Goal: Book appointment/travel/reservation

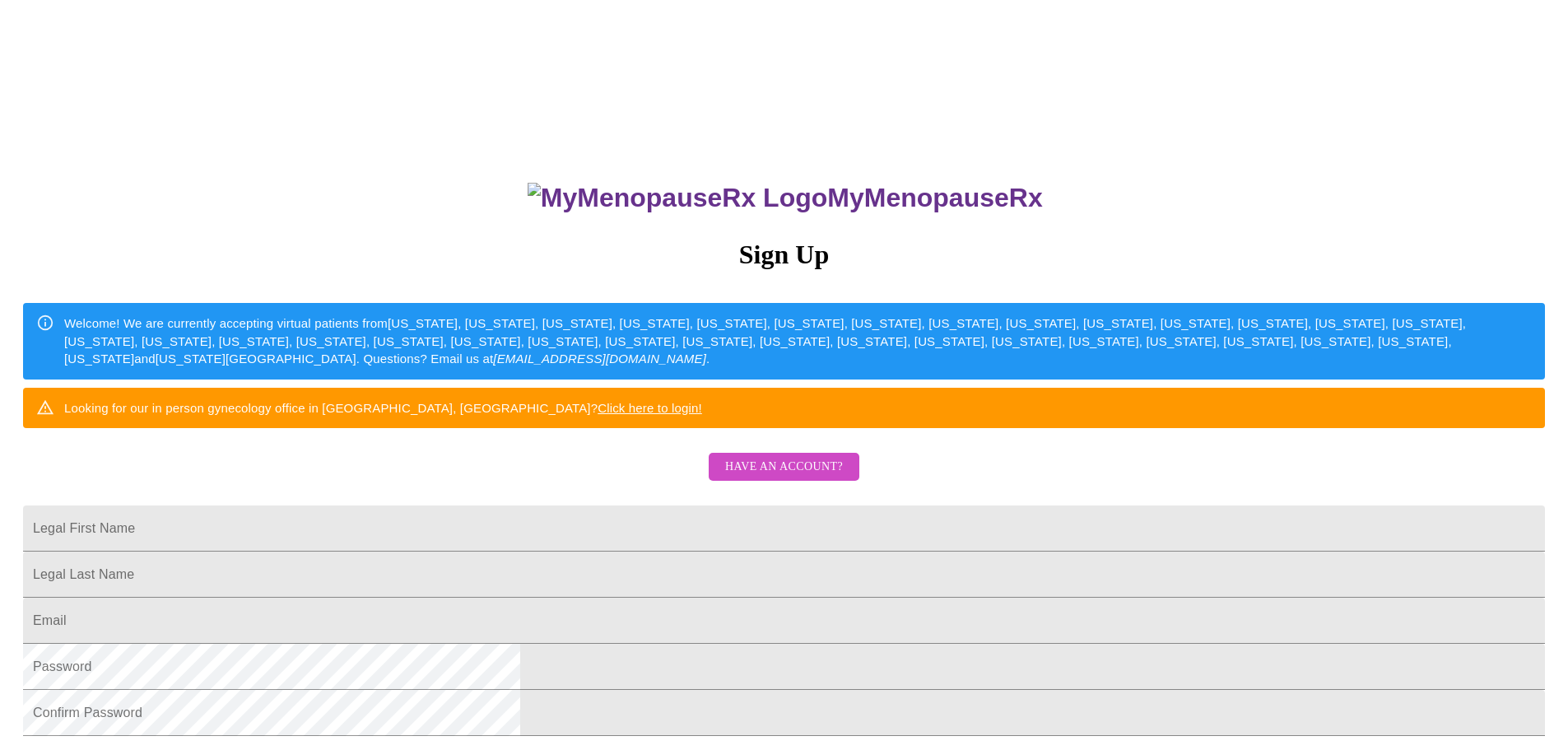
click at [702, 415] on link "Click here to login!" at bounding box center [649, 409] width 105 height 14
click at [810, 478] on span "Have an account?" at bounding box center [784, 467] width 117 height 21
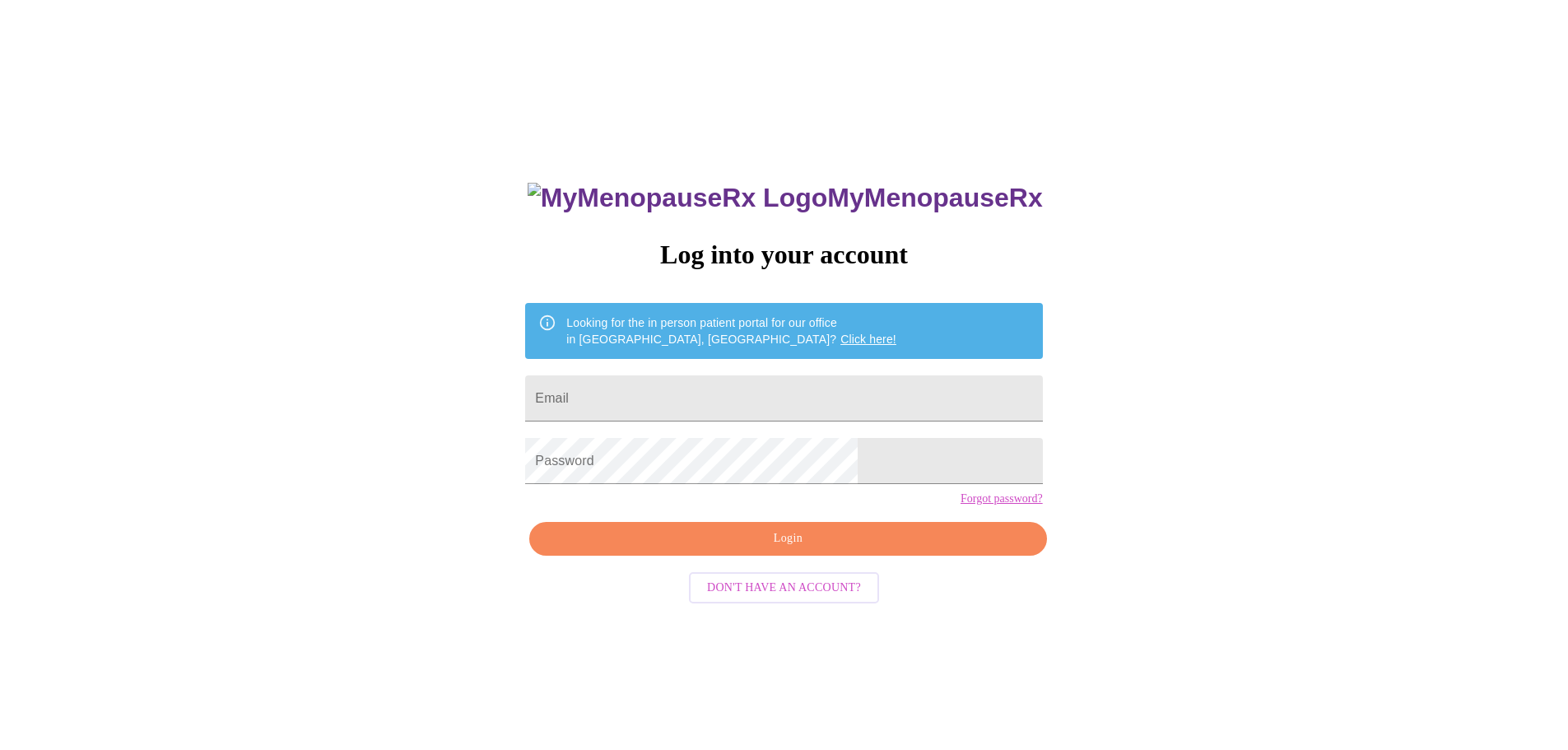
click at [840, 332] on link "Click here!" at bounding box center [868, 339] width 56 height 13
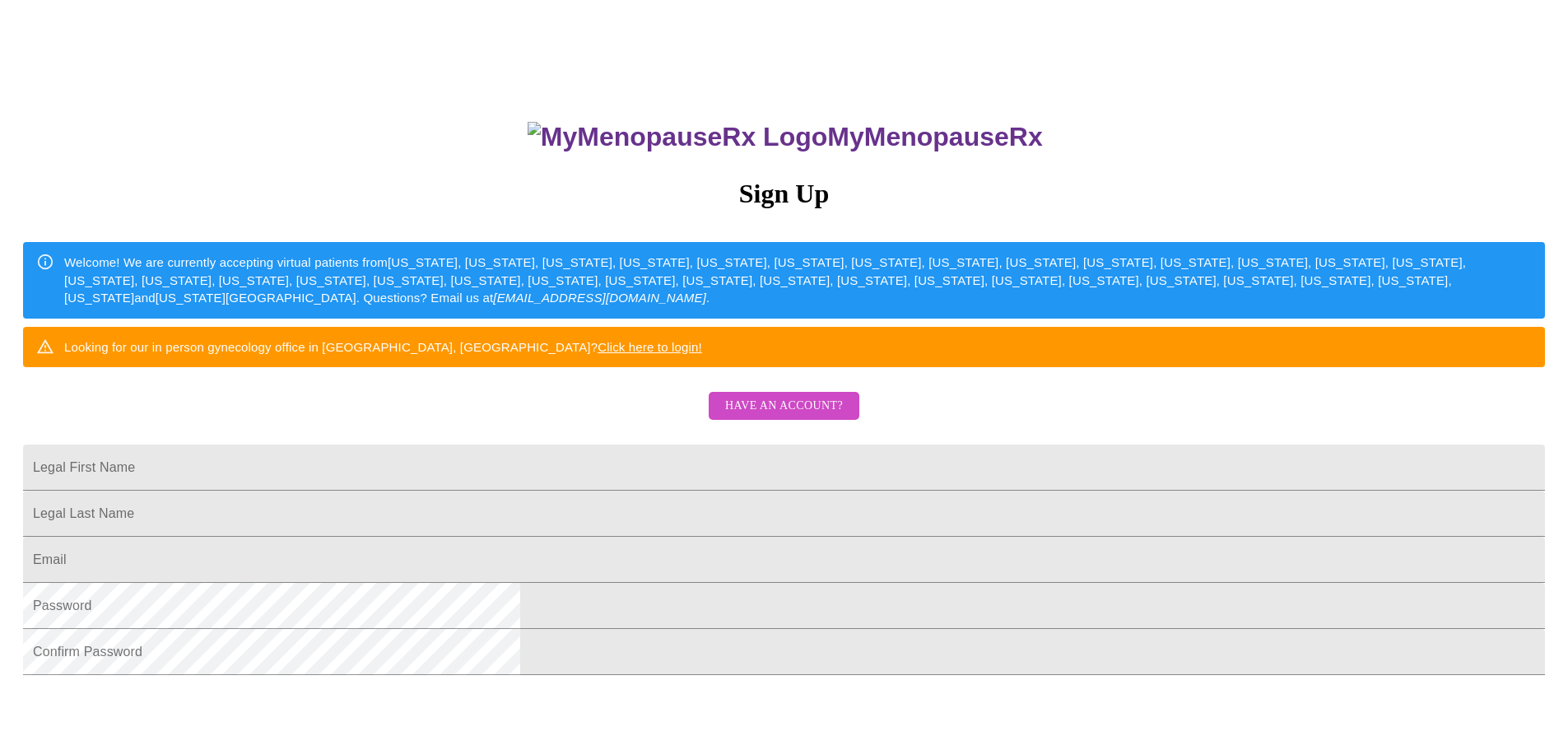
scroll to position [247, 0]
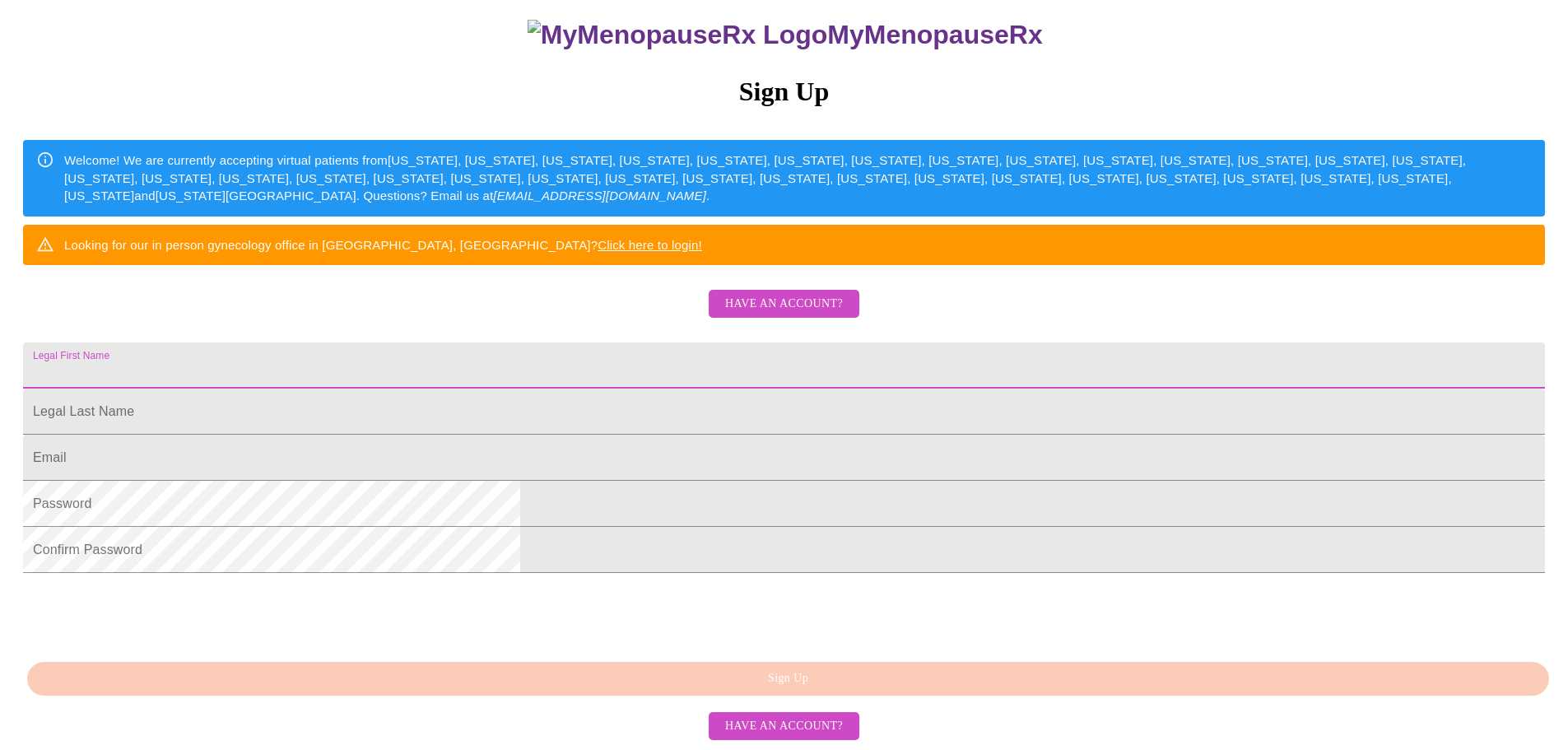
click at [690, 349] on input "Legal First Name" at bounding box center [784, 365] width 1521 height 46
type input "Laura"
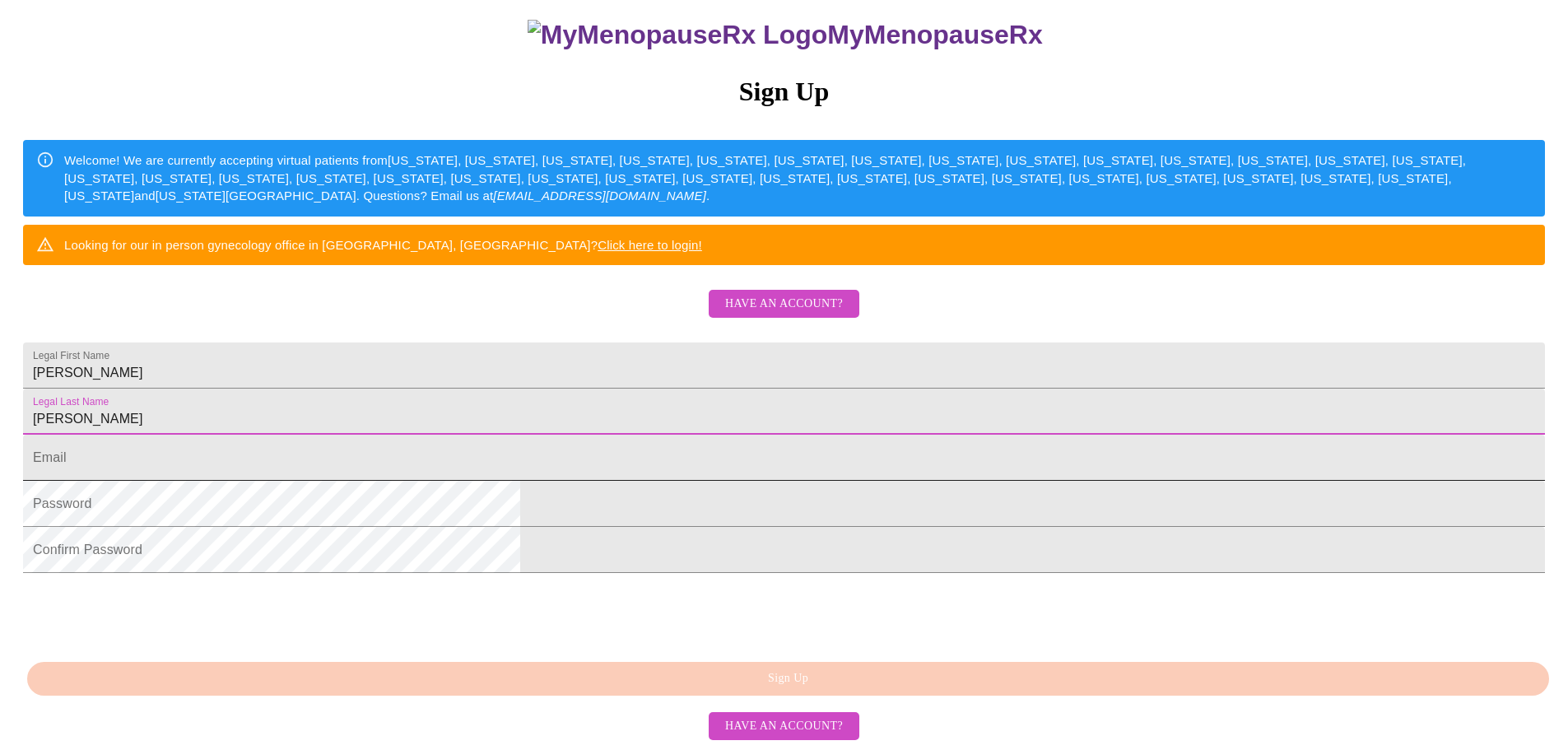
type input "Sujewicz"
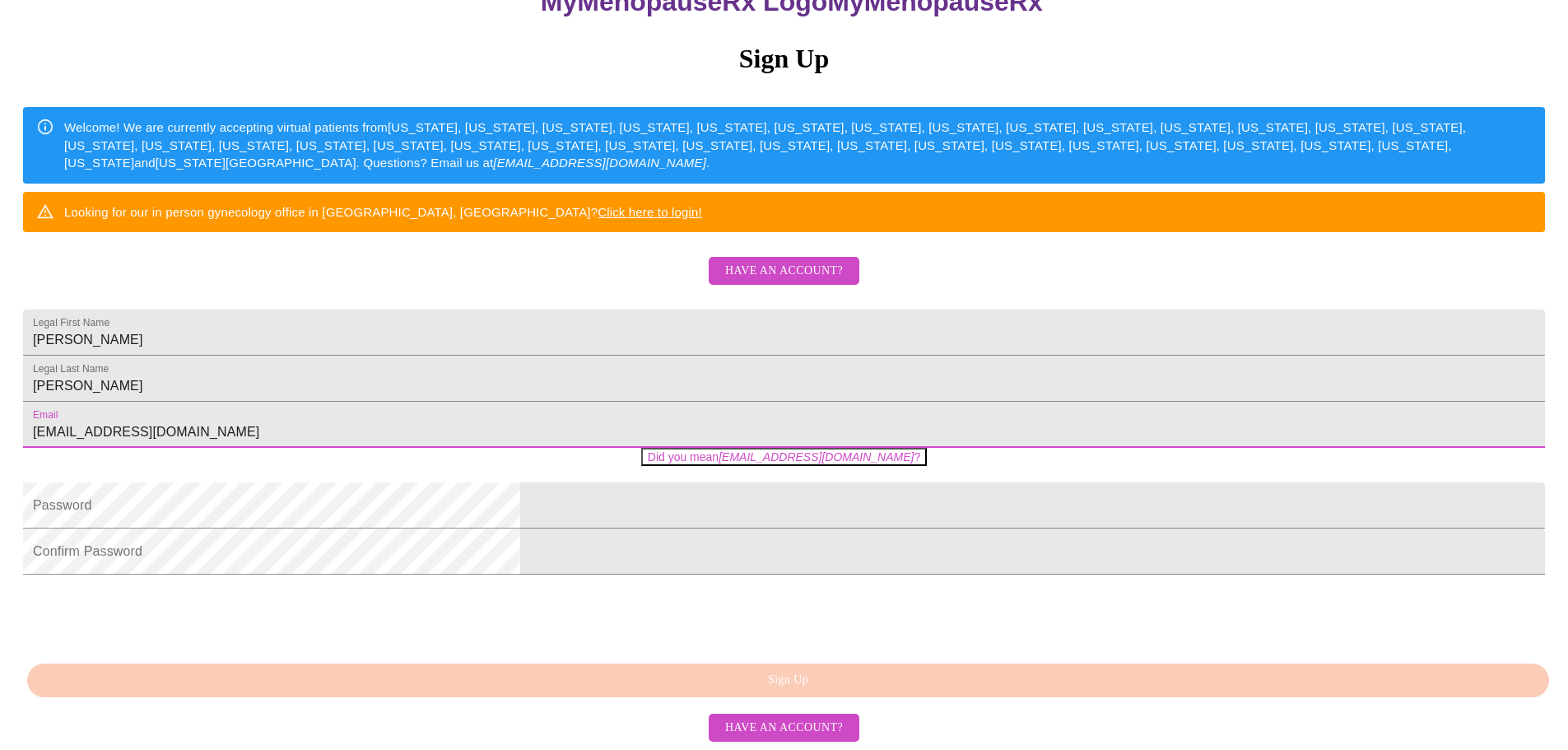
type input "lauranalbandian@hotmail.com"
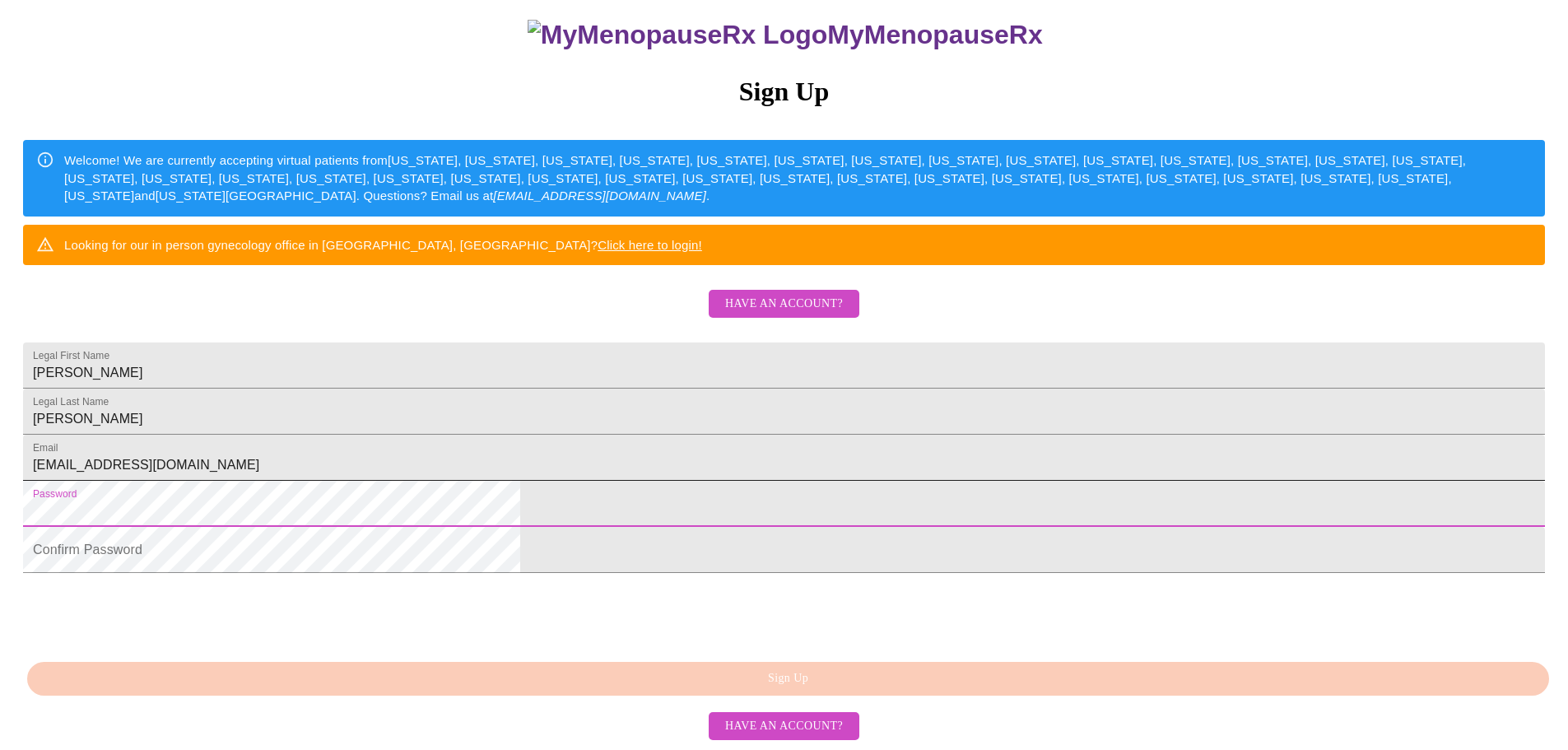
click at [742, 471] on input "lauranalbandian@hotmail.com" at bounding box center [784, 457] width 1521 height 46
drag, startPoint x: 753, startPoint y: 473, endPoint x: 171, endPoint y: 415, distance: 584.9
click at [171, 415] on div "MyMenopauseRx Sign Up Welcome! We are currently accepting virtual patients from…" at bounding box center [784, 293] width 1555 height 901
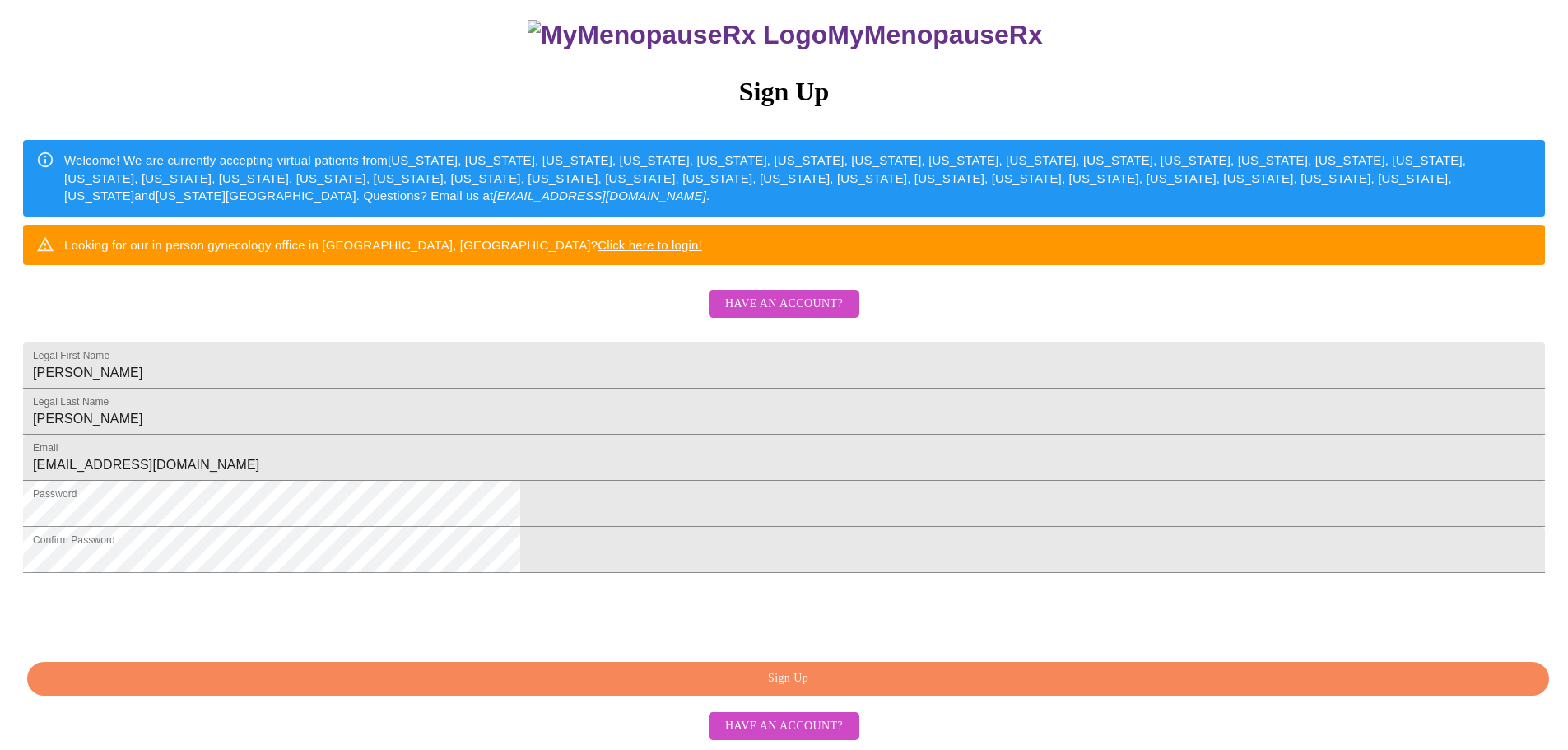
scroll to position [307, 0]
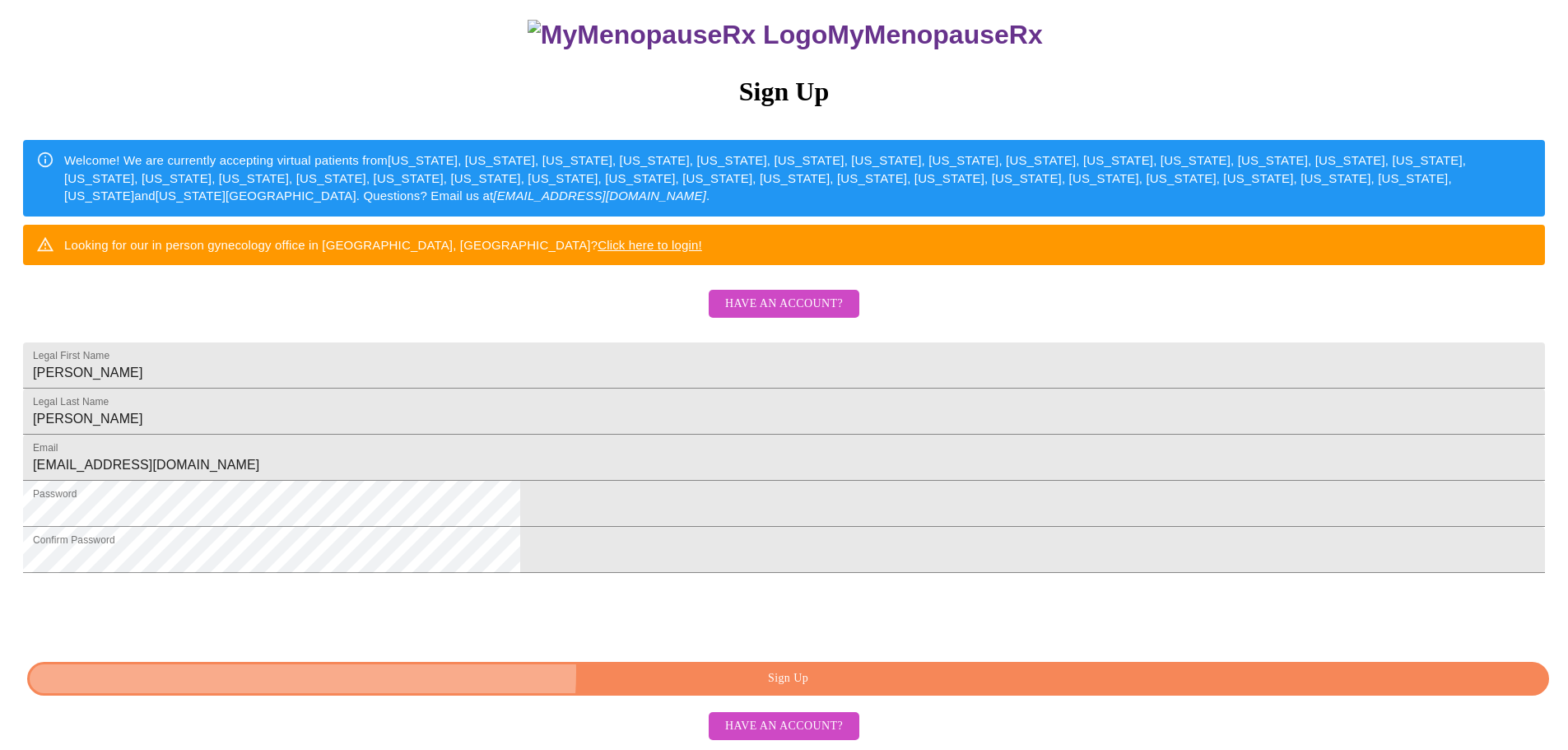
click at [815, 674] on span "Sign Up" at bounding box center [787, 678] width 1484 height 21
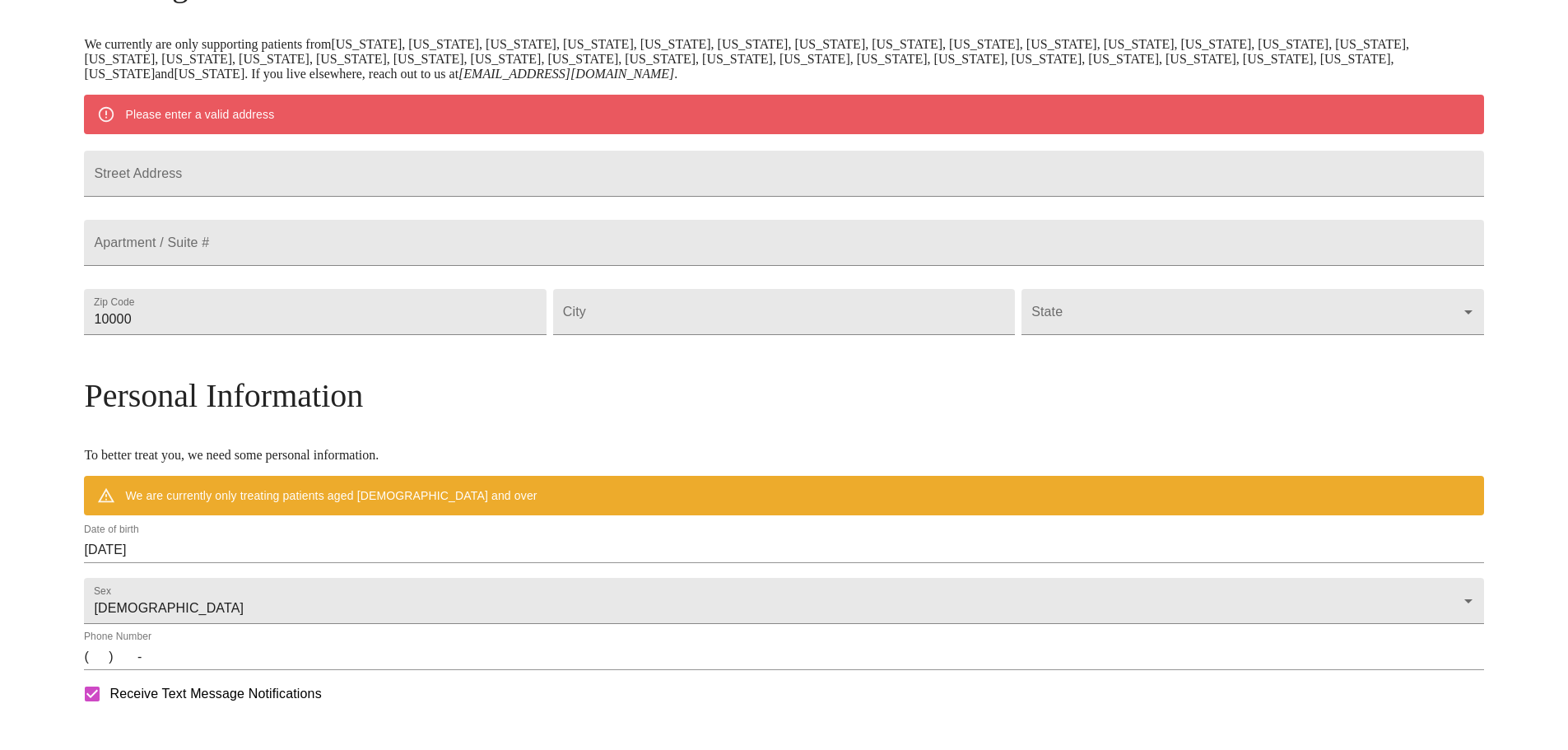
scroll to position [242, 0]
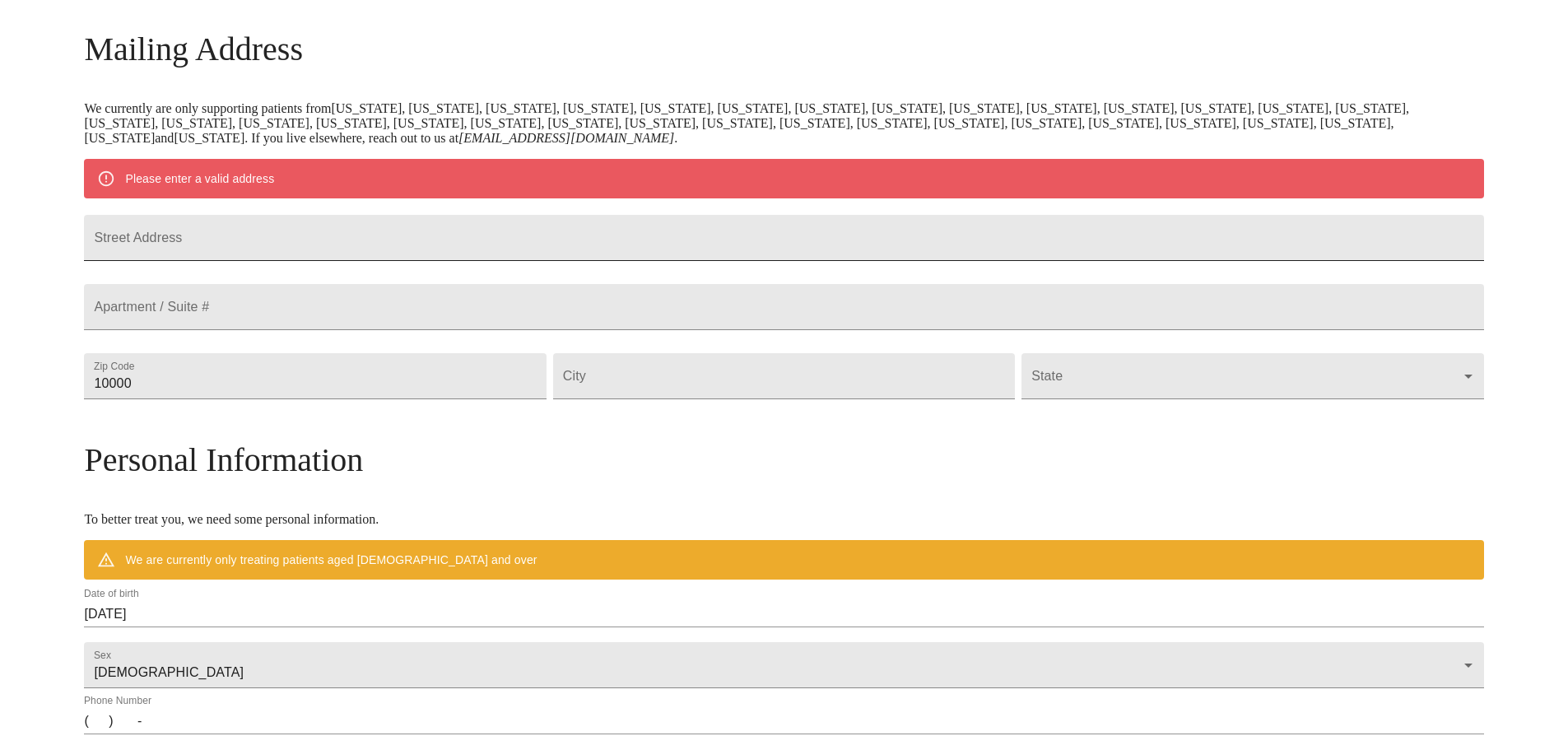
click at [398, 247] on input "Street Address" at bounding box center [784, 237] width 1399 height 46
type input "816 Iroquois Ave"
type input "60563"
type input "Naperville"
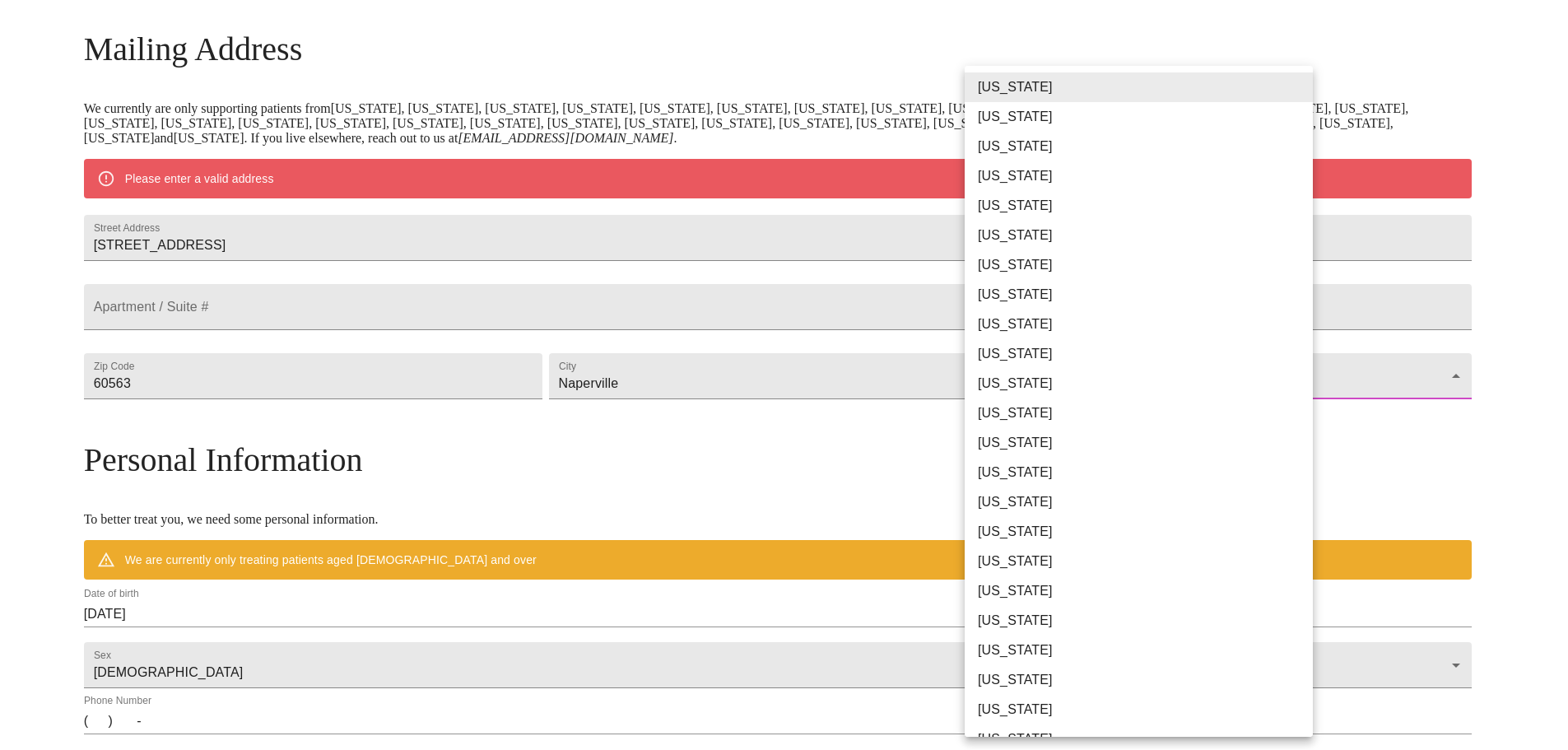
click at [1023, 417] on body "MyMenopauseRx Welcome to MyMenopauseRx Since it's your first time here, you'll …" at bounding box center [784, 406] width 1555 height 1284
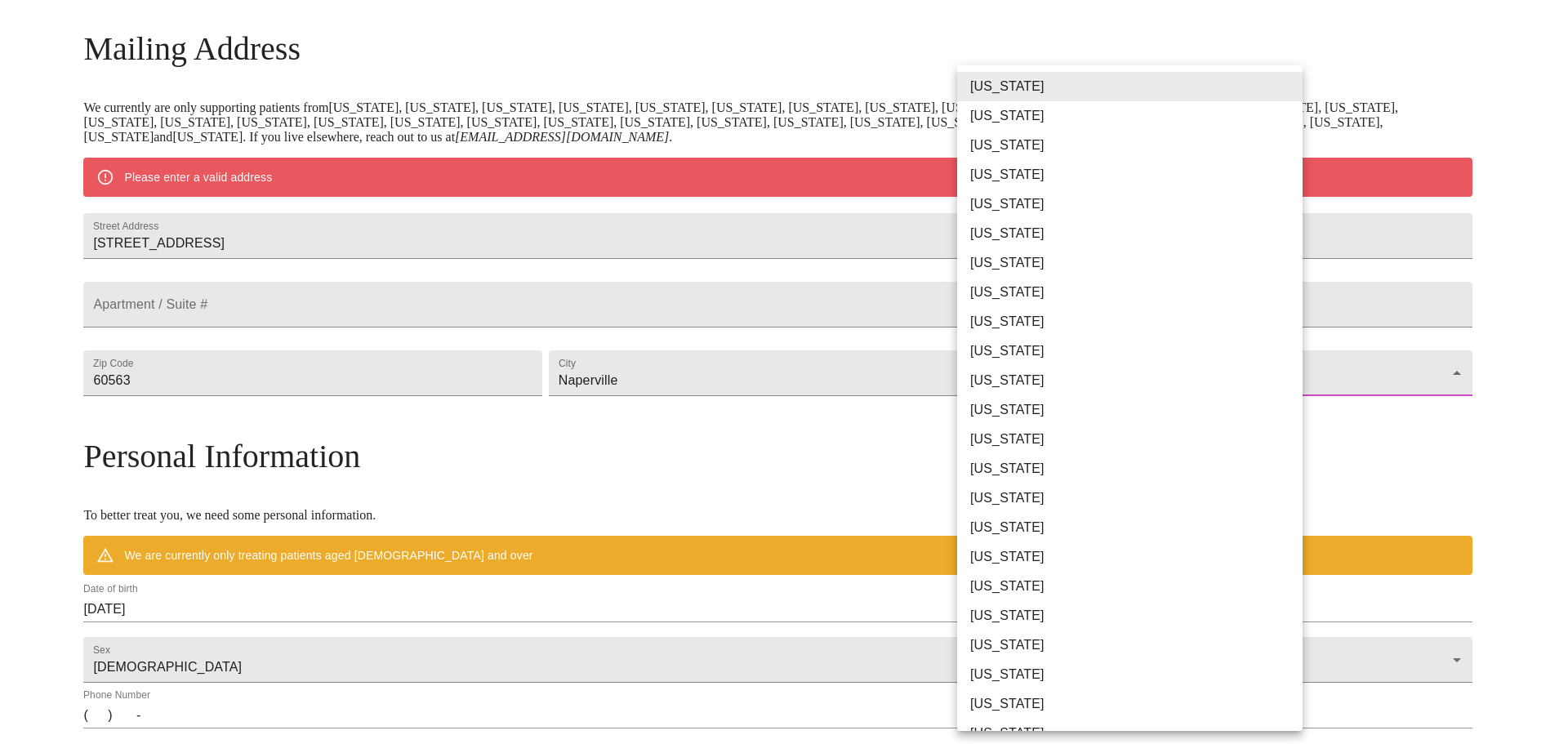
click at [1010, 436] on li "Illinois" at bounding box center [1135, 439] width 358 height 29
type input "Illinois"
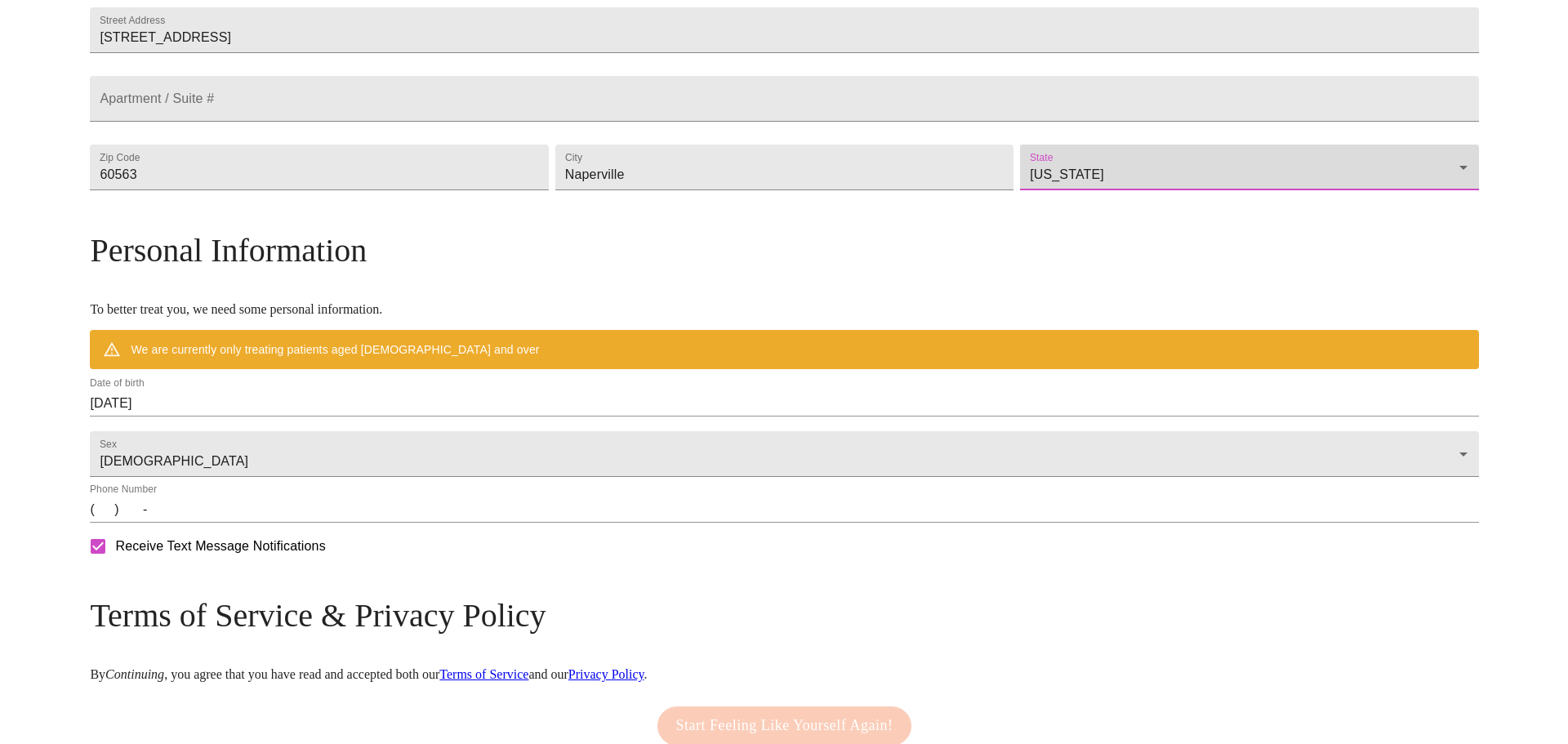
scroll to position [404, 0]
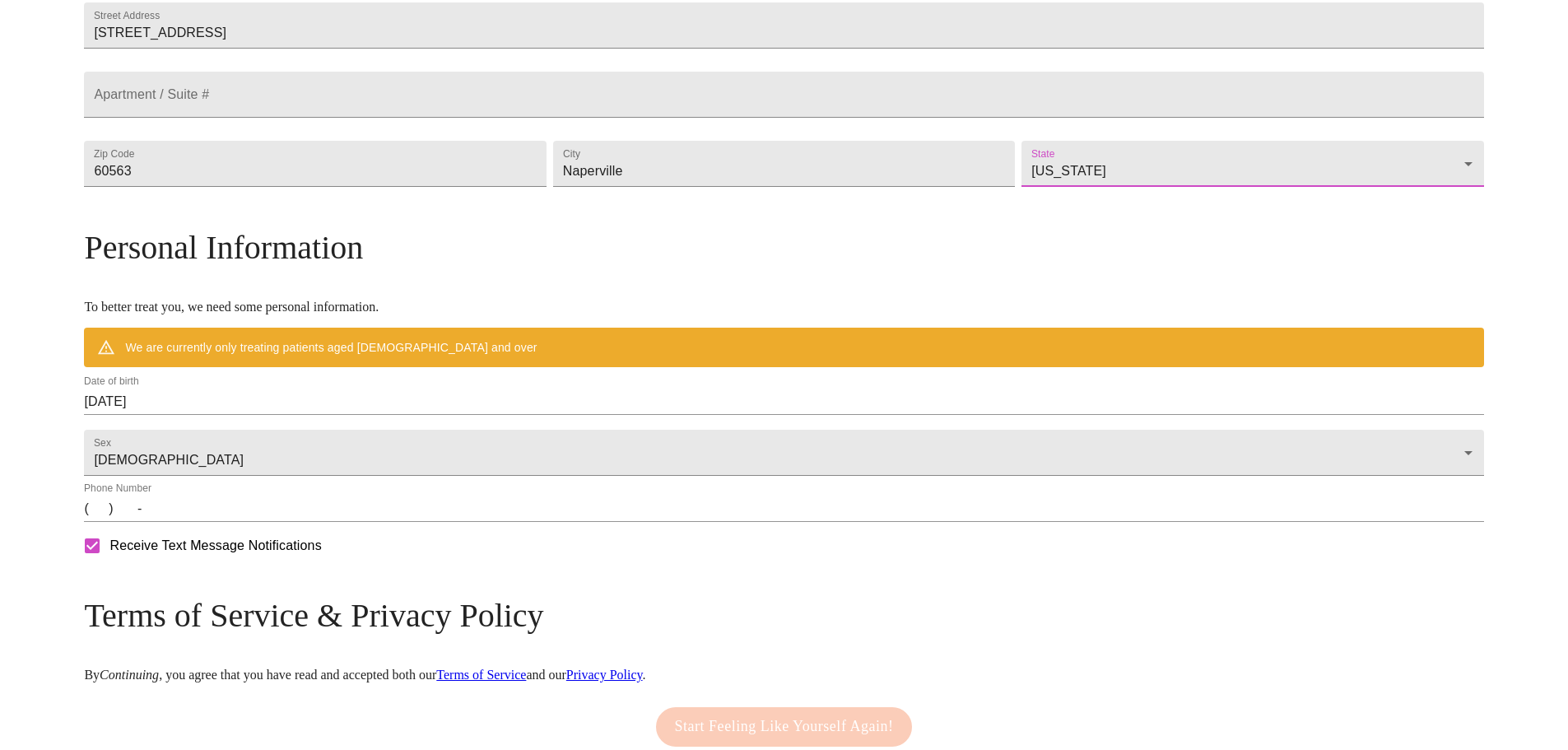
click at [257, 415] on input "09/24/2025" at bounding box center [784, 401] width 1399 height 26
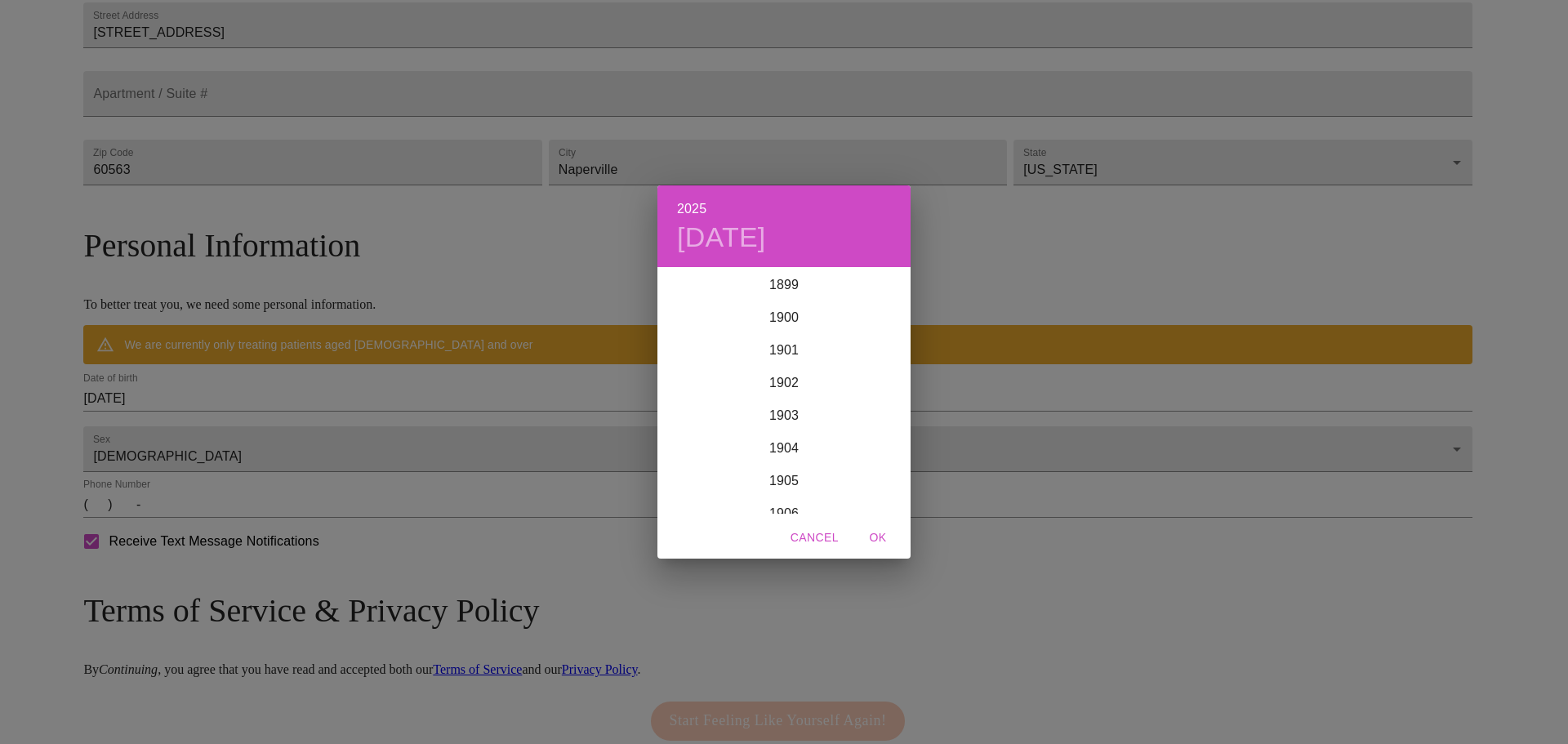
scroll to position [4020, 0]
drag, startPoint x: 809, startPoint y: 532, endPoint x: 781, endPoint y: 522, distance: 29.7
click at [808, 529] on span "Cancel" at bounding box center [815, 538] width 48 height 20
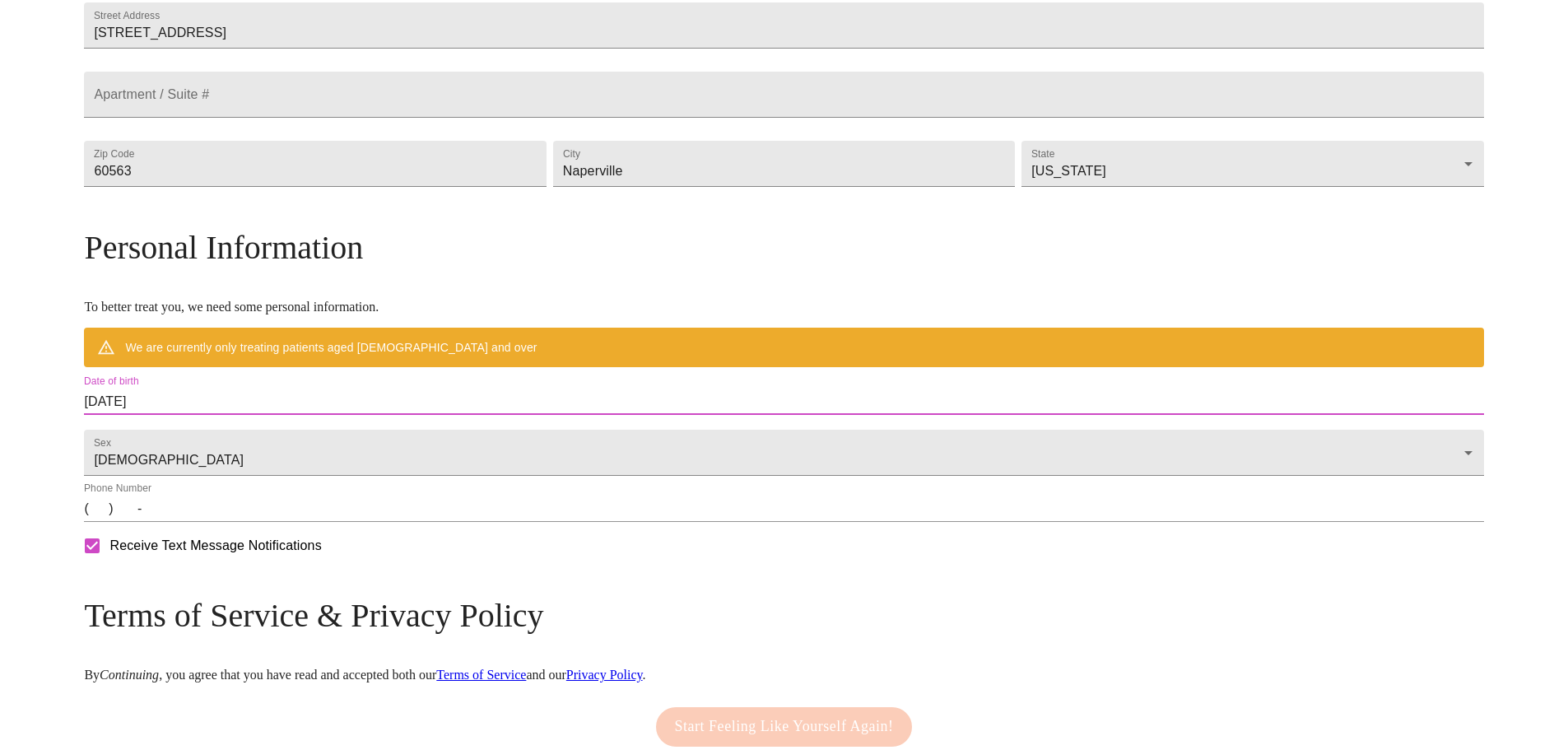
drag, startPoint x: 322, startPoint y: 437, endPoint x: 161, endPoint y: 427, distance: 161.3
click at [161, 427] on div "MyMenopauseRx Welcome to MyMenopauseRx Since it's your first time here, you'll …" at bounding box center [784, 218] width 1399 height 1237
click at [293, 415] on input "09/24/2025" at bounding box center [784, 401] width 1399 height 26
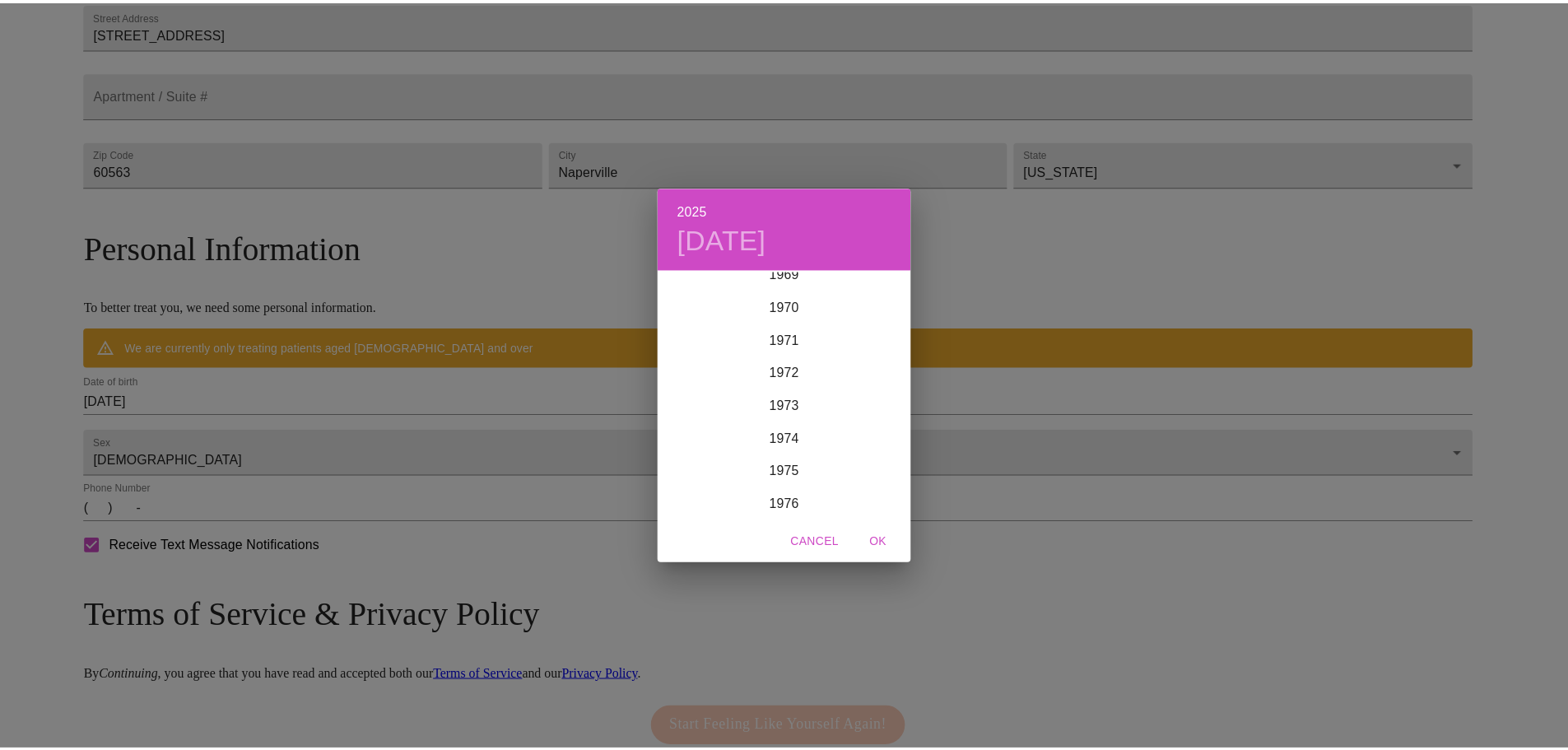
scroll to position [2535, 0]
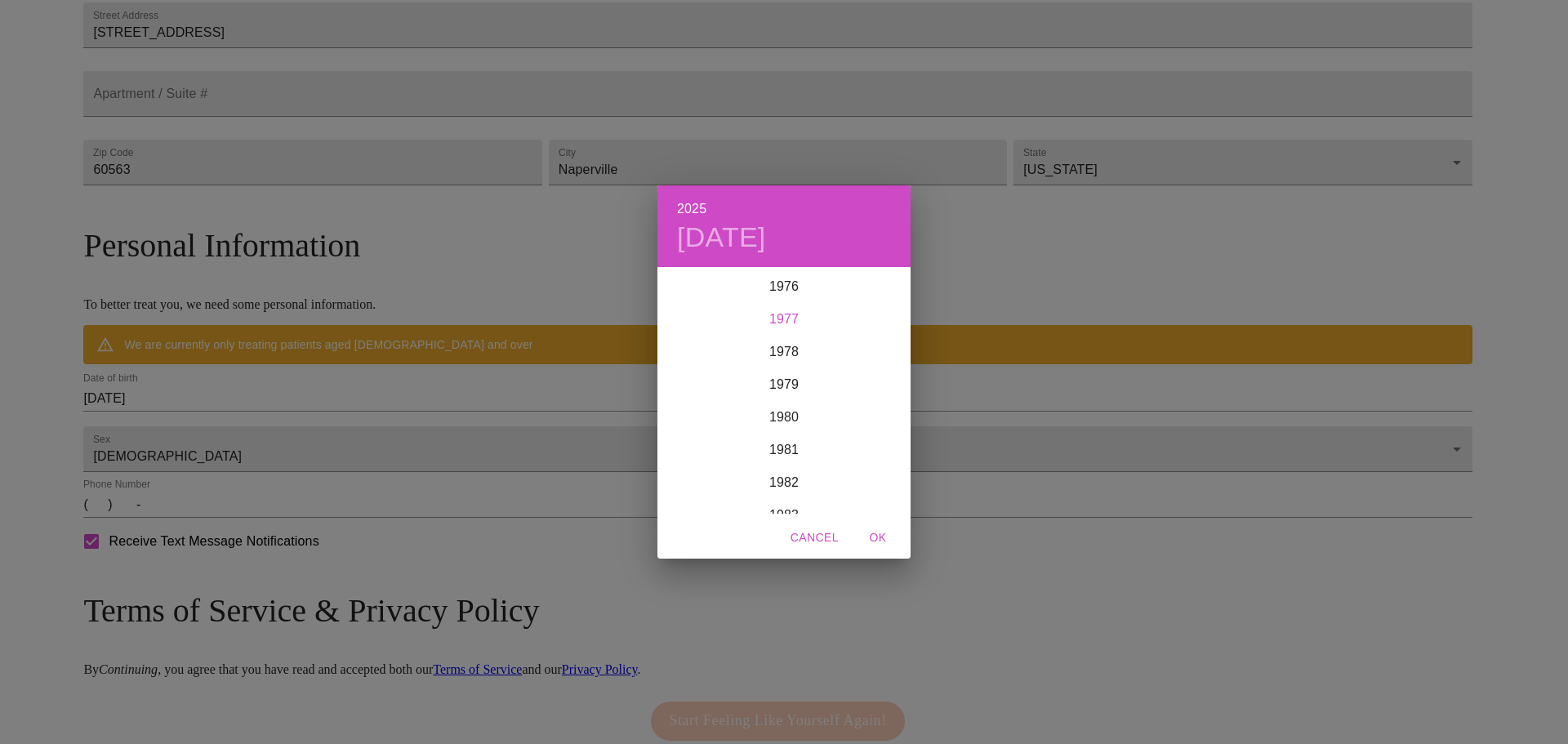
click at [797, 319] on div "1977" at bounding box center [784, 319] width 253 height 33
click at [784, 369] on div "May" at bounding box center [784, 360] width 84 height 61
click at [750, 348] on p "3" at bounding box center [751, 354] width 6 height 16
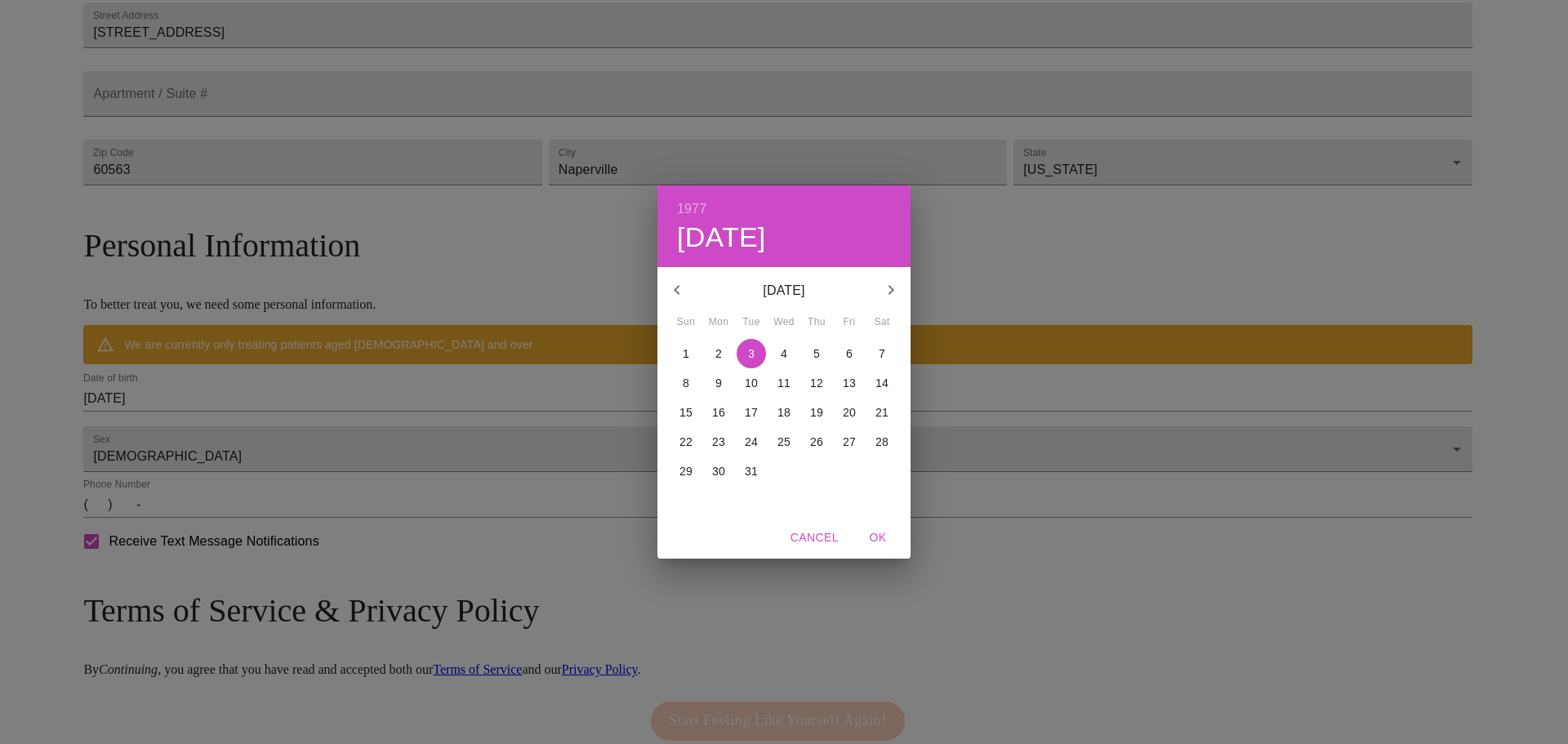
click at [884, 536] on span "OK" at bounding box center [878, 538] width 39 height 20
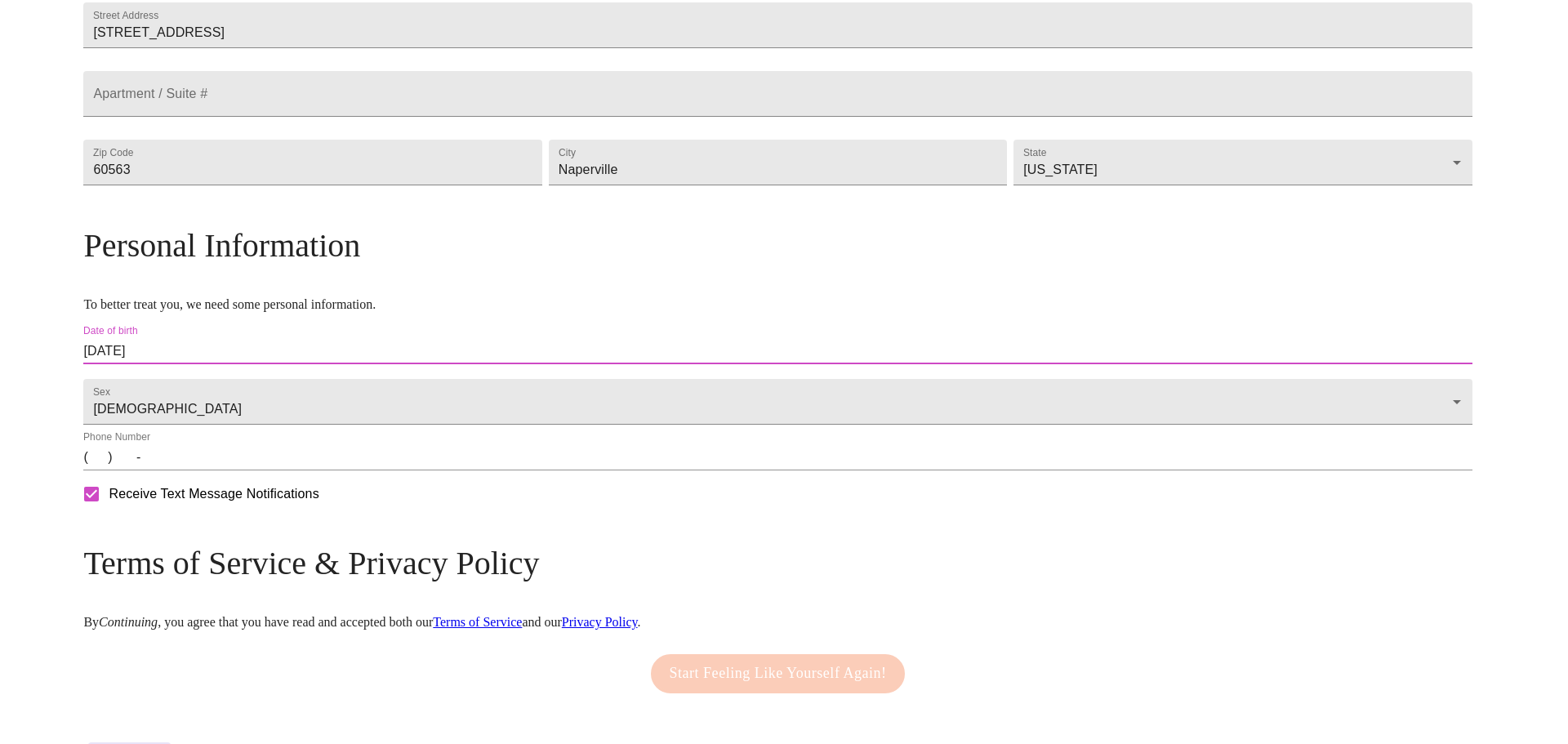
type input "05/03/1977"
click at [268, 470] on input "(   )    -" at bounding box center [777, 457] width 1388 height 26
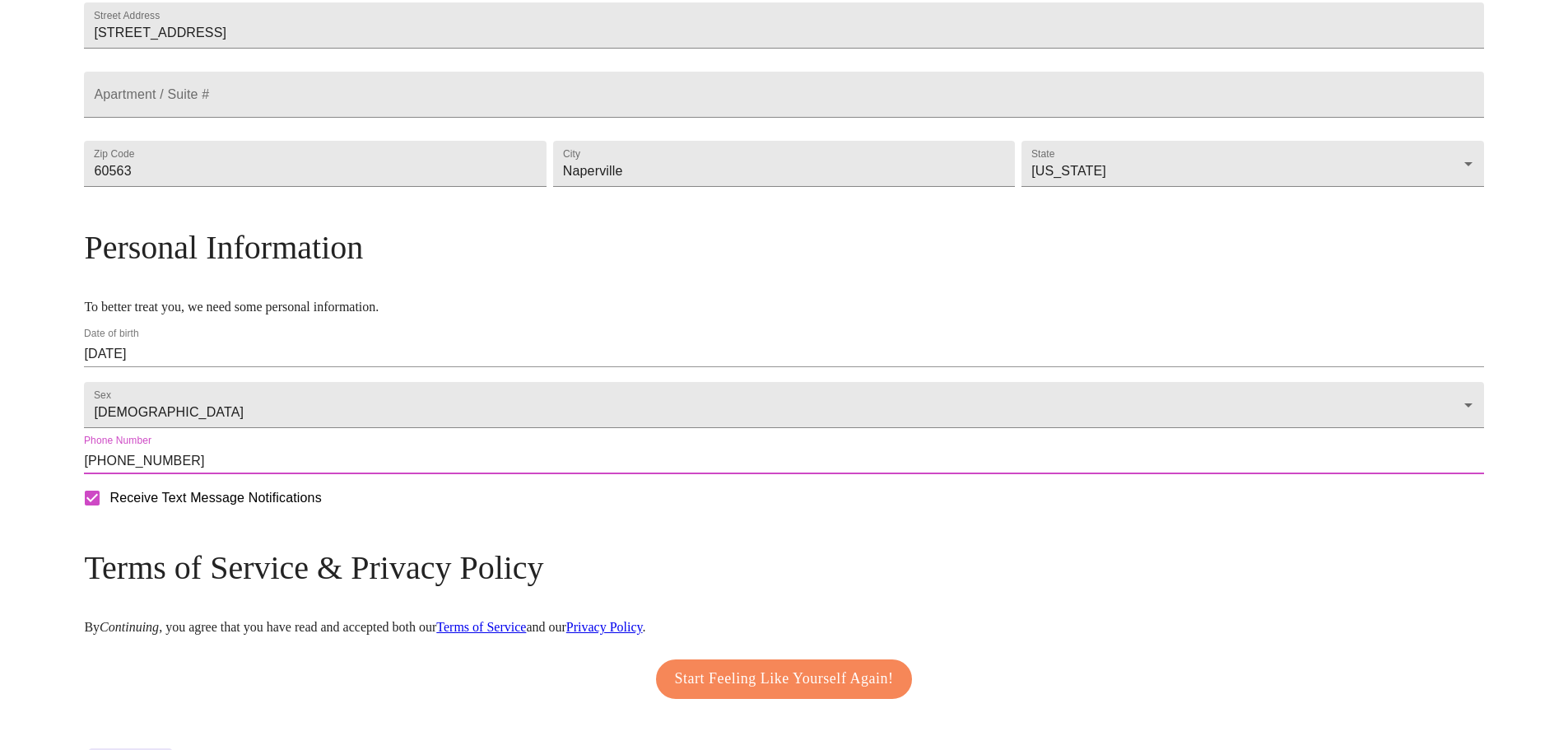
scroll to position [498, 0]
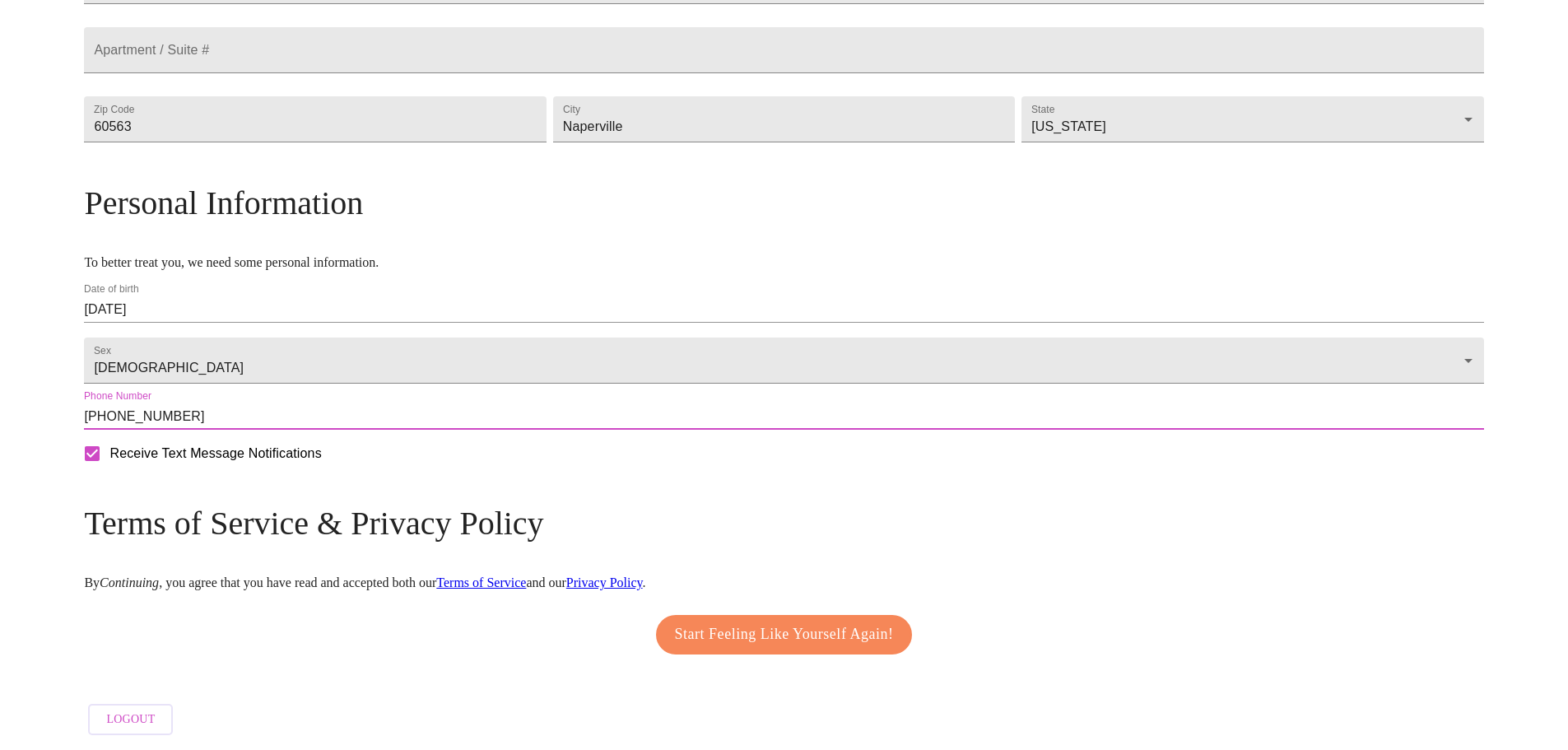
type input "(708) 334-7064"
click at [767, 632] on span "Start Feeling Like Yourself Again!" at bounding box center [784, 634] width 218 height 26
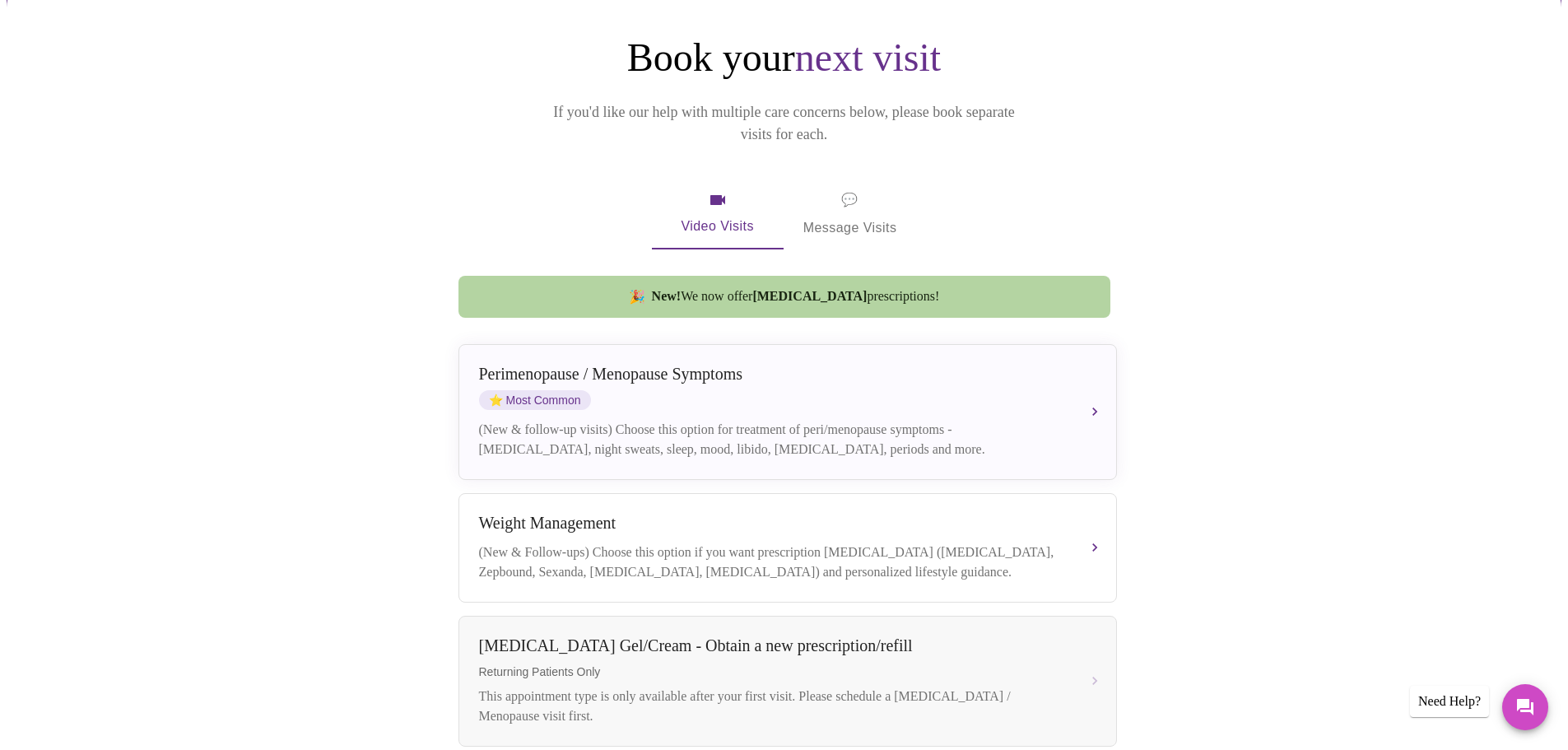
scroll to position [165, 0]
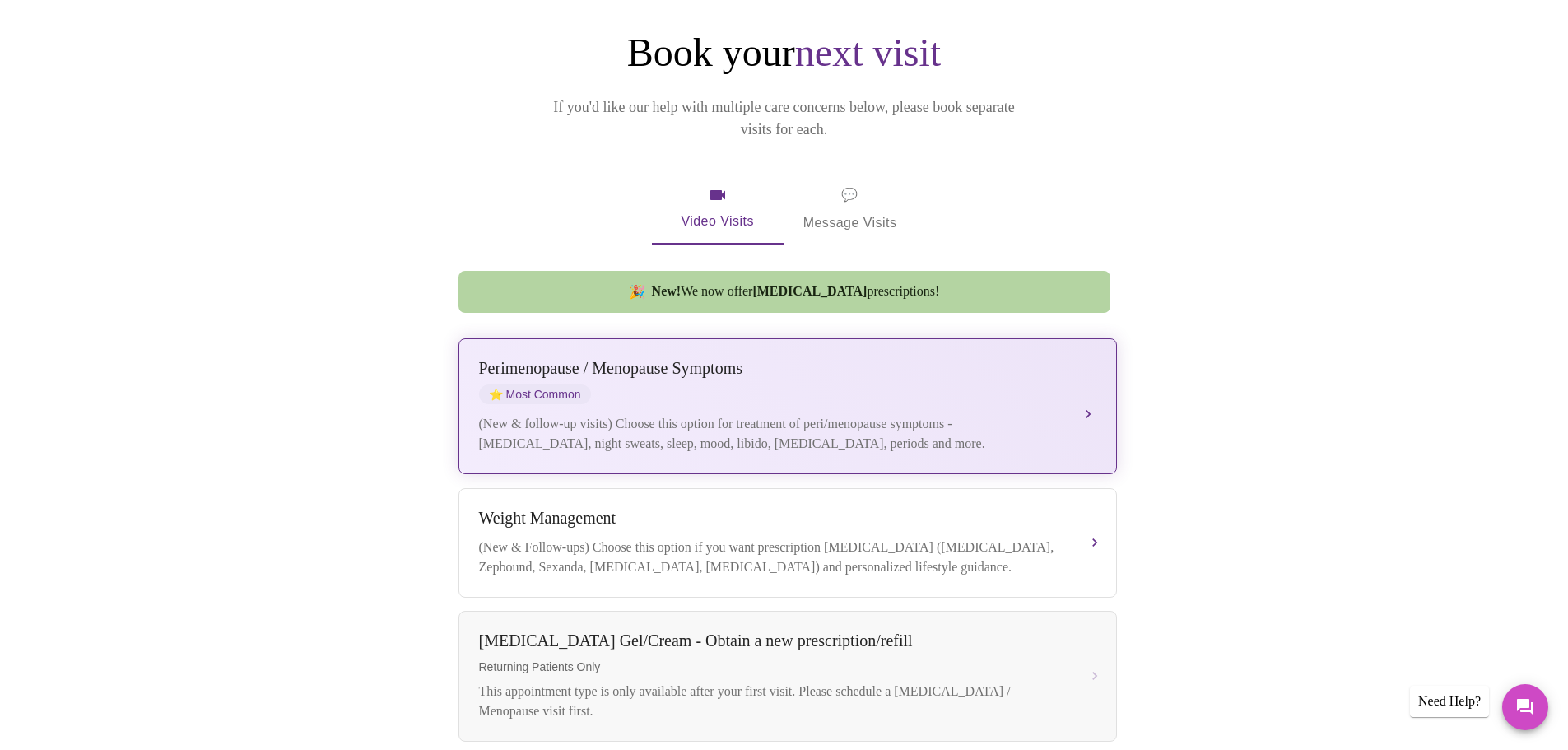
click at [891, 382] on div "Perimenopause / Menopause Symptoms ⭐ Most Common" at bounding box center [771, 382] width 585 height 46
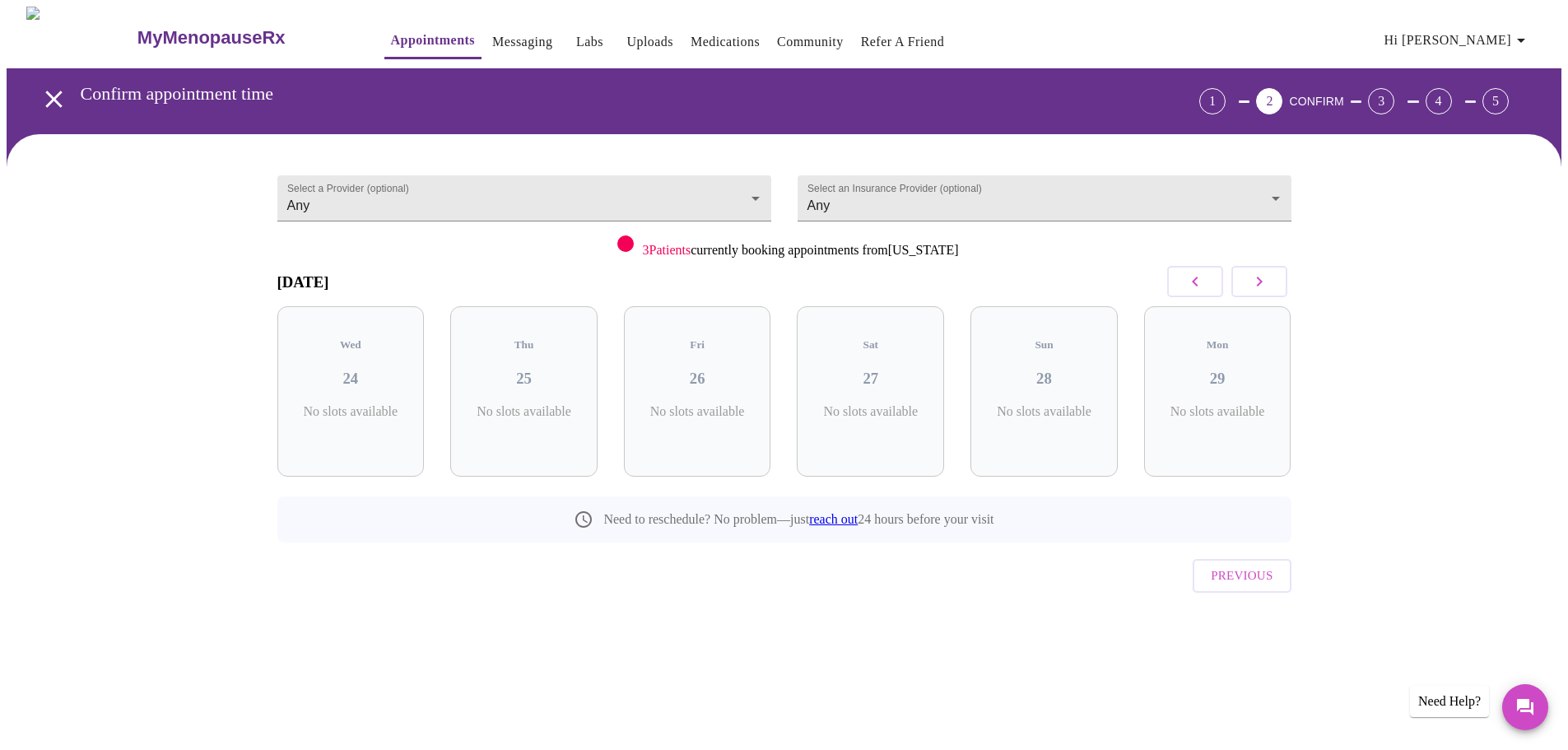
scroll to position [0, 0]
click at [402, 192] on body "MyMenopauseRx Appointments Messaging Labs Uploads Medications Community Refer a…" at bounding box center [790, 341] width 1567 height 668
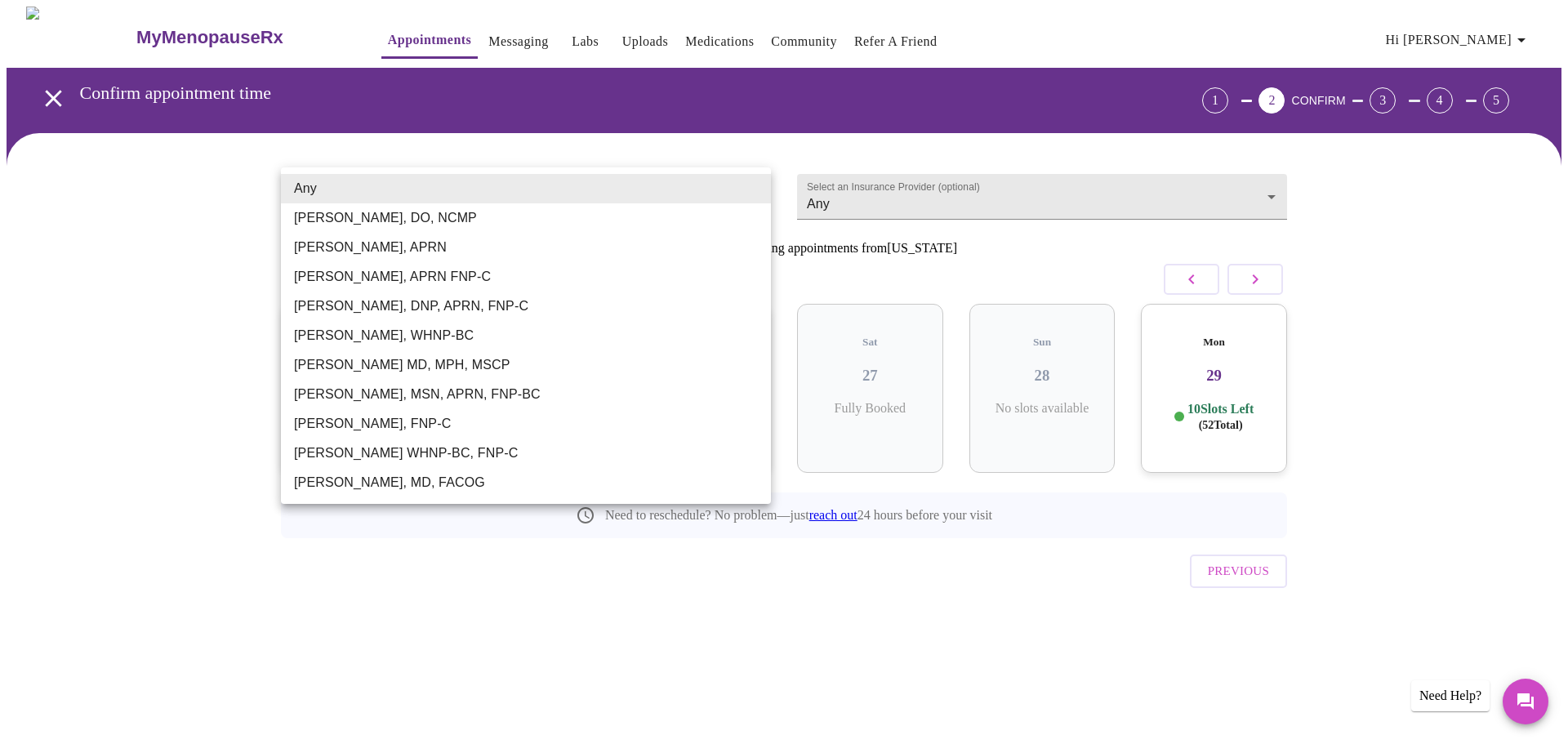
click at [220, 264] on div at bounding box center [784, 372] width 1568 height 744
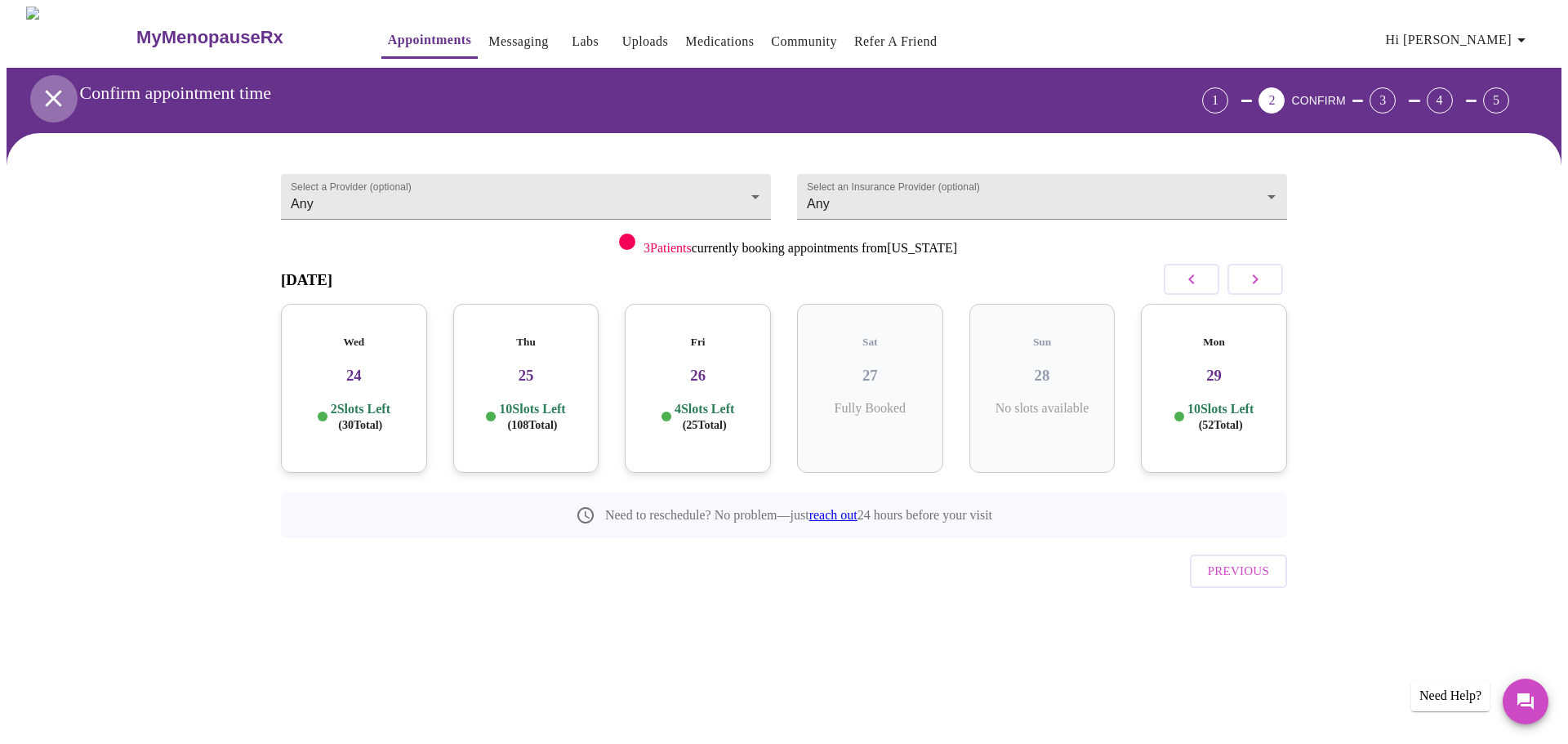
click at [45, 90] on icon "open drawer" at bounding box center [53, 98] width 16 height 16
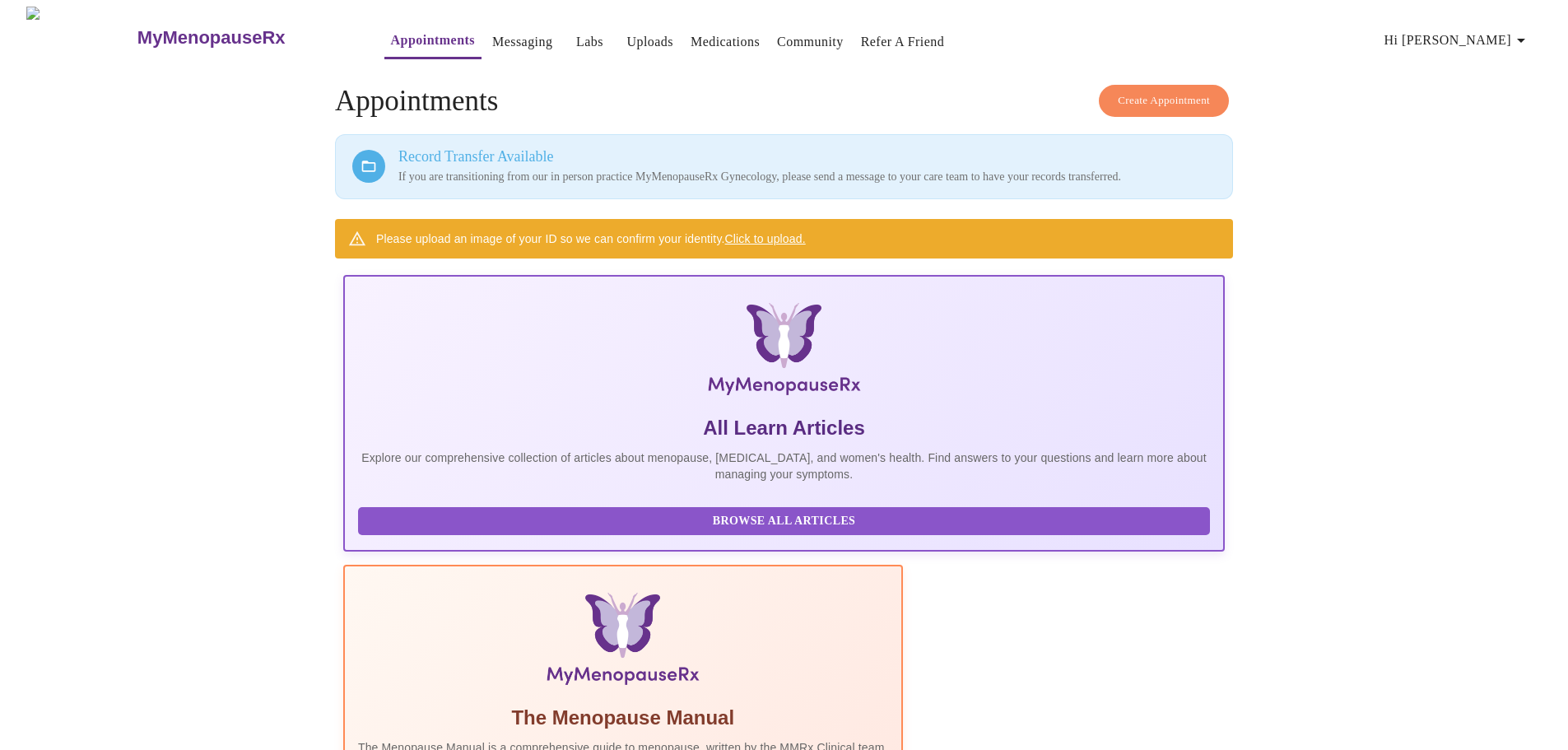
click at [1174, 93] on span "Create Appointment" at bounding box center [1163, 100] width 92 height 19
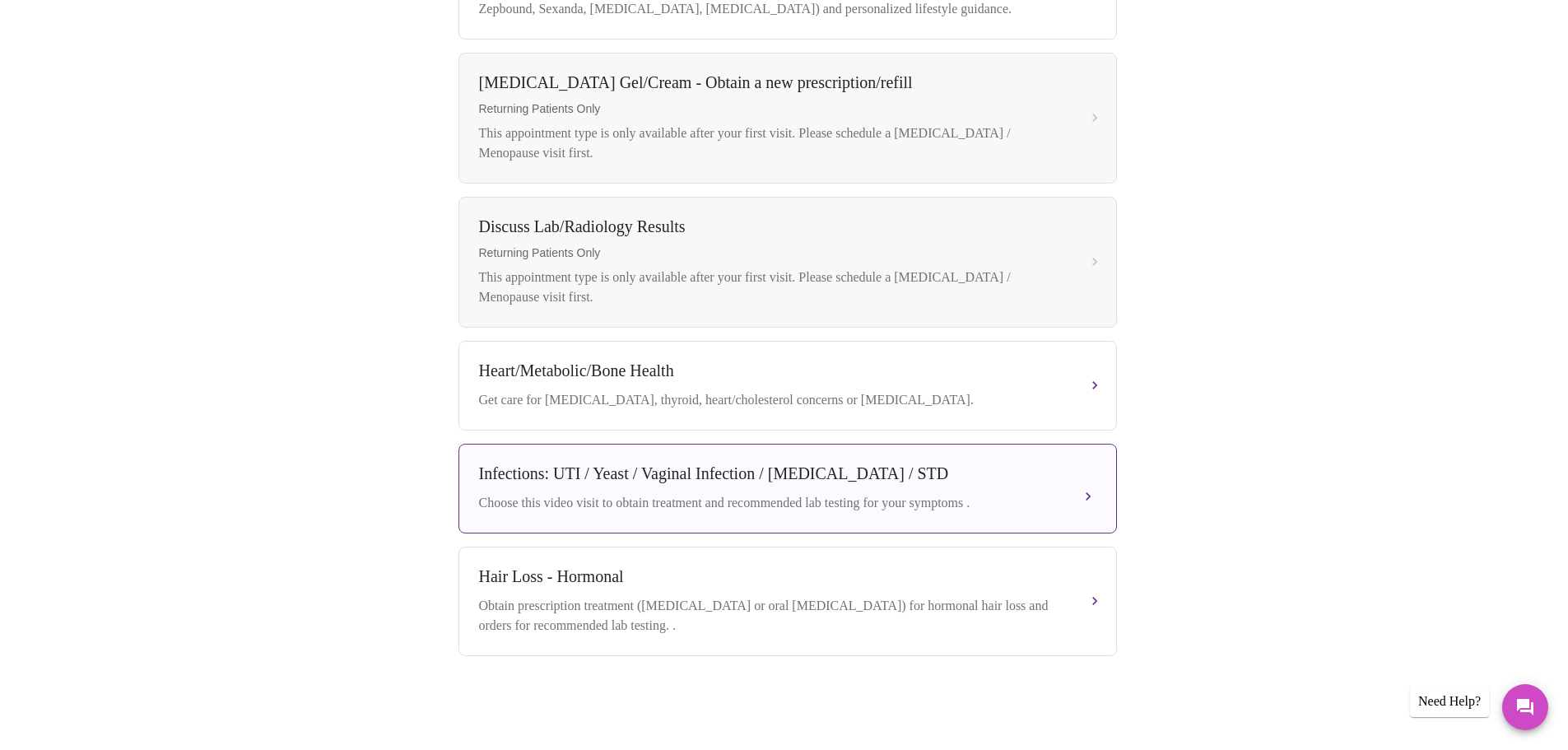
scroll to position [409, 0]
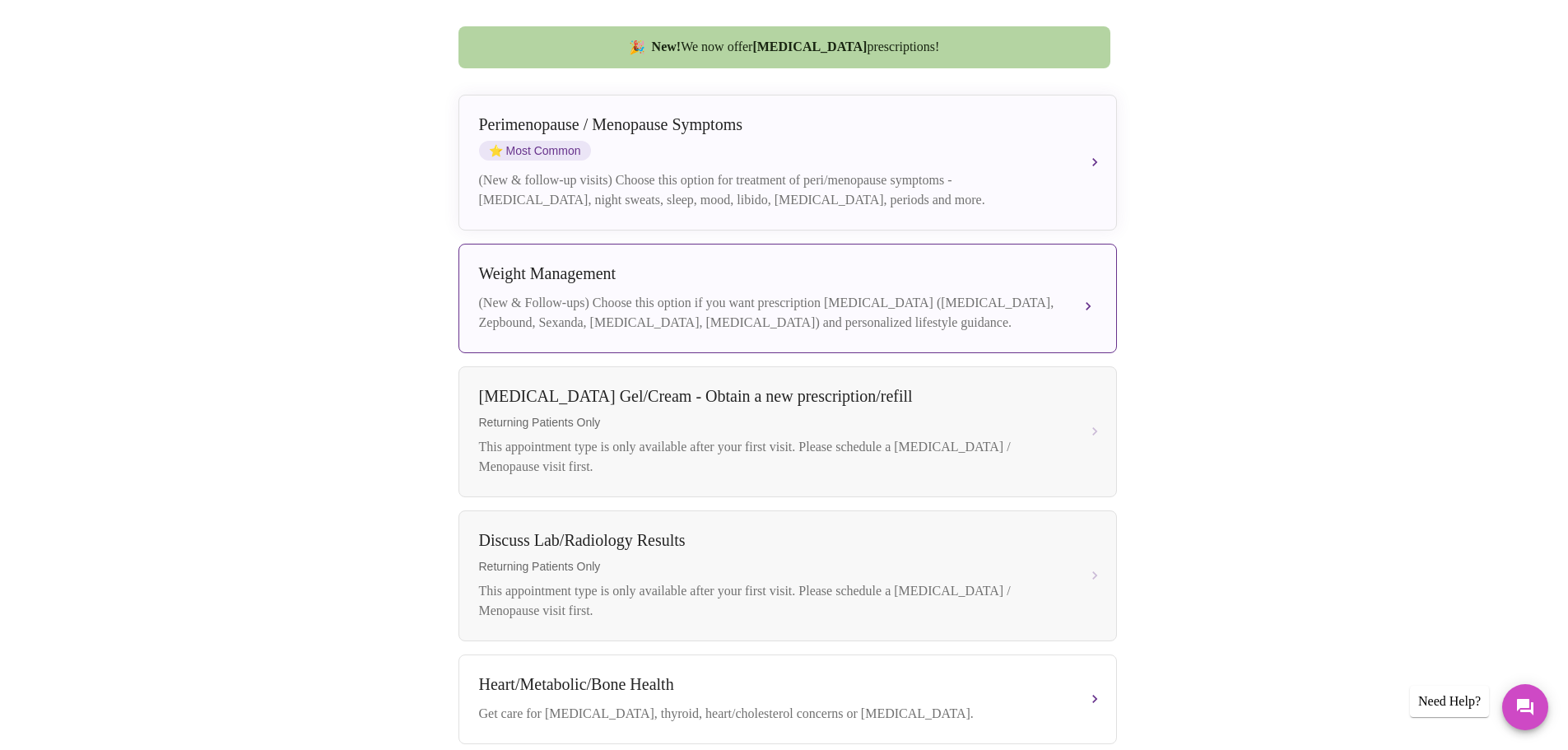
click at [667, 293] on div "(New & Follow-ups) Choose this option if you want prescription weight managemen…" at bounding box center [771, 313] width 585 height 39
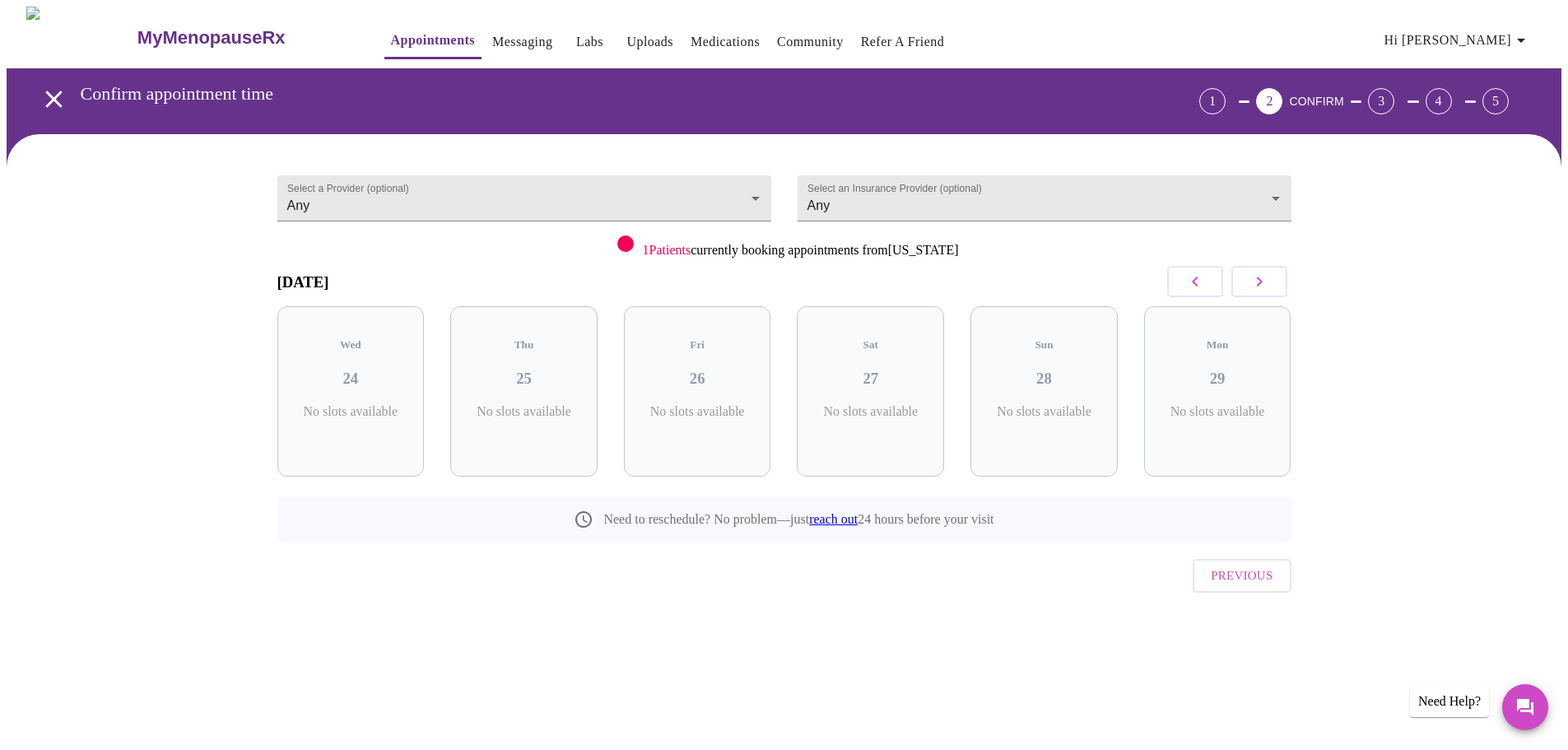
scroll to position [0, 0]
click at [687, 370] on h3 "26" at bounding box center [703, 379] width 121 height 18
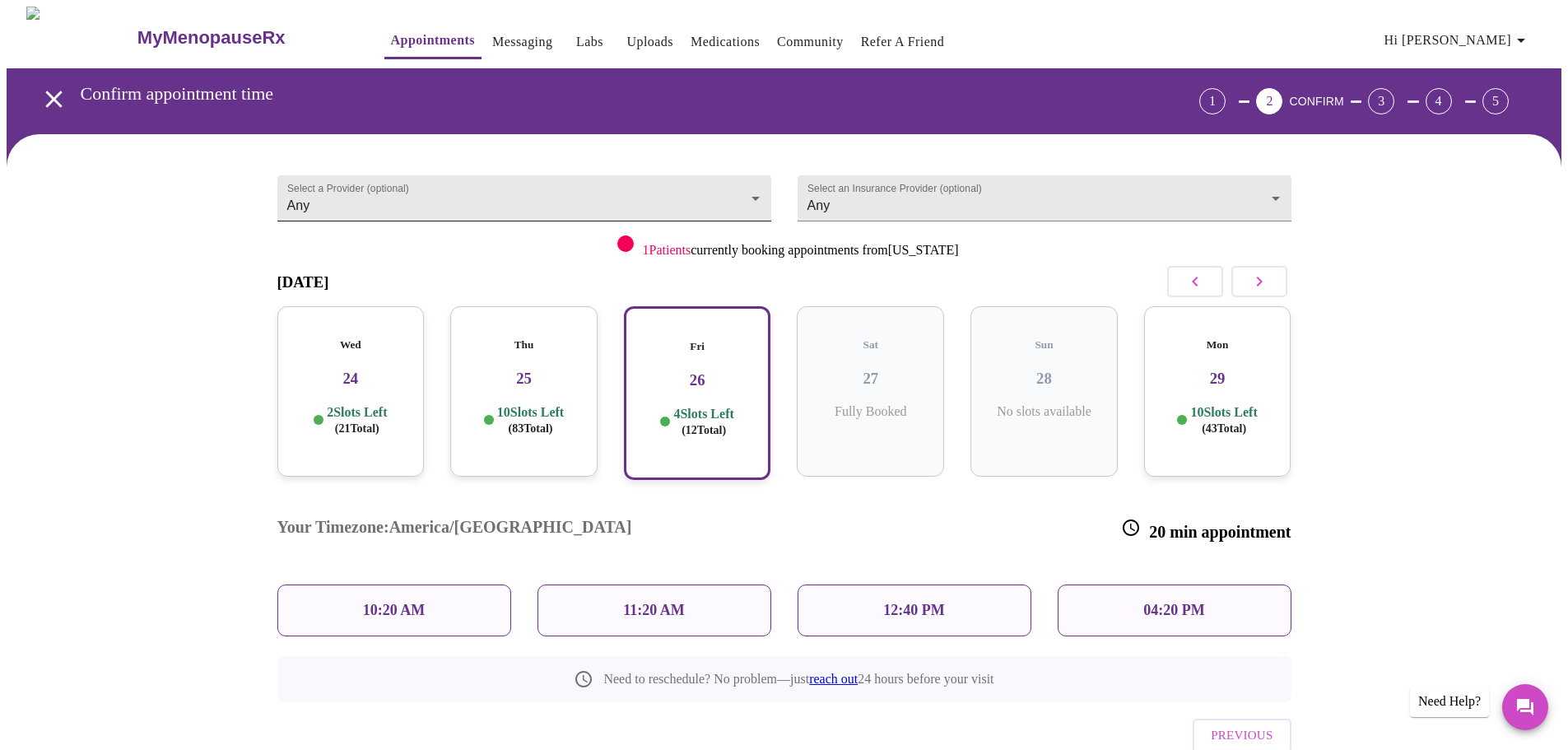
click at [417, 194] on body "MyMenopauseRx Appointments Messaging Labs Uploads Medications Community Refer a…" at bounding box center [784, 420] width 1555 height 829
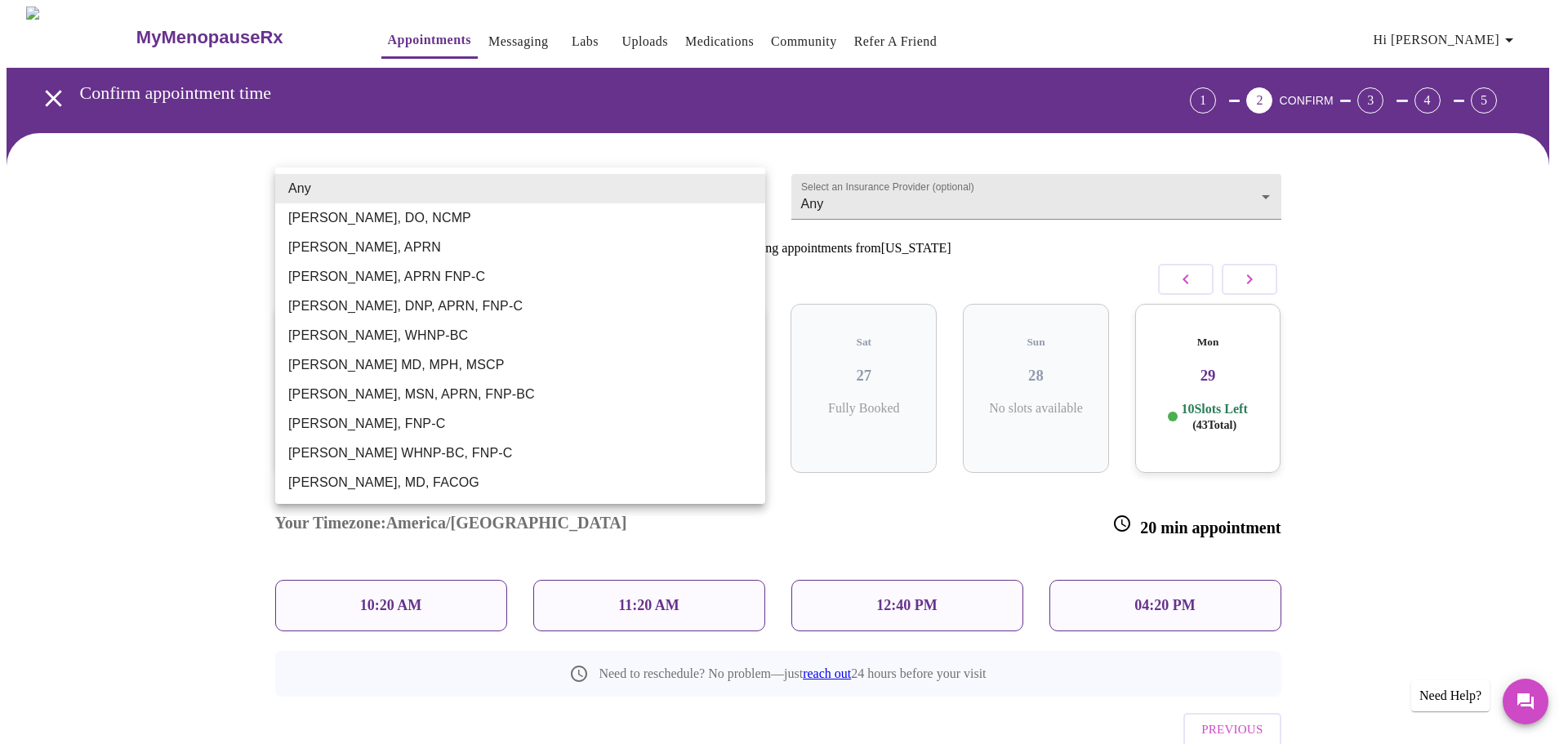
drag, startPoint x: 107, startPoint y: 268, endPoint x: 163, endPoint y: 283, distance: 58.0
click at [113, 268] on div at bounding box center [784, 372] width 1568 height 744
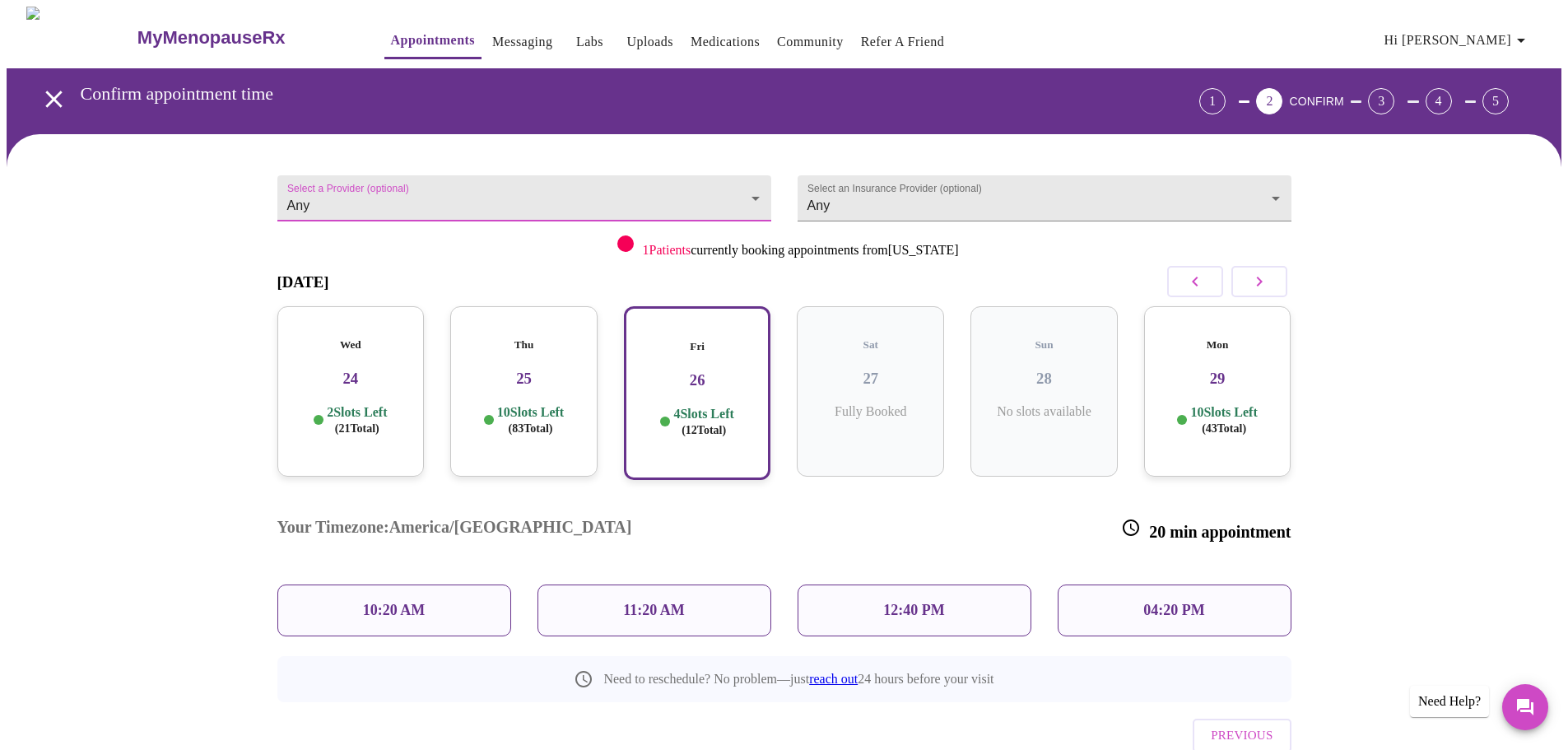
click at [49, 85] on icon "open drawer" at bounding box center [54, 99] width 29 height 29
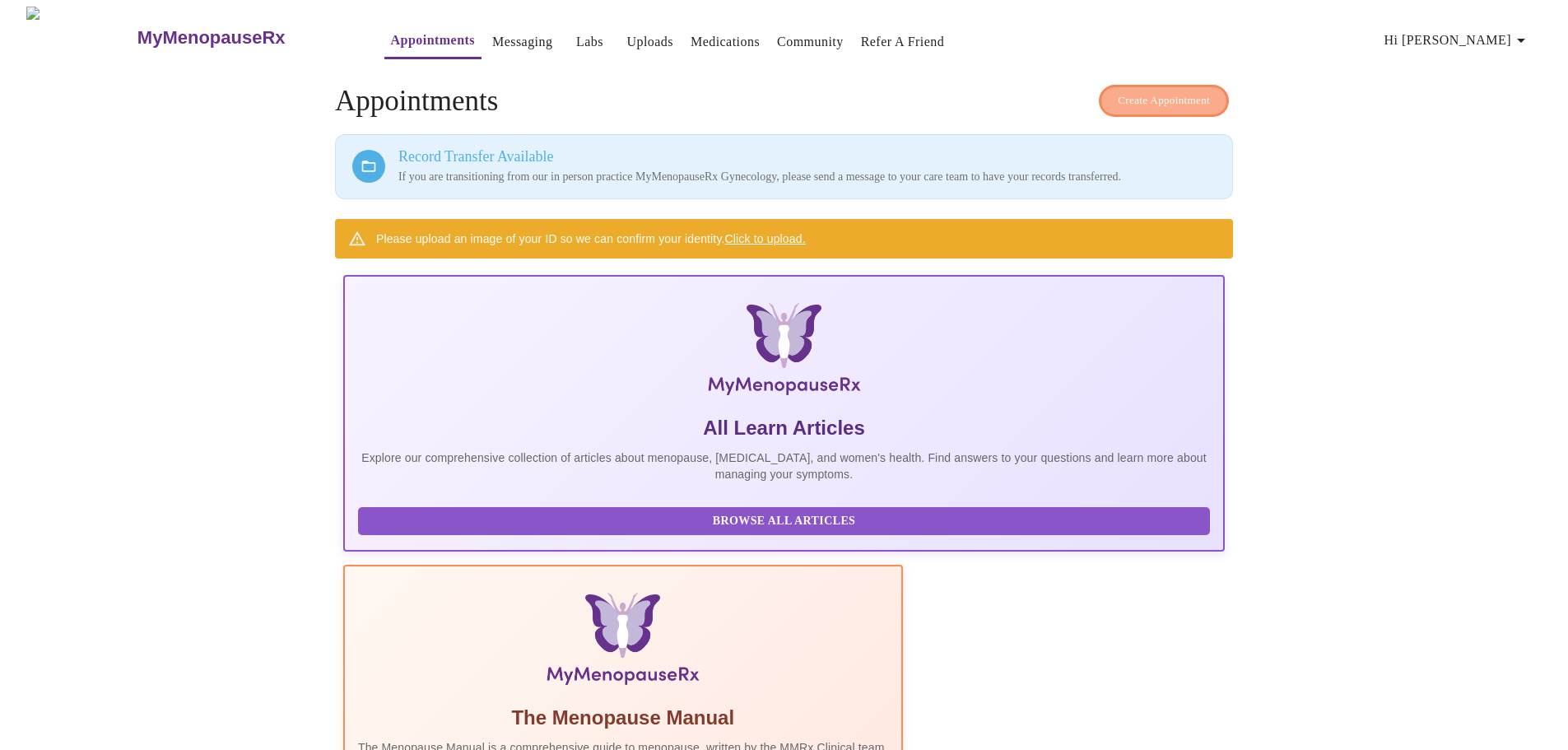
click at [1134, 91] on span "Create Appointment" at bounding box center [1163, 100] width 92 height 19
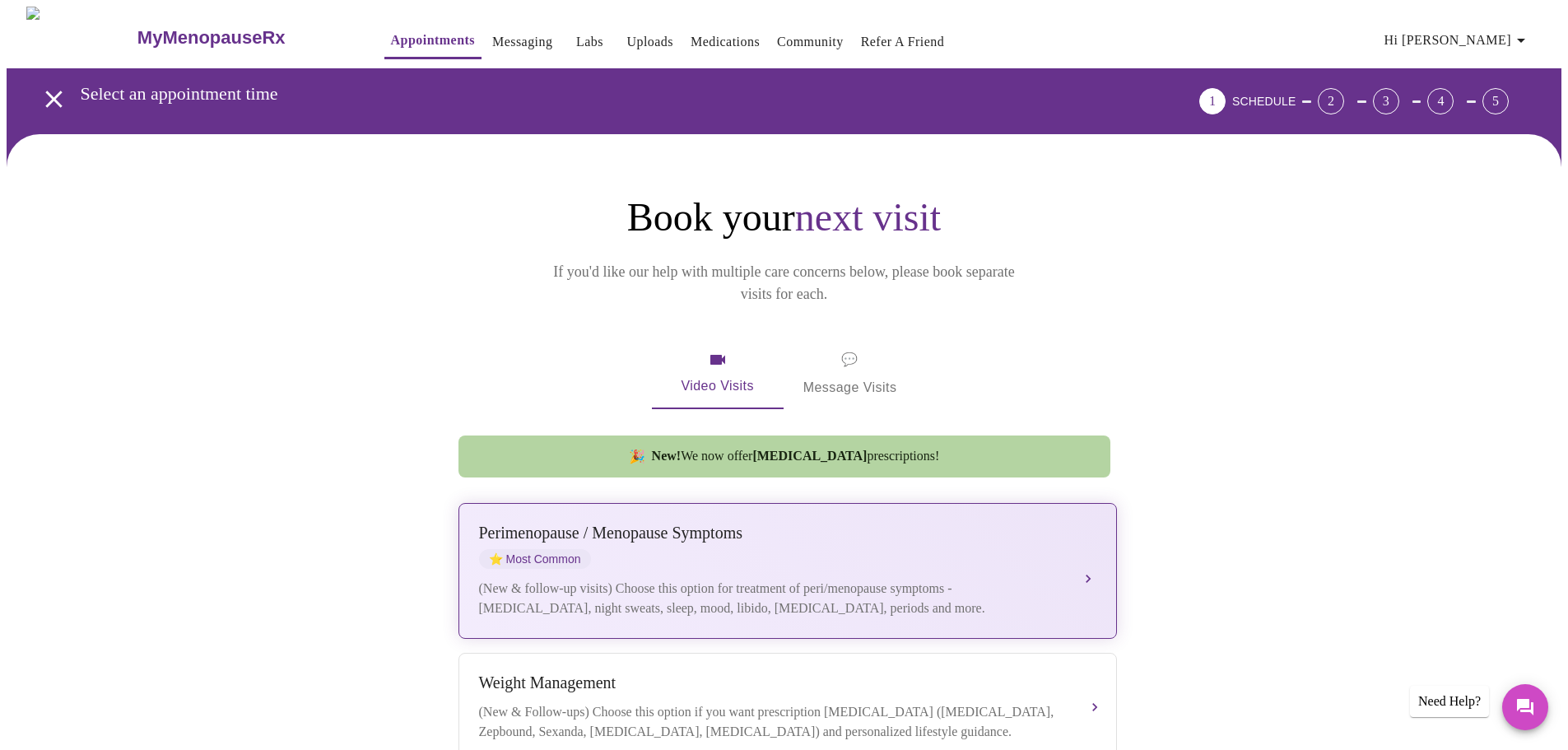
click at [563, 549] on span "⭐ Most Common" at bounding box center [535, 559] width 112 height 20
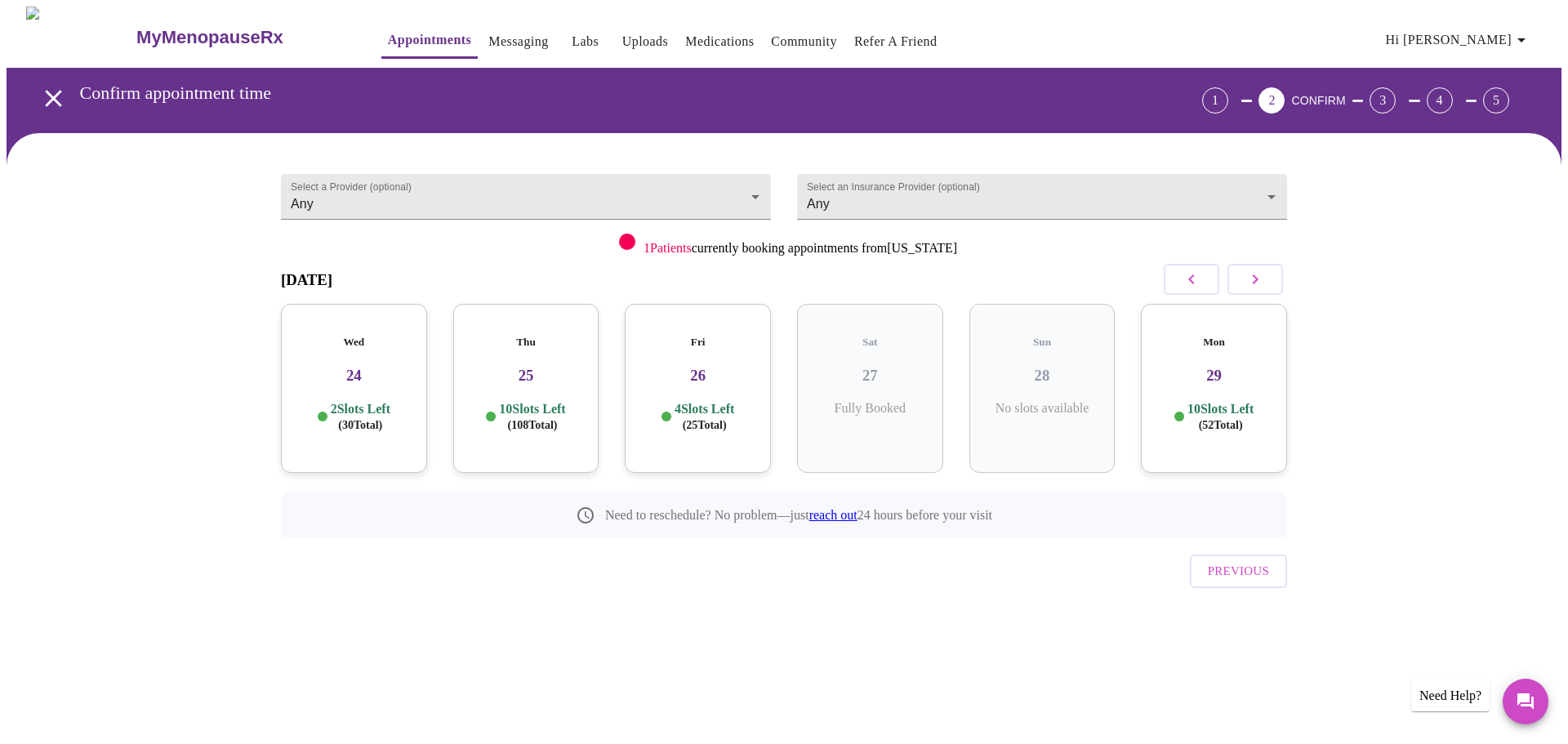
click at [697, 372] on div "Fri 26 4 Slots Left ( 25 Total)" at bounding box center [697, 388] width 147 height 169
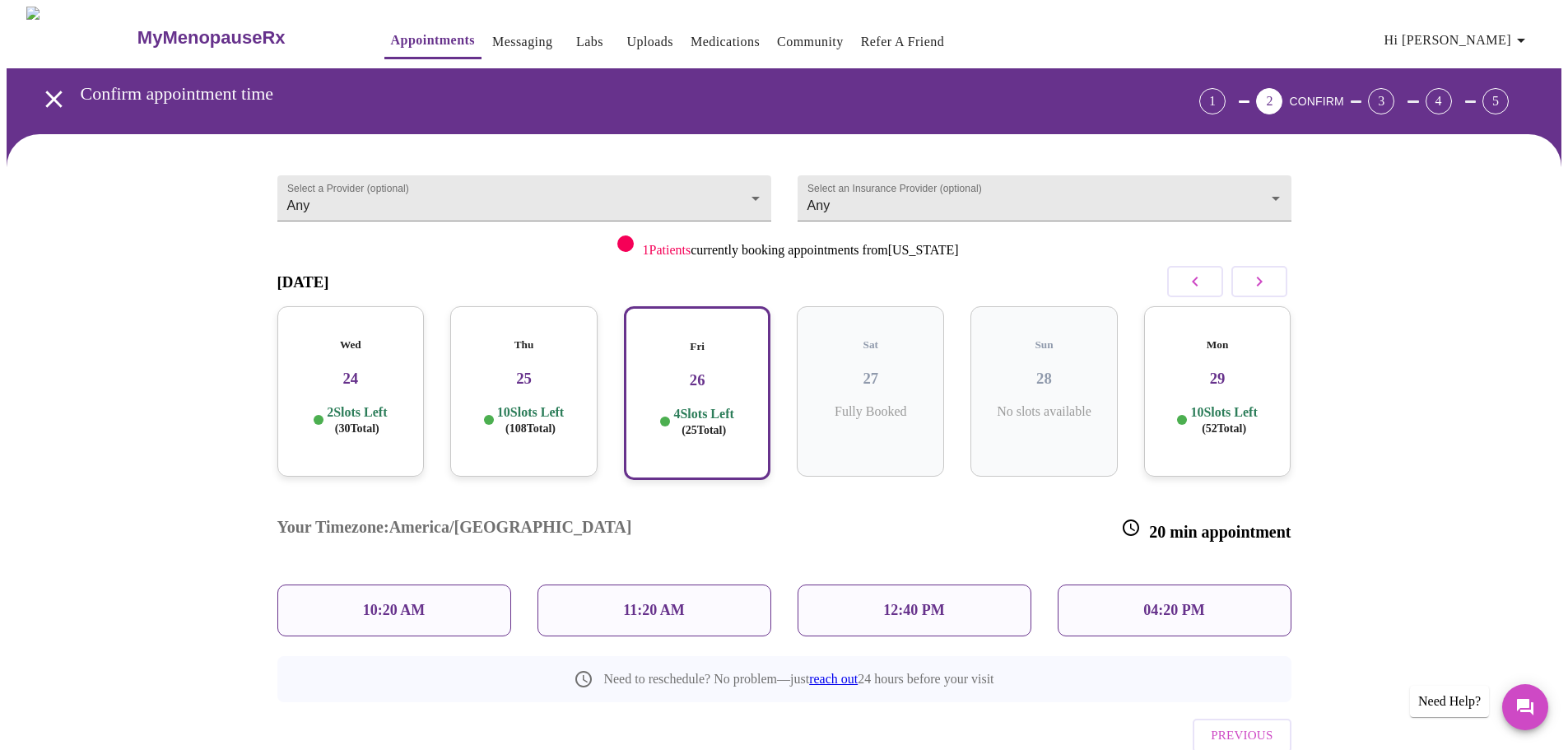
click at [860, 585] on div "12:40 PM" at bounding box center [914, 611] width 234 height 52
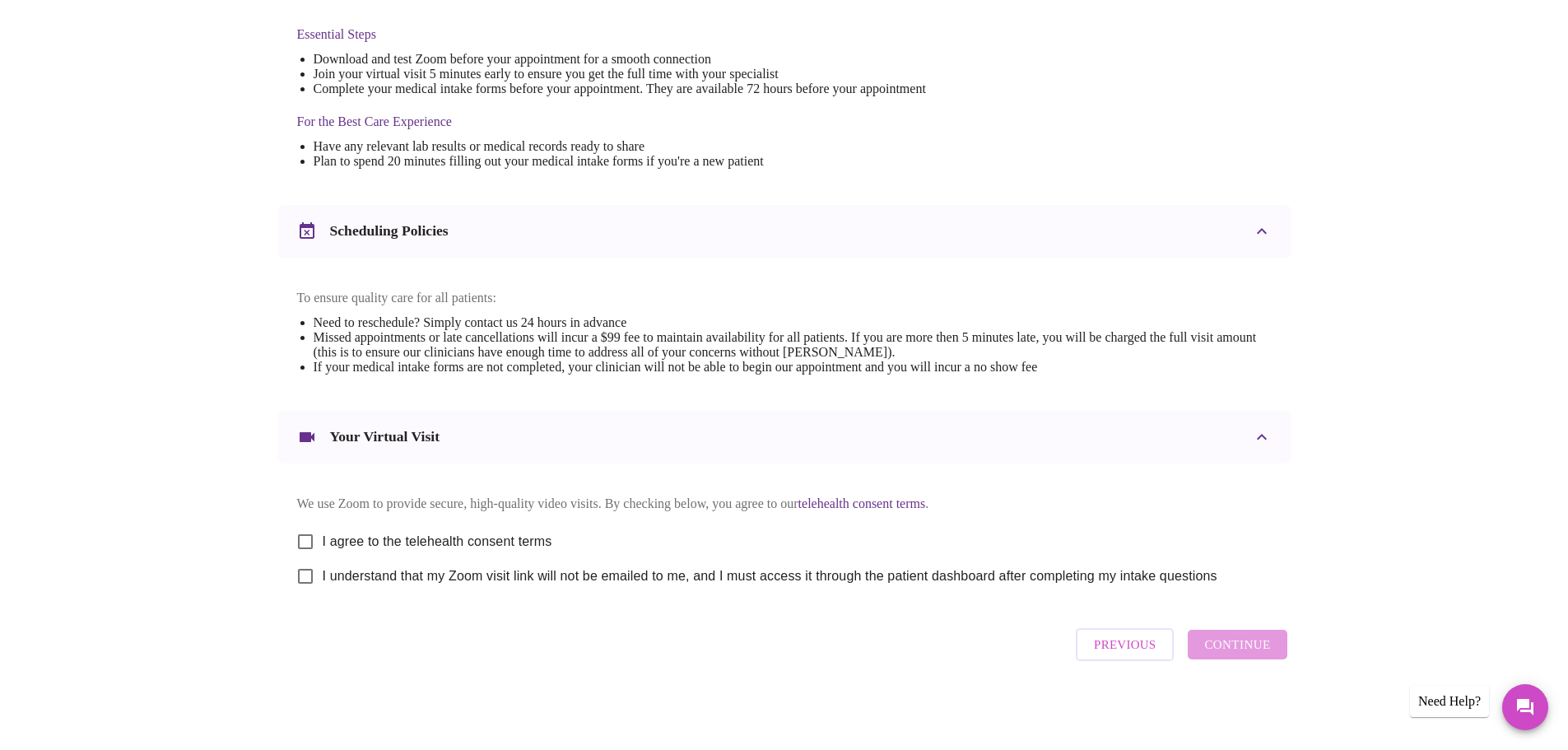
scroll to position [444, 0]
click at [323, 533] on span "I agree to the telehealth consent terms" at bounding box center [437, 542] width 229 height 20
click at [322, 533] on input "I agree to the telehealth consent terms" at bounding box center [305, 541] width 35 height 35
checkbox input "true"
click at [305, 565] on input "I understand that my Zoom visit link will not be emailed to me, and I must acce…" at bounding box center [305, 576] width 35 height 35
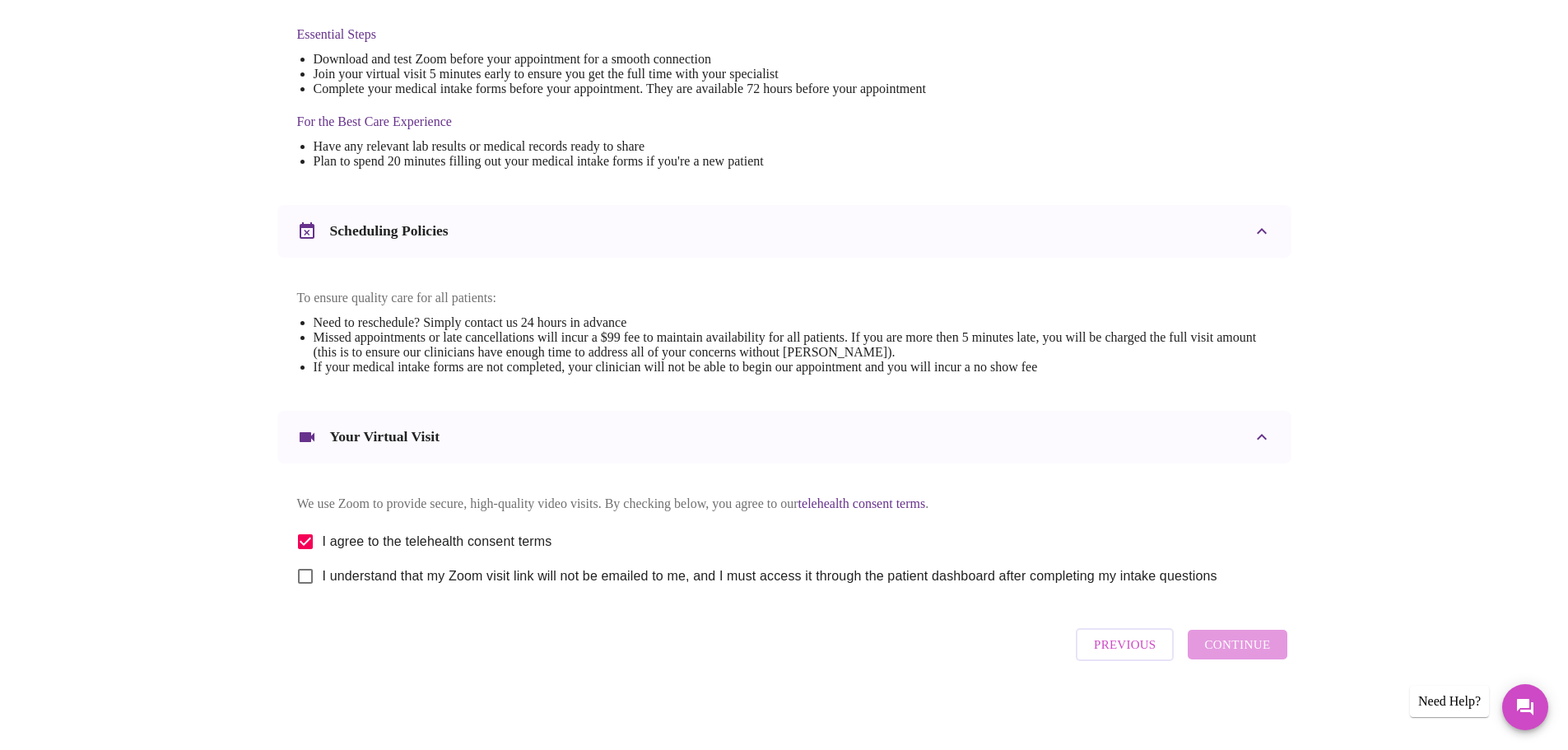
checkbox input "true"
click at [1253, 653] on span "Continue" at bounding box center [1238, 645] width 66 height 22
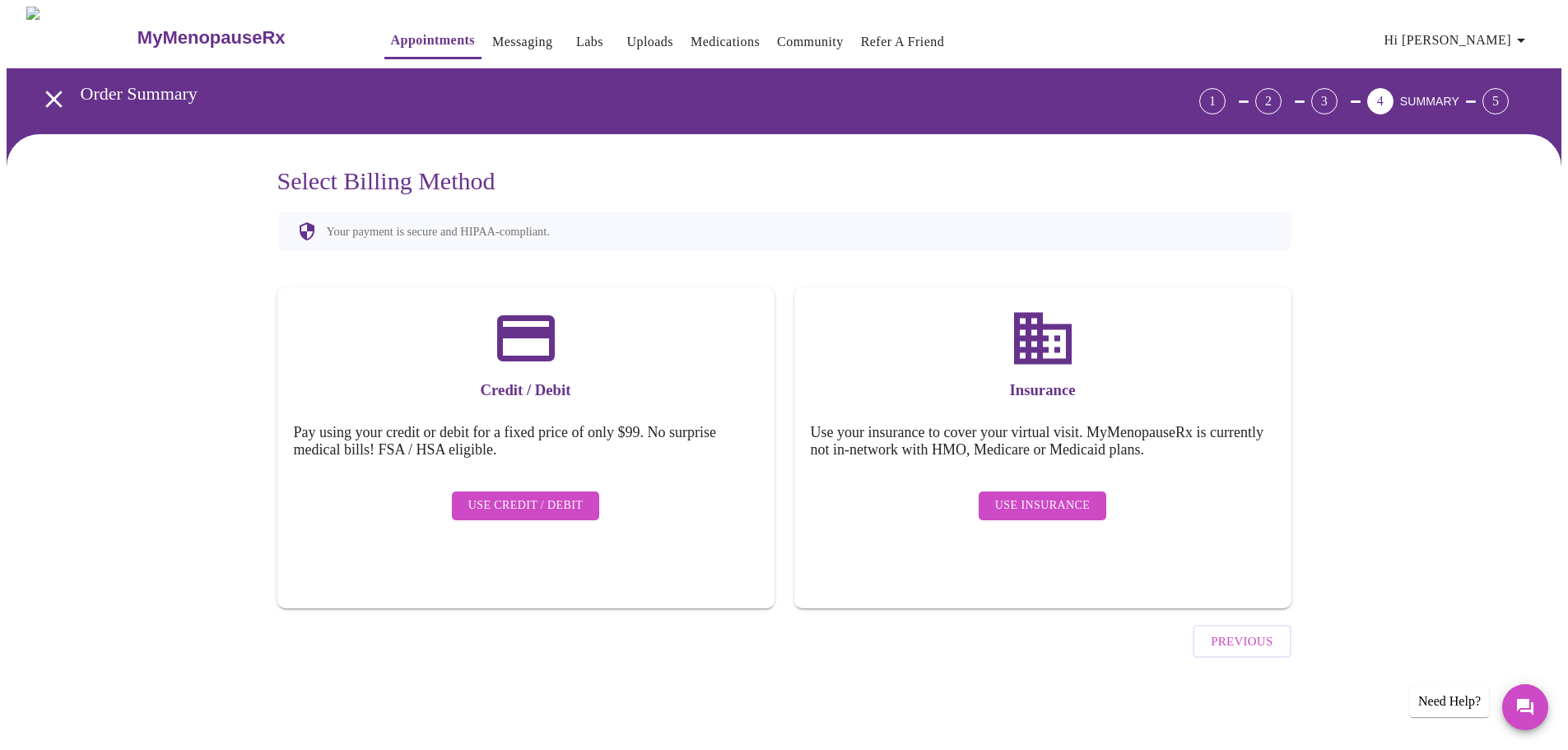
scroll to position [0, 0]
click at [1028, 496] on span "Use Insurance" at bounding box center [1049, 505] width 95 height 21
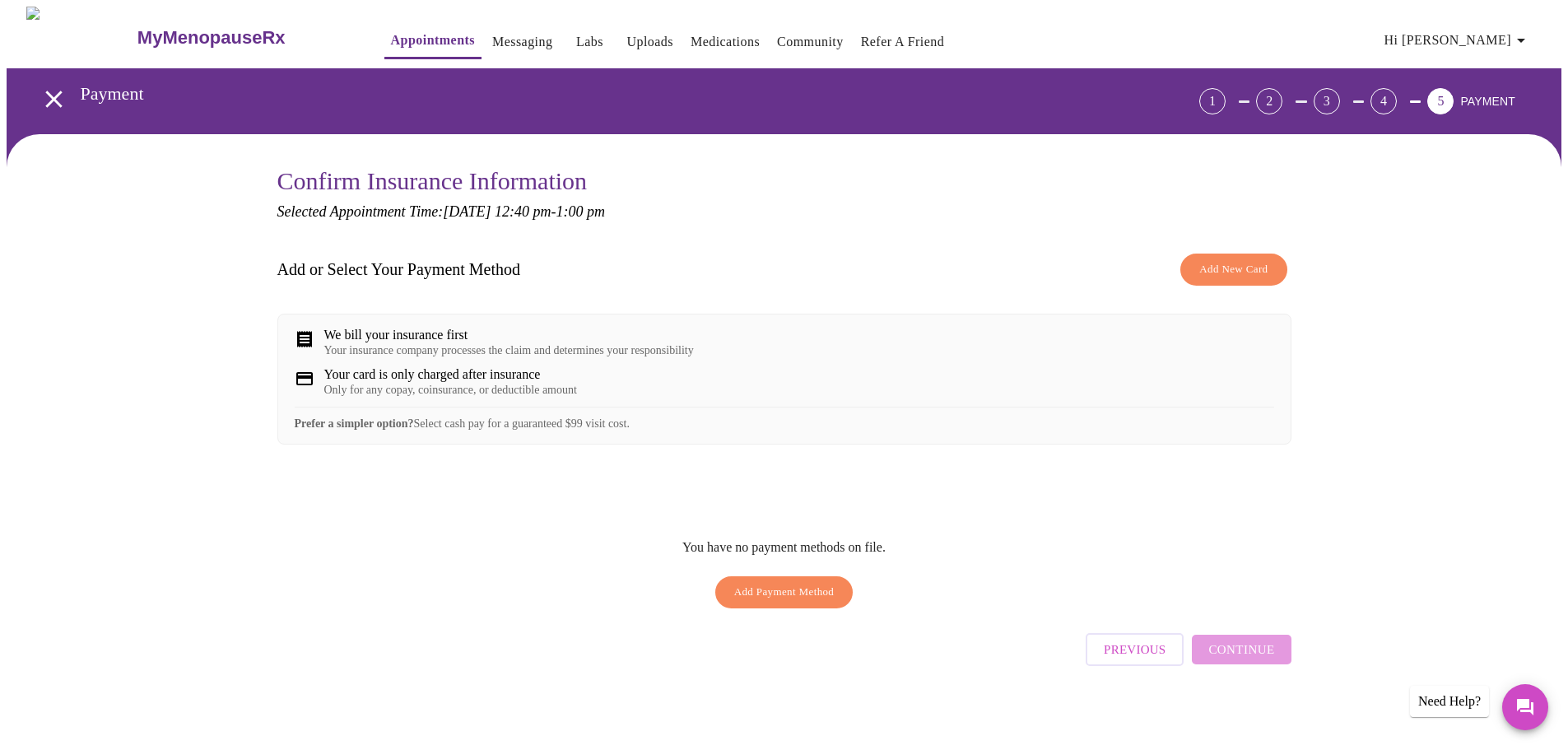
click at [1221, 263] on span "Add New Card" at bounding box center [1233, 269] width 68 height 19
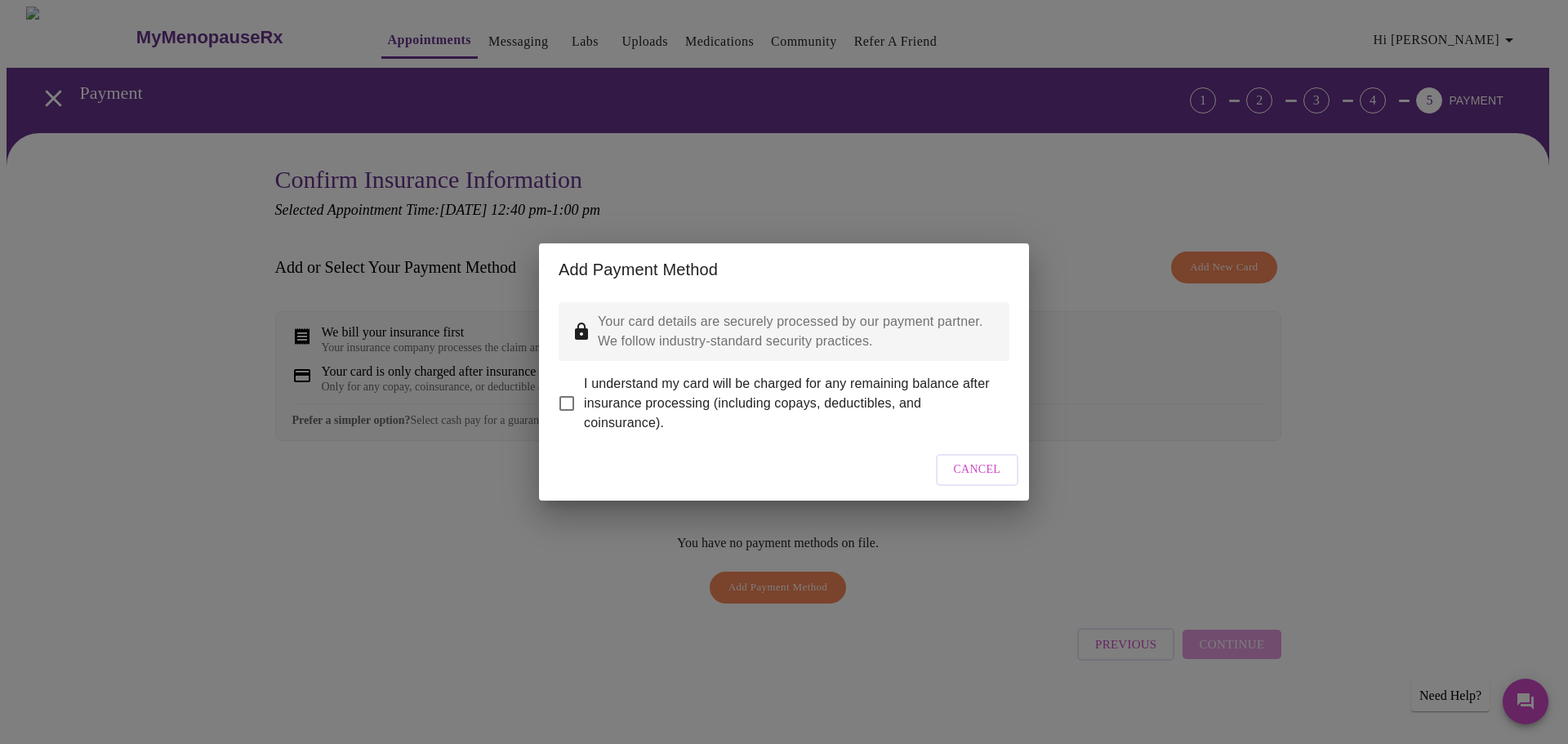
click at [593, 397] on span "I understand my card will be charged for any remaining balance after insurance …" at bounding box center [790, 404] width 412 height 59
click at [584, 397] on input "I understand my card will be charged for any remaining balance after insurance …" at bounding box center [567, 404] width 35 height 35
checkbox input "true"
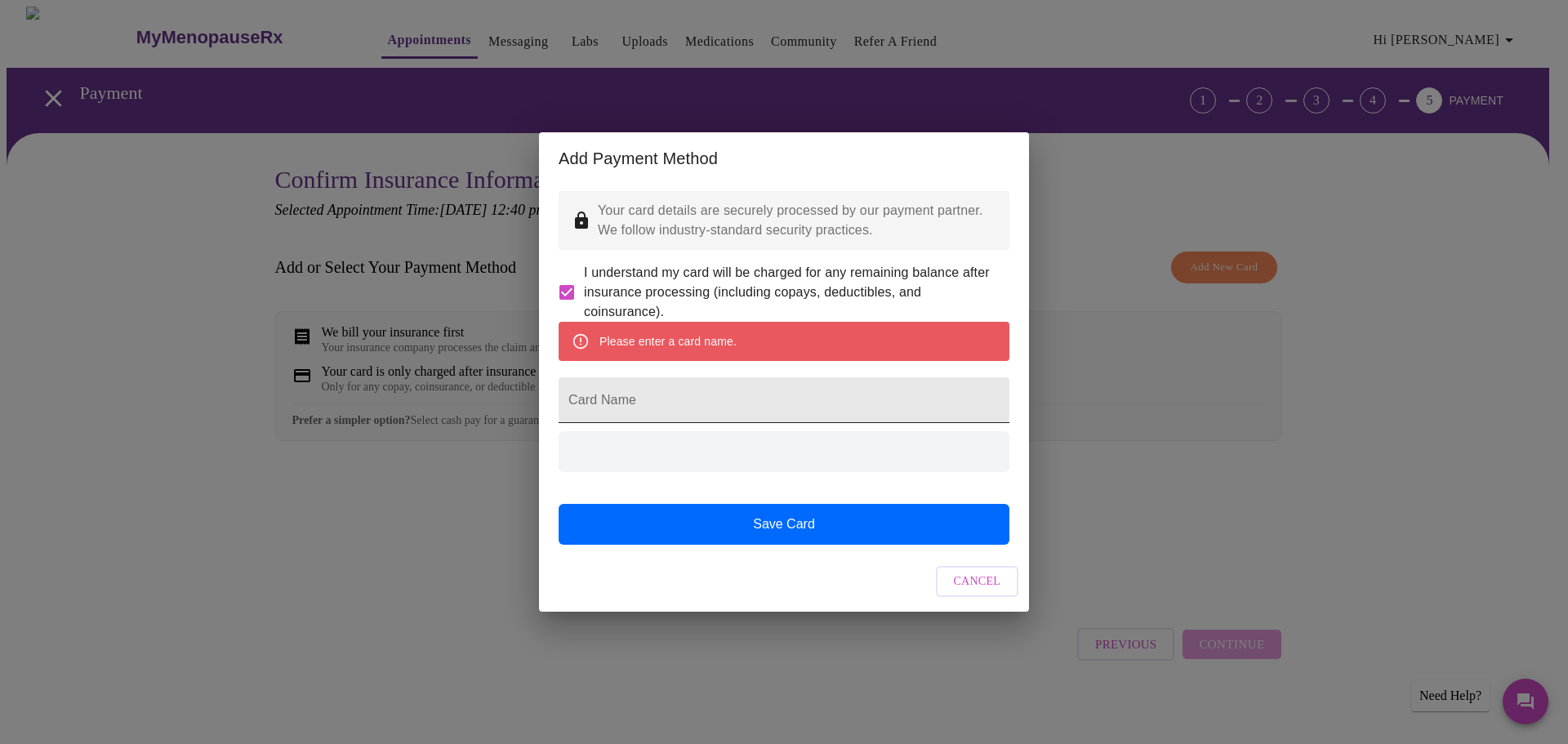
click at [681, 417] on input "Card Name" at bounding box center [784, 400] width 450 height 45
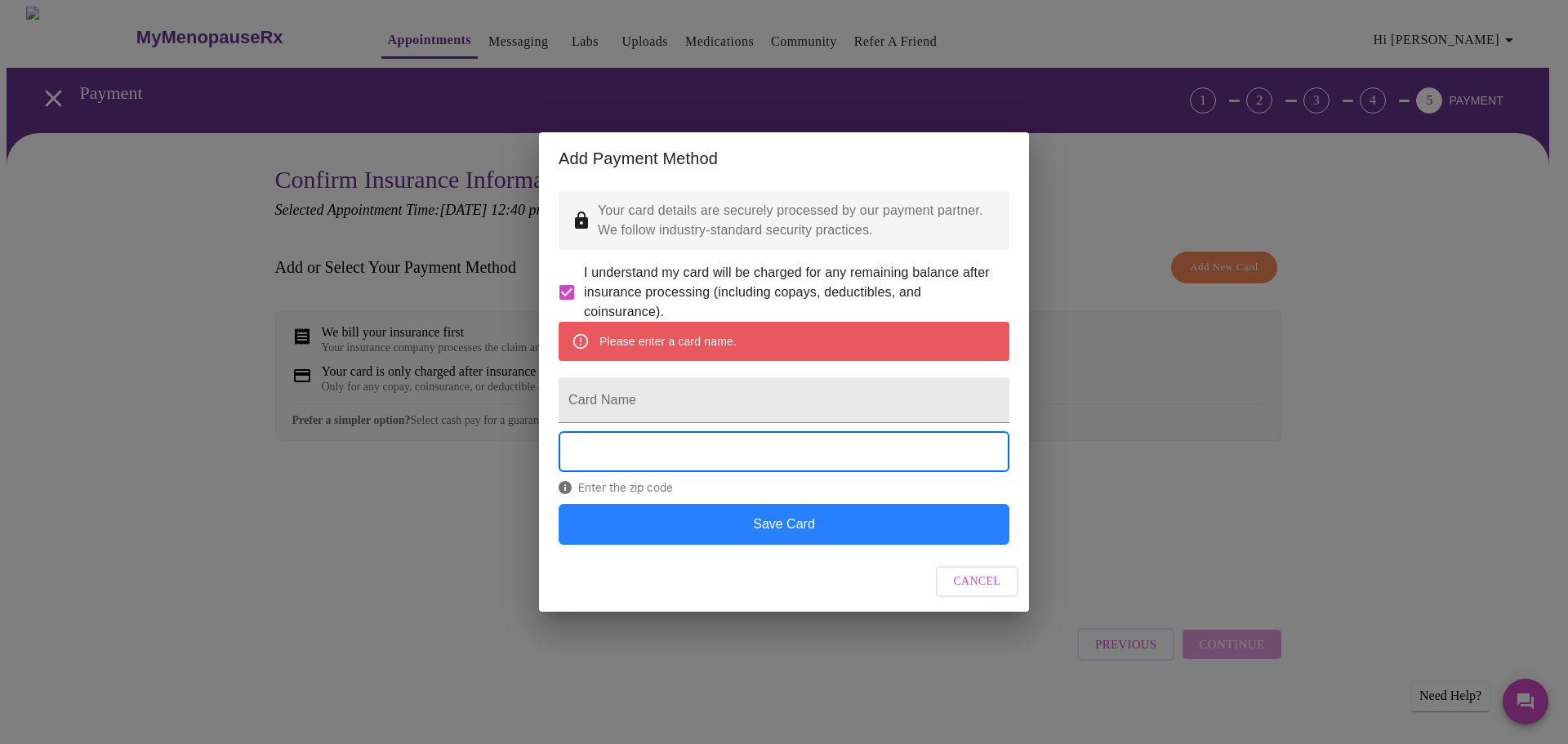
click at [756, 545] on button "Save Card" at bounding box center [784, 524] width 450 height 41
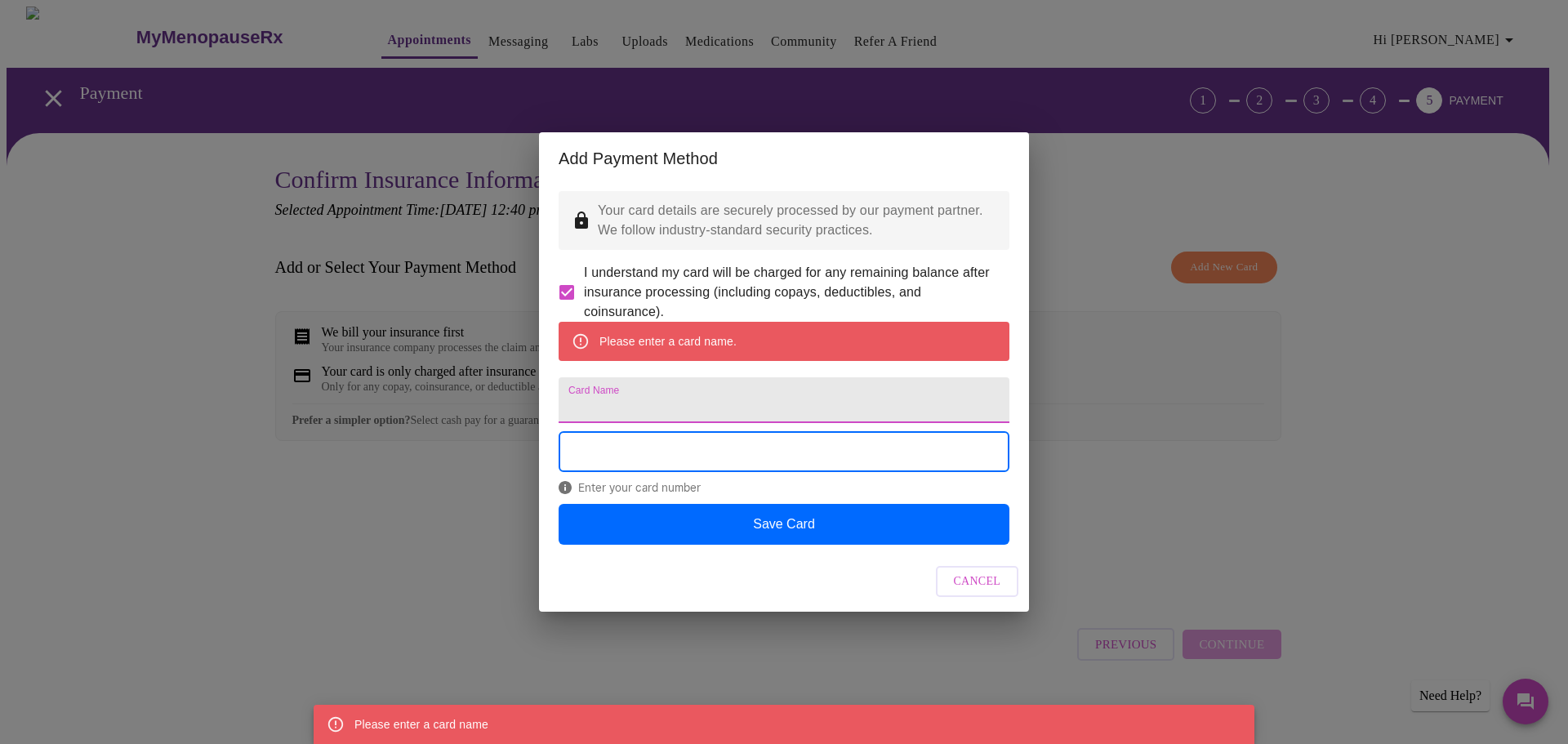
click at [672, 403] on input "Card Name" at bounding box center [784, 400] width 450 height 45
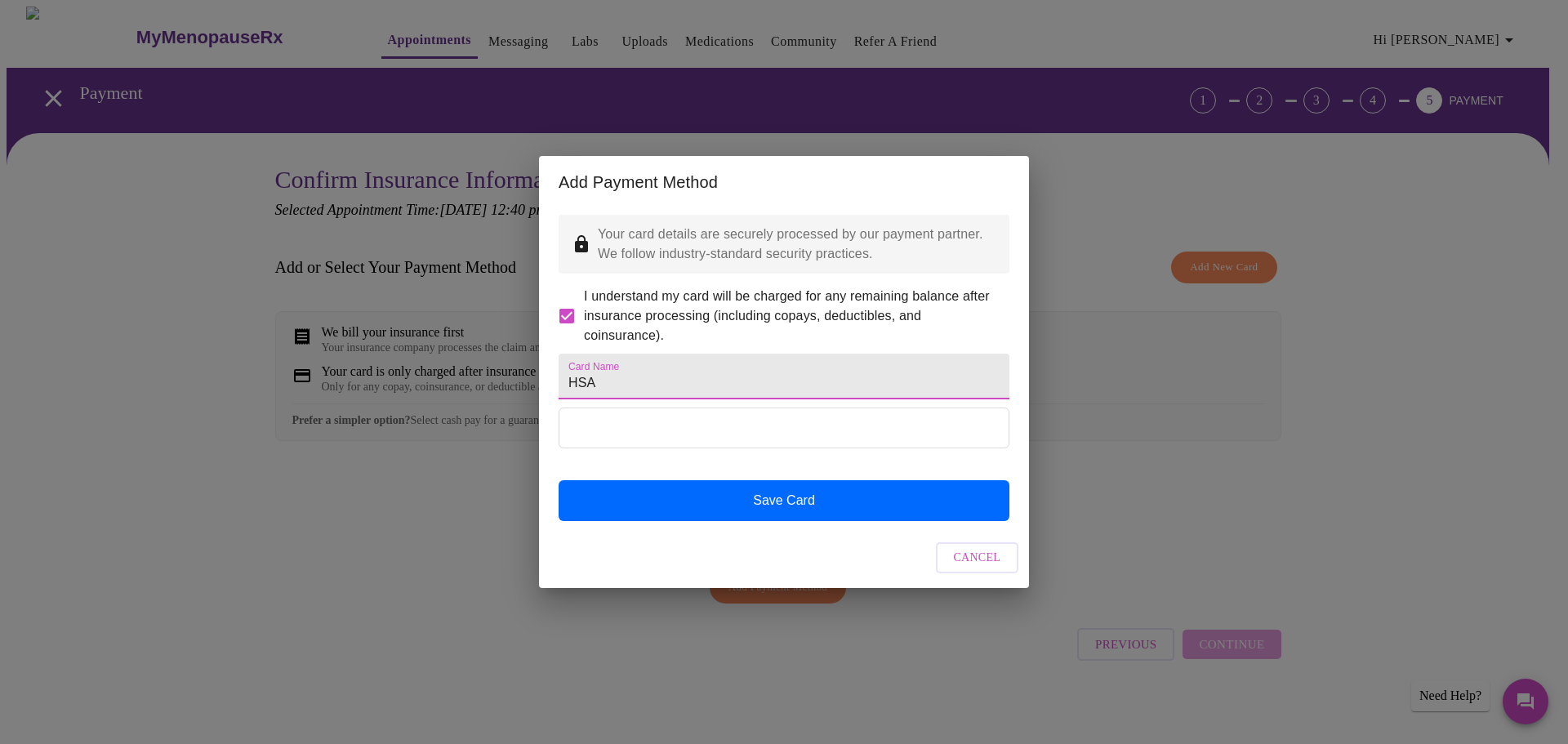
type input "HSA"
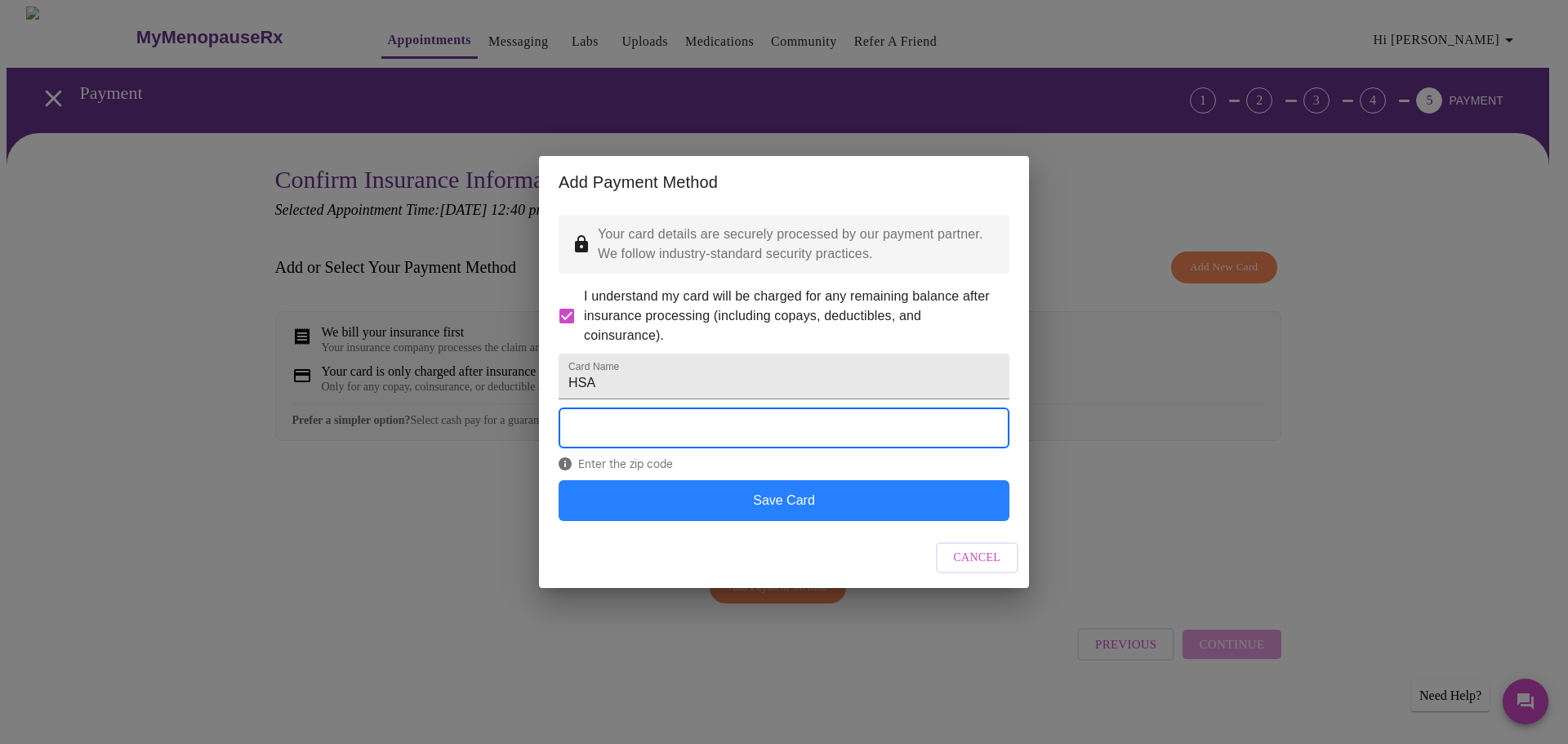
click at [750, 512] on button "Save Card" at bounding box center [784, 500] width 450 height 41
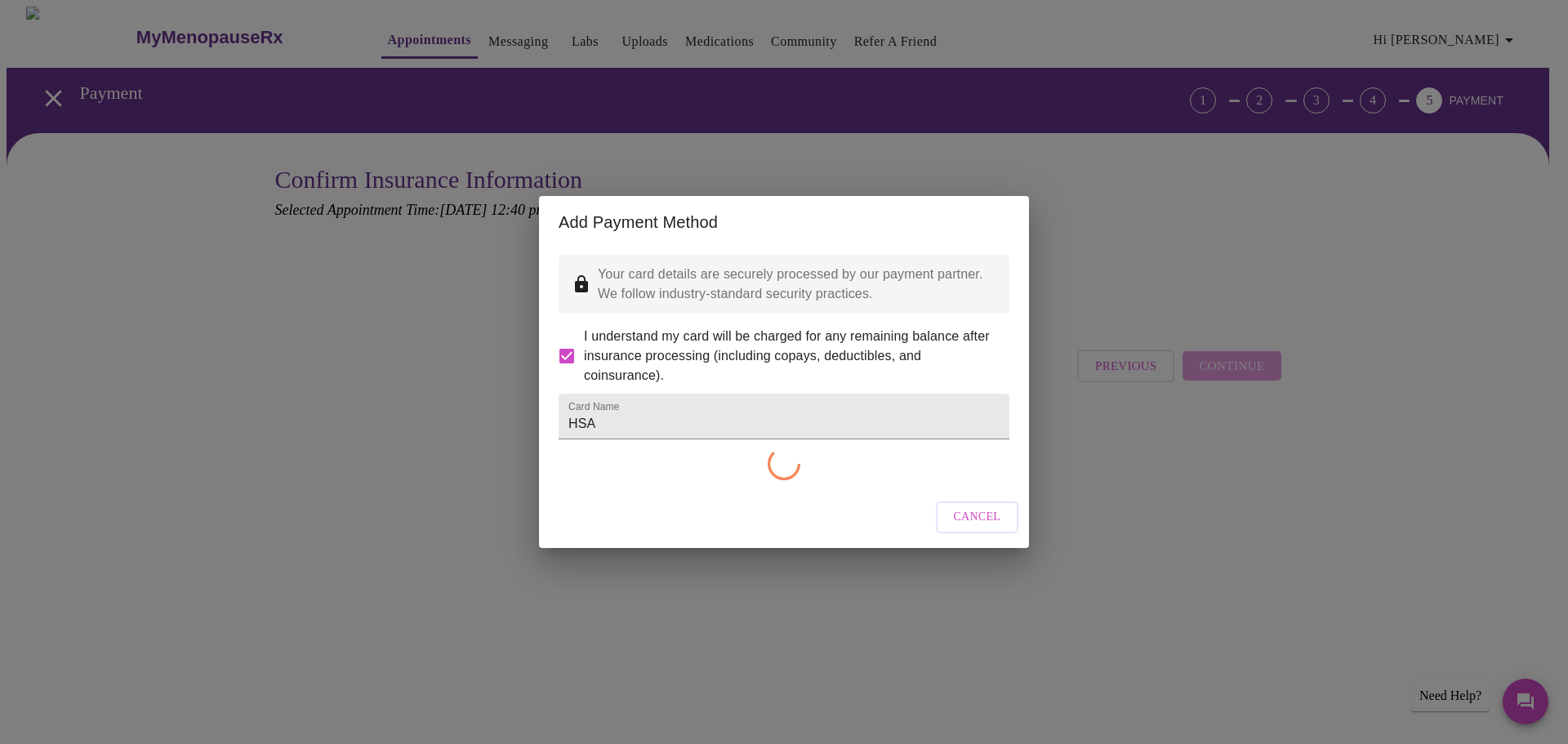
checkbox input "false"
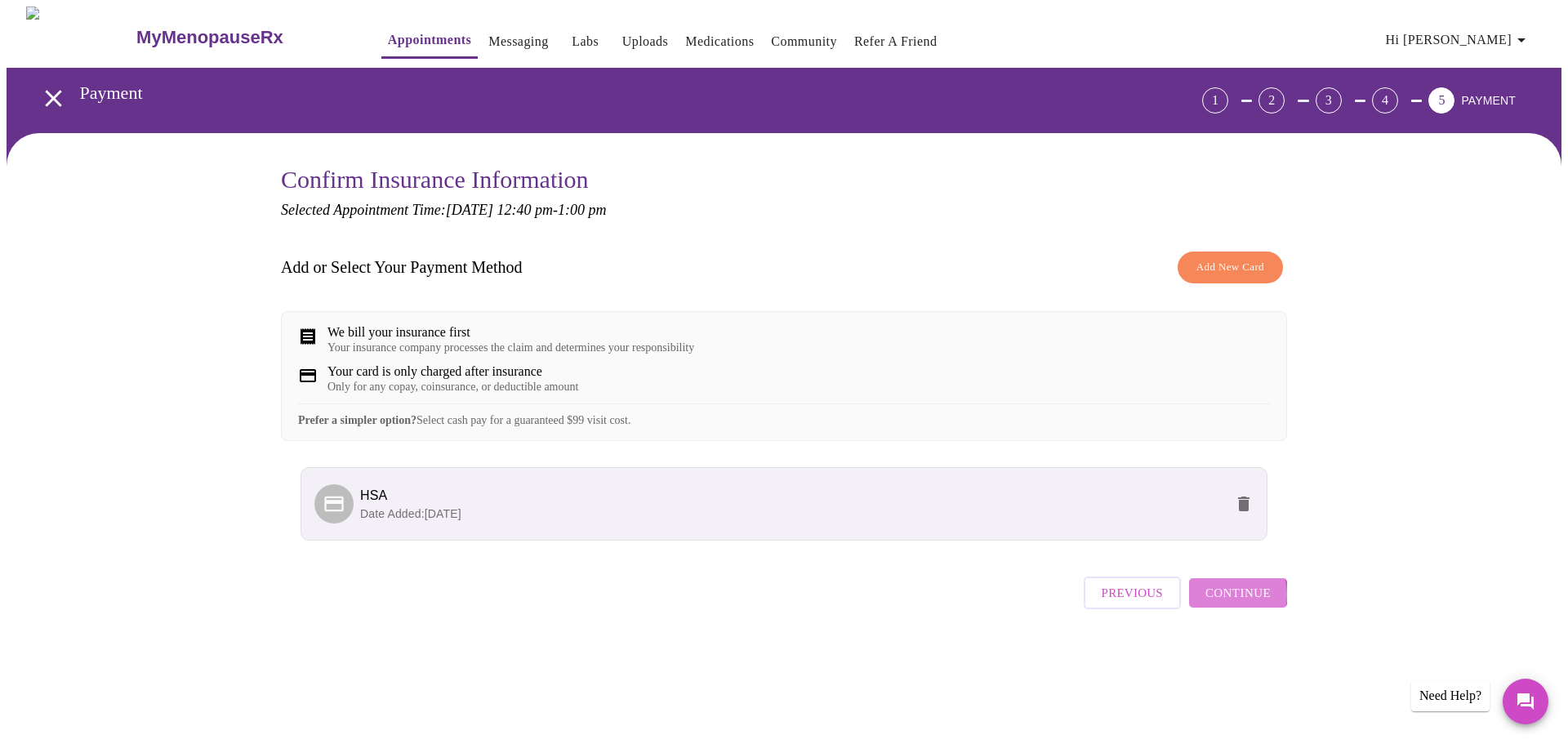
click at [1234, 604] on span "Continue" at bounding box center [1238, 593] width 66 height 21
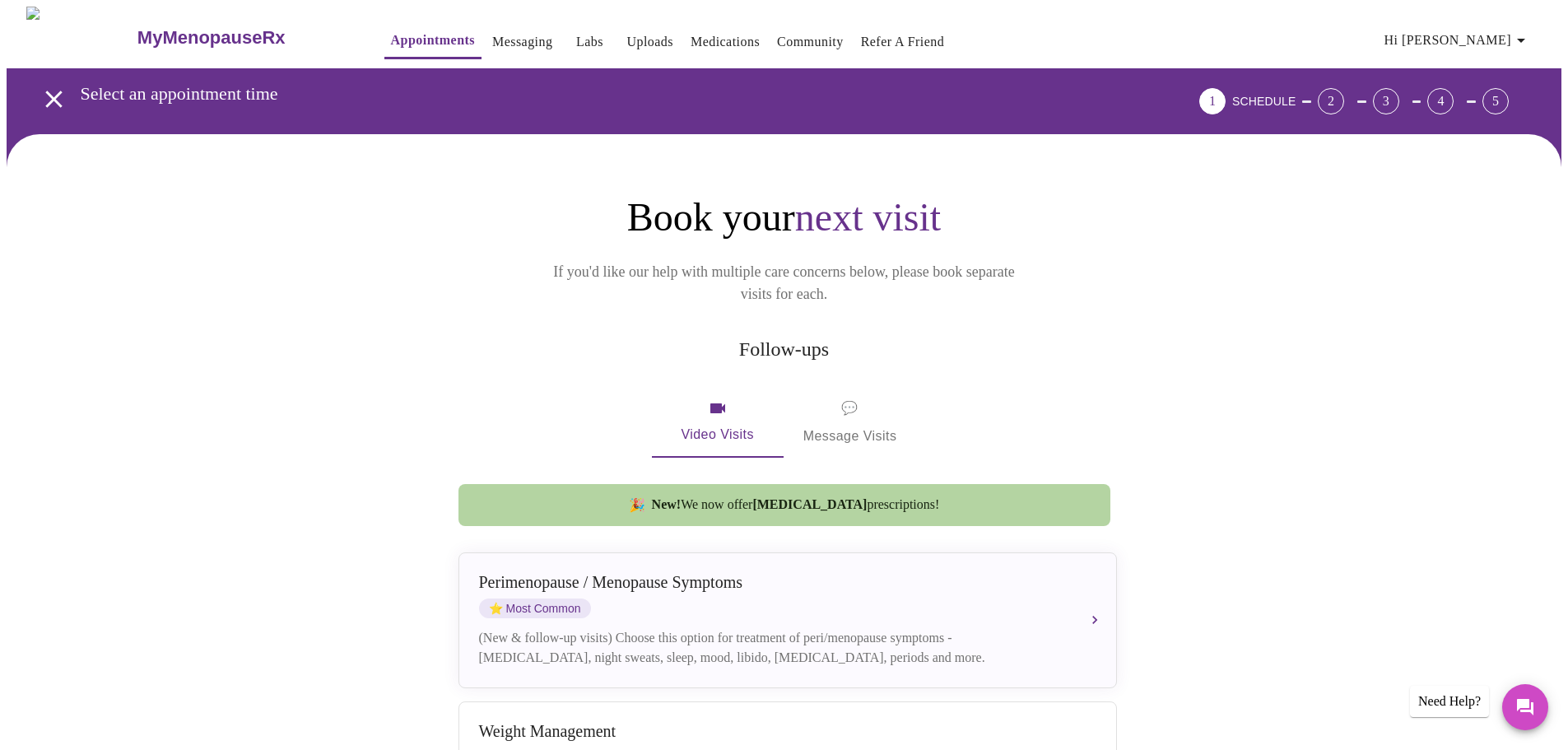
click at [391, 35] on link "Appointments" at bounding box center [433, 40] width 84 height 23
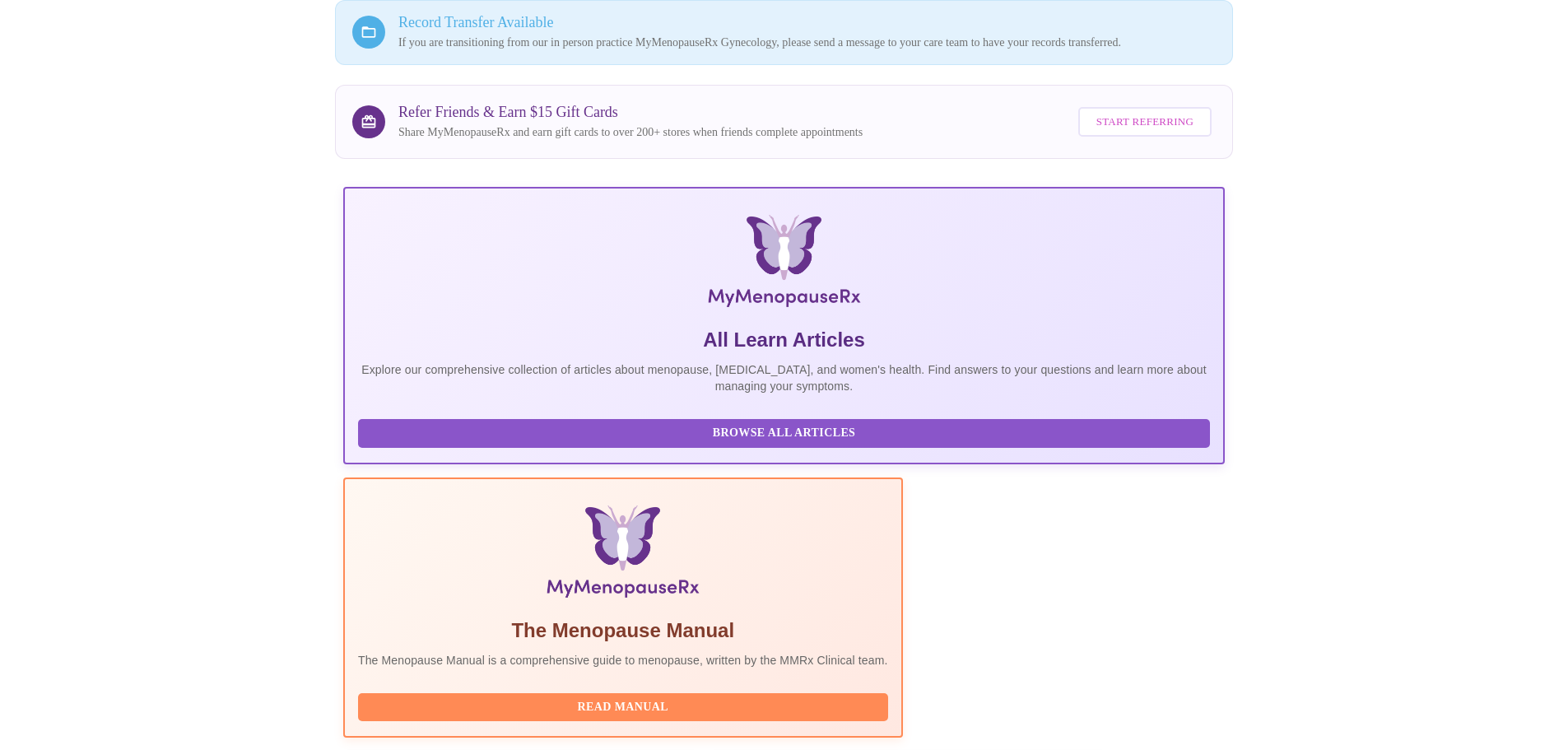
scroll to position [237, 0]
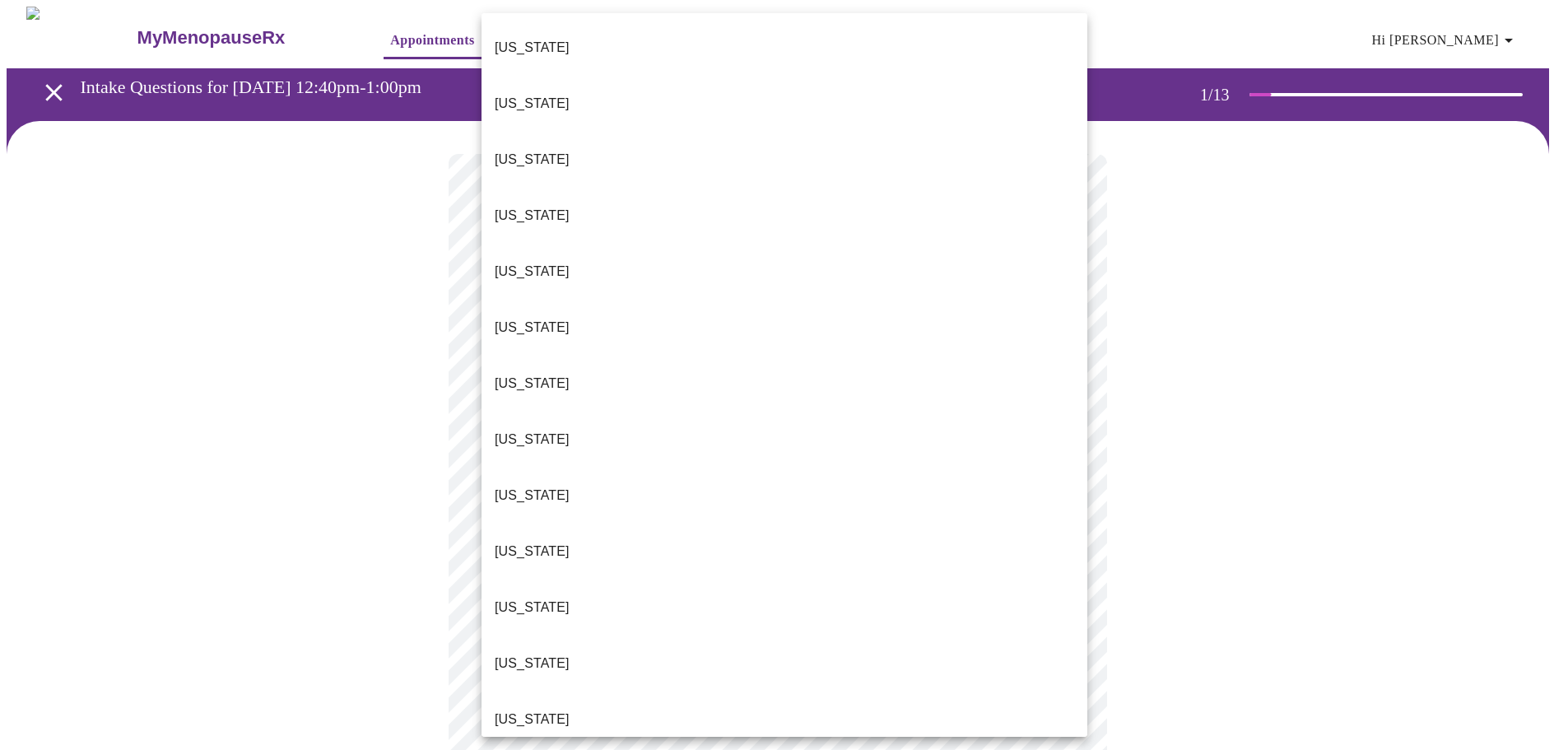
click at [556, 359] on body "MyMenopauseRx Appointments Messaging Labs Uploads Medications Community Refer a…" at bounding box center [784, 763] width 1555 height 1514
drag, startPoint x: 534, startPoint y: 464, endPoint x: 545, endPoint y: 545, distance: 81.7
click at [547, 692] on li "Illinois" at bounding box center [784, 720] width 605 height 56
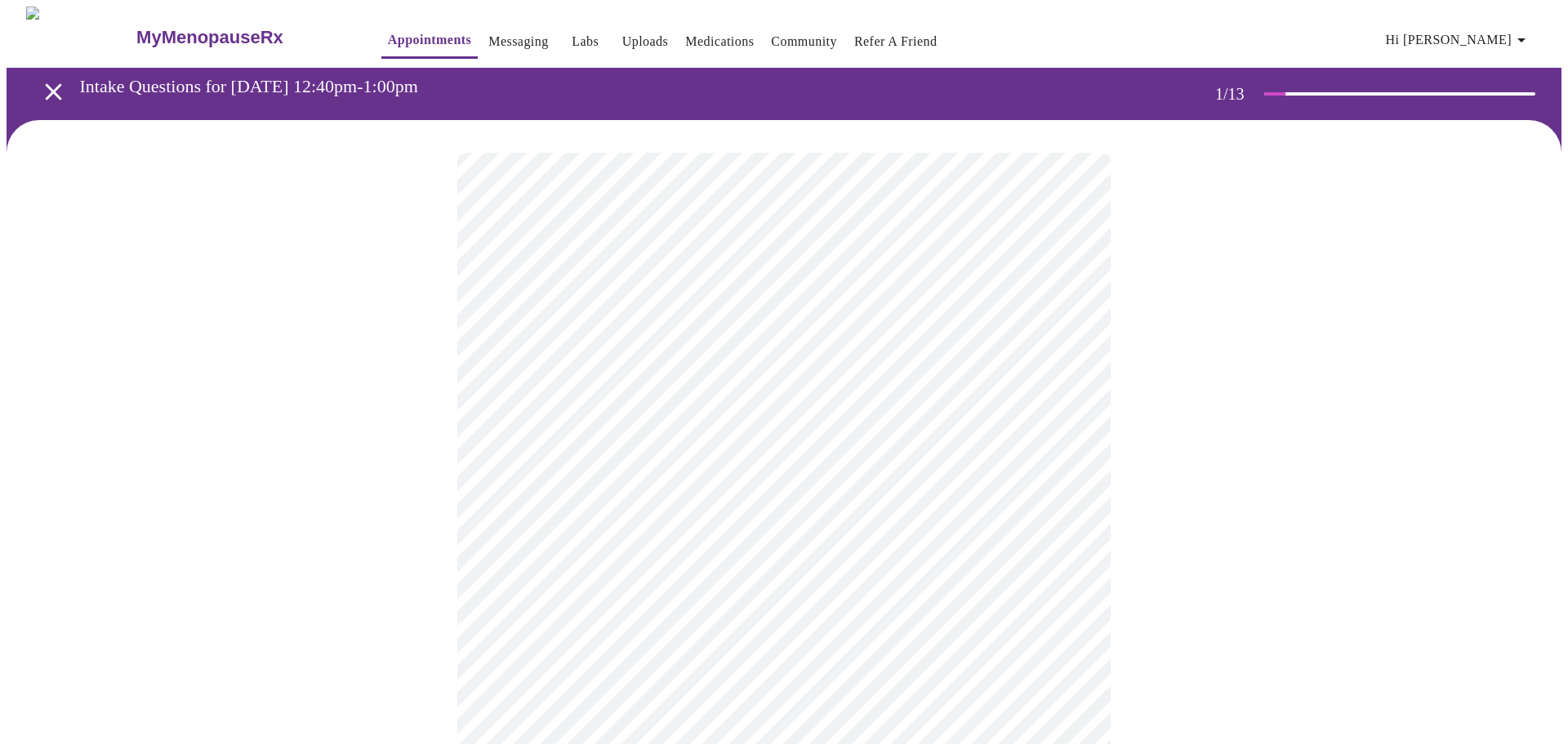
click at [576, 480] on body "MyMenopauseRx Appointments Messaging Labs Uploads Medications Community Refer a…" at bounding box center [784, 752] width 1555 height 1492
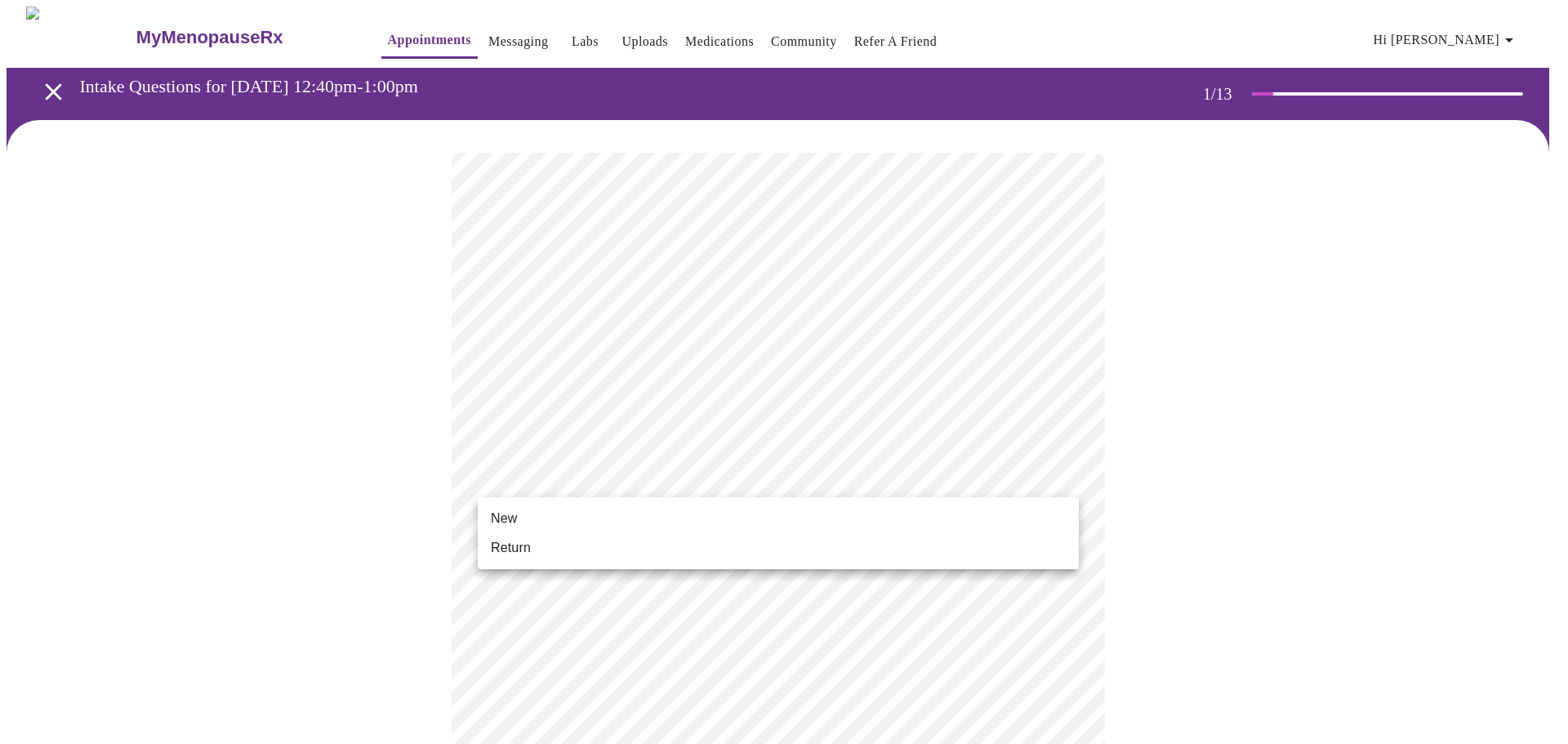
click at [545, 520] on li "New" at bounding box center [778, 518] width 601 height 29
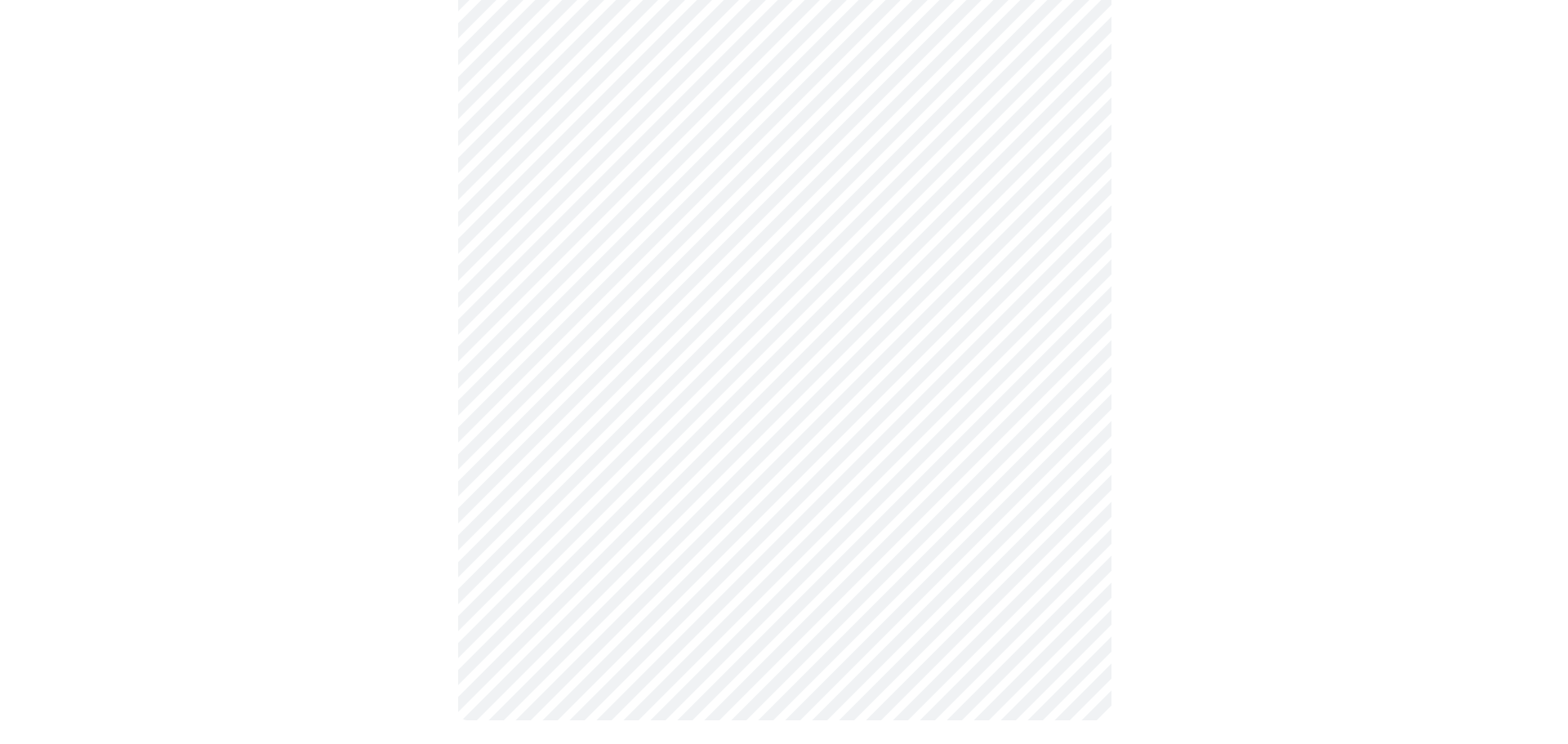
scroll to position [725, 0]
click at [696, 528] on body "MyMenopauseRx Appointments Messaging Labs Uploads Medications Community Refer a…" at bounding box center [777, 15] width 1542 height 1469
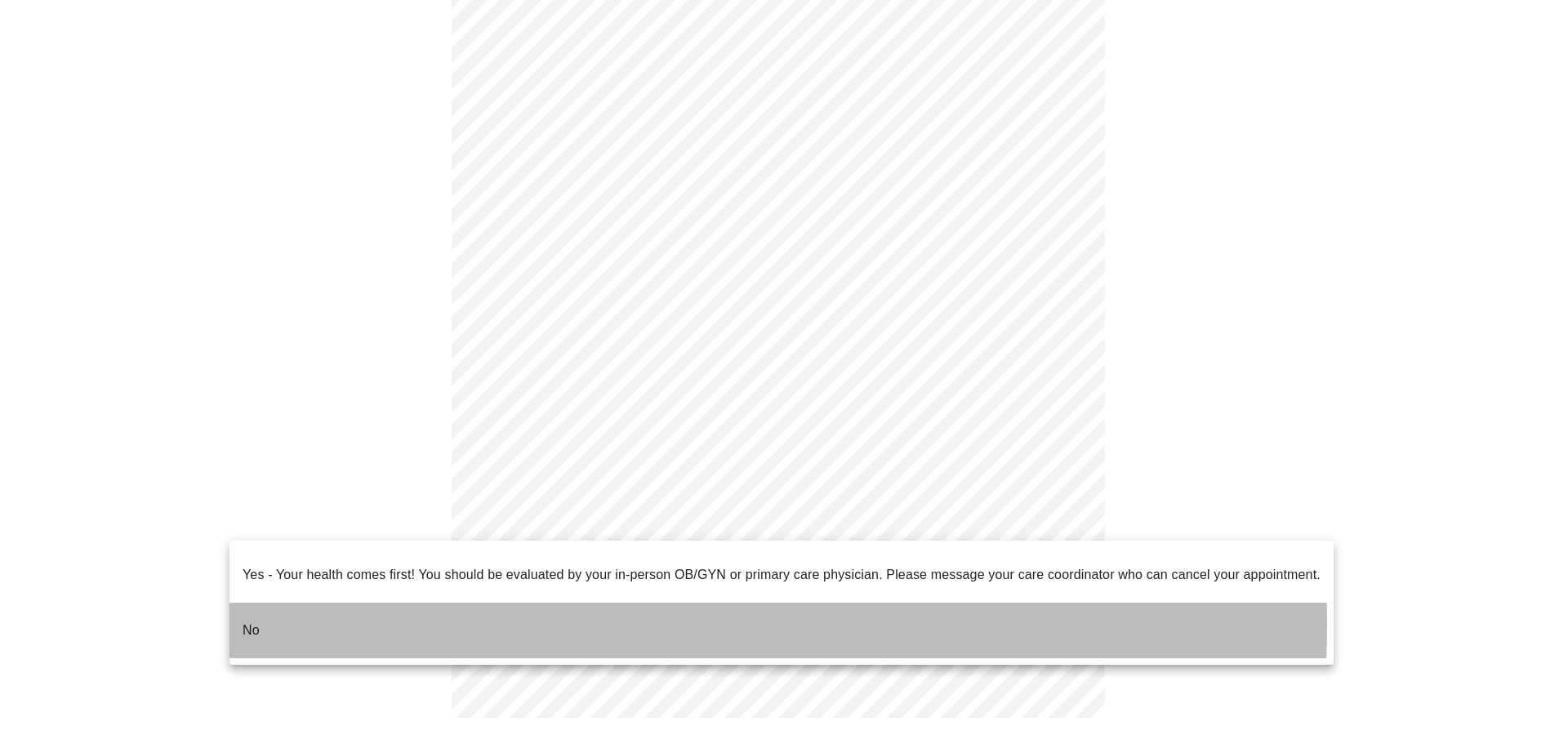
click at [300, 611] on li "No" at bounding box center [781, 630] width 1104 height 55
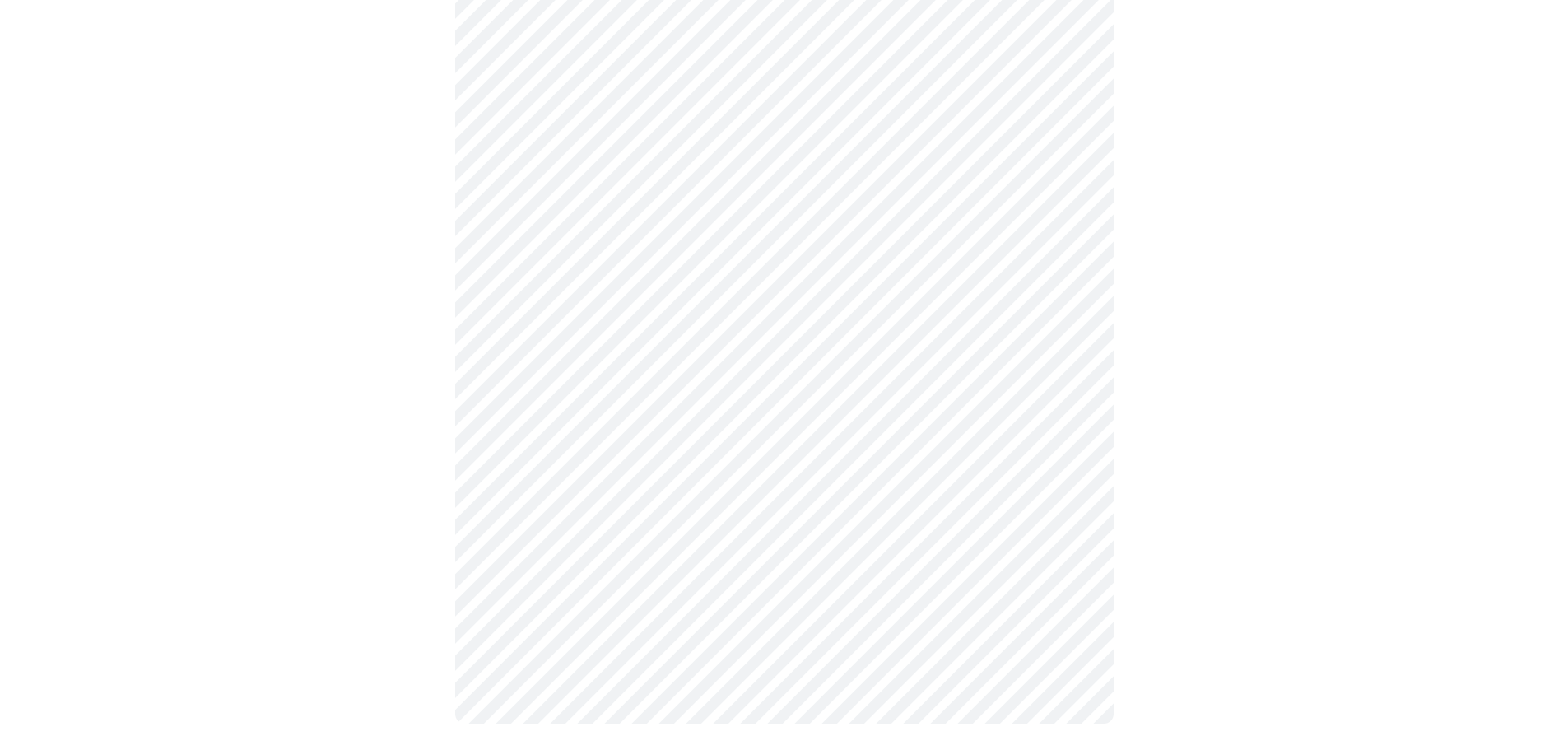
scroll to position [0, 0]
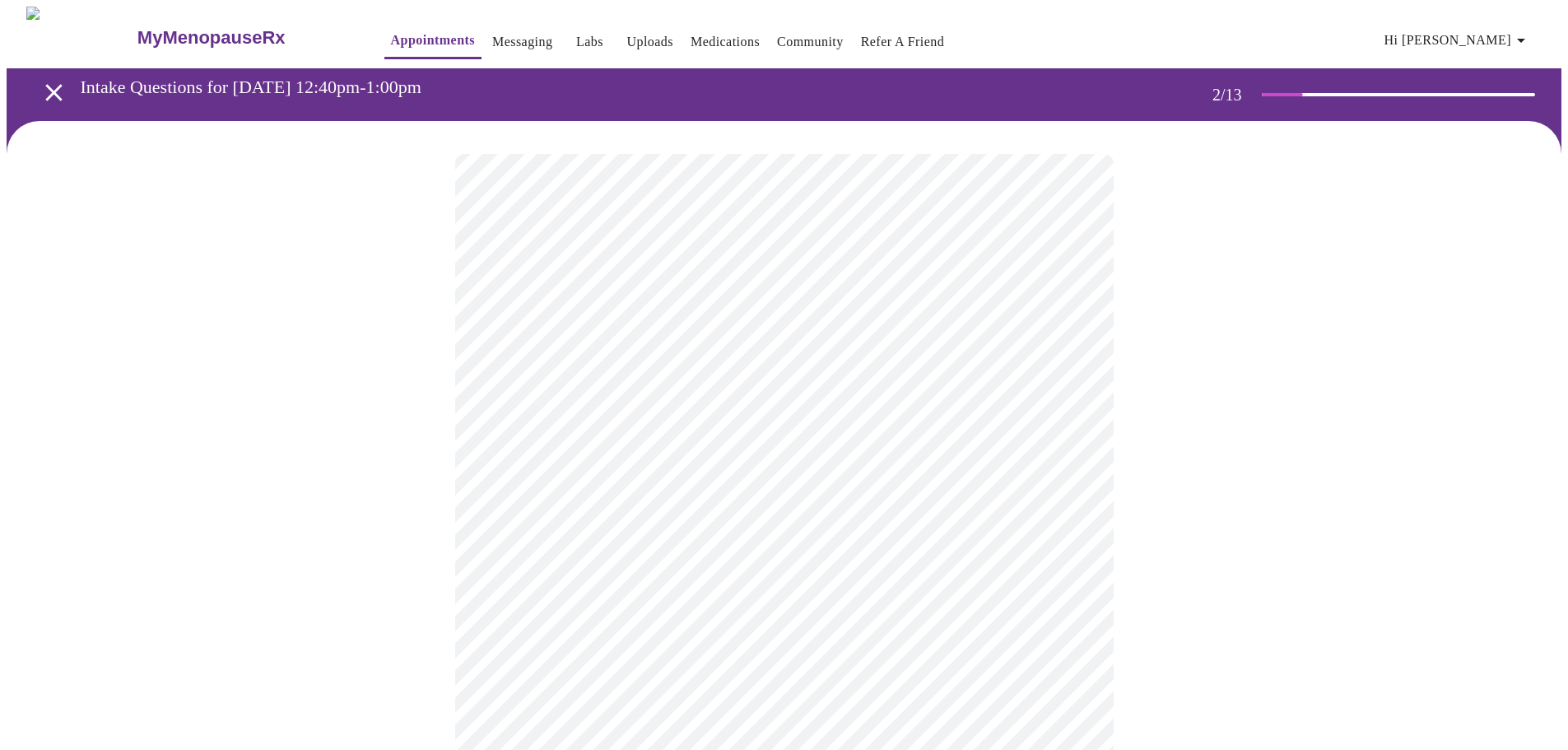
click at [609, 338] on body "MyMenopauseRx Appointments Messaging Labs Uploads Medications Community Refer a…" at bounding box center [784, 501] width 1555 height 990
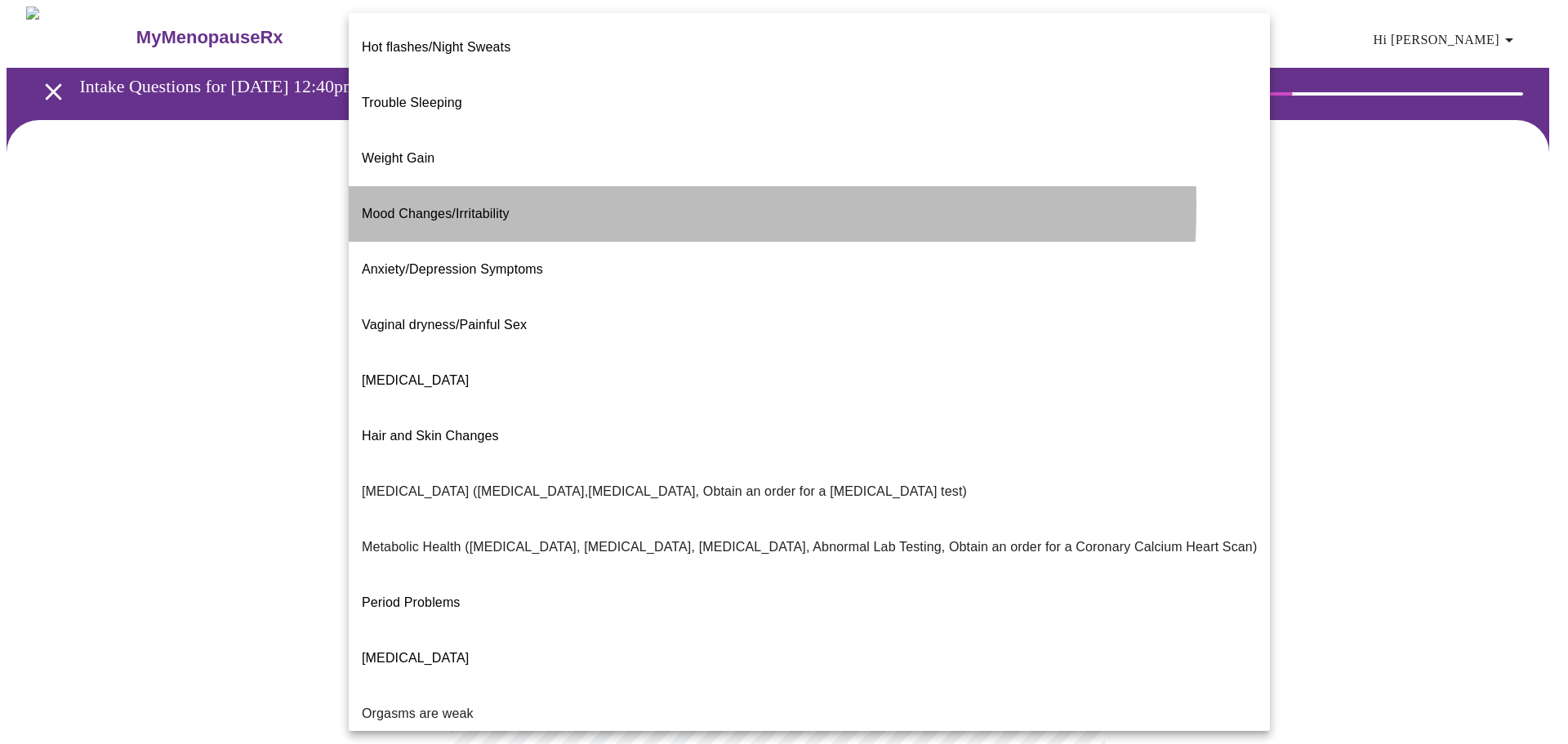
click at [484, 207] on span "Mood Changes/Irritability" at bounding box center [435, 214] width 147 height 14
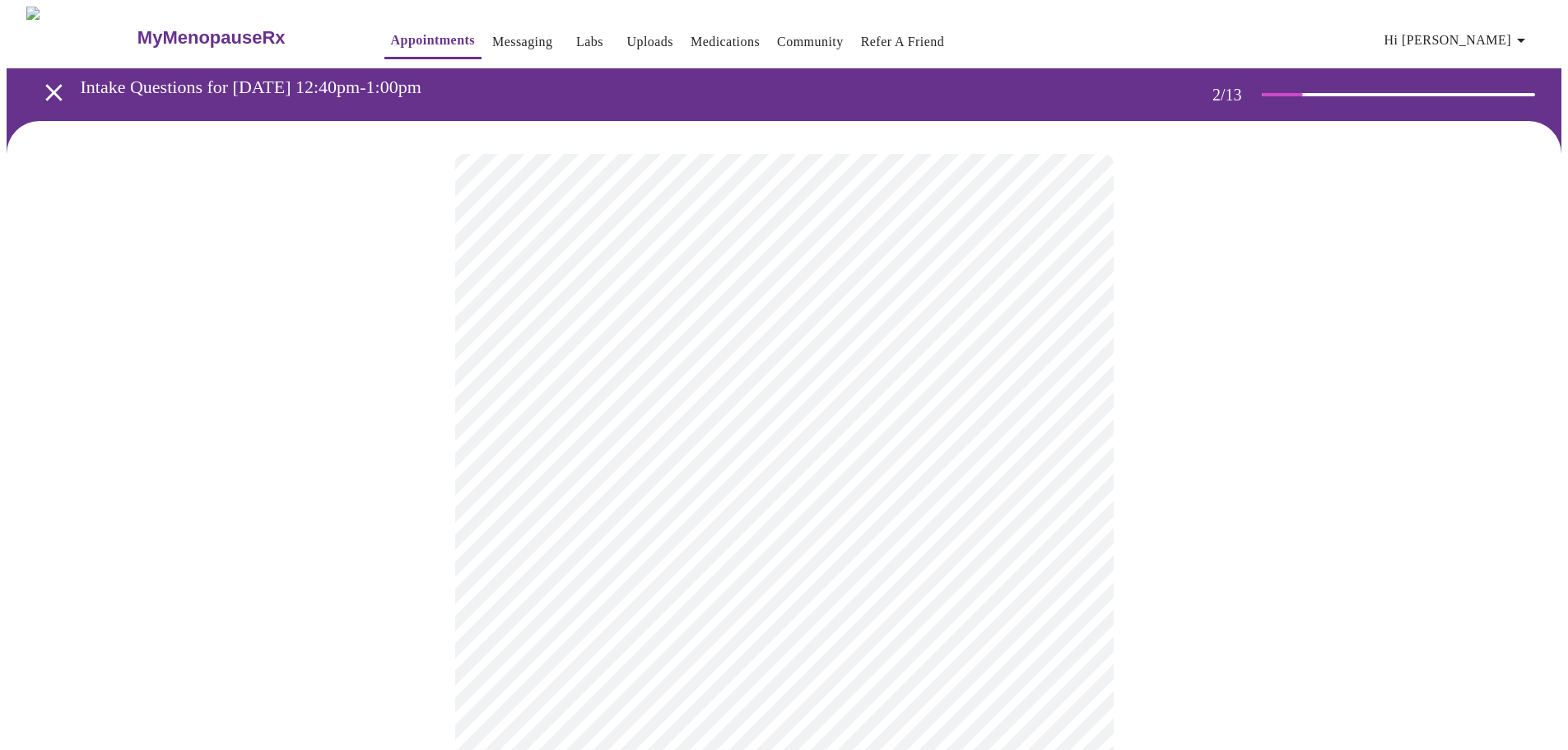
click at [665, 504] on body "MyMenopauseRx Appointments Messaging Labs Uploads Medications Community Refer a…" at bounding box center [784, 496] width 1555 height 980
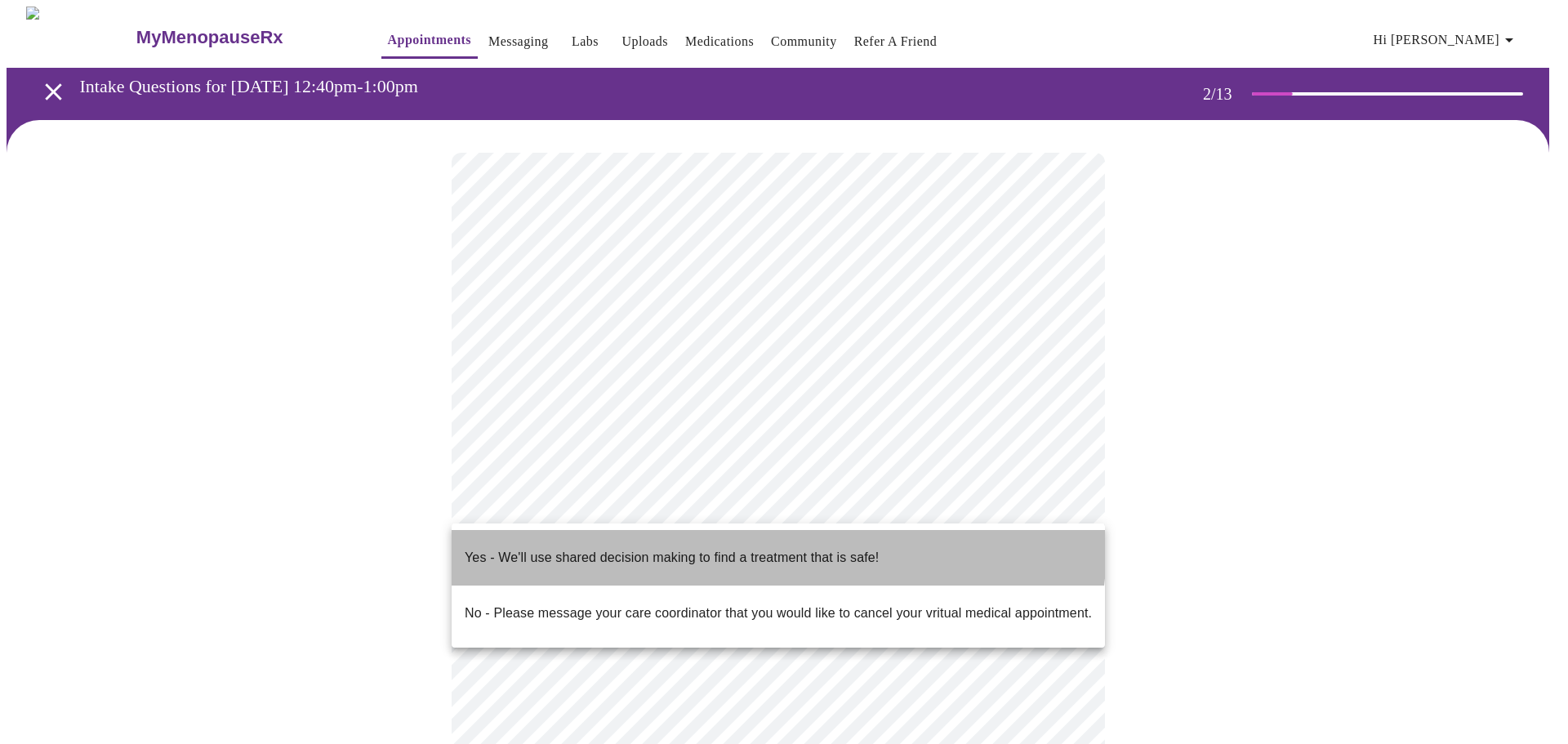
click at [743, 548] on p "Yes - We'll use shared decision making to find a treatment that is safe!" at bounding box center [672, 558] width 414 height 20
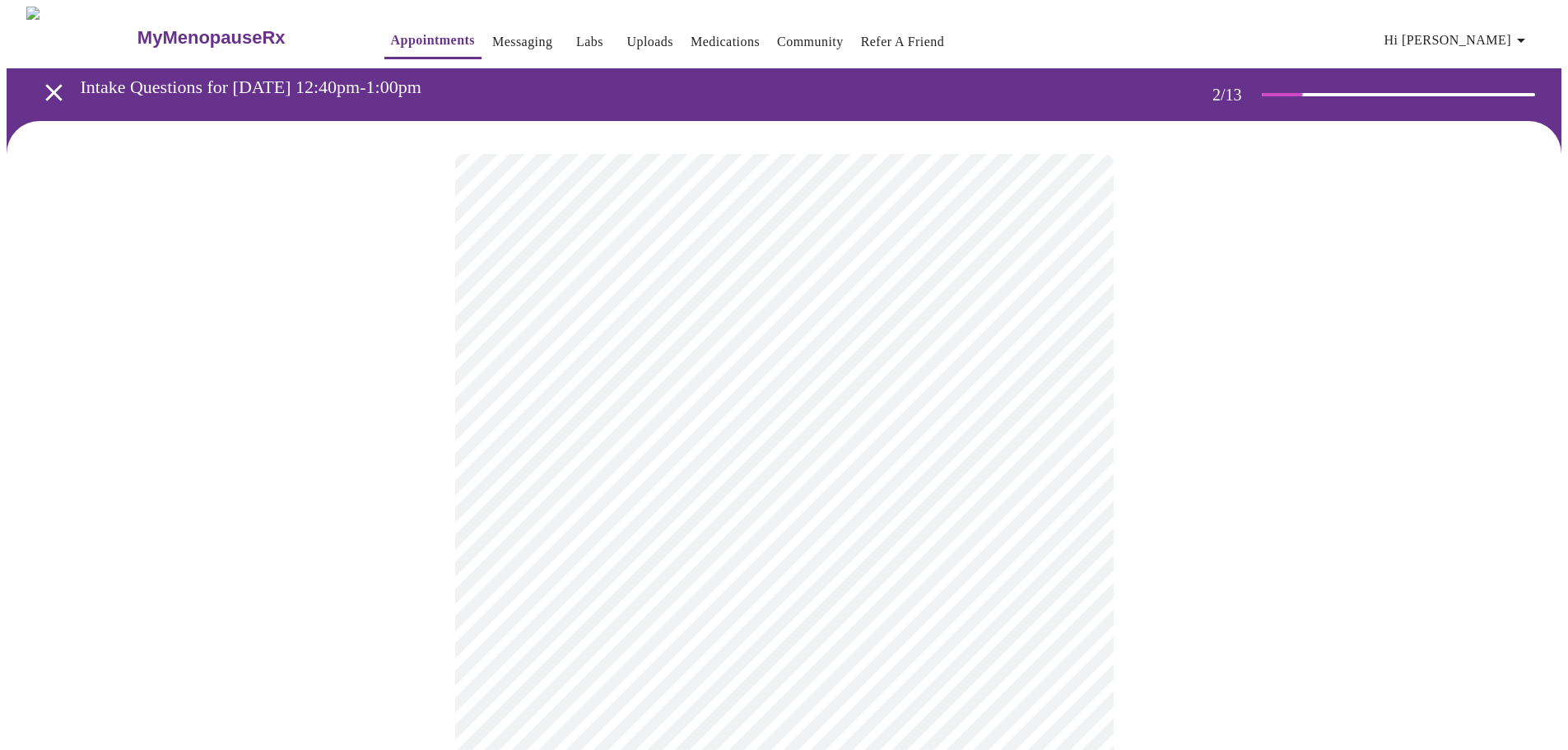
click at [738, 361] on body "MyMenopauseRx Appointments Messaging Labs Uploads Medications Community Refer a…" at bounding box center [784, 491] width 1555 height 970
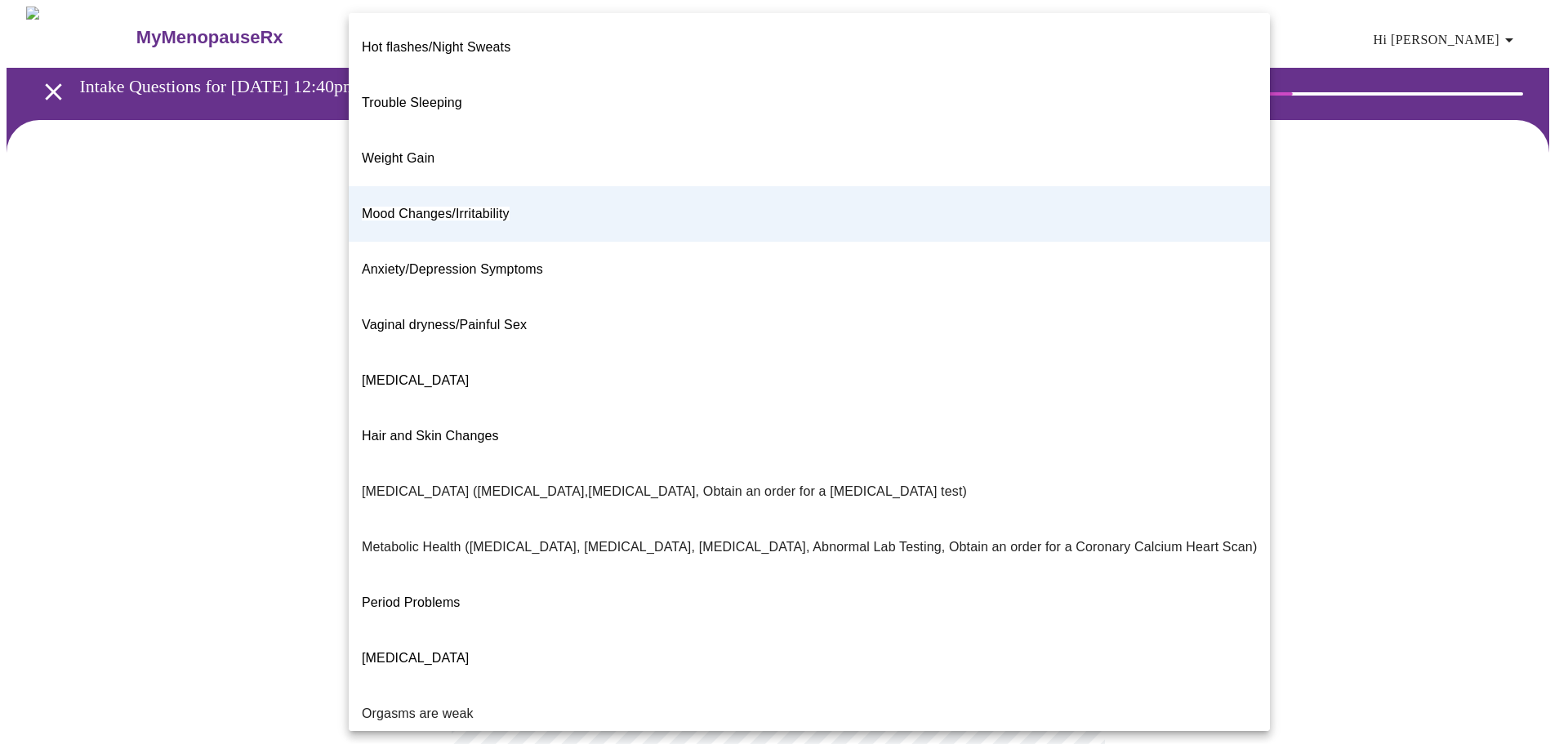
click at [396, 131] on li "Weight Gain" at bounding box center [808, 158] width 921 height 55
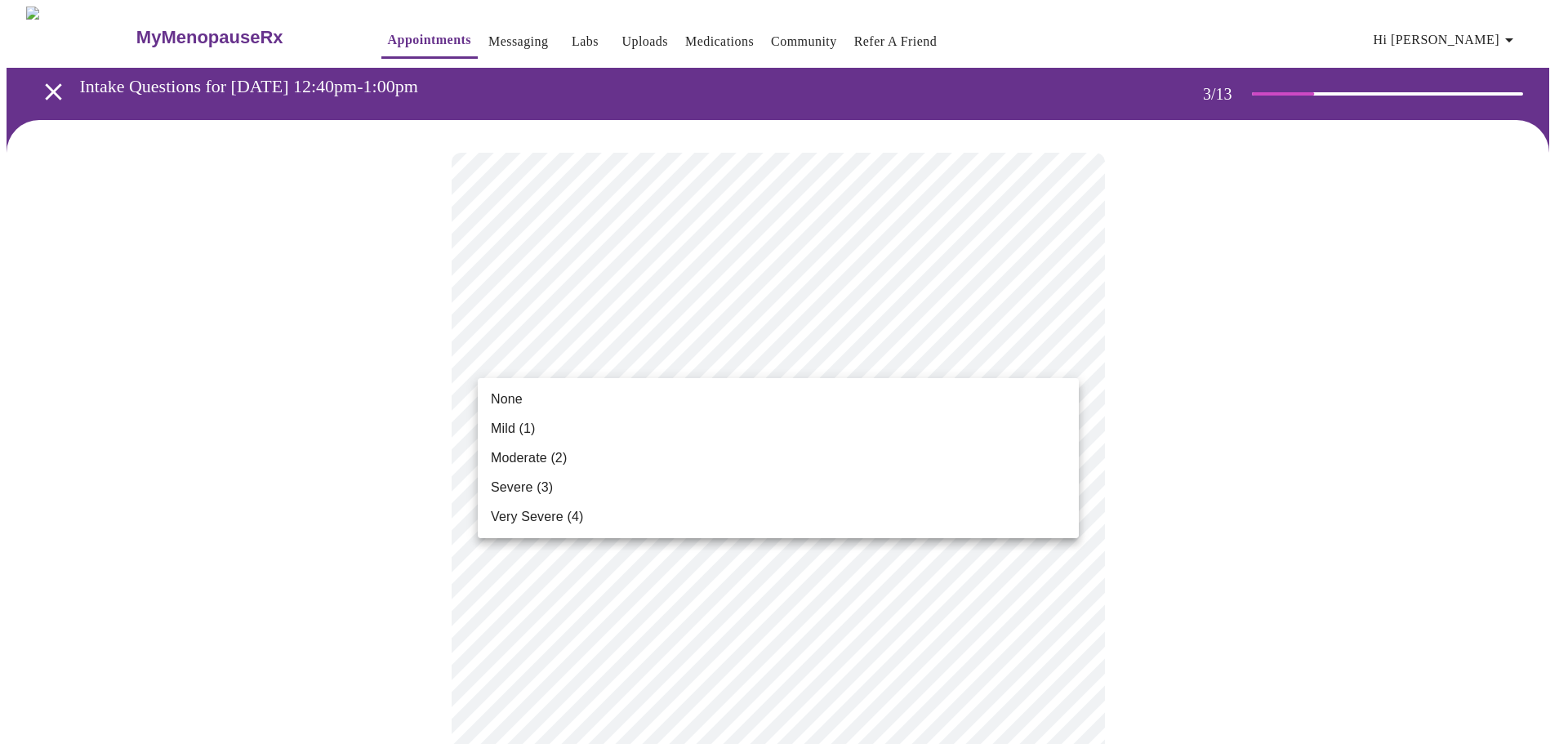
click at [608, 428] on li "Mild (1)" at bounding box center [778, 428] width 601 height 29
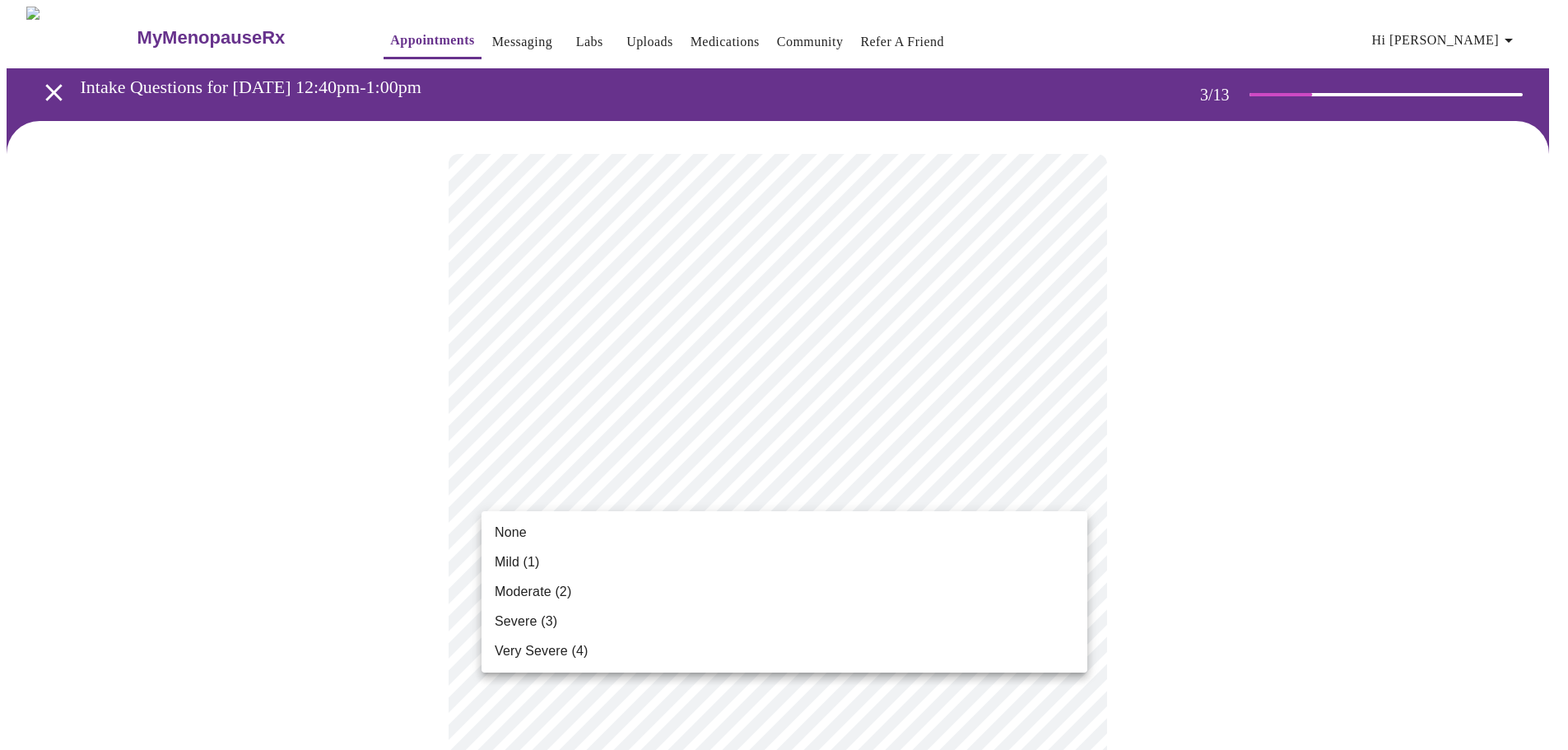
drag, startPoint x: 514, startPoint y: 558, endPoint x: 518, endPoint y: 551, distance: 8.1
click at [518, 556] on span "Mild (1)" at bounding box center [517, 563] width 46 height 20
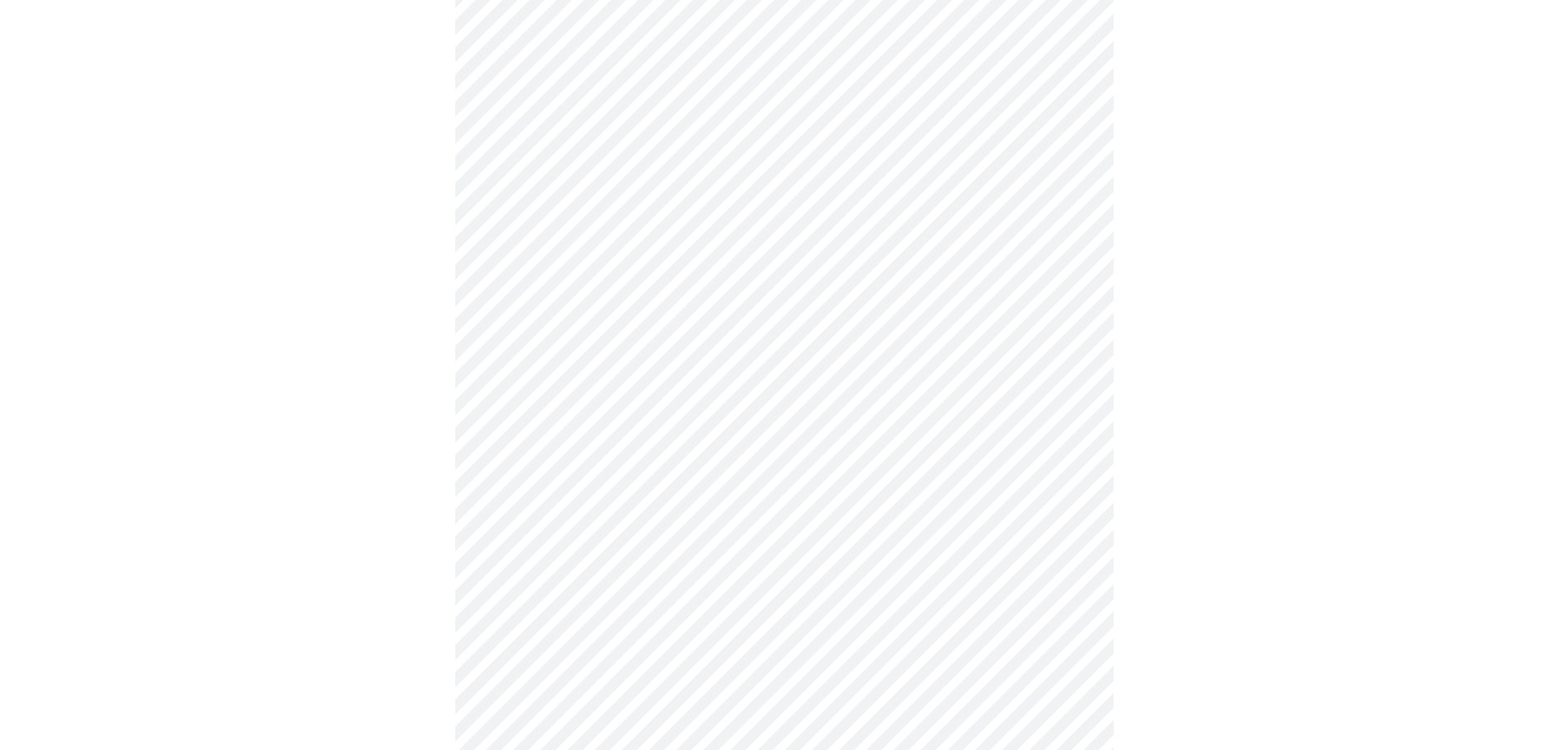
scroll to position [247, 0]
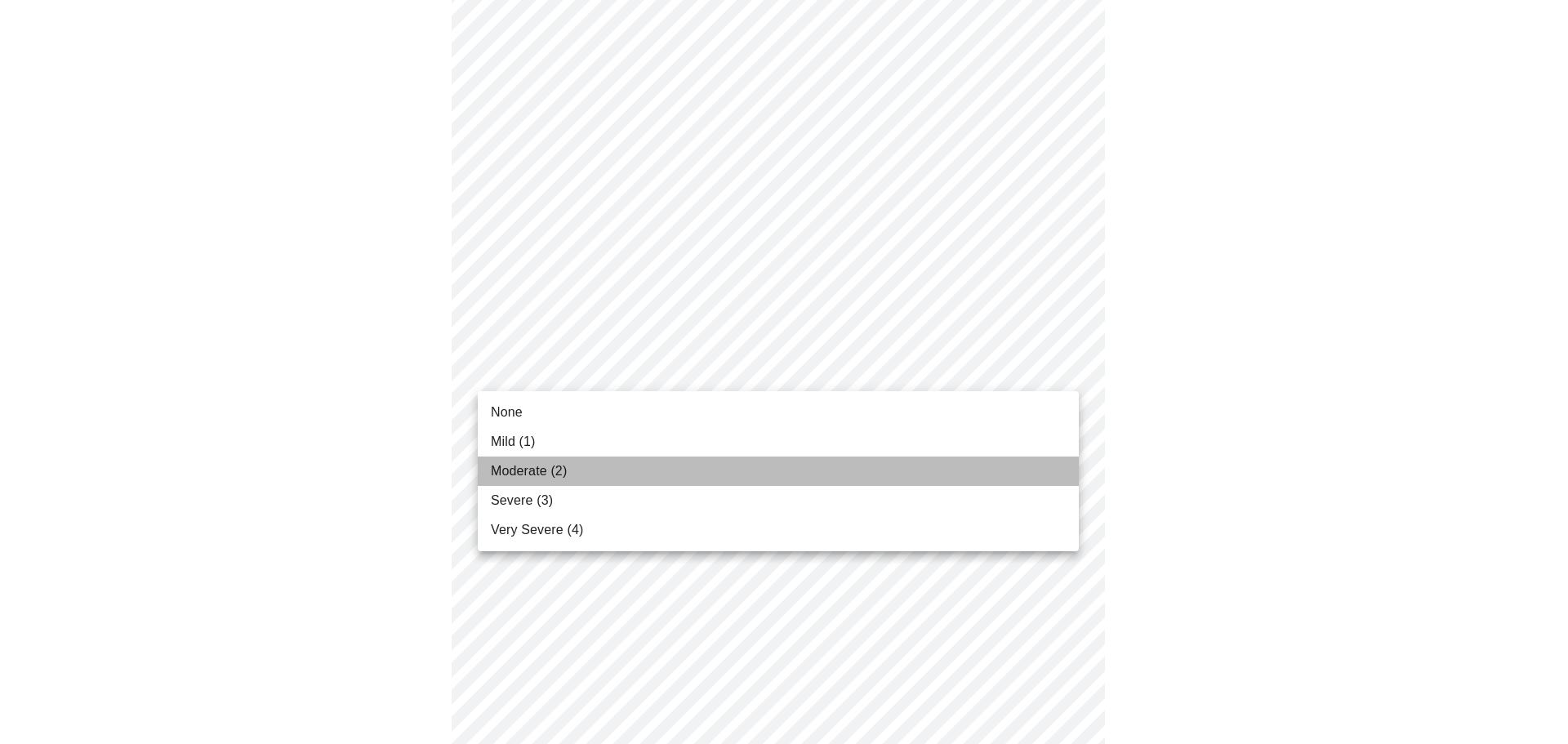
click at [581, 469] on li "Moderate (2)" at bounding box center [778, 471] width 601 height 29
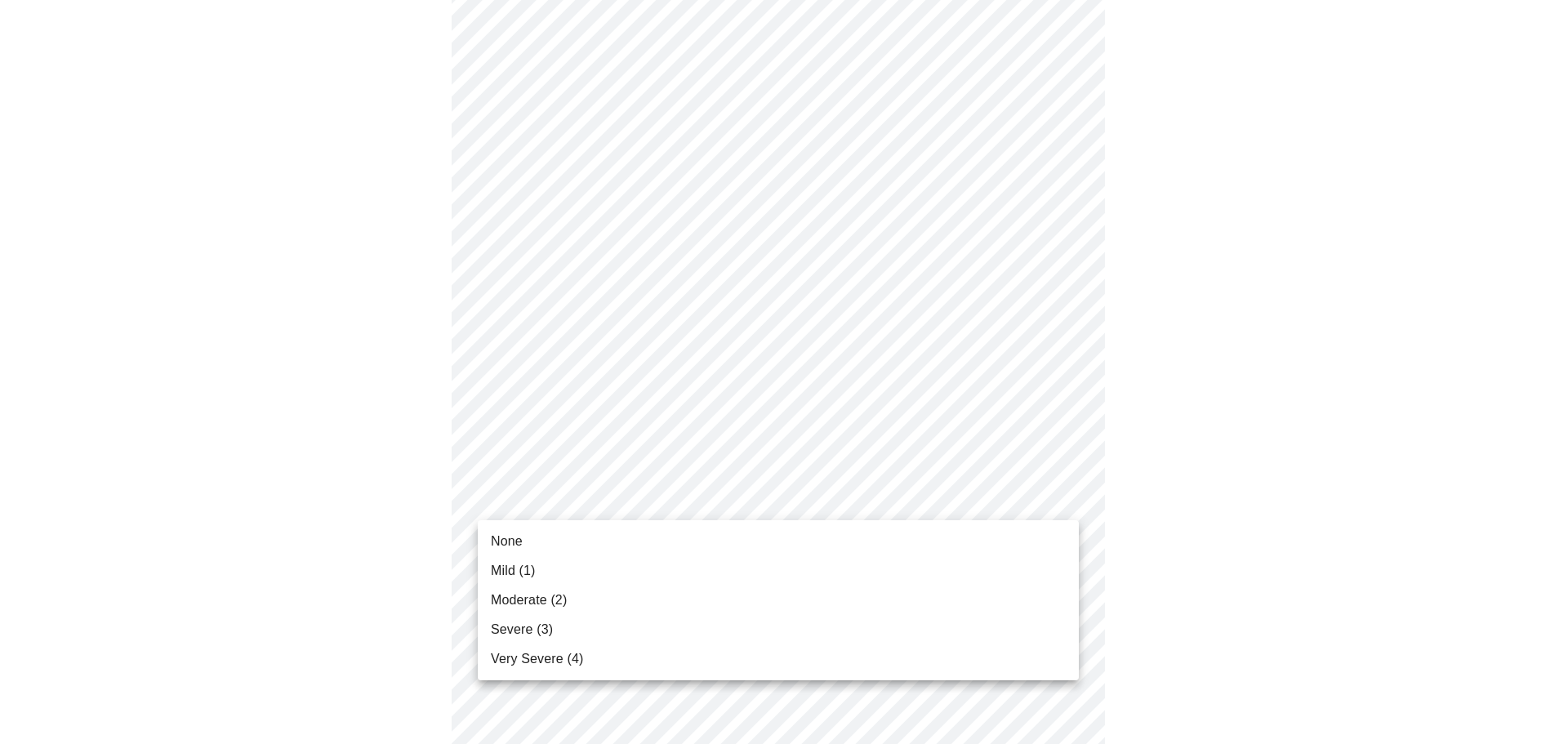
click at [599, 565] on li "Mild (1)" at bounding box center [778, 571] width 601 height 29
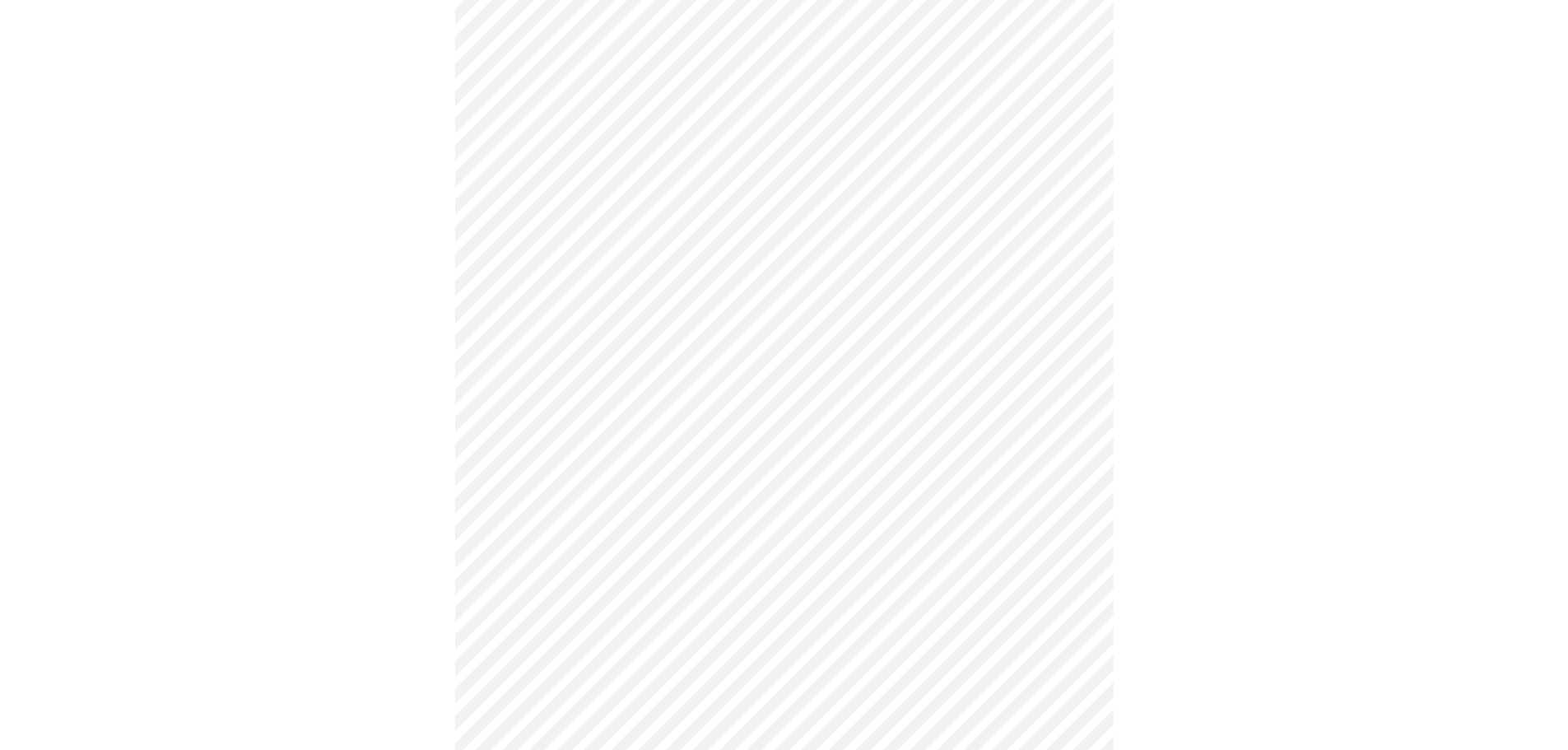
scroll to position [494, 0]
click at [753, 364] on body "MyMenopauseRx Appointments Messaging Labs Uploads Medications Community Refer a…" at bounding box center [784, 562] width 1555 height 2099
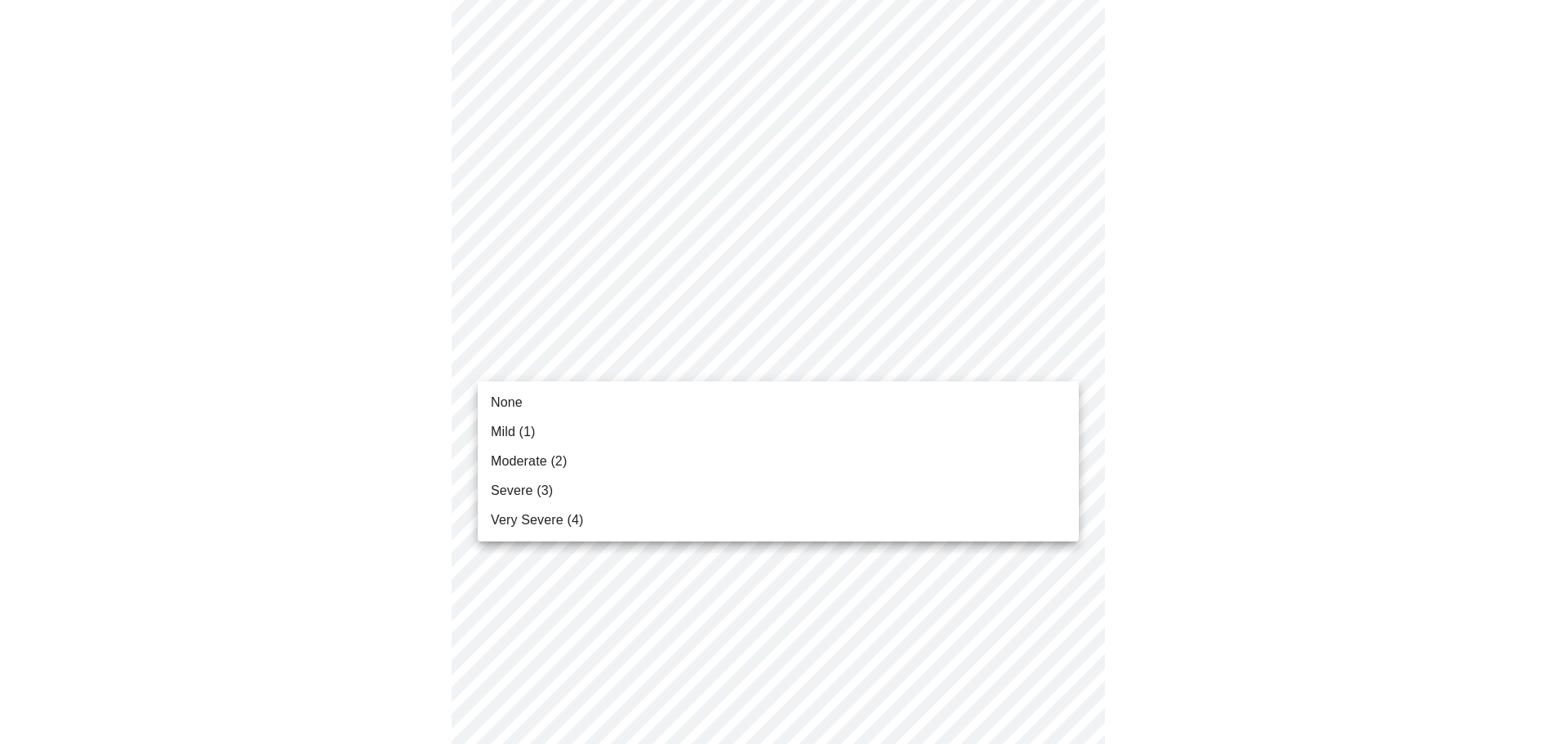
click at [565, 465] on span "Moderate (2)" at bounding box center [528, 461] width 76 height 20
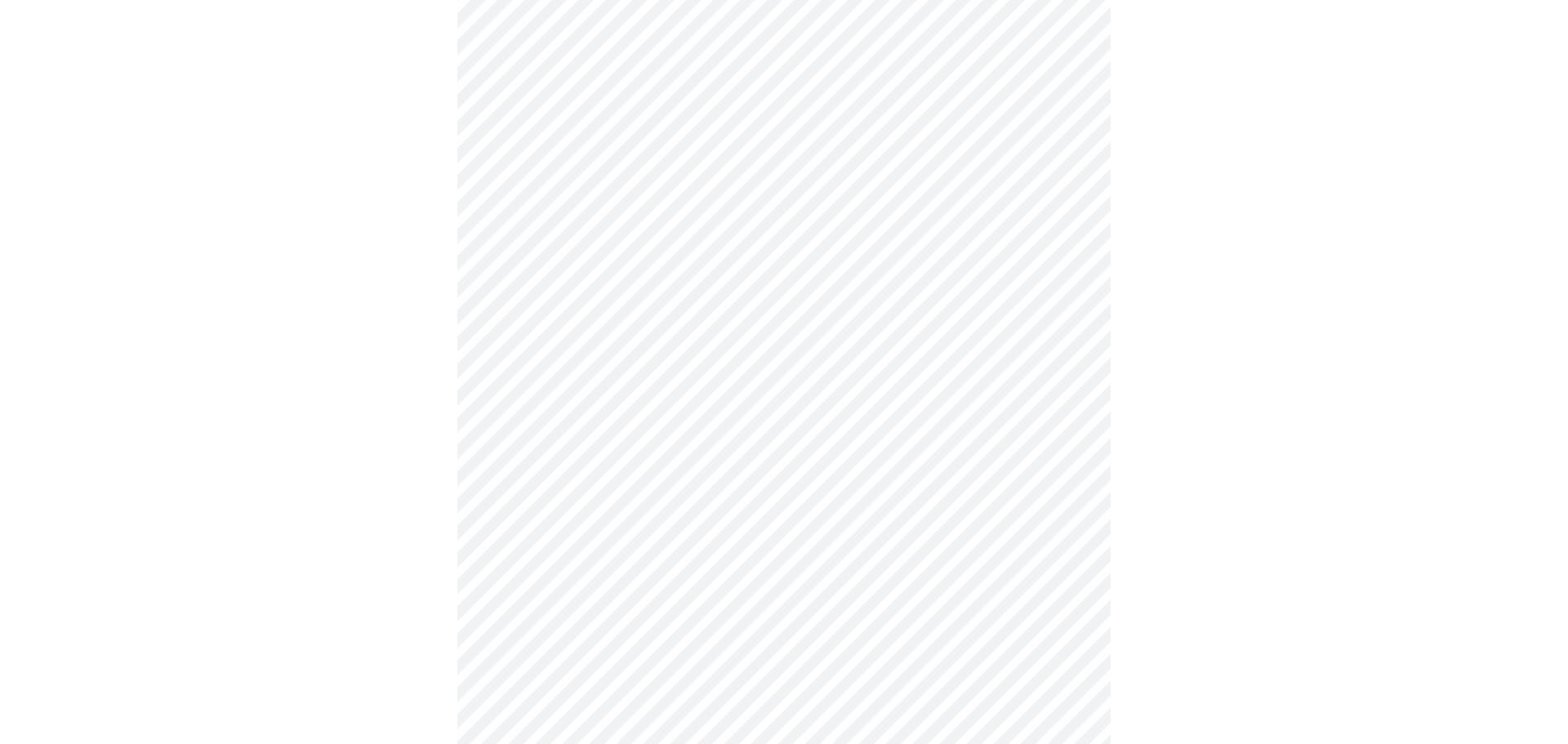
click at [641, 474] on body "MyMenopauseRx Appointments Messaging Labs Uploads Medications Community Refer a…" at bounding box center [784, 546] width 1555 height 2059
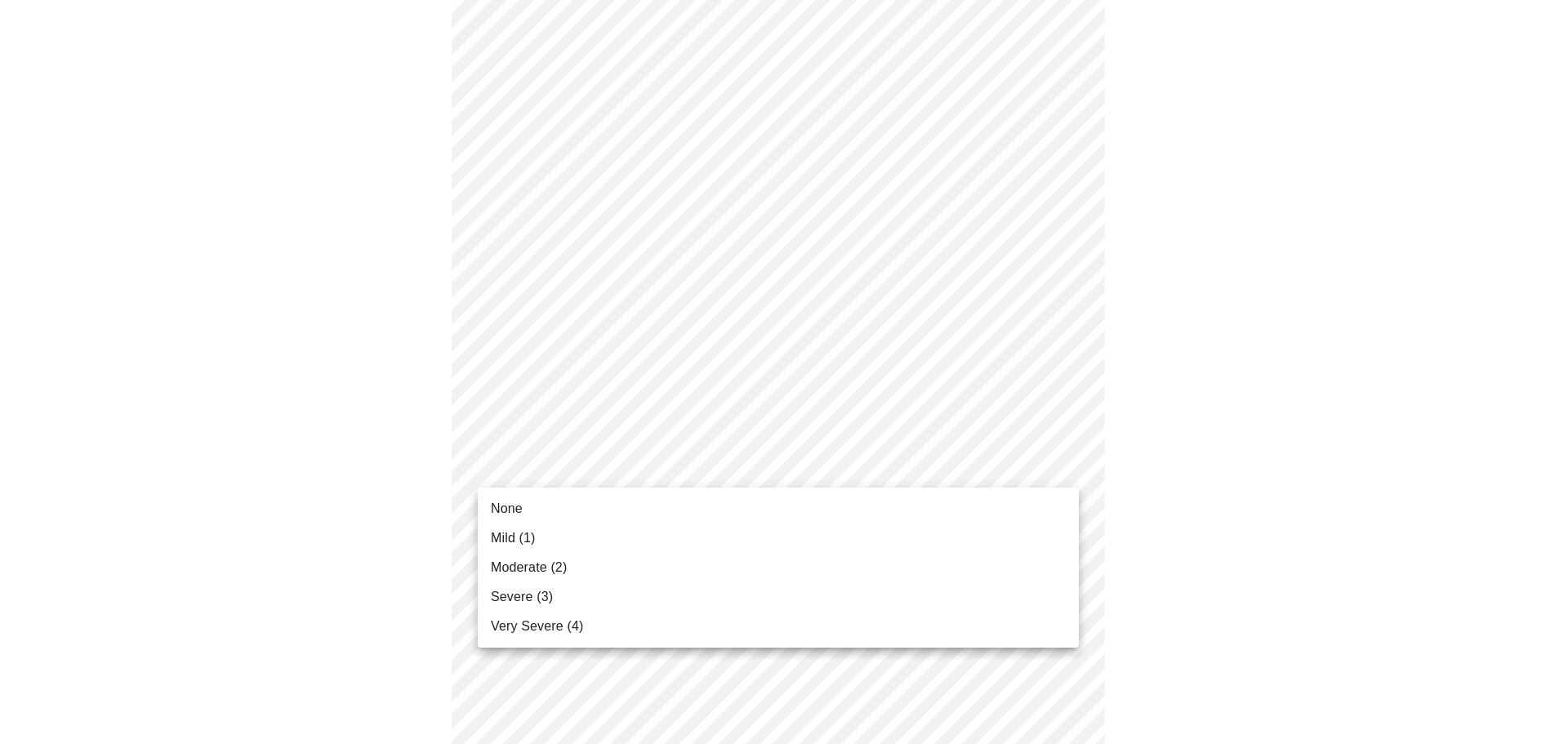
click at [568, 575] on li "Moderate (2)" at bounding box center [778, 567] width 601 height 29
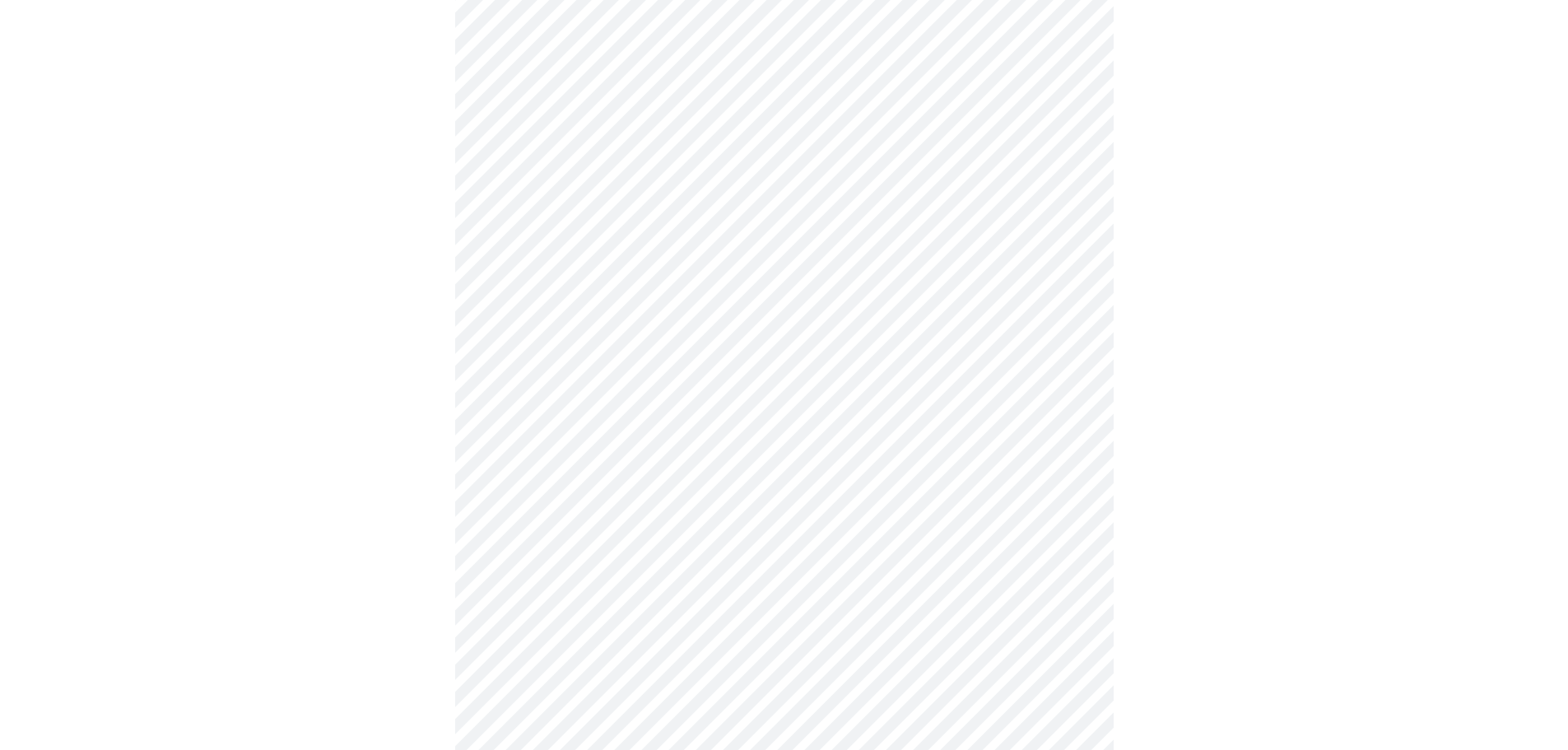
scroll to position [659, 0]
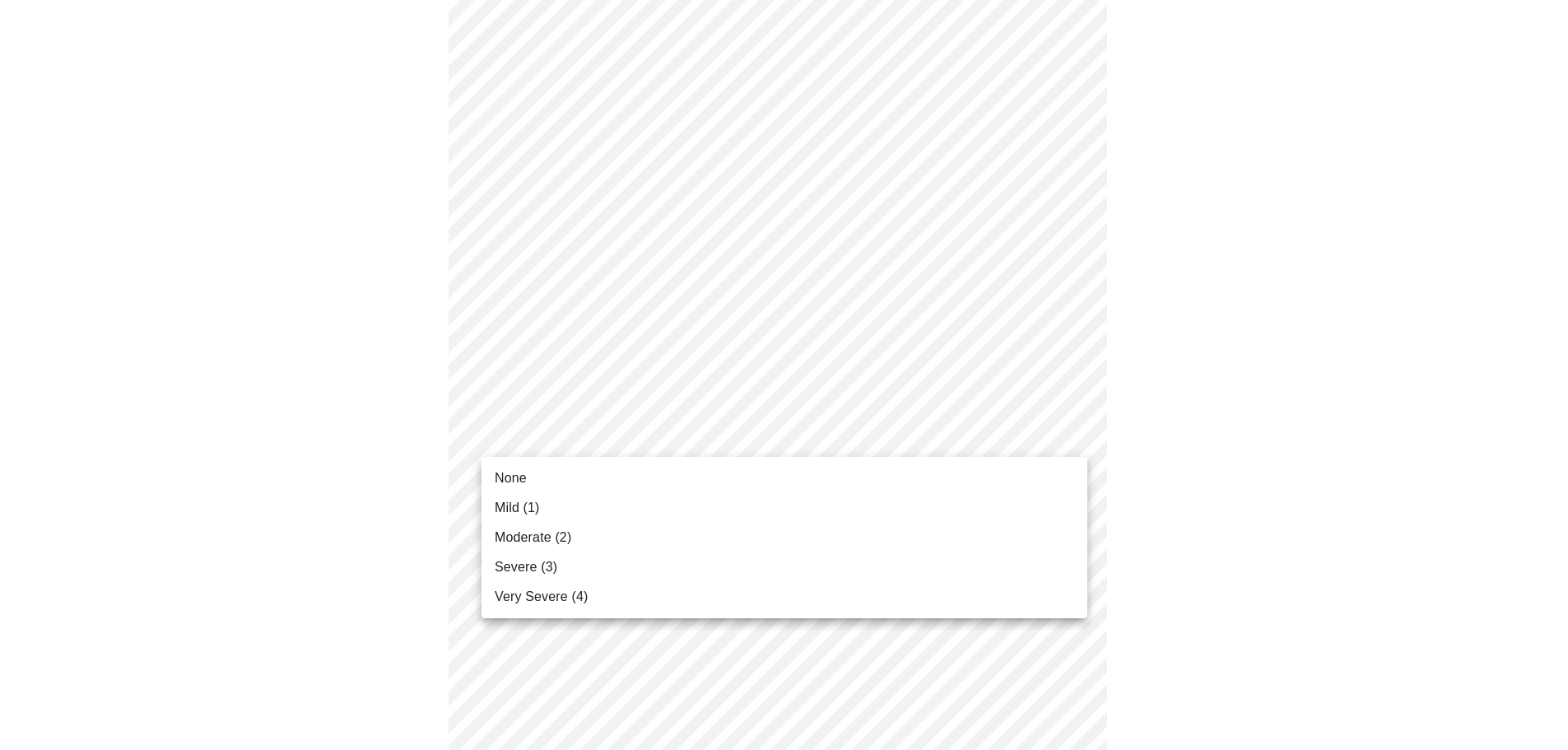
click at [655, 436] on body "MyMenopauseRx Appointments Messaging Labs Uploads Medications Community Refer a…" at bounding box center [784, 374] width 1555 height 2052
click at [542, 506] on li "Mild (1)" at bounding box center [784, 508] width 605 height 30
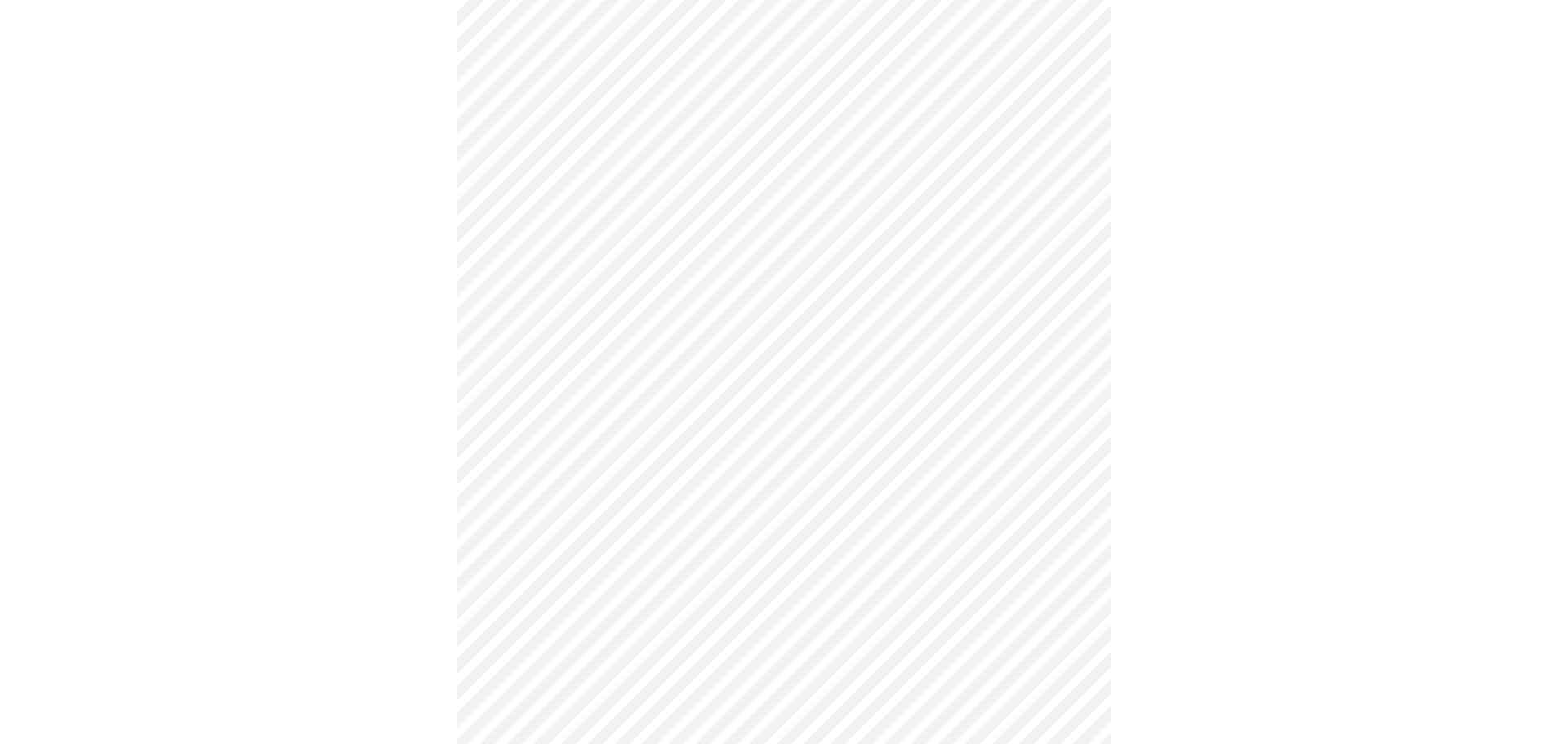
click at [612, 567] on body "MyMenopauseRx Appointments Messaging Labs Uploads Medications Community Refer a…" at bounding box center [784, 359] width 1555 height 2013
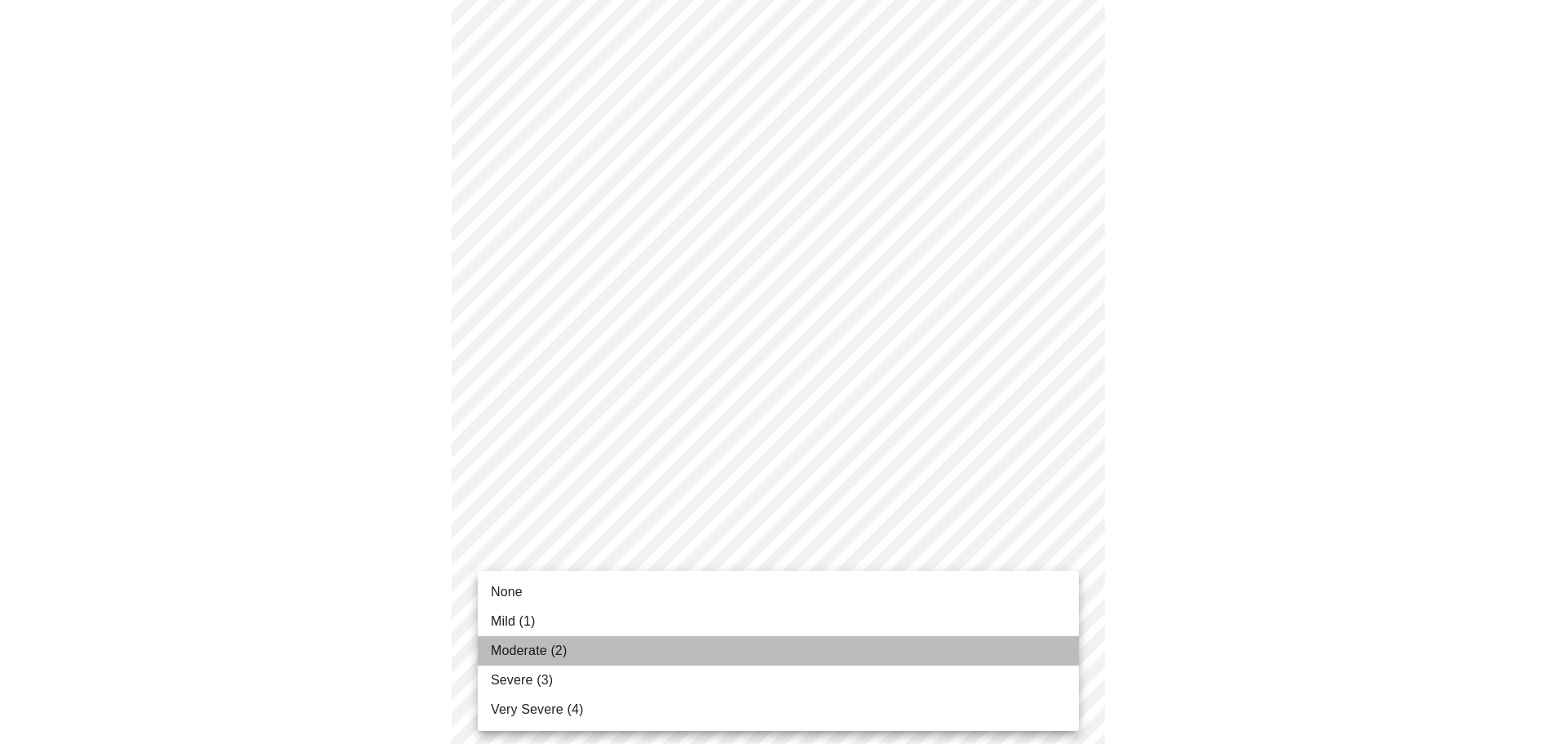
click at [571, 648] on li "Moderate (2)" at bounding box center [778, 651] width 601 height 29
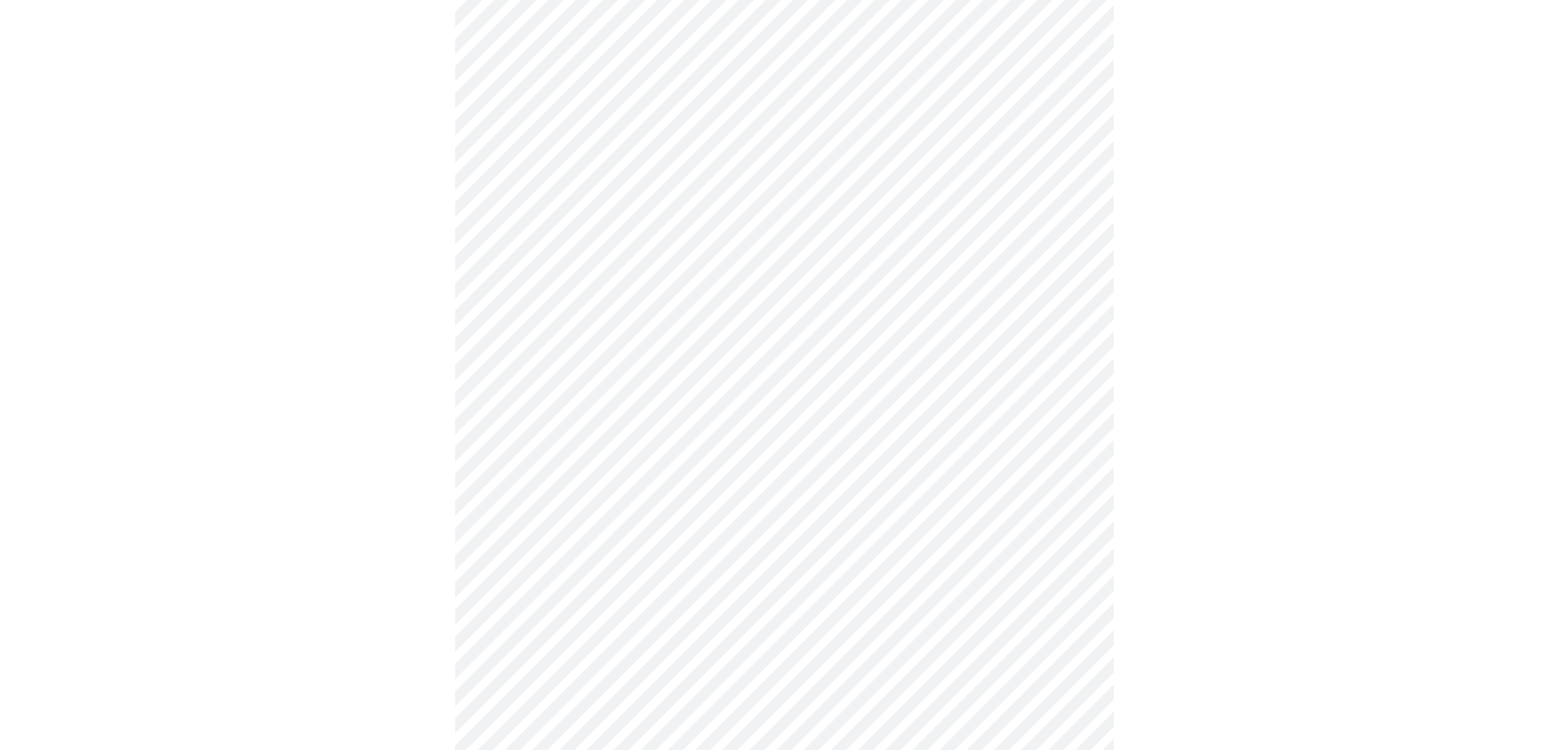
scroll to position [906, 0]
click at [593, 318] on body "MyMenopauseRx Appointments Messaging Labs Uploads Medications Community Refer a…" at bounding box center [784, 103] width 1555 height 2006
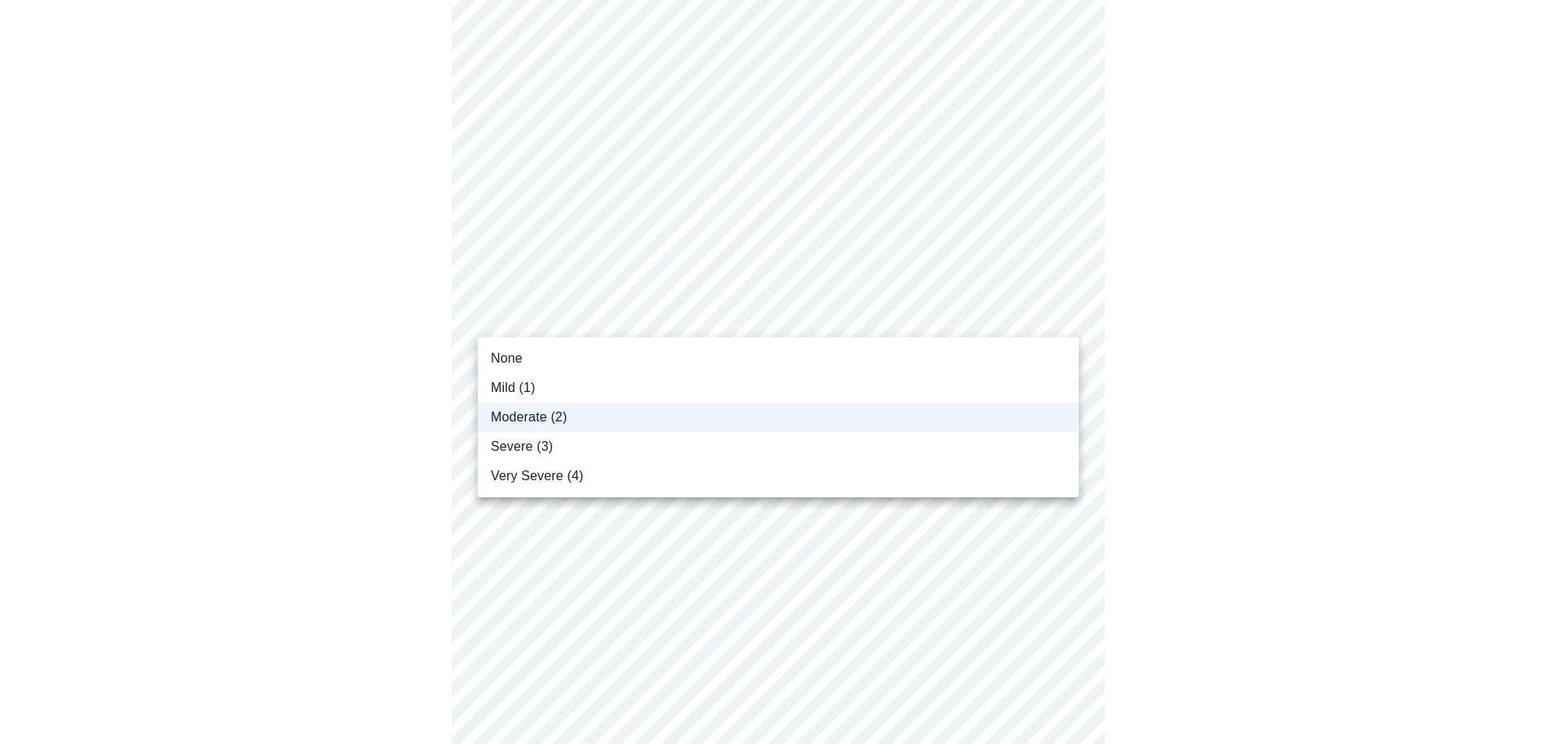
click at [545, 452] on span "Severe (3)" at bounding box center [521, 447] width 62 height 20
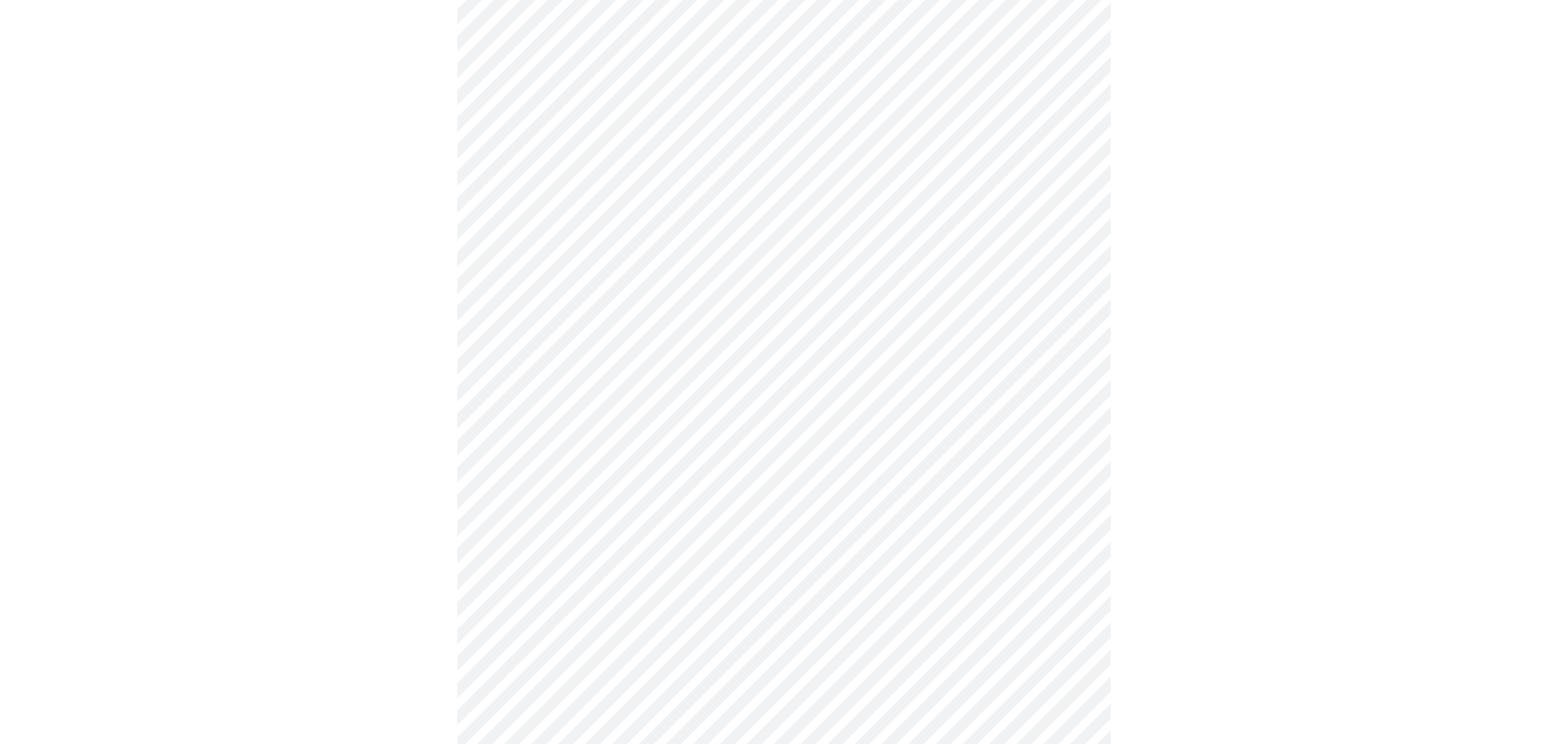
click at [685, 449] on body "MyMenopauseRx Appointments Messaging Labs Uploads Medications Community Refer a…" at bounding box center [784, 102] width 1555 height 1990
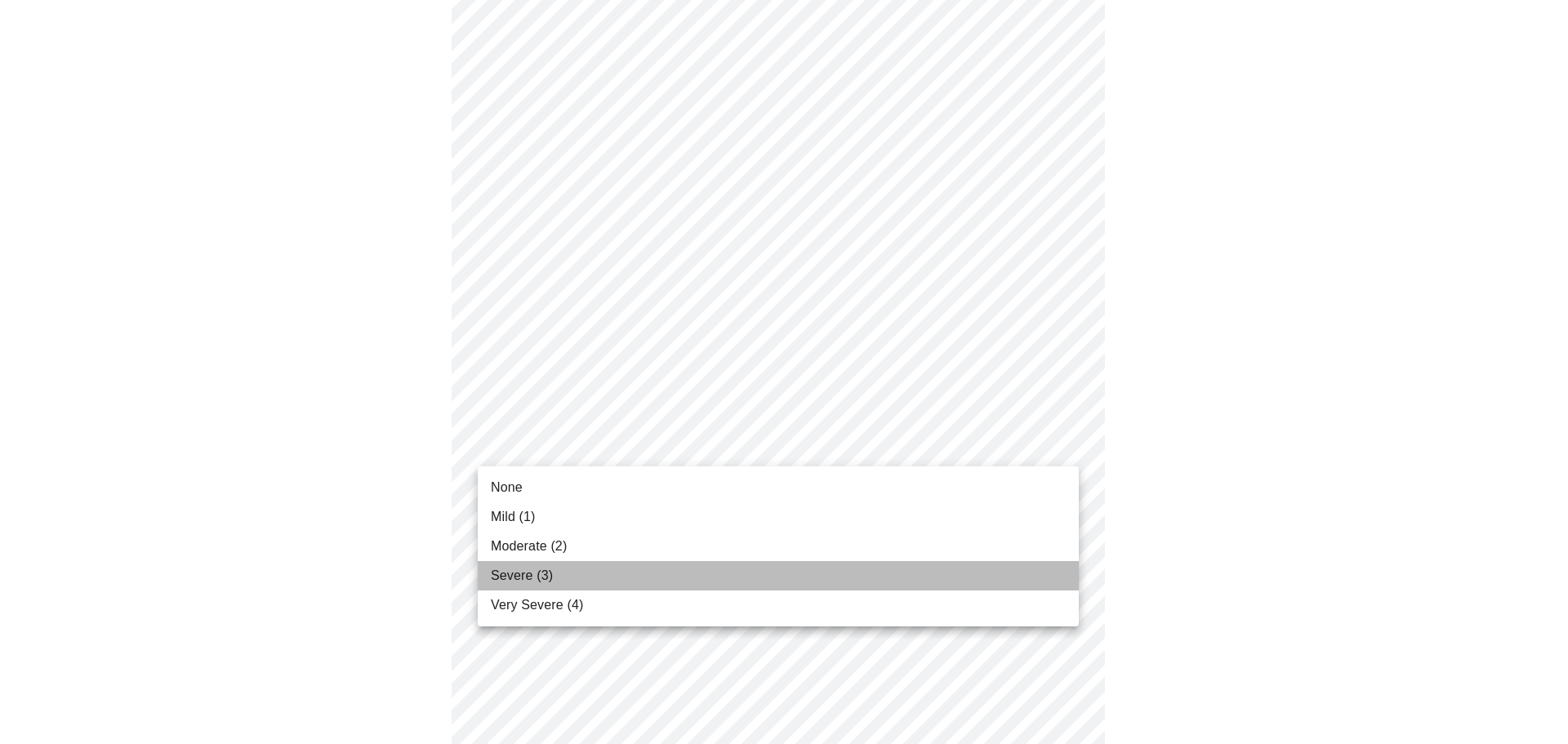
click at [557, 566] on li "Severe (3)" at bounding box center [778, 575] width 601 height 29
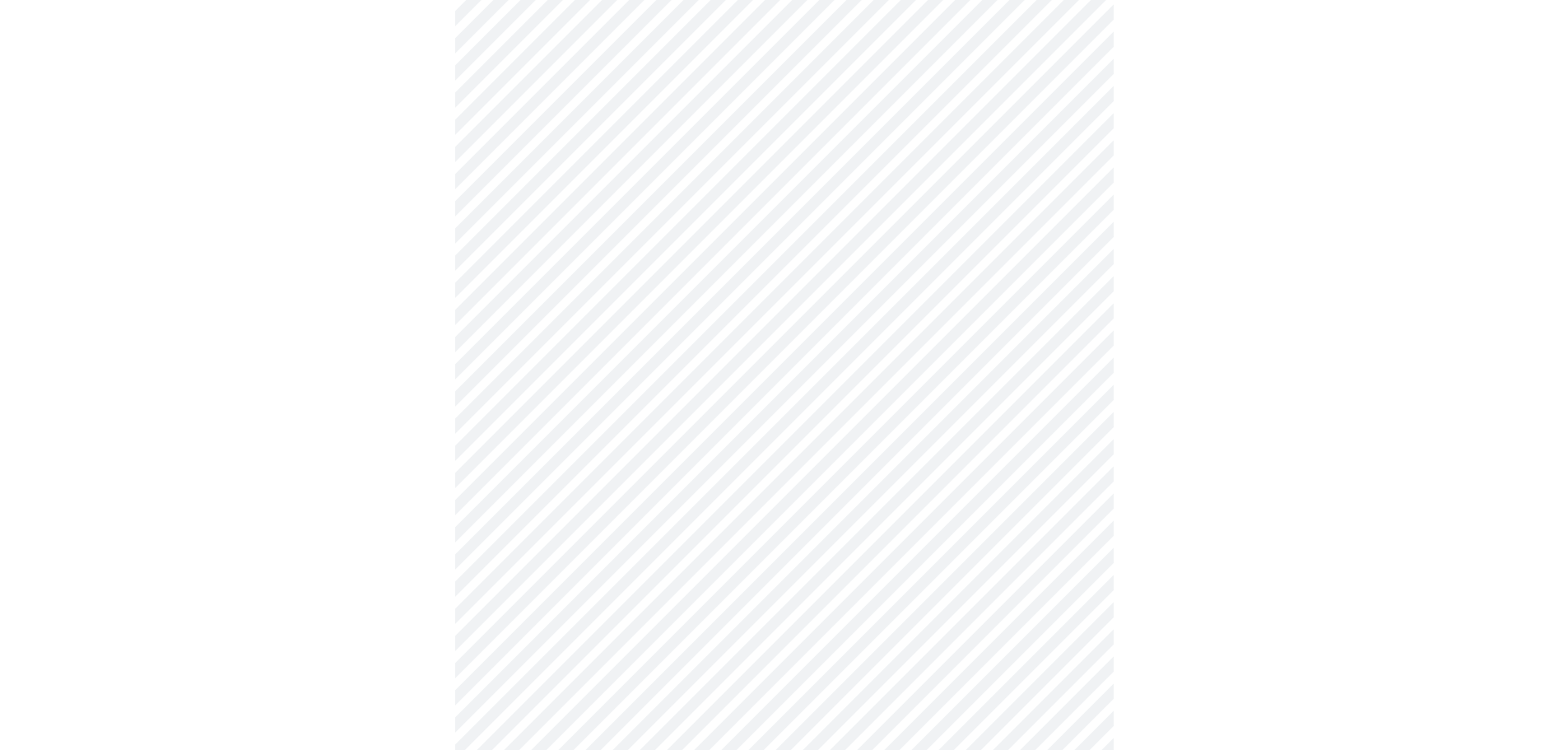
scroll to position [1153, 0]
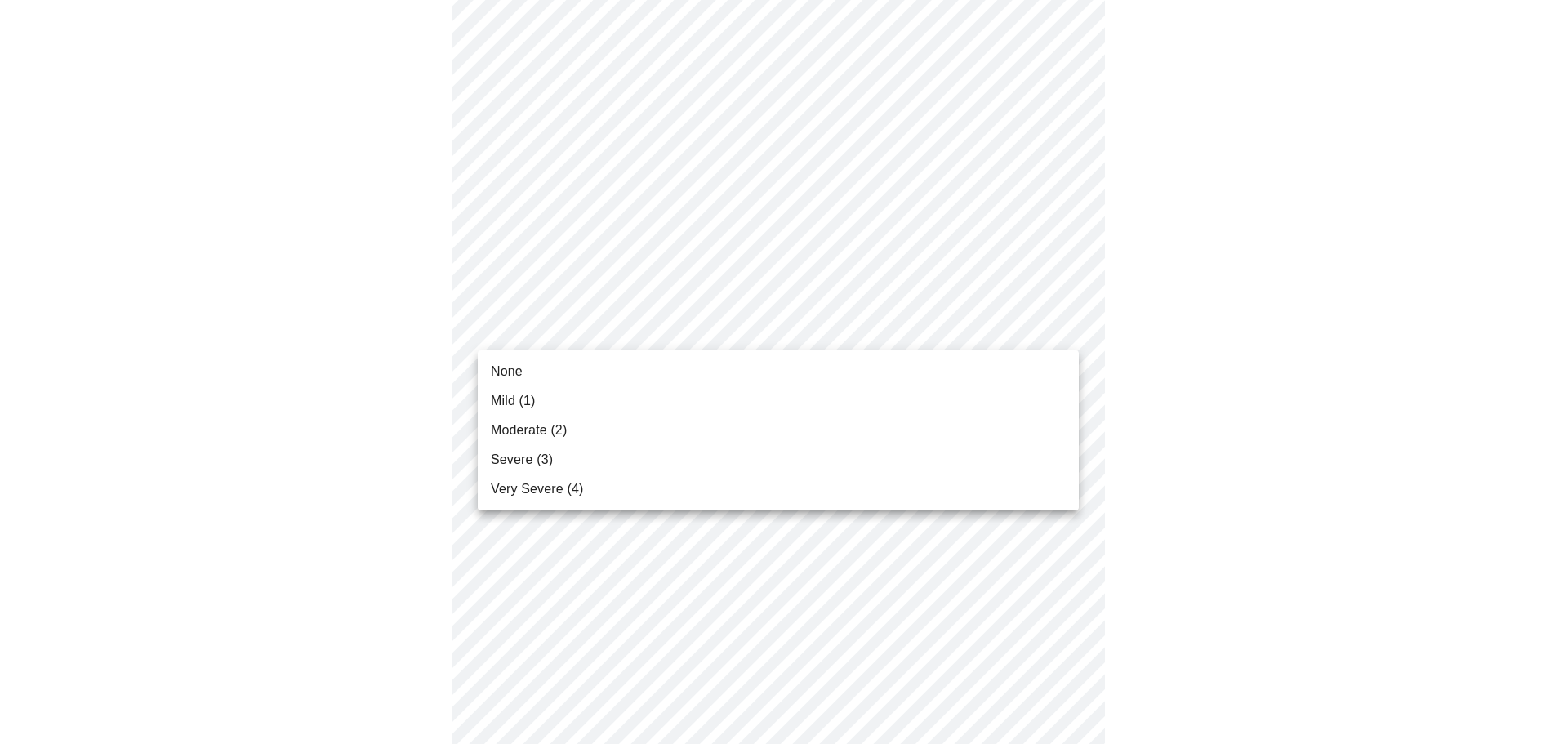
click at [569, 434] on li "Moderate (2)" at bounding box center [778, 430] width 601 height 29
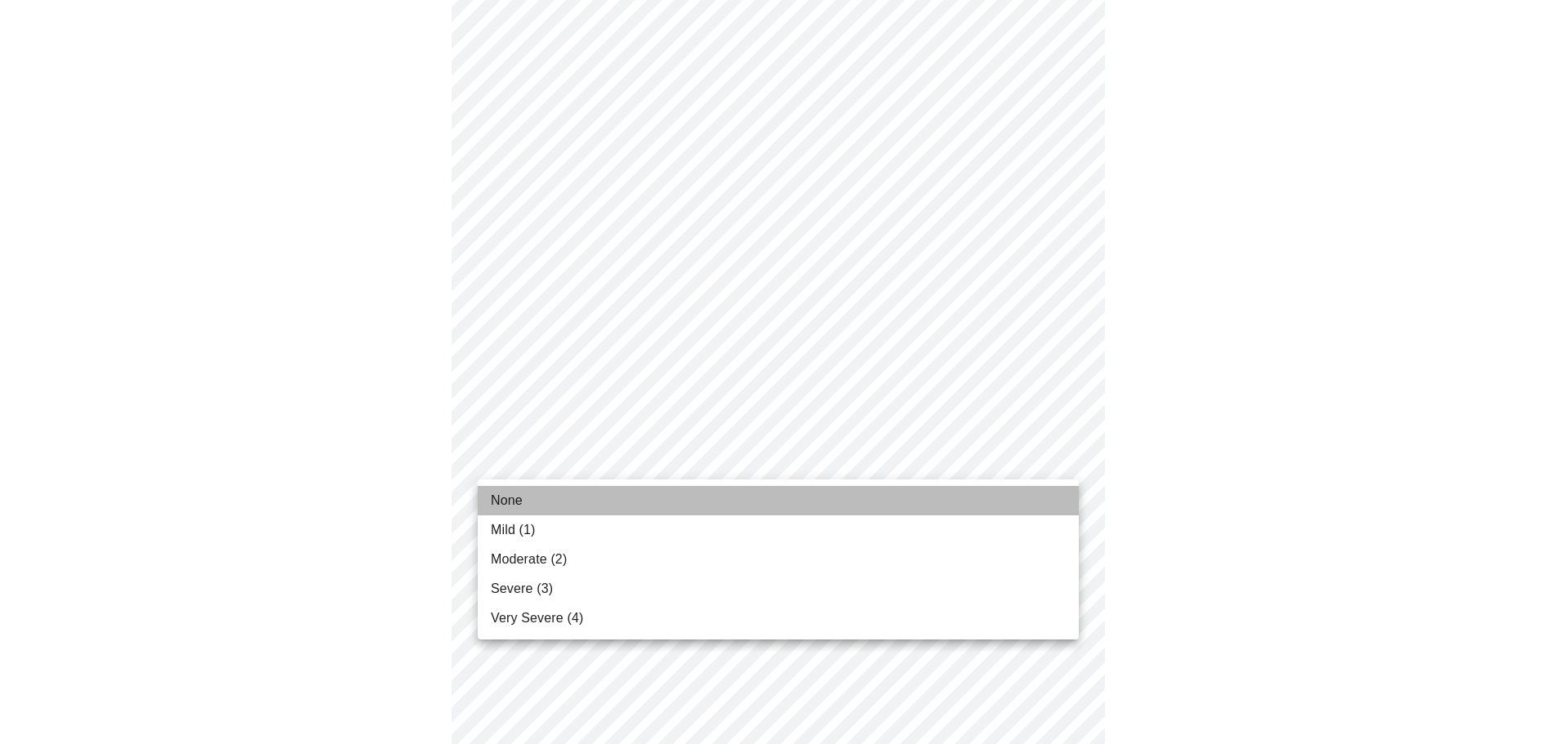
click at [543, 500] on li "None" at bounding box center [778, 500] width 601 height 29
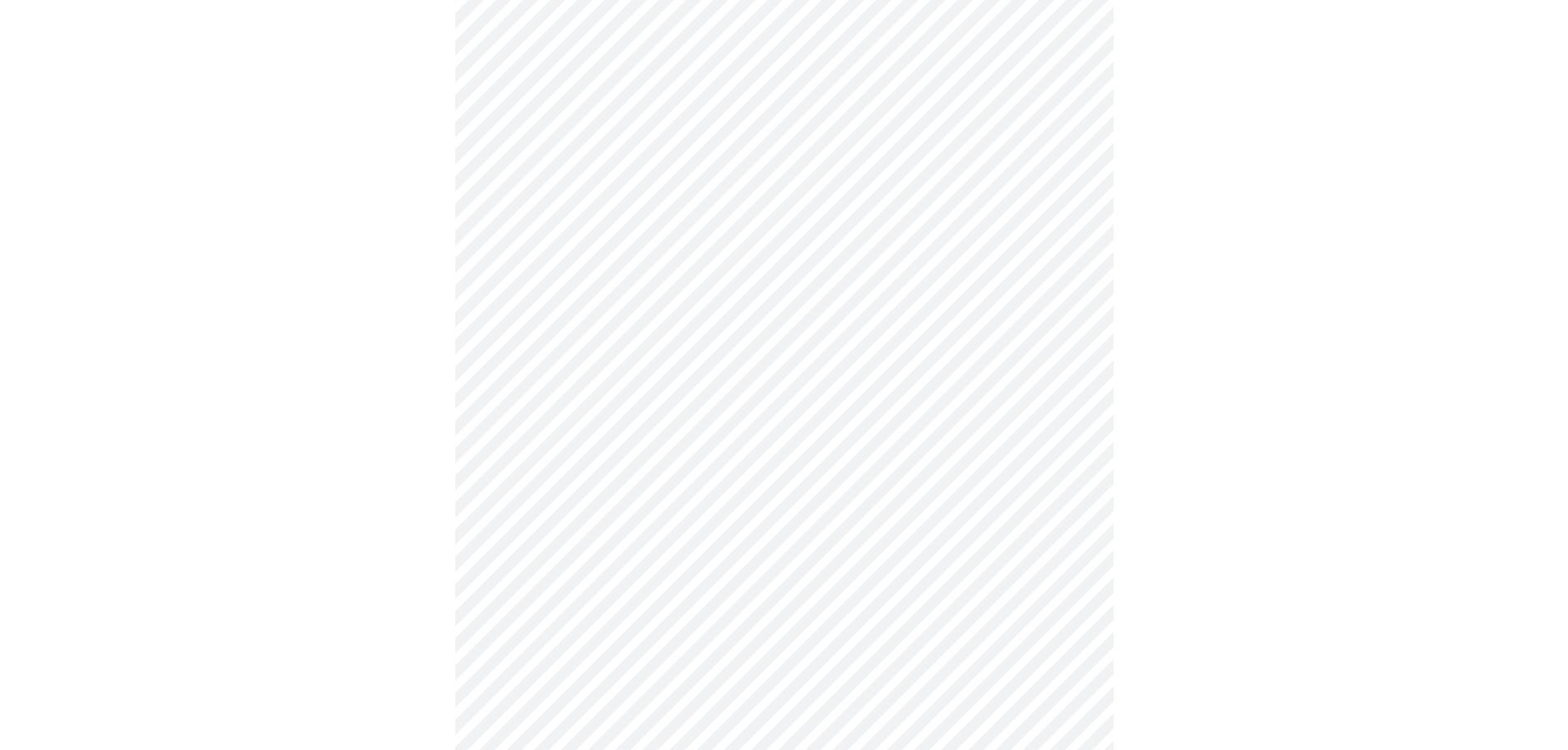
scroll to position [165, 0]
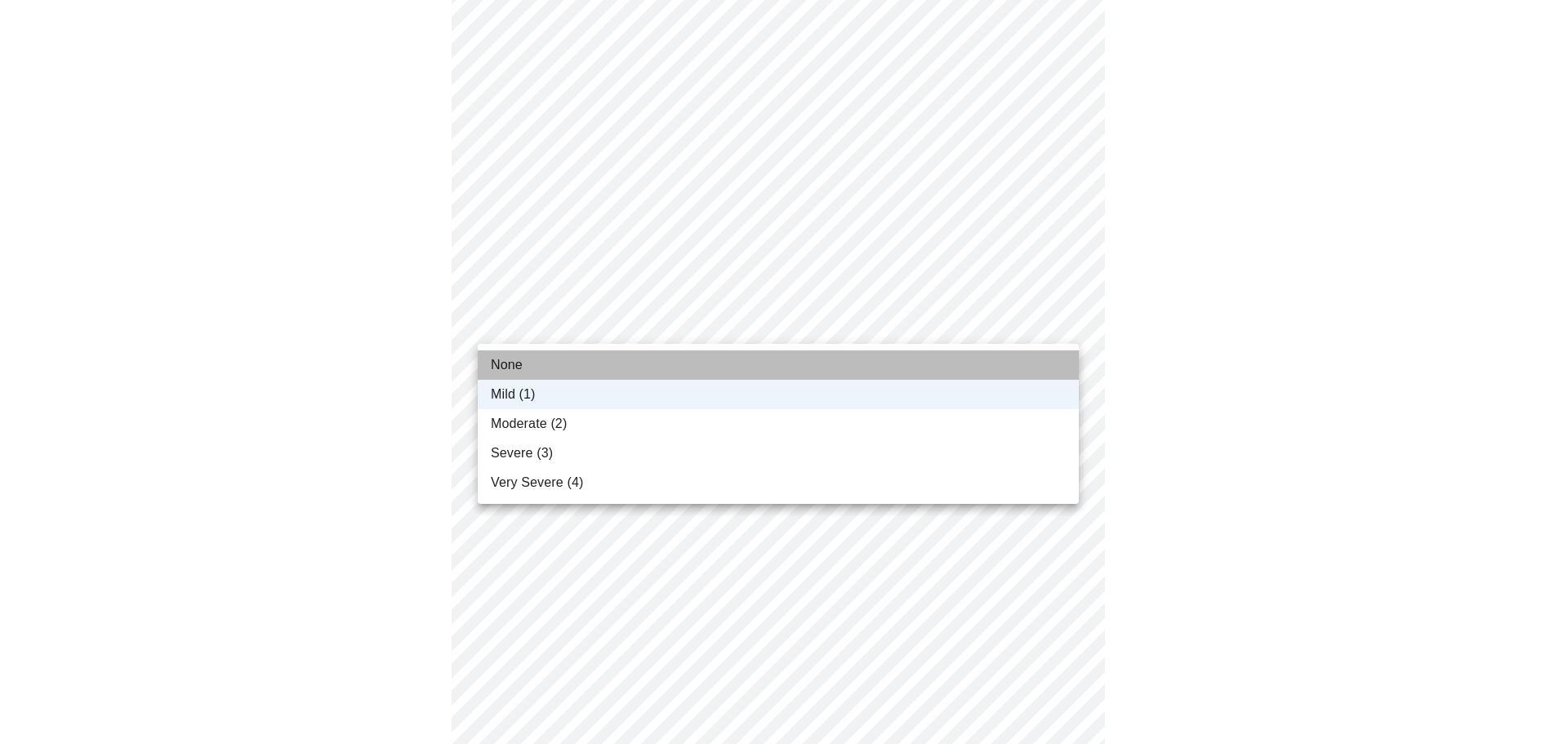
click at [527, 366] on li "None" at bounding box center [778, 364] width 601 height 29
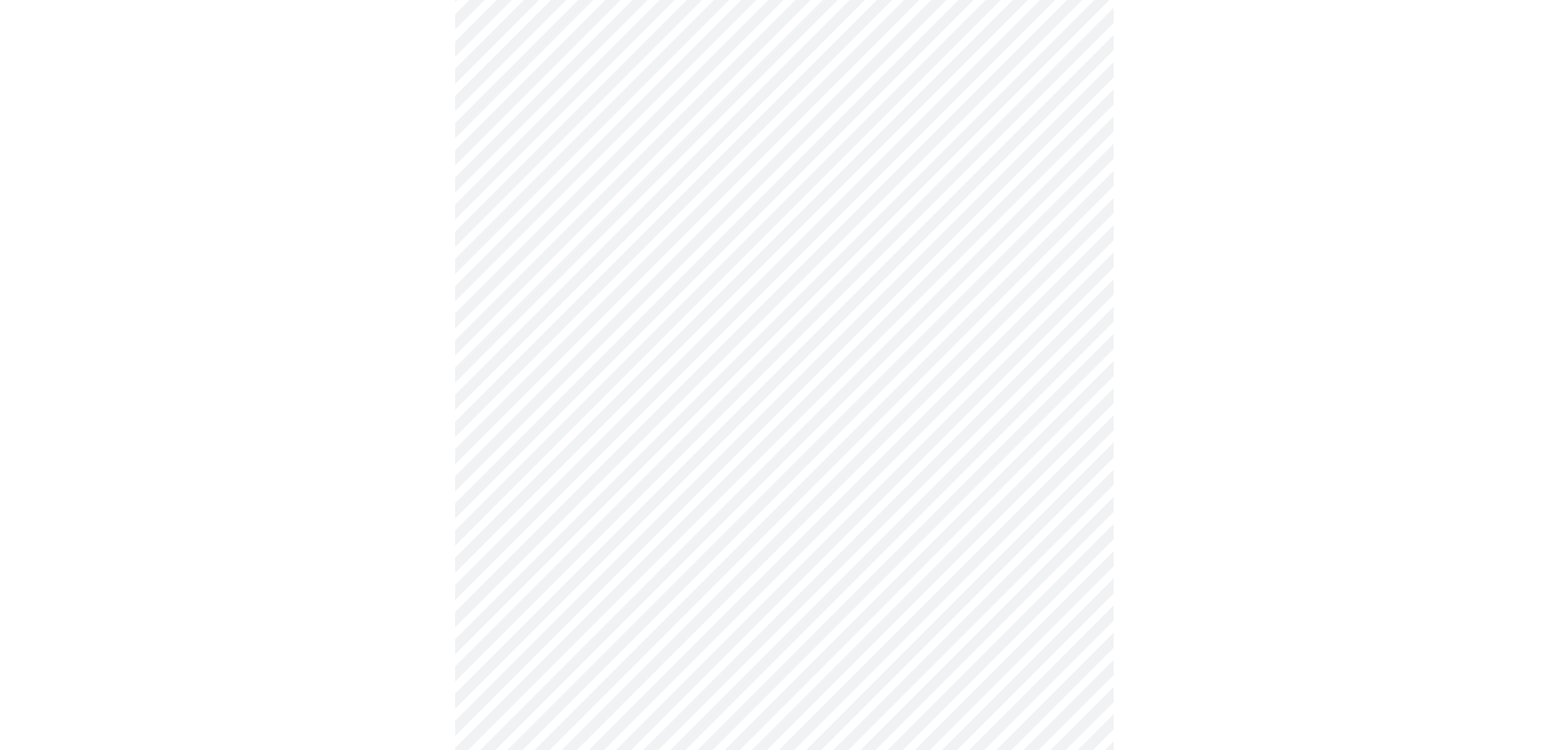
scroll to position [412, 0]
click at [585, 339] on body "MyMenopauseRx Appointments Messaging Labs Uploads Medications Community Refer a…" at bounding box center [790, 564] width 1567 height 1938
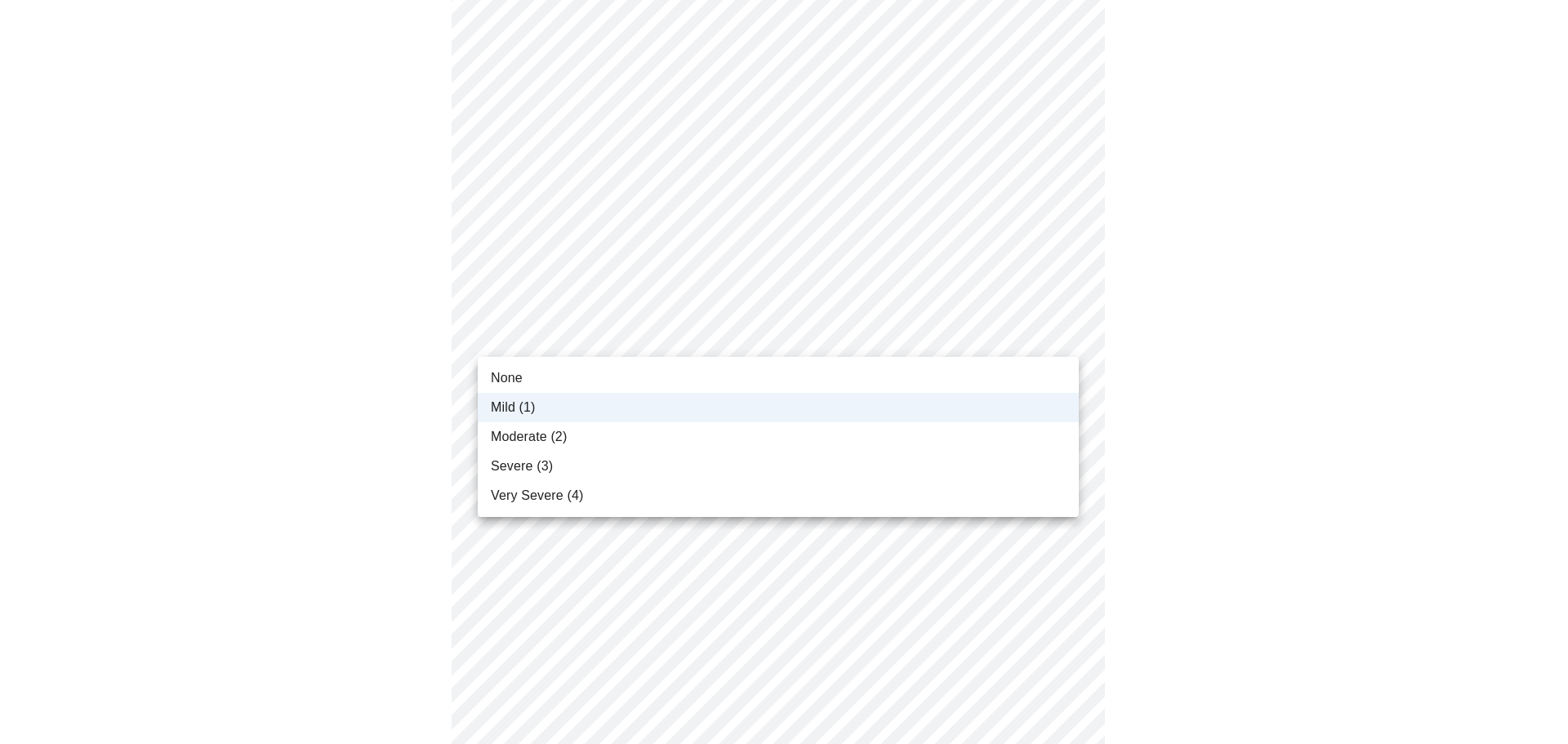
click at [545, 439] on span "Moderate (2)" at bounding box center [528, 437] width 76 height 20
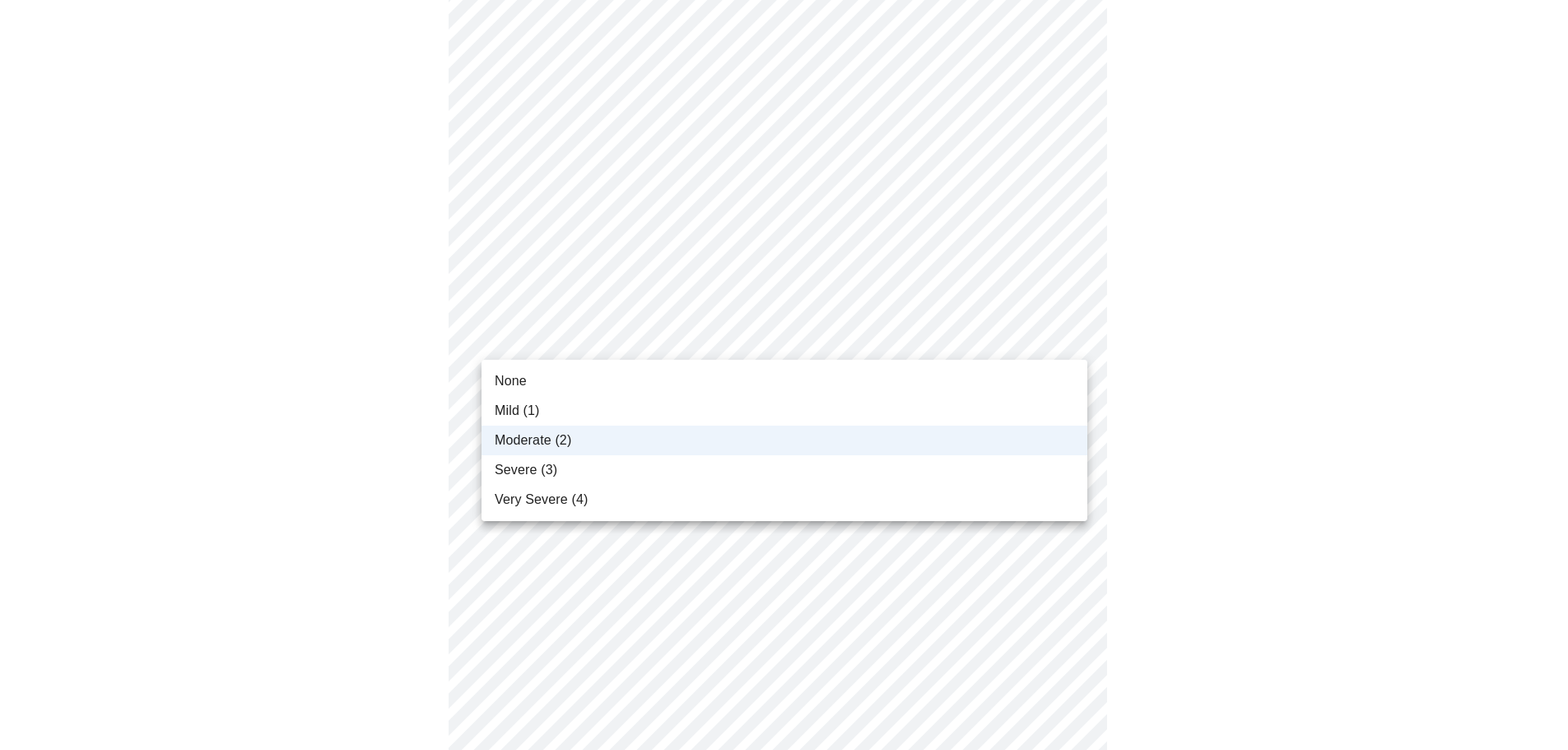
click at [564, 333] on body "MyMenopauseRx Appointments Messaging Labs Uploads Medications Community Refer a…" at bounding box center [784, 564] width 1555 height 1938
click at [562, 333] on div at bounding box center [790, 375] width 1581 height 750
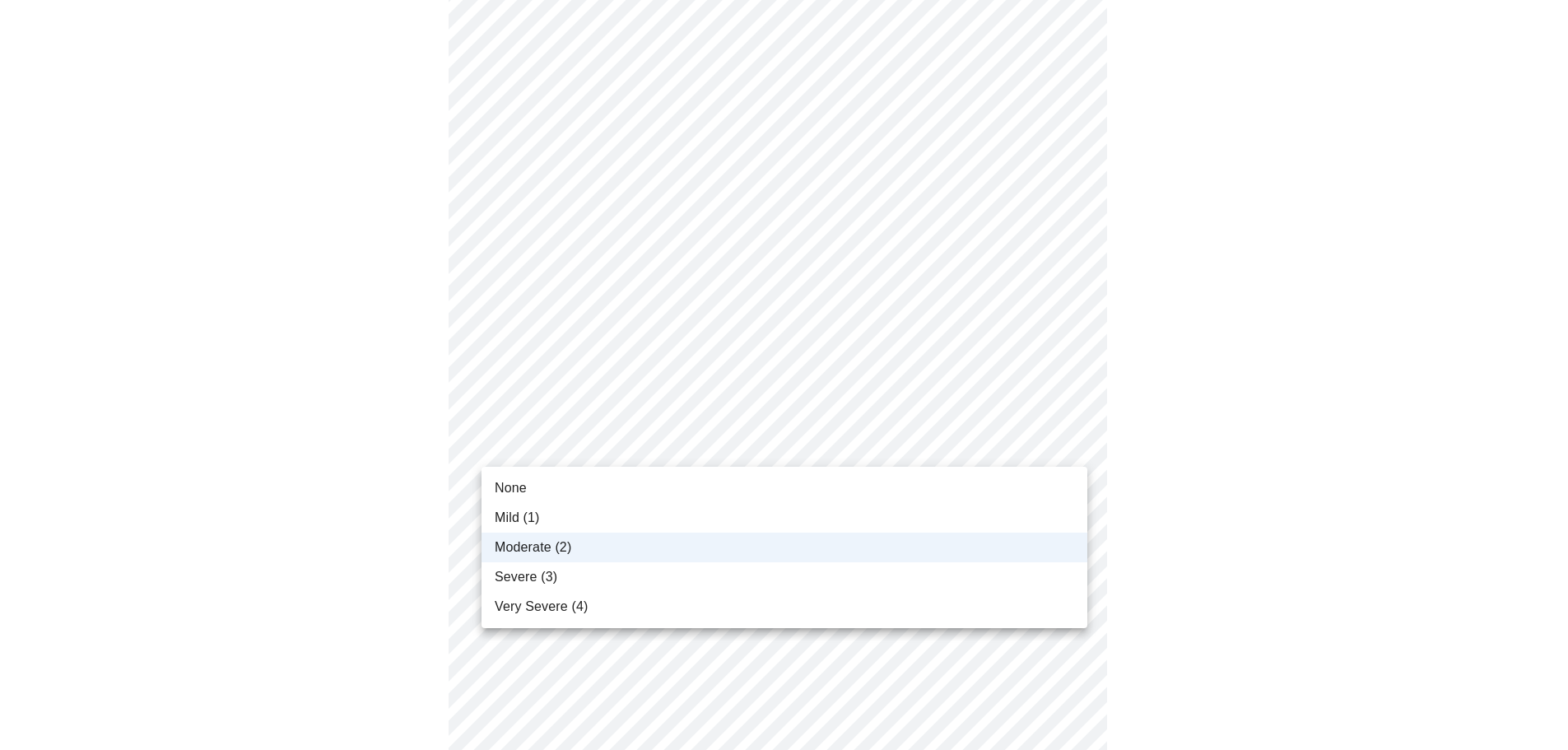
click at [534, 444] on body "MyMenopauseRx Appointments Messaging Labs Uploads Medications Community Refer a…" at bounding box center [784, 564] width 1555 height 1938
click at [1272, 498] on div at bounding box center [790, 375] width 1581 height 750
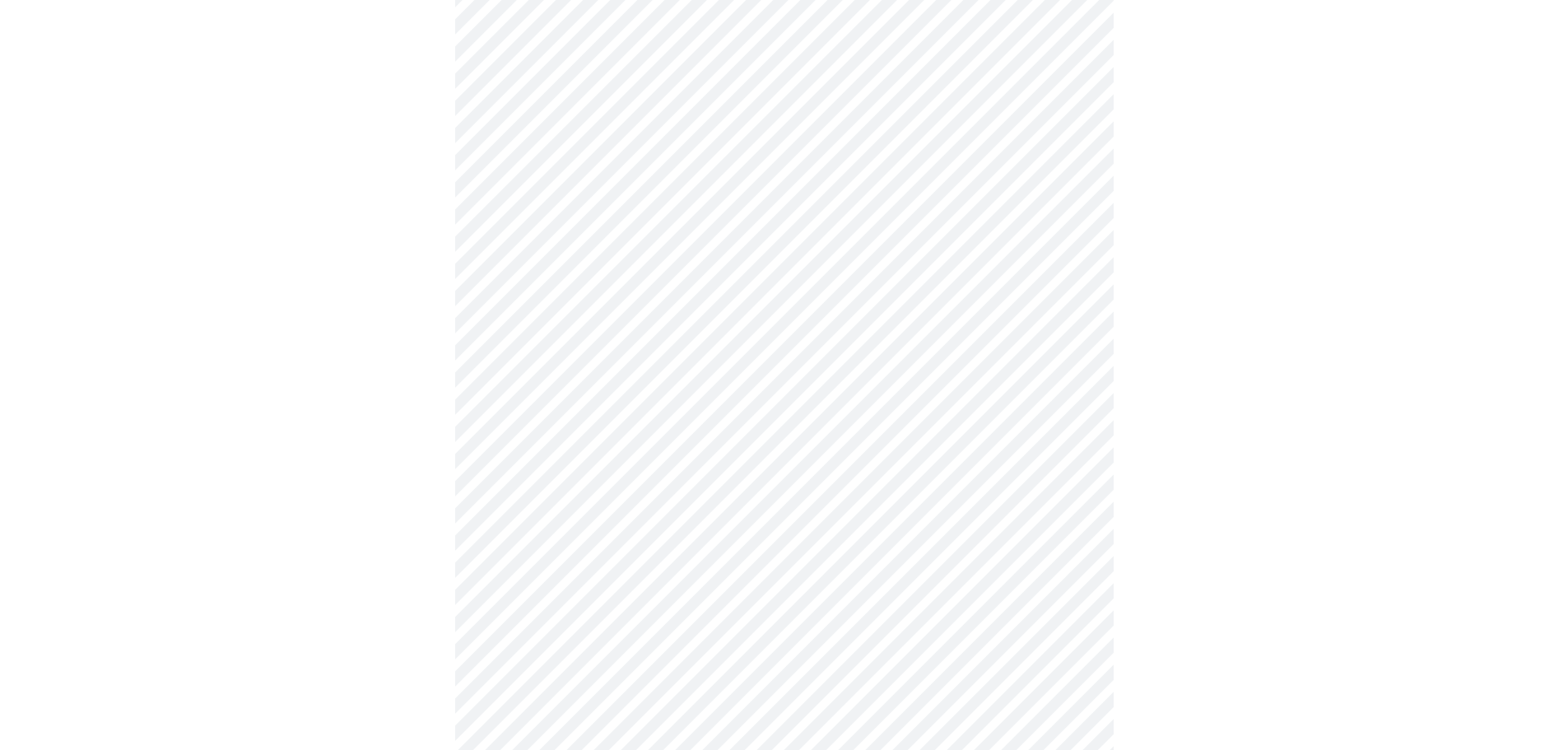
scroll to position [576, 0]
click at [662, 433] on body "MyMenopauseRx Appointments Messaging Labs Uploads Medications Community Refer a…" at bounding box center [784, 243] width 1555 height 1625
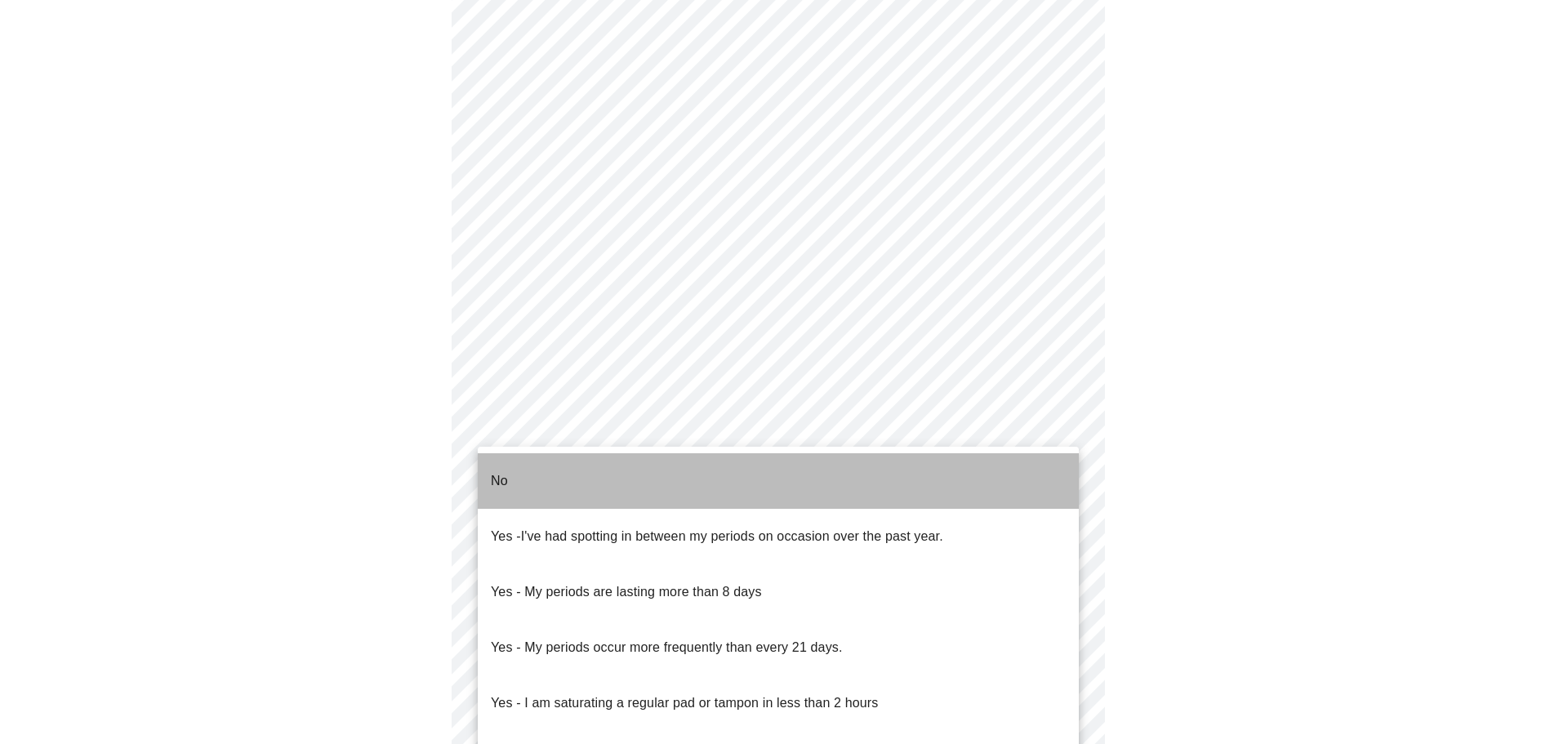
click at [581, 475] on li "No" at bounding box center [778, 481] width 601 height 55
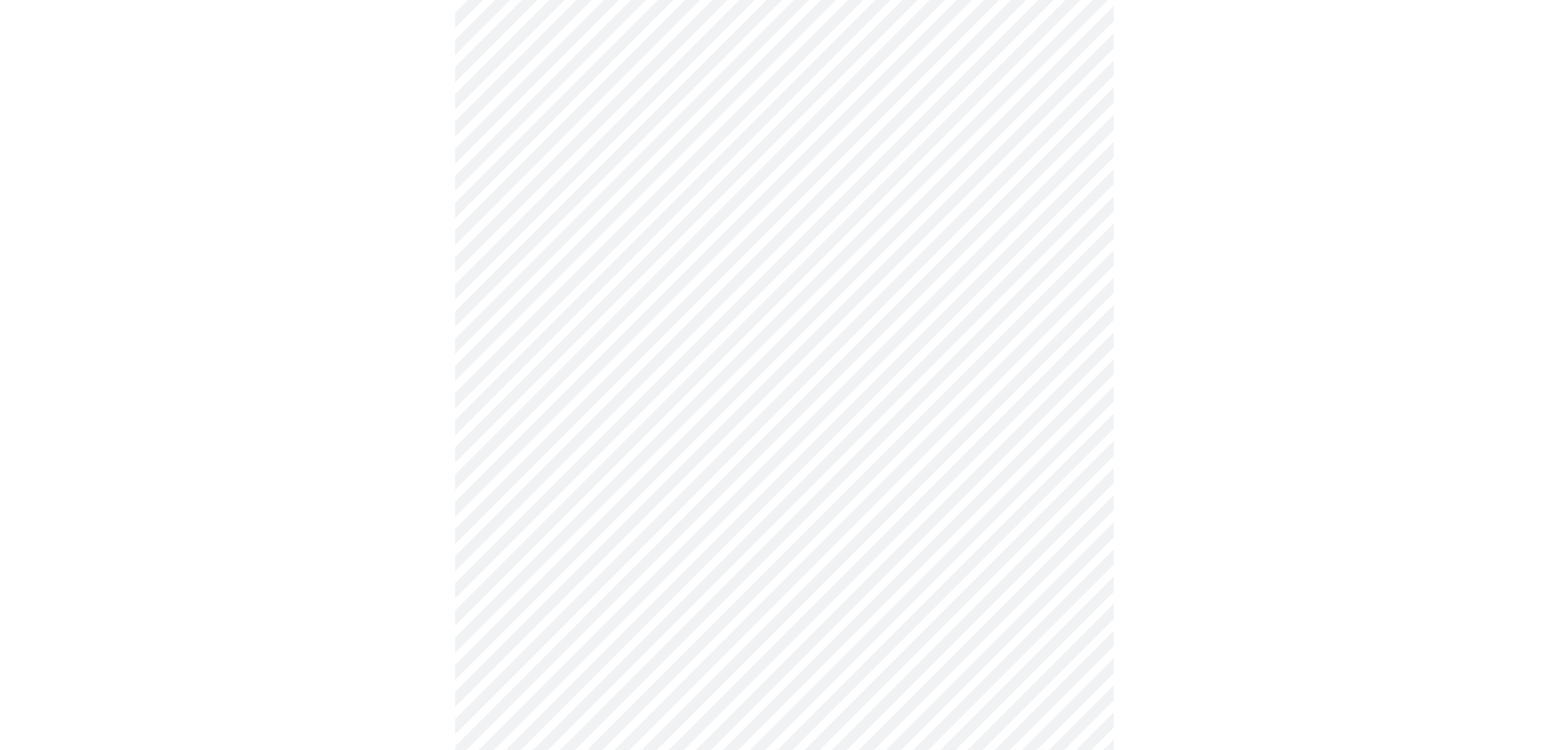
click at [640, 547] on body "MyMenopauseRx Appointments Messaging Labs Uploads Medications Community Refer a…" at bounding box center [784, 237] width 1555 height 1616
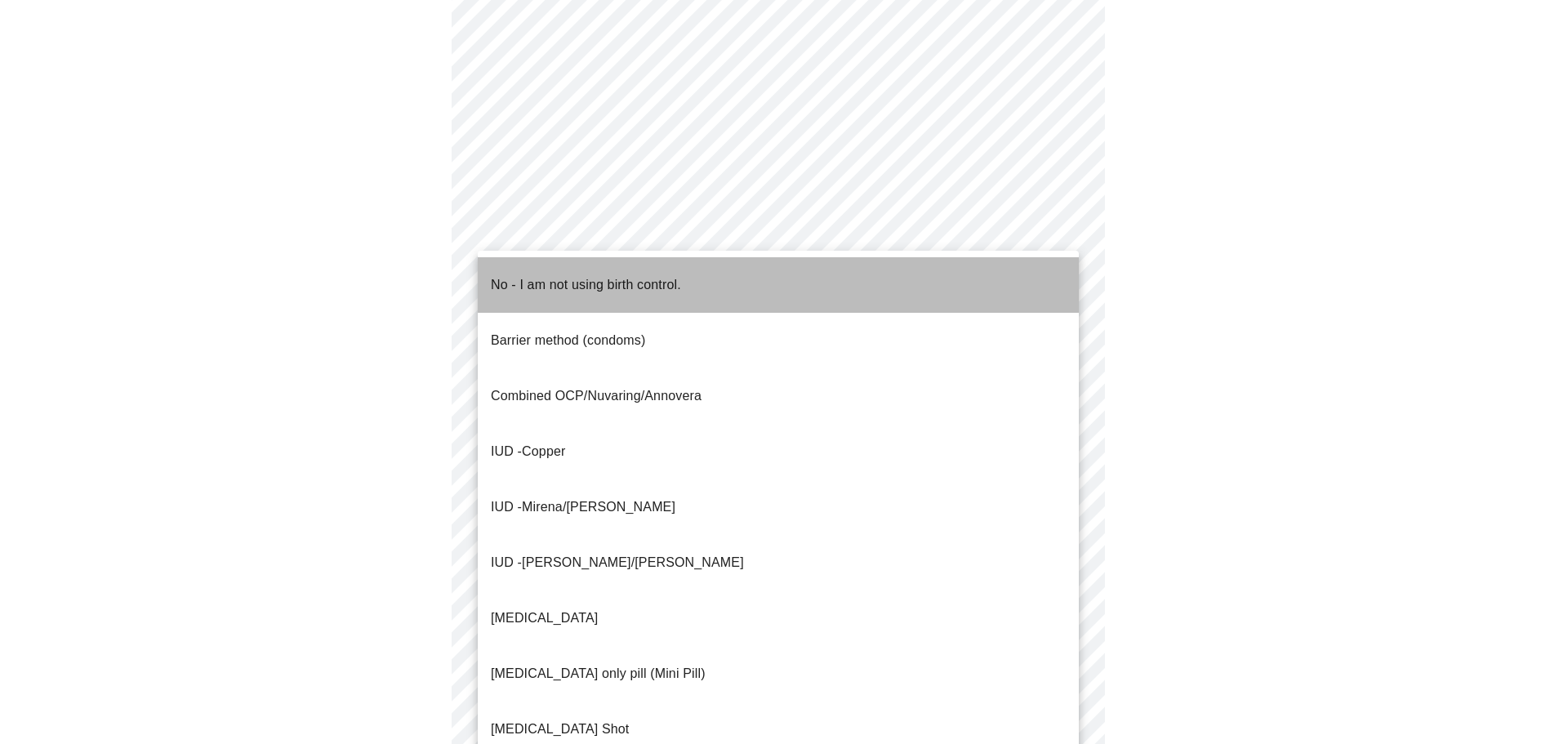
click at [630, 282] on span "No - I am not using birth control." at bounding box center [585, 284] width 190 height 45
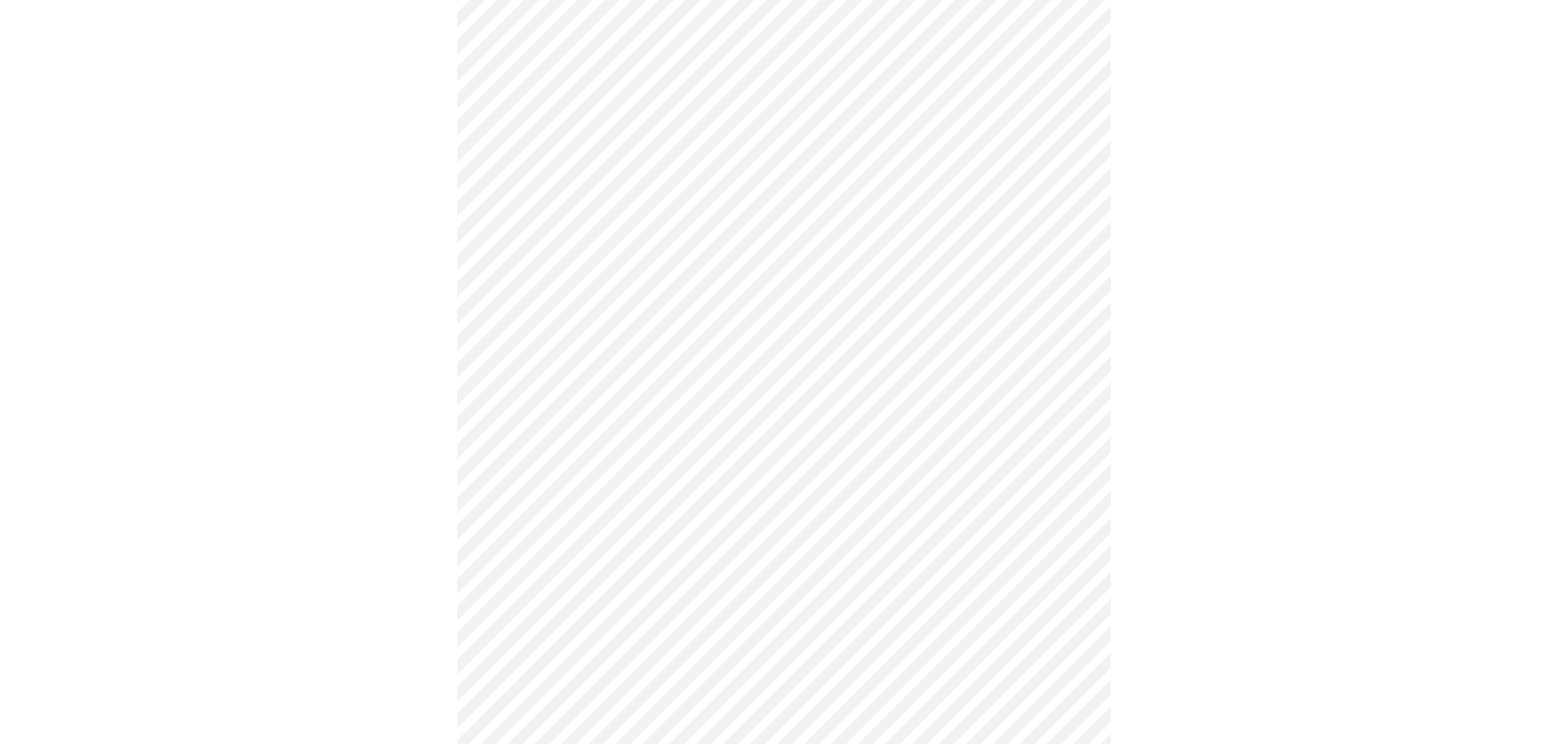
click at [729, 657] on body "MyMenopauseRx Appointments Messaging Labs Uploads Medications Community Refer a…" at bounding box center [784, 231] width 1555 height 1593
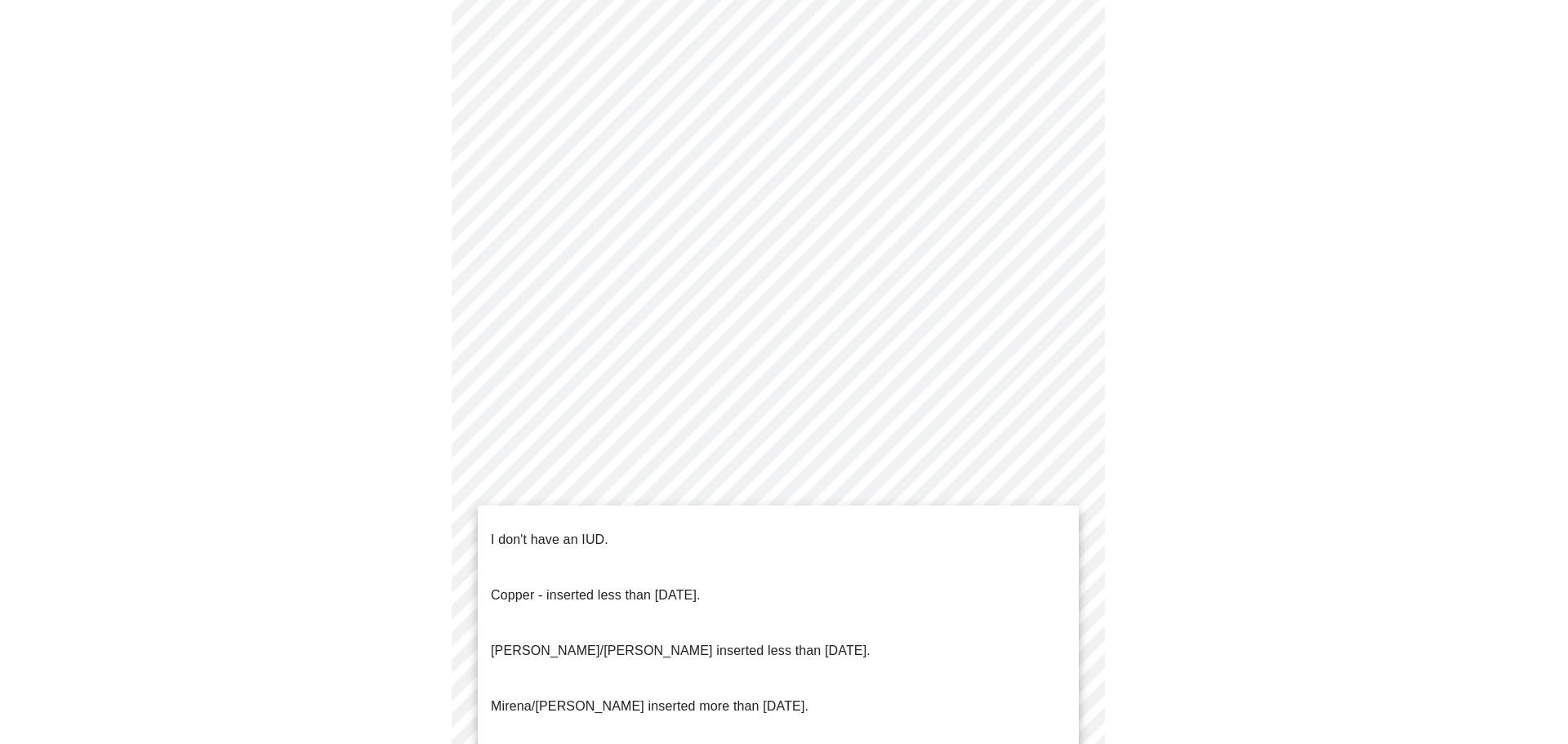
click at [569, 530] on p "I don't have an IUD." at bounding box center [549, 540] width 117 height 20
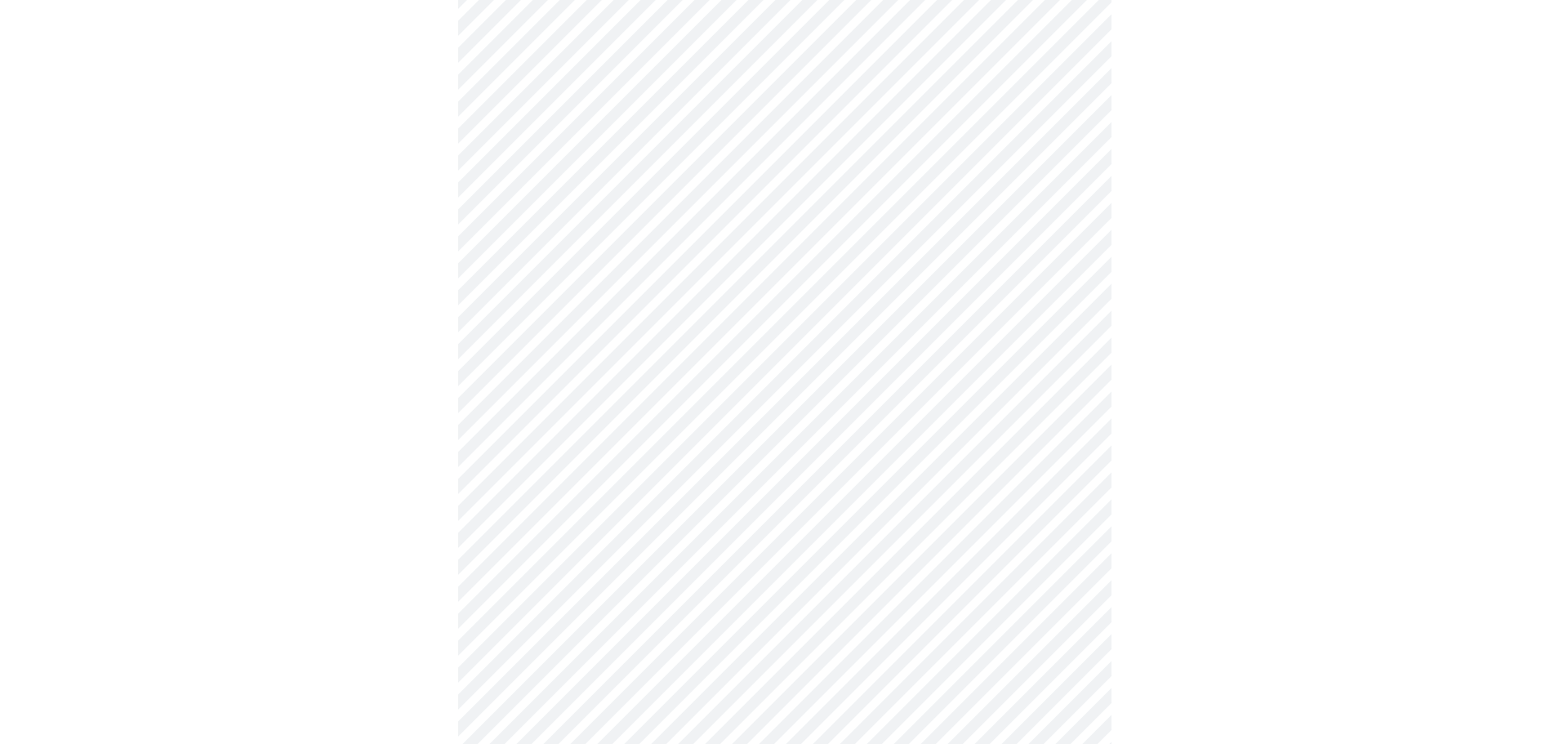
scroll to position [839, 0]
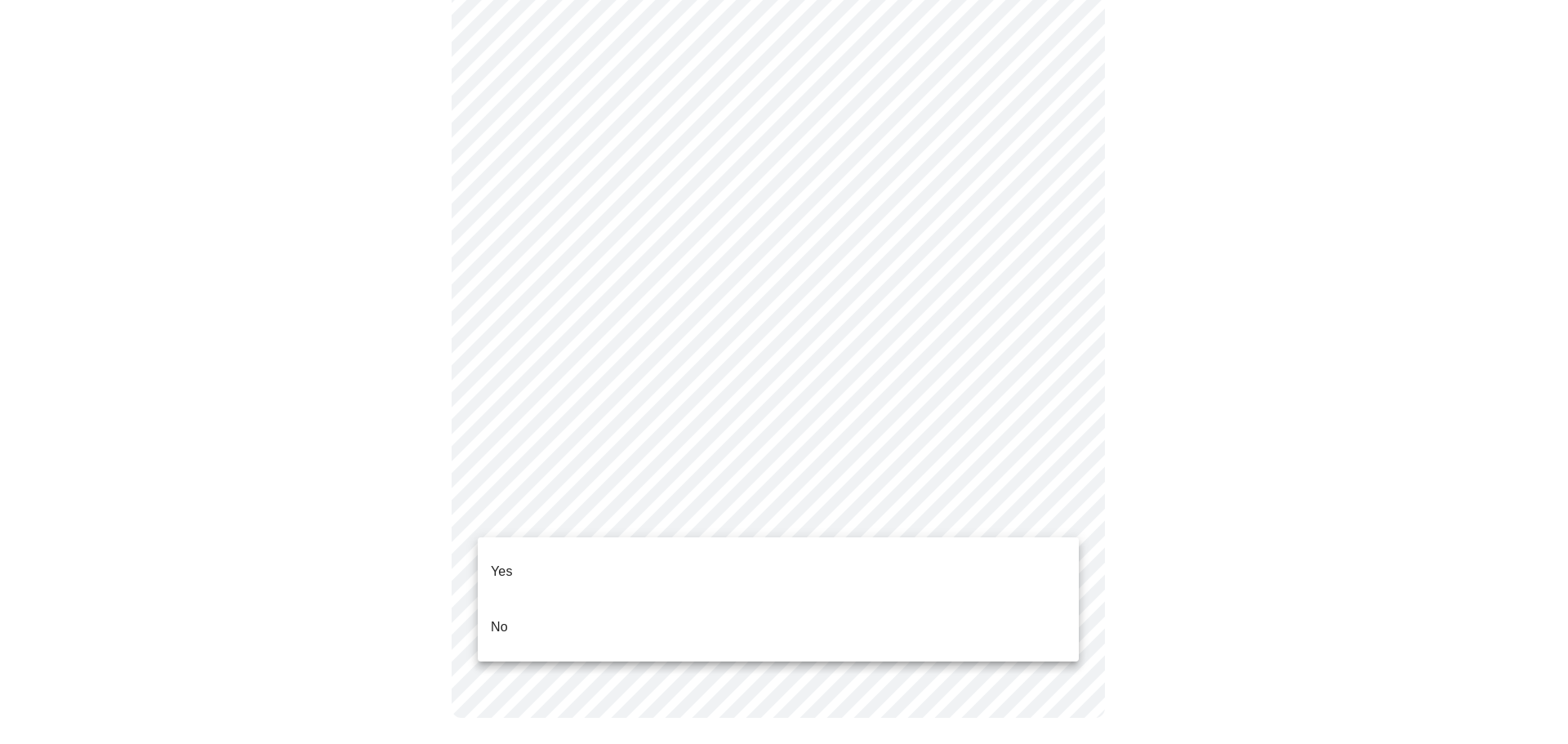
click at [535, 548] on li "Yes" at bounding box center [778, 572] width 601 height 55
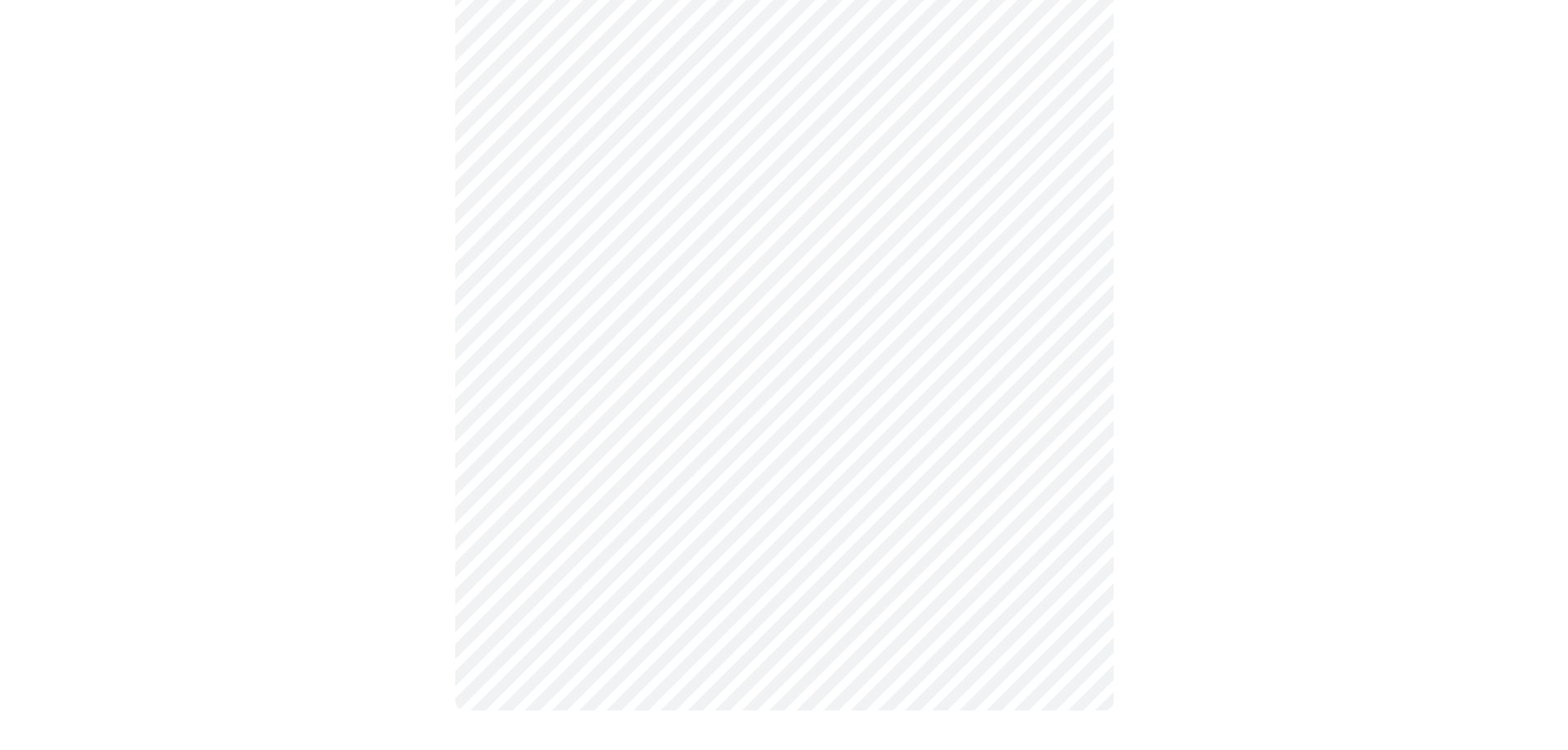
scroll to position [0, 0]
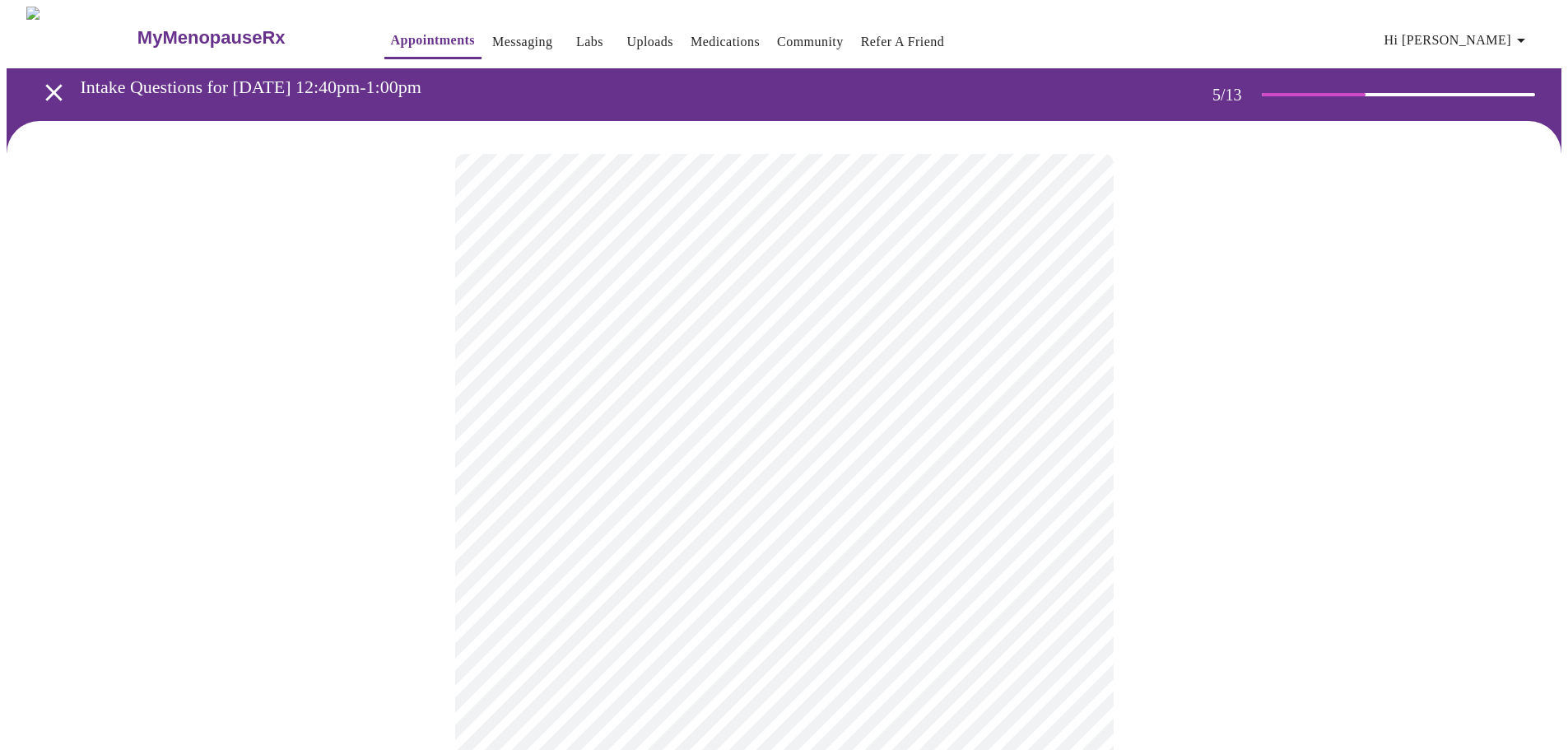
click at [664, 437] on body "MyMenopauseRx Appointments Messaging Labs Uploads Medications Community Refer a…" at bounding box center [784, 673] width 1555 height 1334
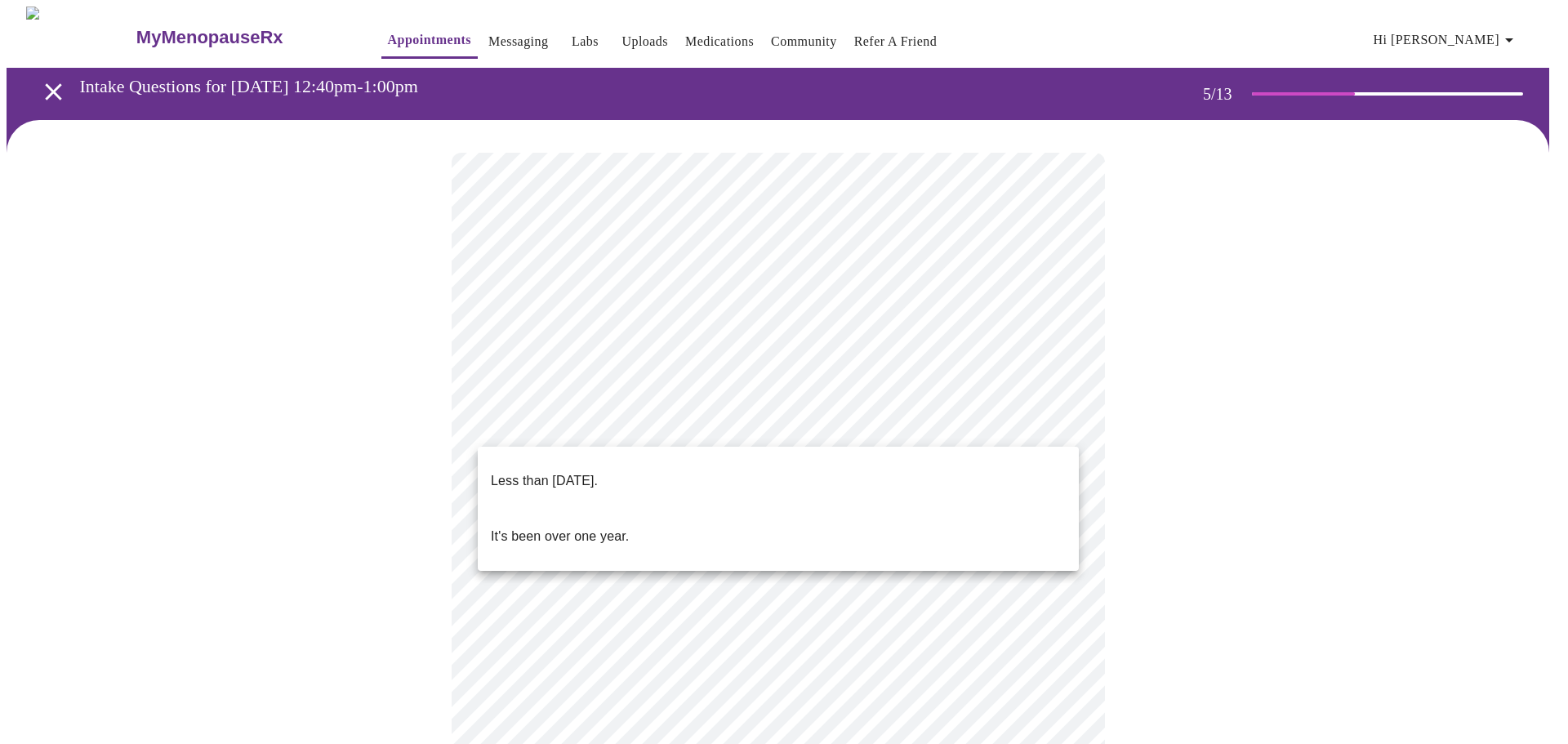
click at [598, 477] on p "Less than one year ago." at bounding box center [544, 481] width 107 height 20
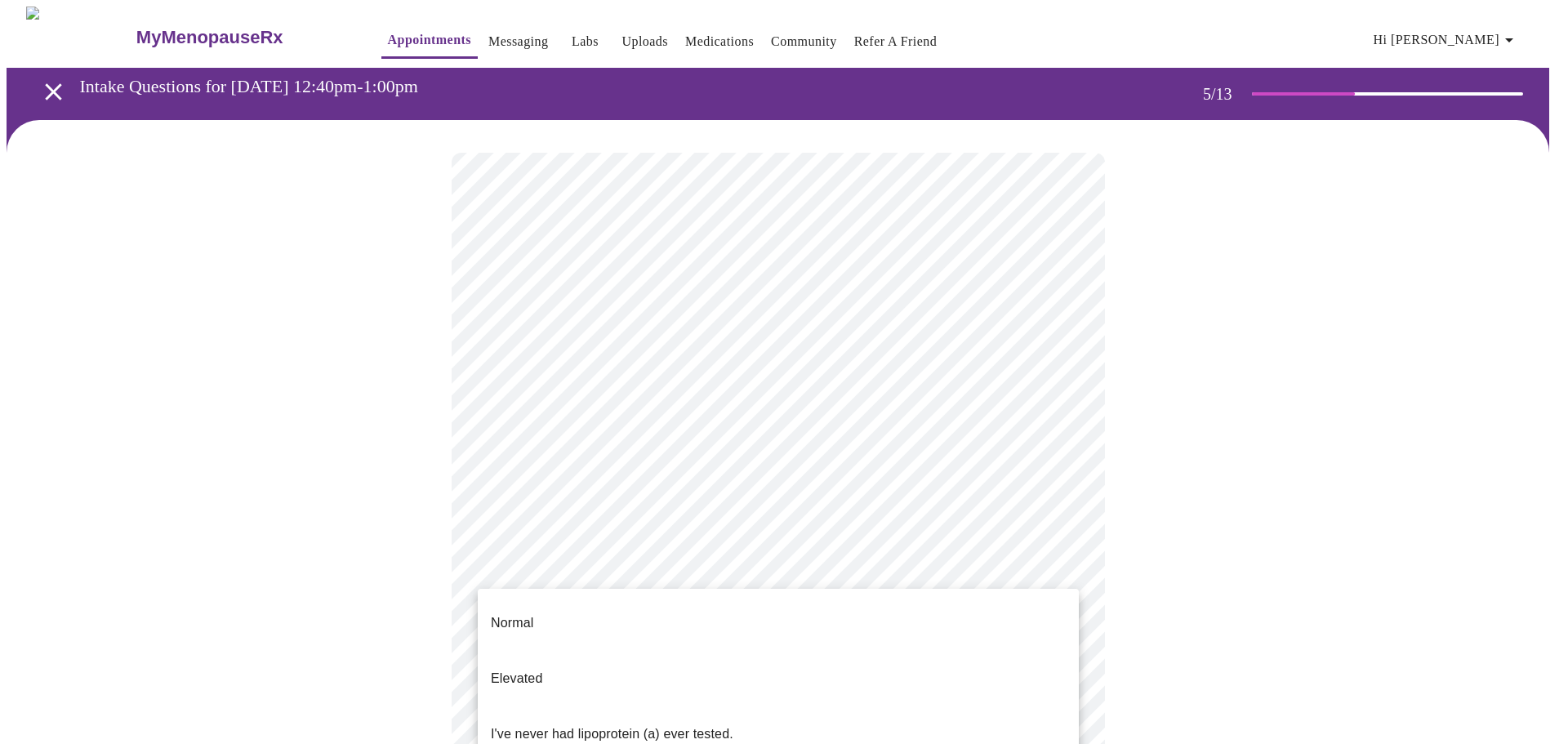
click at [730, 562] on body "MyMenopauseRx Appointments Messaging Labs Uploads Medications Community Refer a…" at bounding box center [784, 663] width 1555 height 1314
click at [603, 614] on li "Normal" at bounding box center [778, 623] width 601 height 55
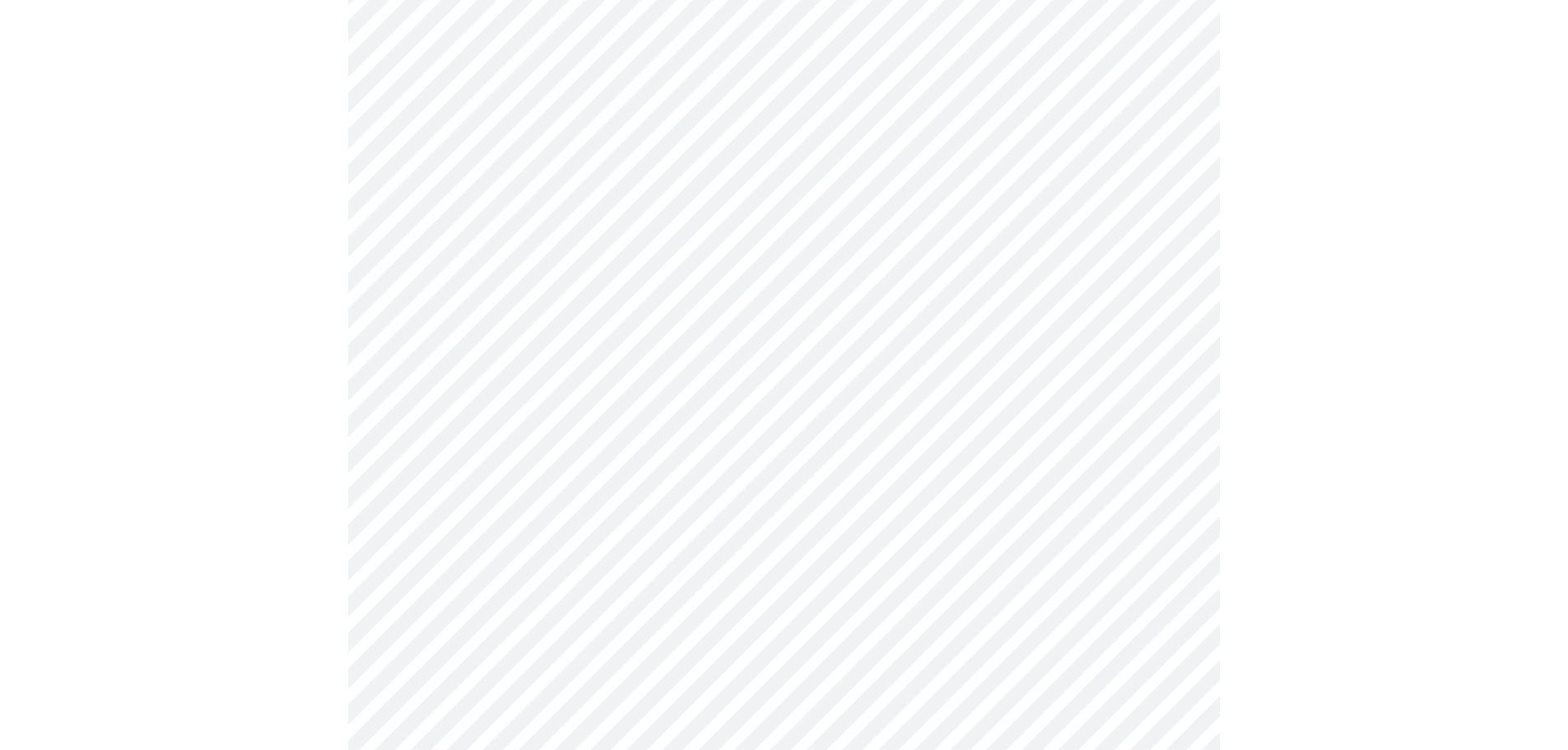
scroll to position [247, 0]
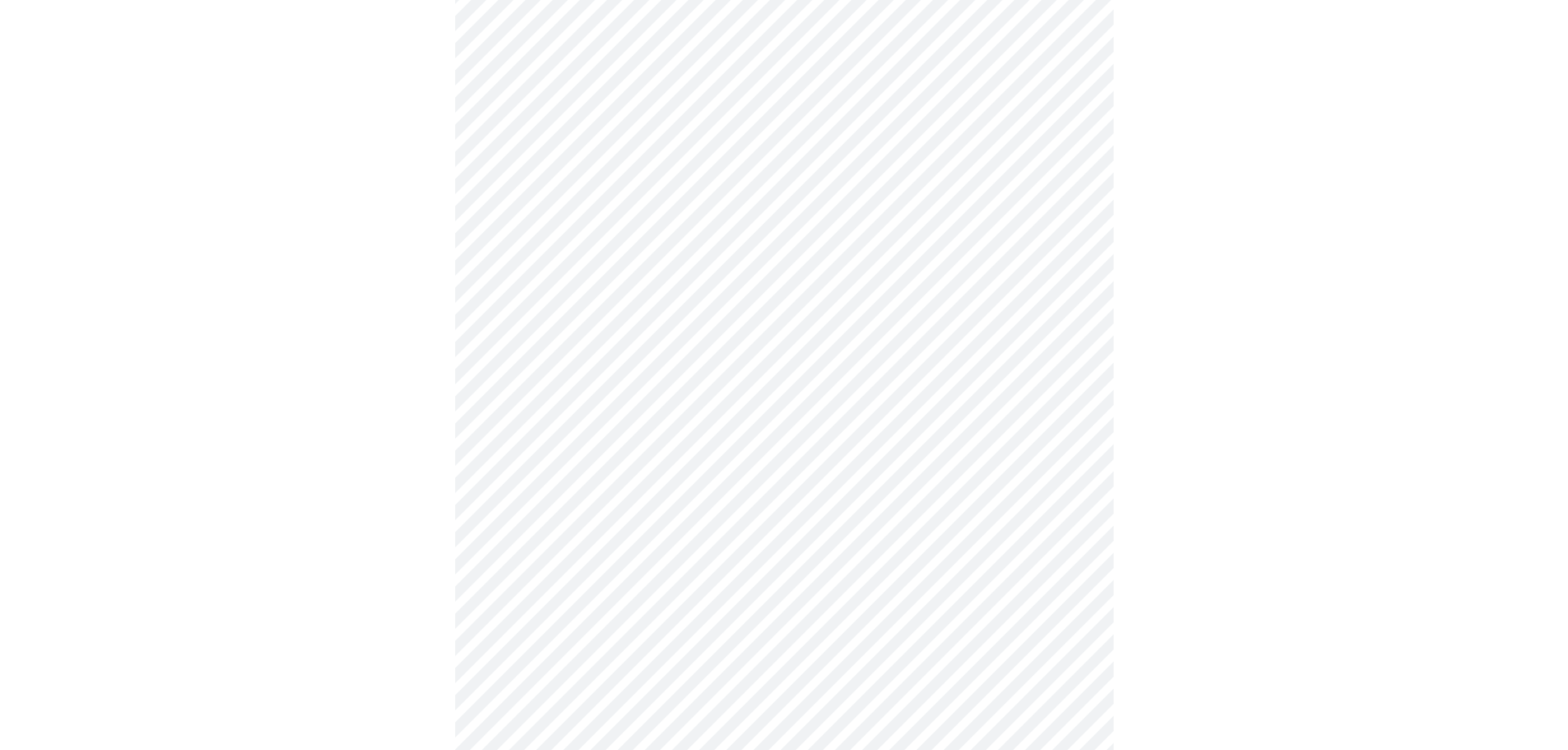
click at [615, 338] on body "MyMenopauseRx Appointments Messaging Labs Uploads Medications Community Refer a…" at bounding box center [784, 382] width 1555 height 1244
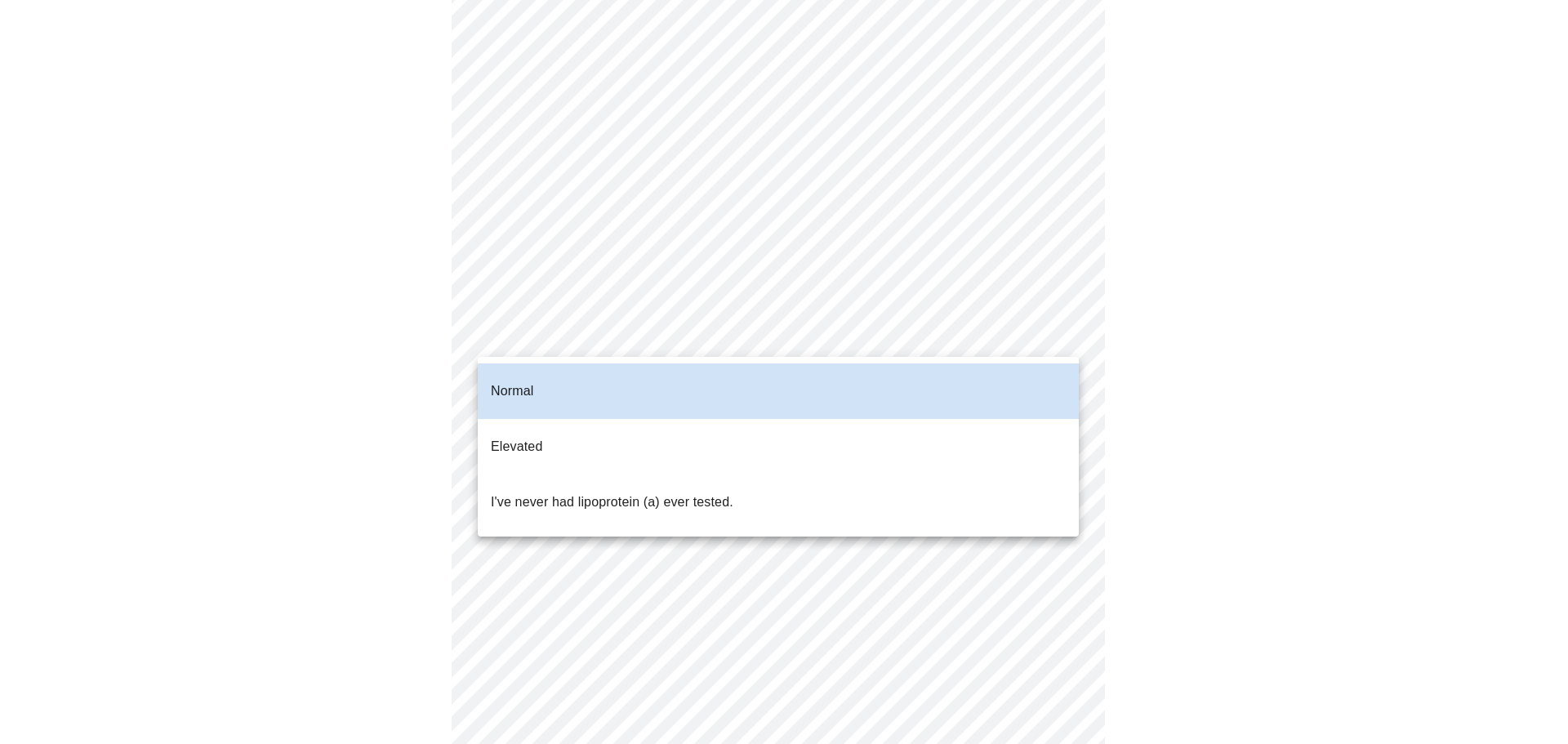
click at [600, 492] on p "I've never had lipoprotein (a) ever tested." at bounding box center [611, 502] width 243 height 20
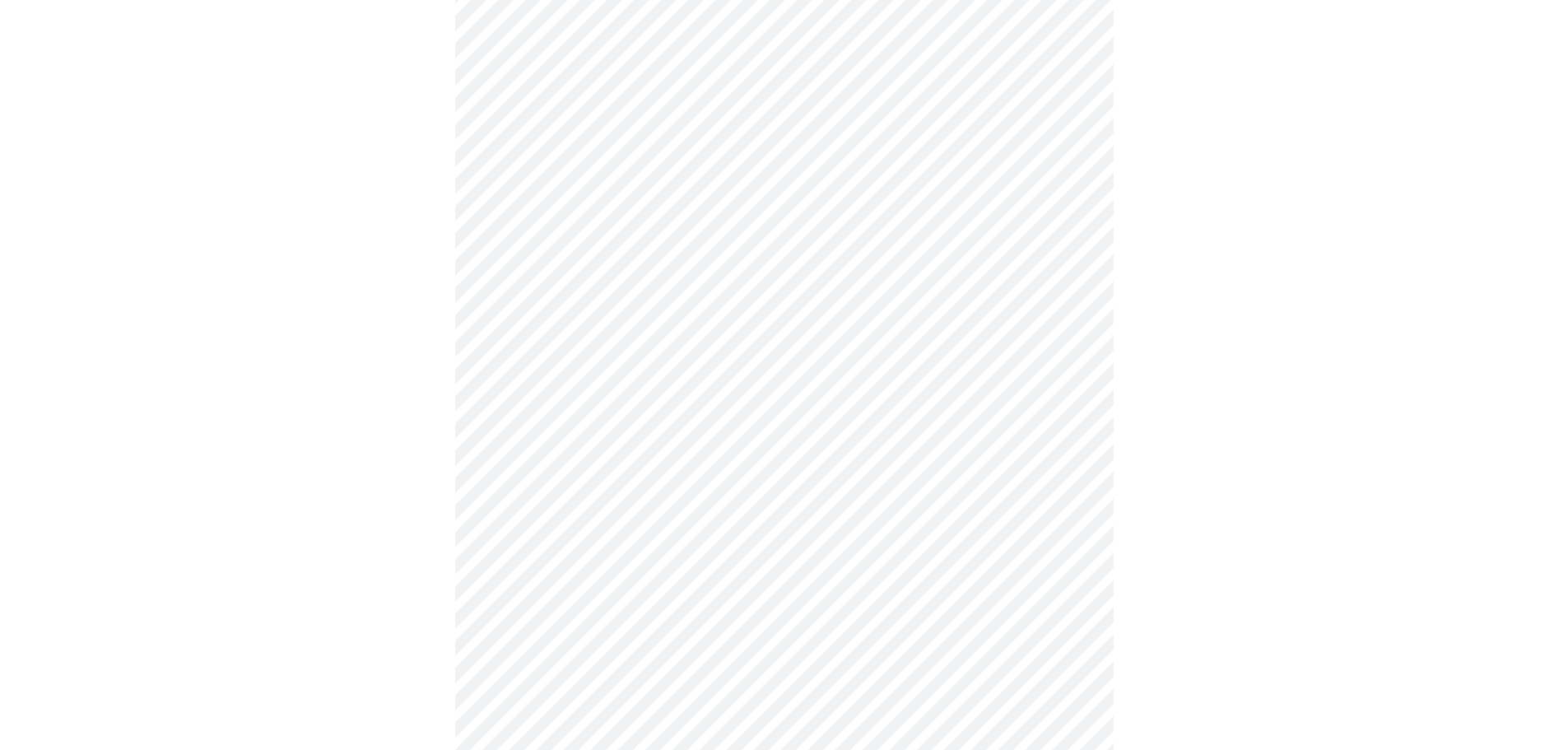
click at [603, 330] on body "MyMenopauseRx Appointments Messaging Labs Uploads Medications Community Refer a…" at bounding box center [784, 382] width 1555 height 1244
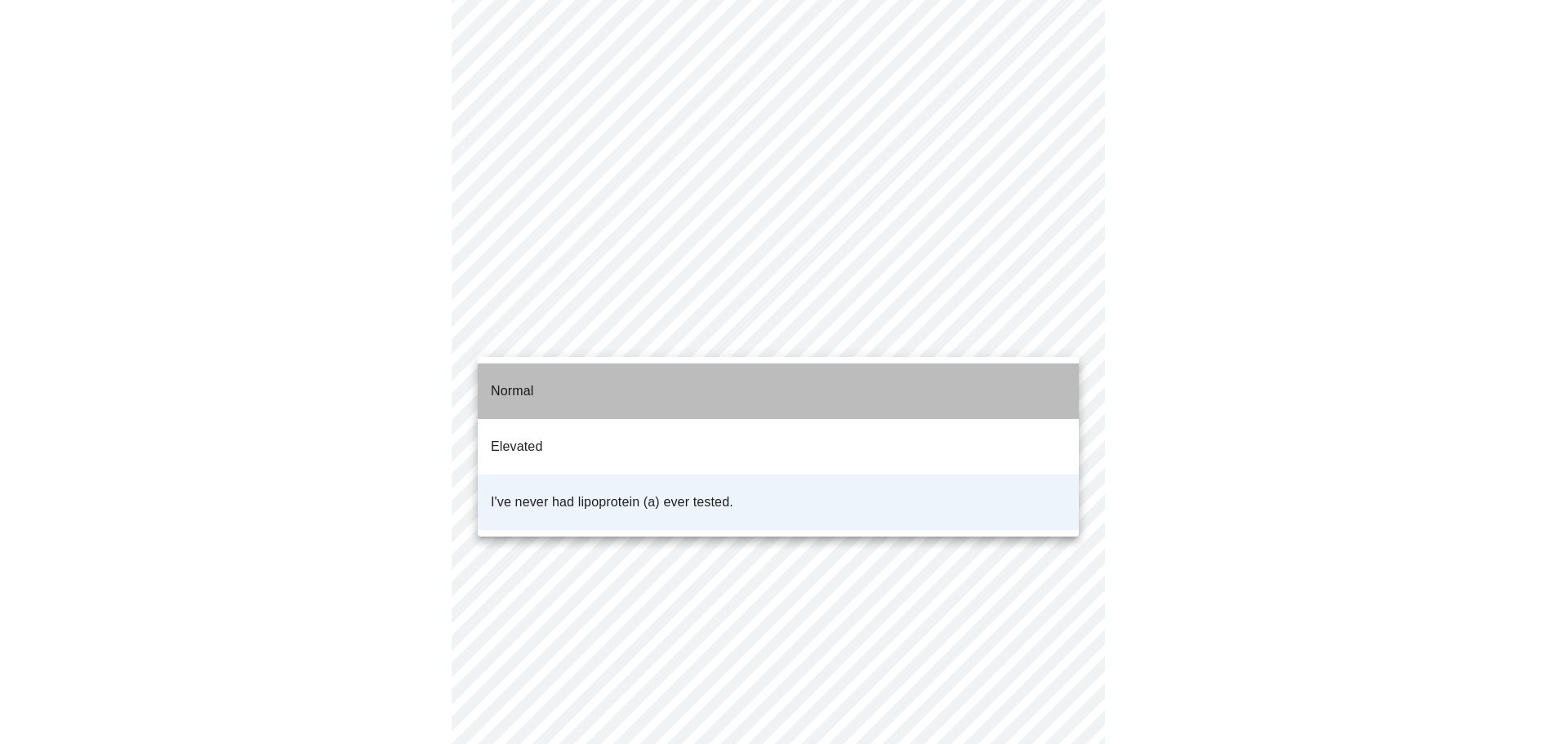
click at [540, 380] on li "Normal" at bounding box center [778, 391] width 601 height 55
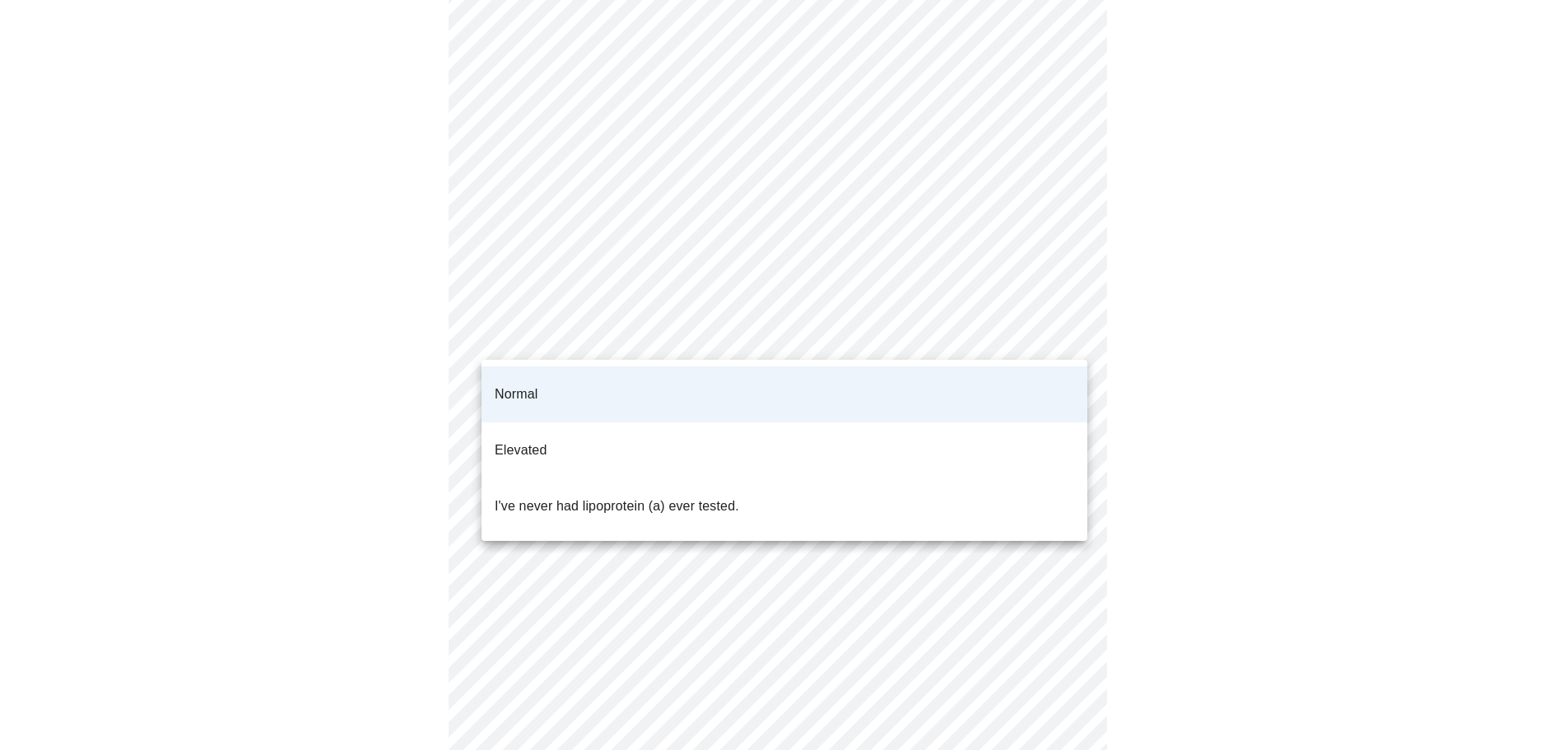
click at [587, 338] on body "MyMenopauseRx Appointments Messaging Labs Uploads Medications Community Refer a…" at bounding box center [784, 382] width 1555 height 1244
click at [556, 496] on p "I've never had lipoprotein (a) ever tested." at bounding box center [616, 506] width 244 height 20
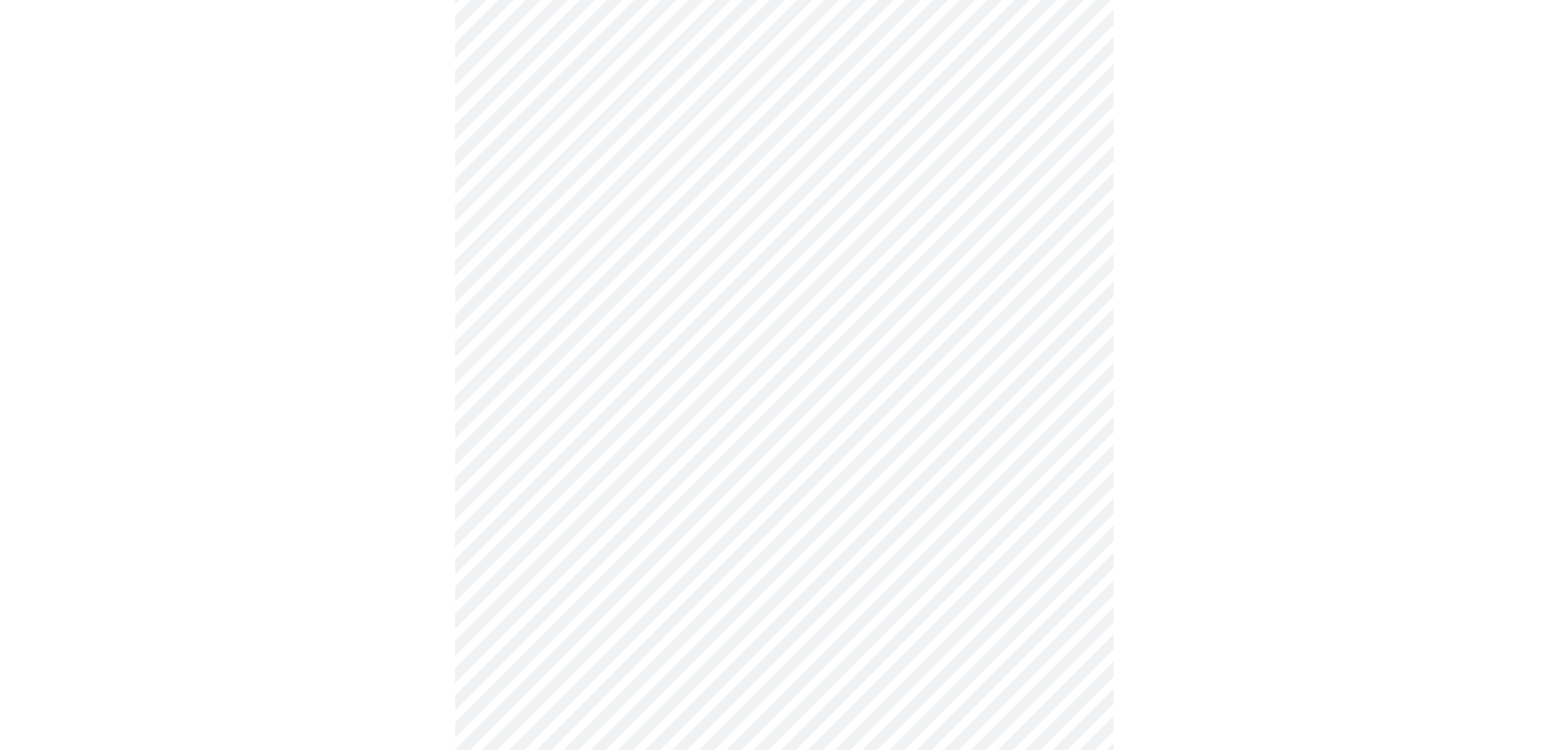
click at [288, 478] on div at bounding box center [784, 438] width 1555 height 1129
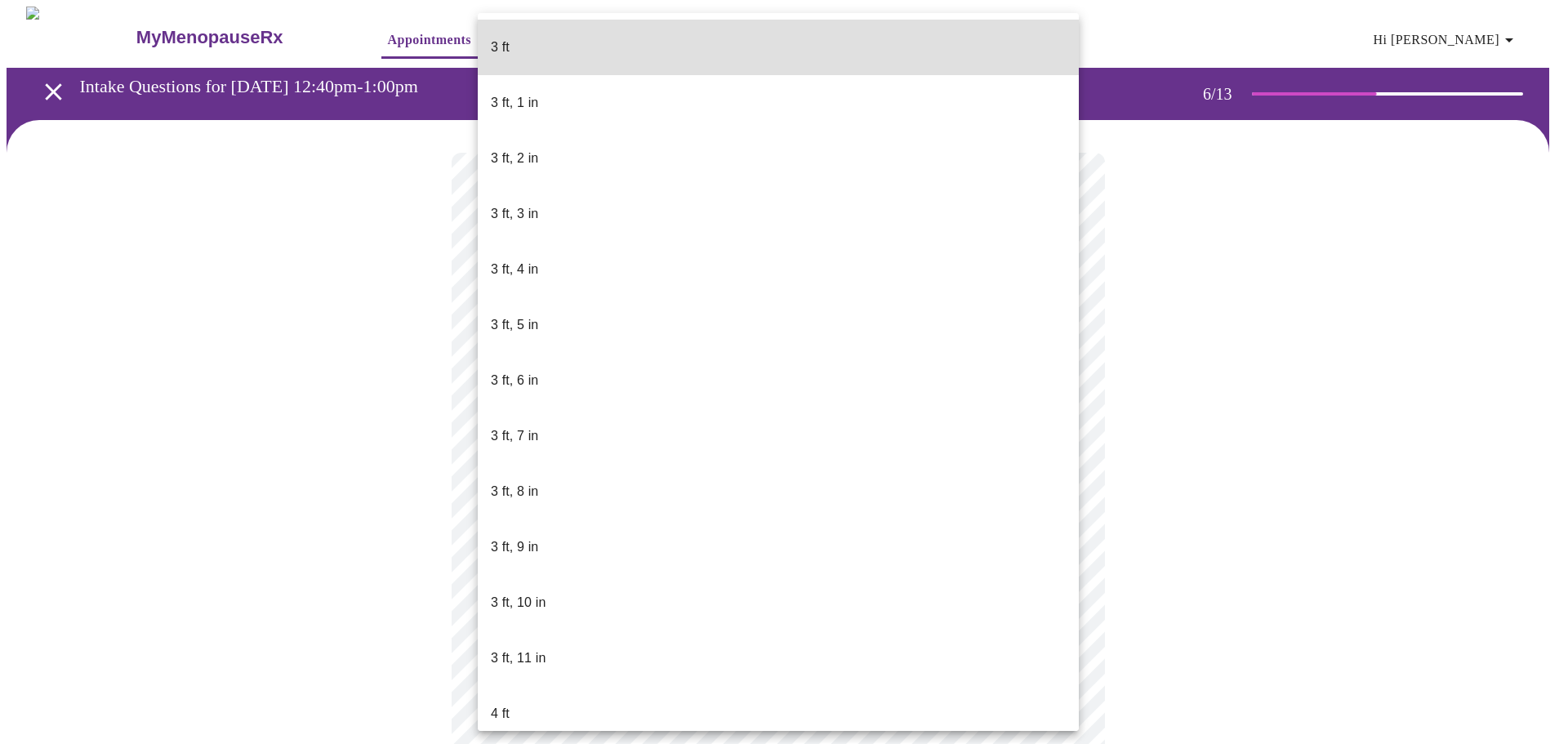
click at [560, 468] on body "MyMenopauseRx Appointments Messaging Labs Uploads Medications Community Refer a…" at bounding box center [784, 443] width 1555 height 873
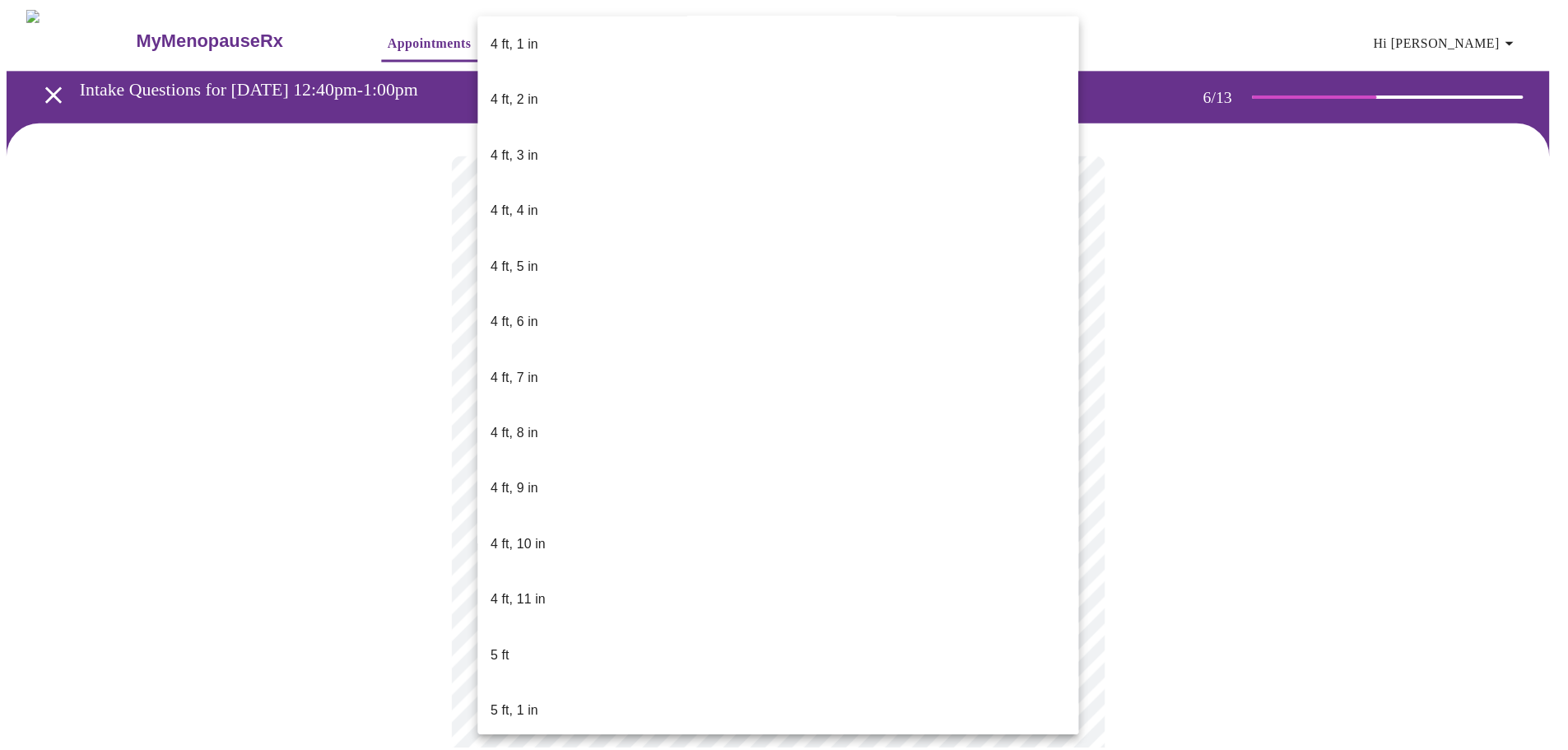
scroll to position [741, 0]
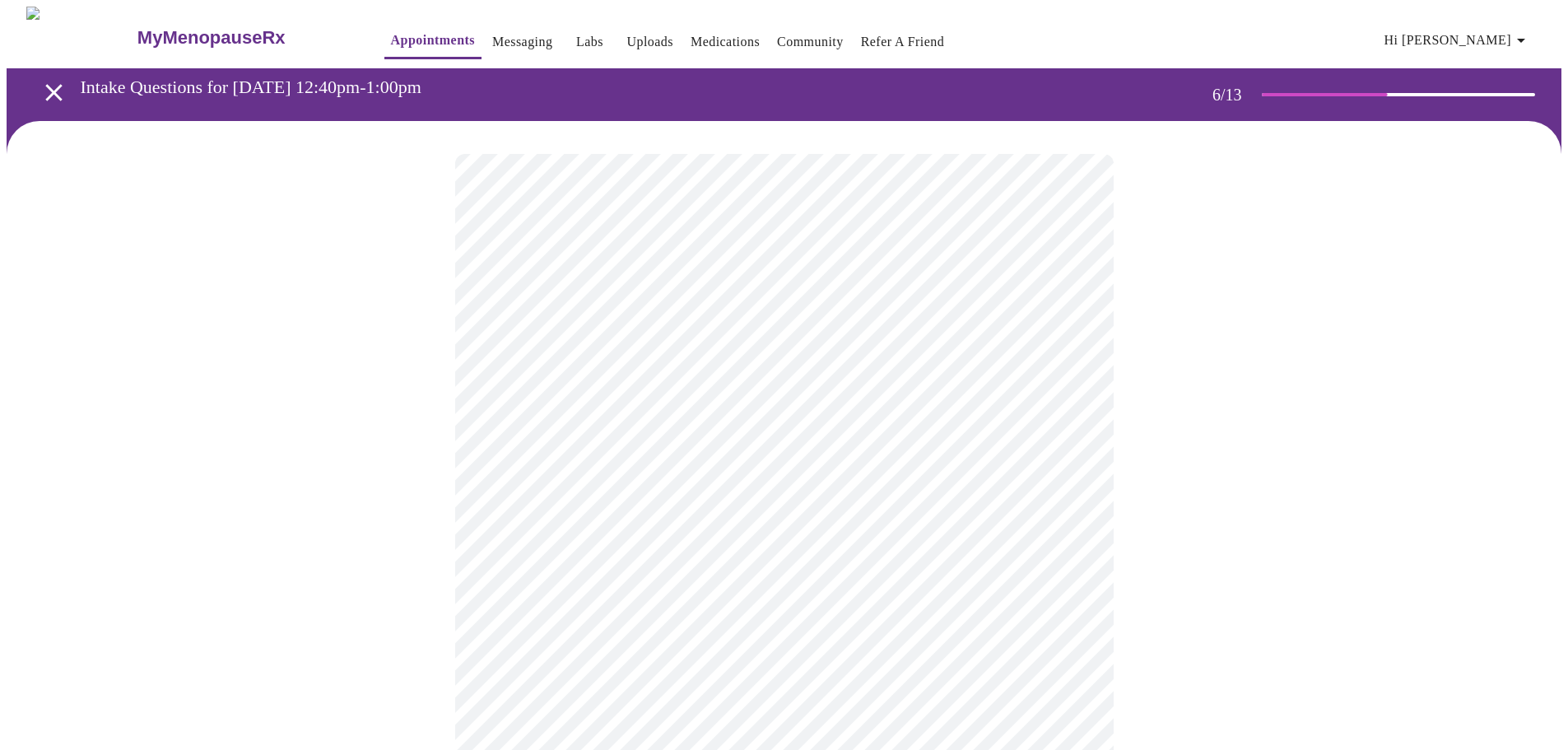
click at [231, 613] on div at bounding box center [784, 480] width 1555 height 720
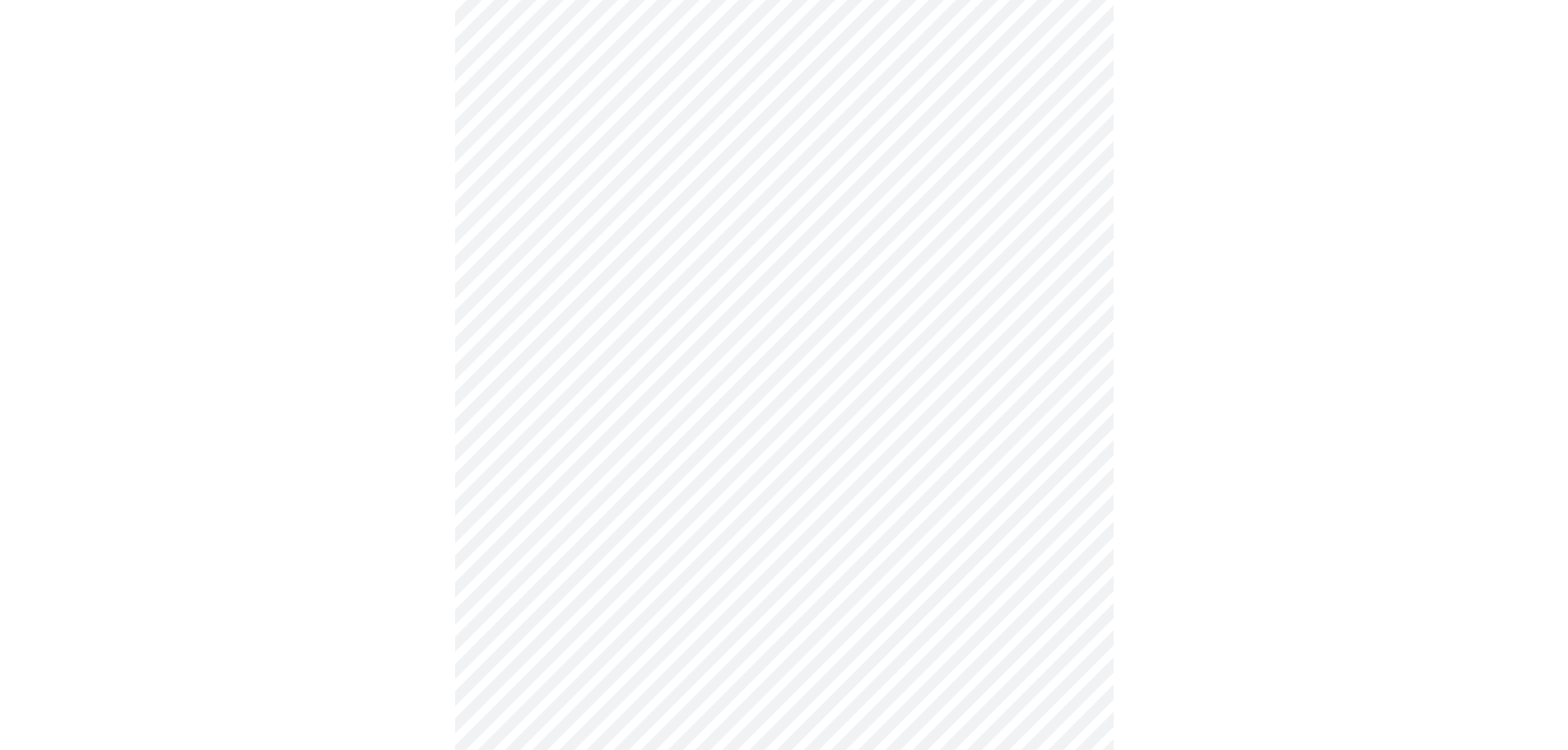
scroll to position [4117, 0]
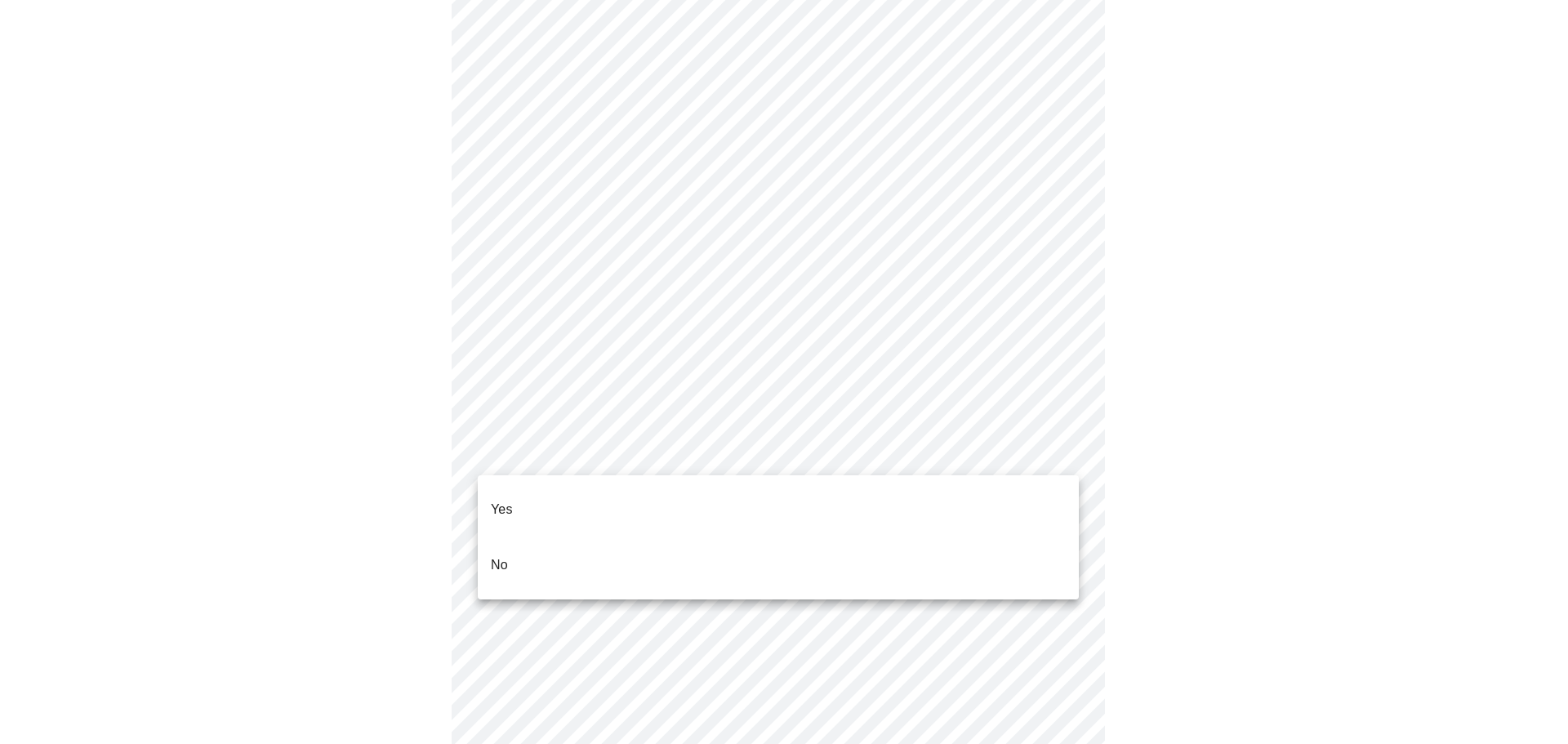
click at [533, 495] on li "Yes" at bounding box center [778, 509] width 601 height 55
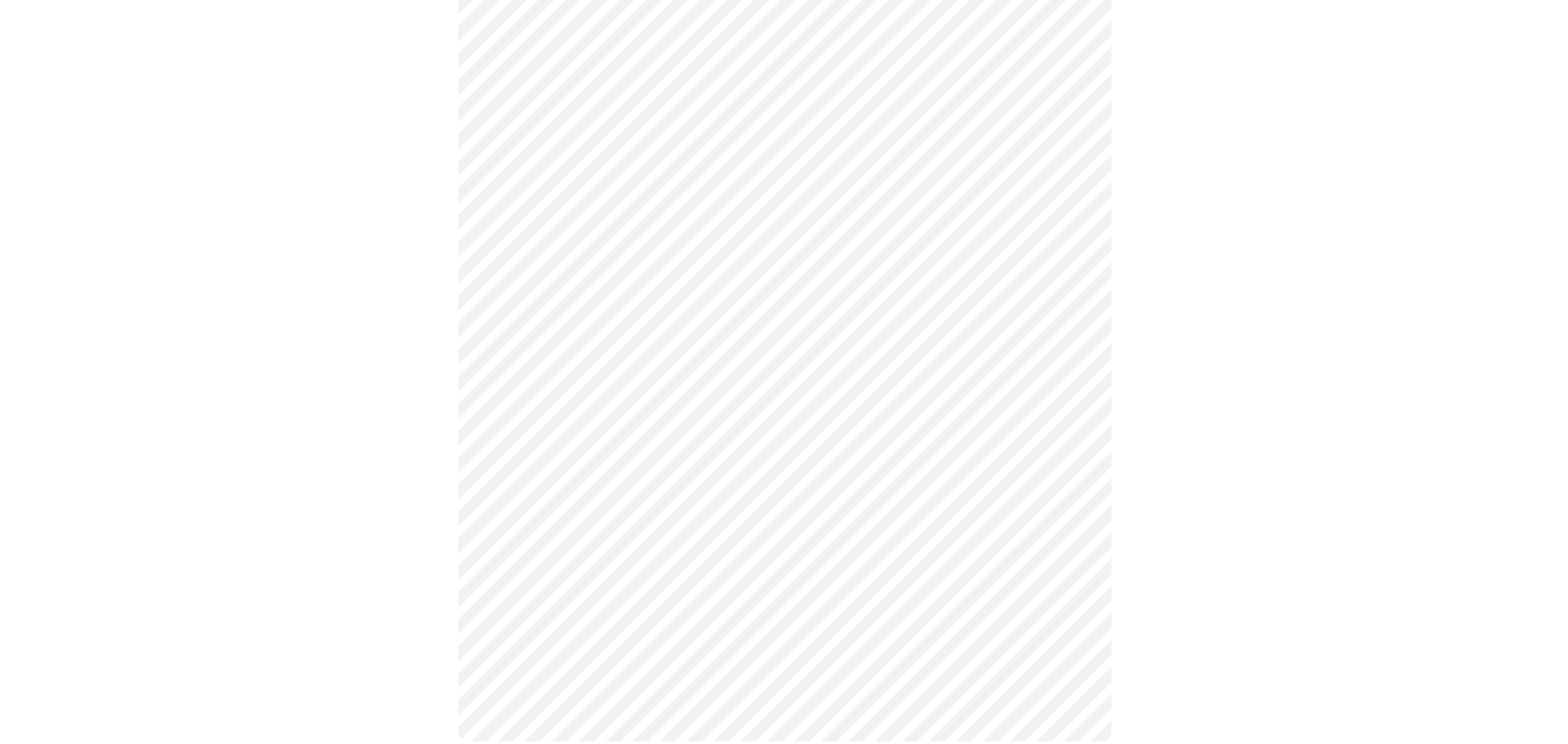
scroll to position [852, 0]
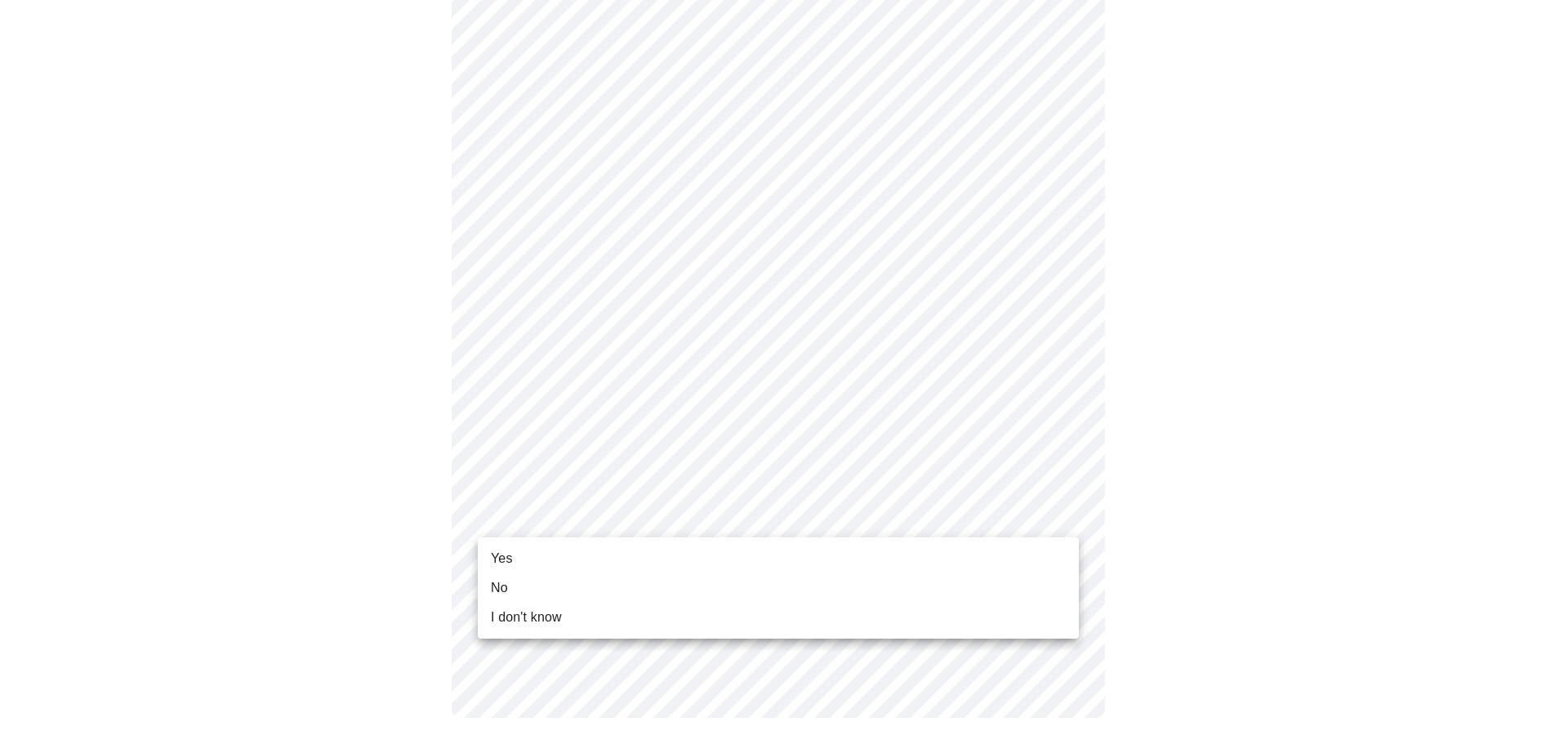
click at [519, 558] on li "Yes" at bounding box center [778, 558] width 601 height 29
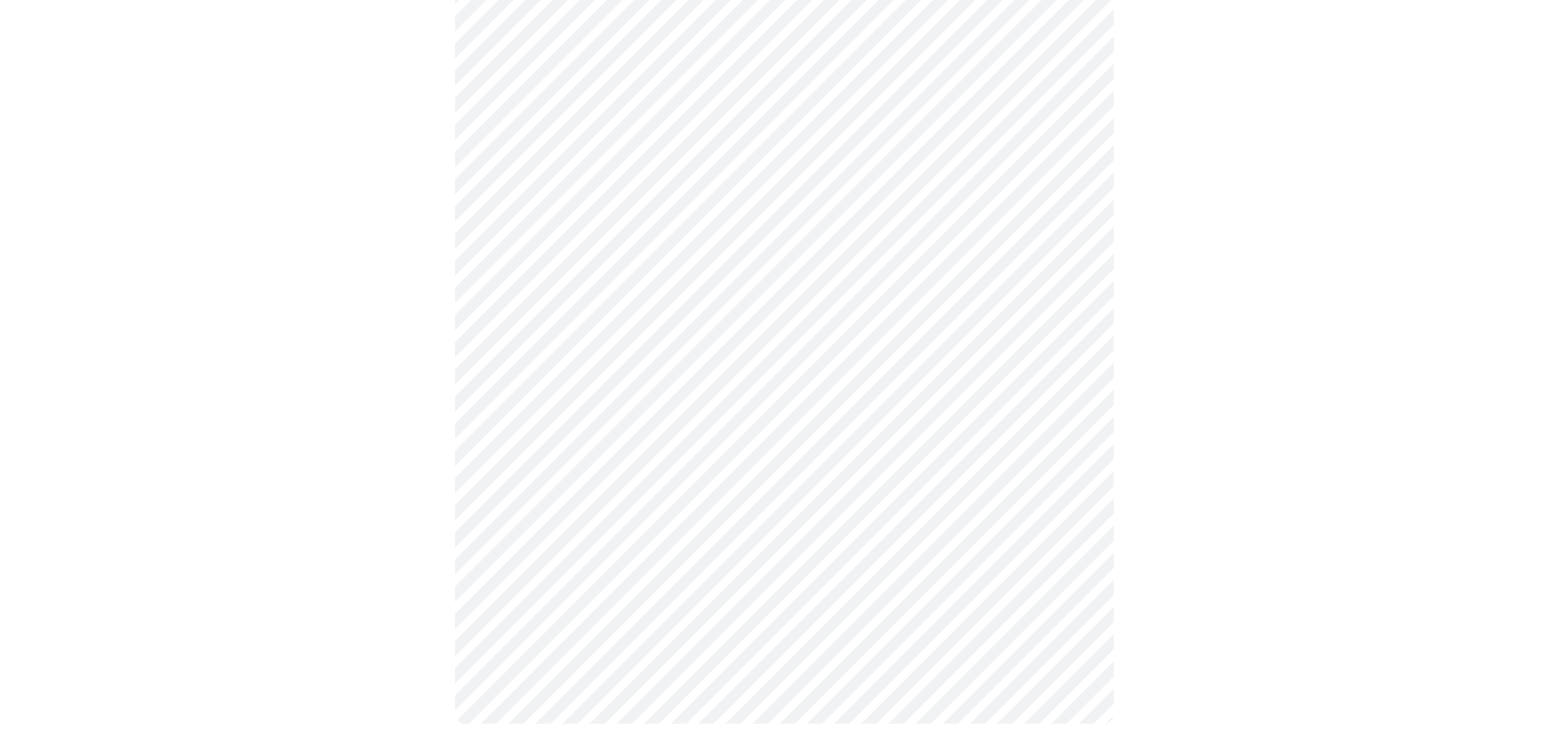
scroll to position [0, 0]
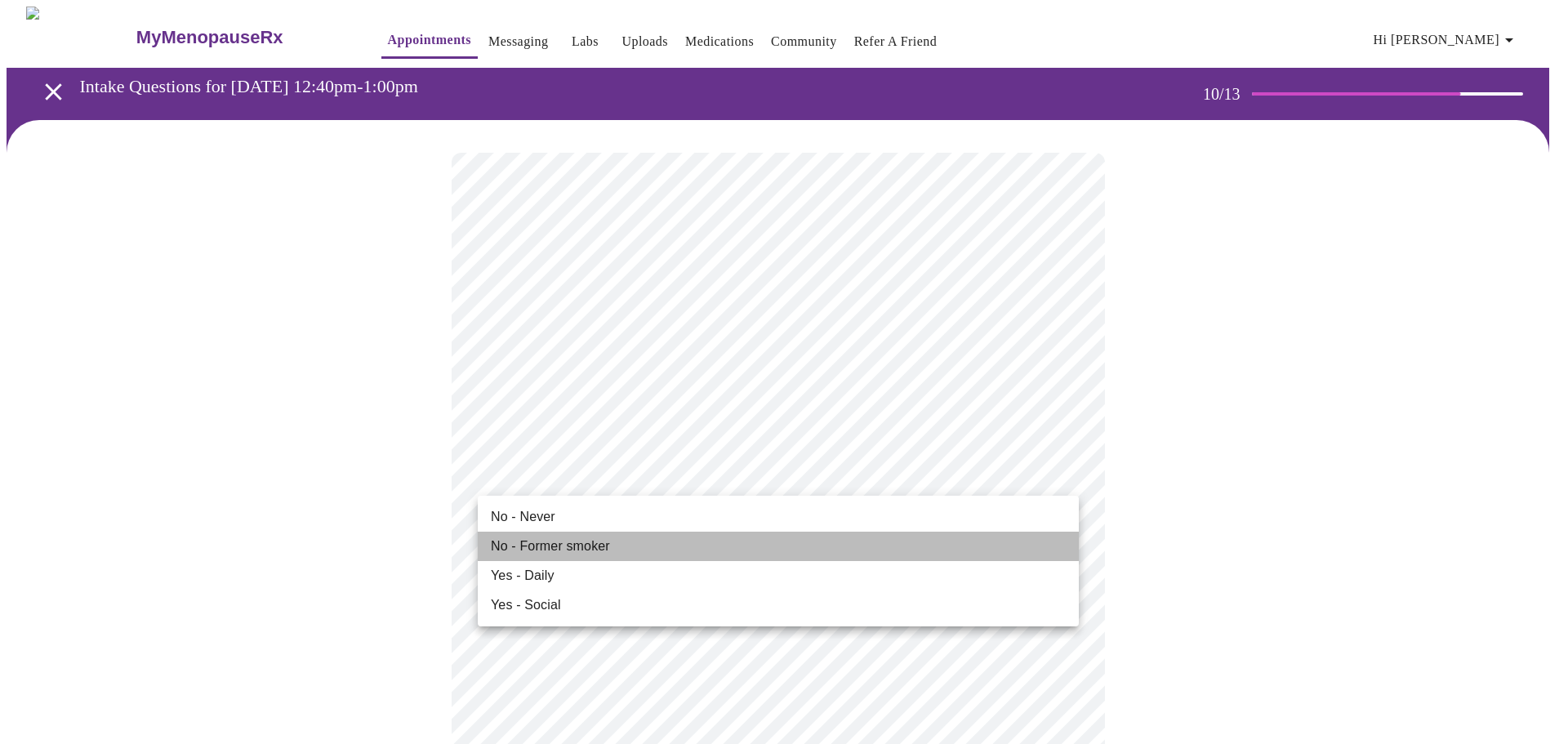
click at [558, 550] on span "No - Former smoker" at bounding box center [550, 547] width 119 height 20
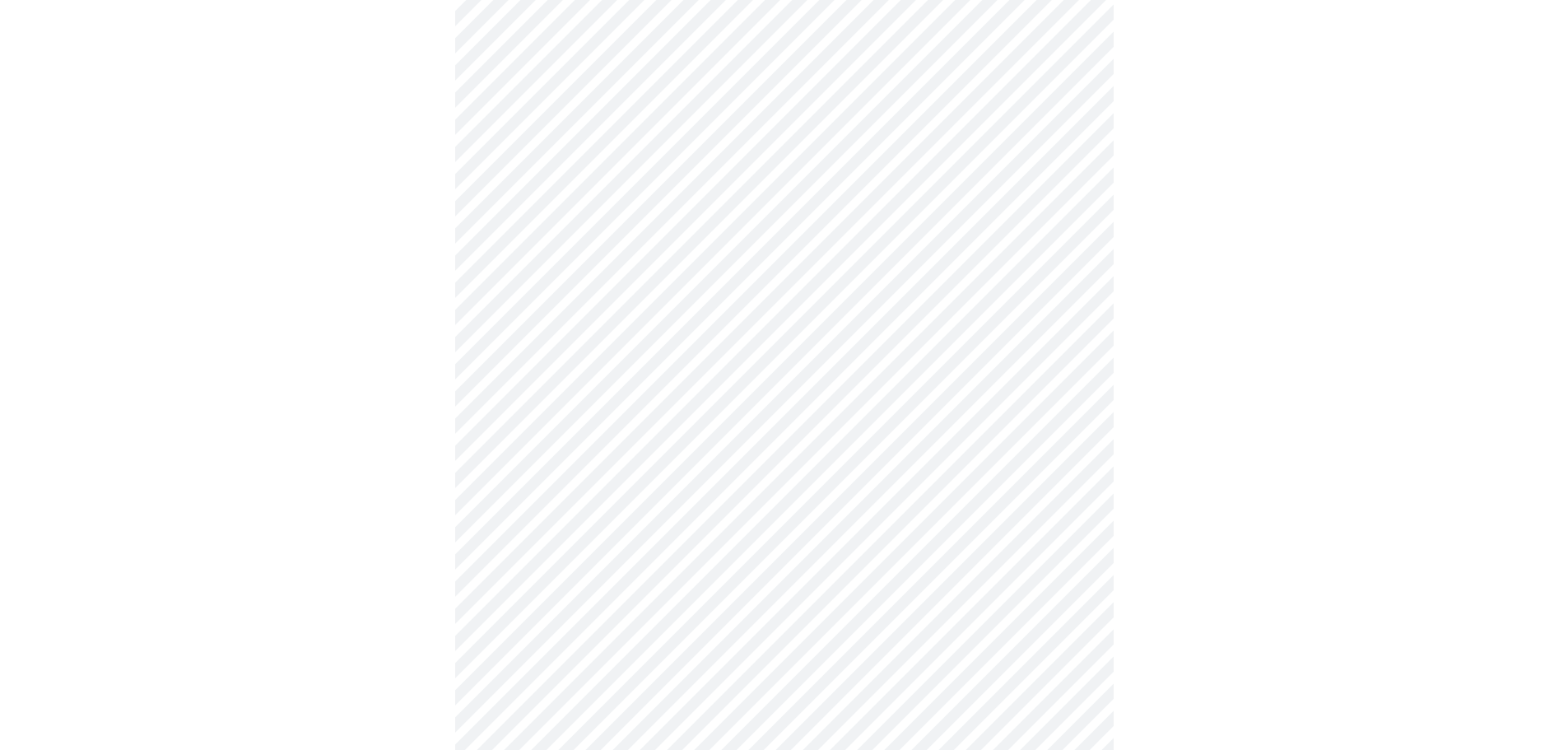
scroll to position [1071, 0]
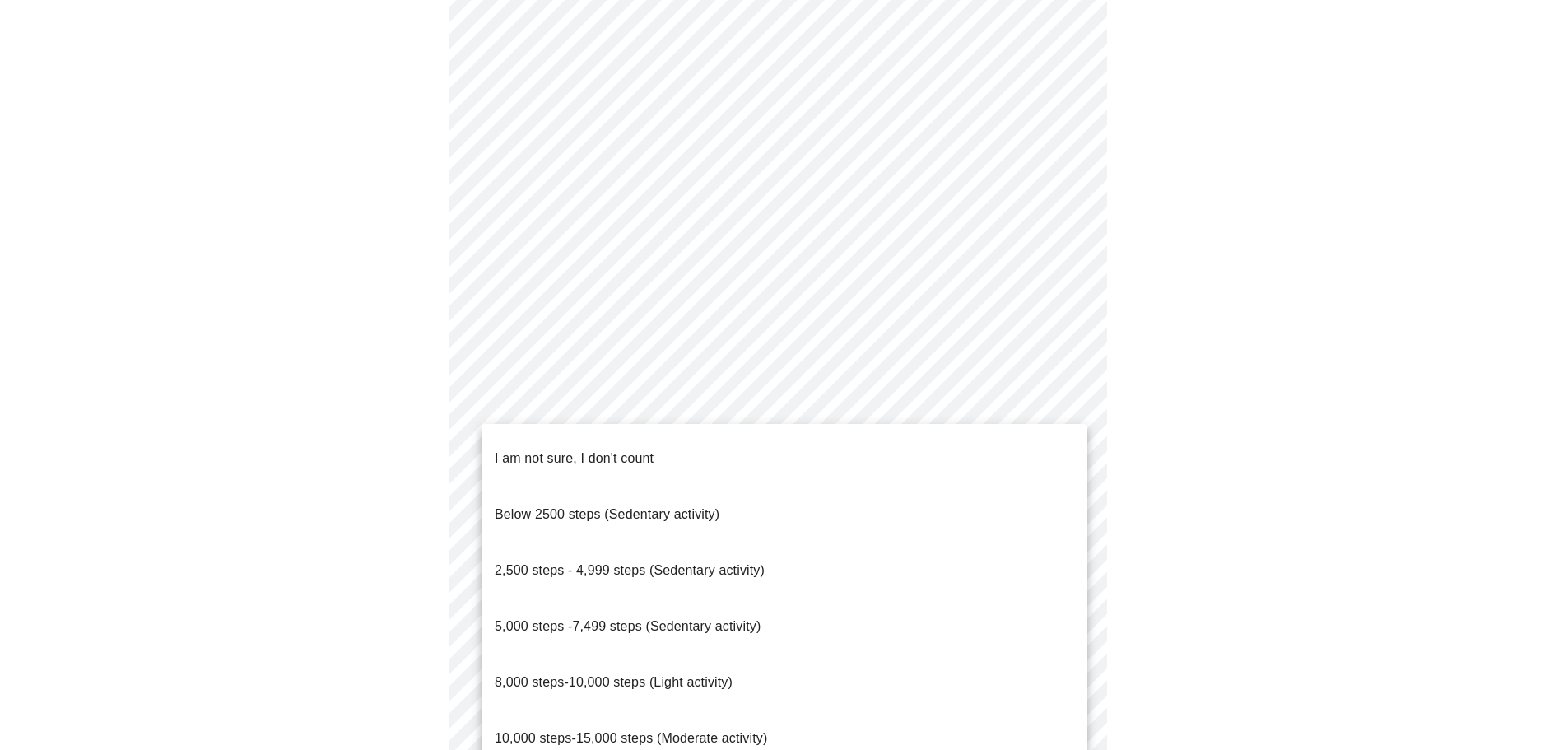
click at [630, 603] on body "MyMenopauseRx Appointments Messaging Labs Uploads Medications Community Refer a…" at bounding box center [784, 15] width 1555 height 2158
click at [738, 655] on li "8,000 steps-10,000 steps (Light activity)" at bounding box center [784, 683] width 605 height 56
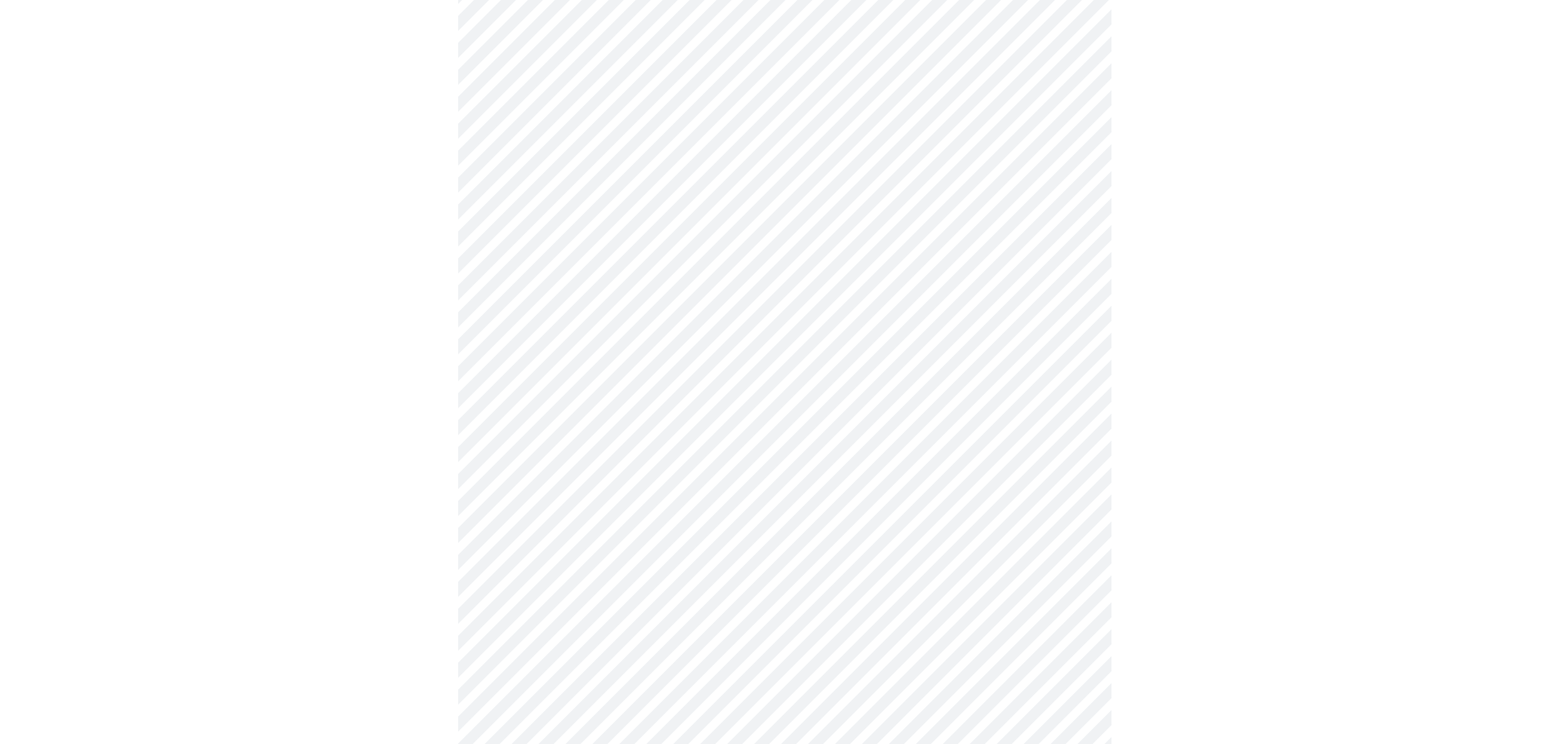
scroll to position [1387, 0]
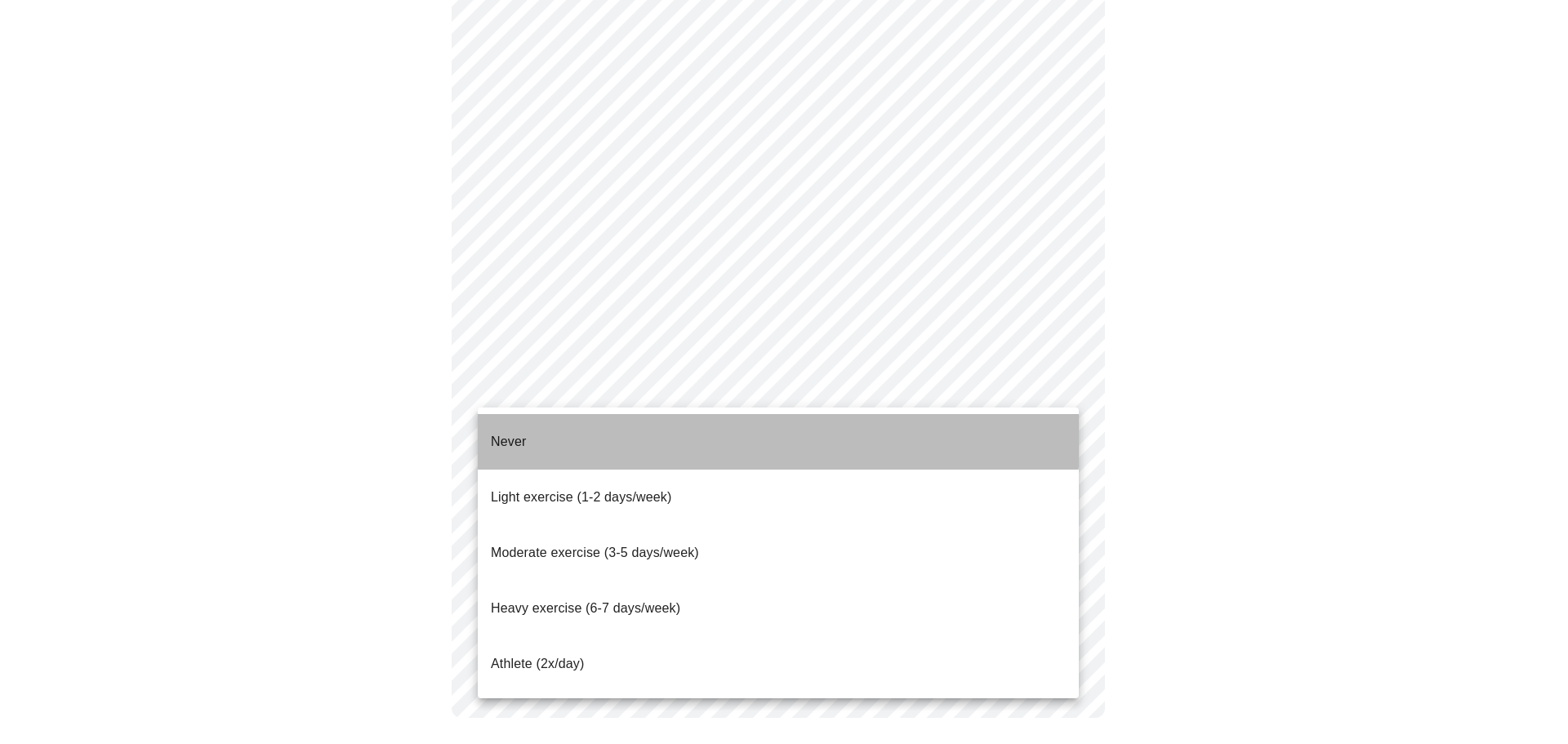
click at [607, 428] on li "Never" at bounding box center [778, 442] width 601 height 55
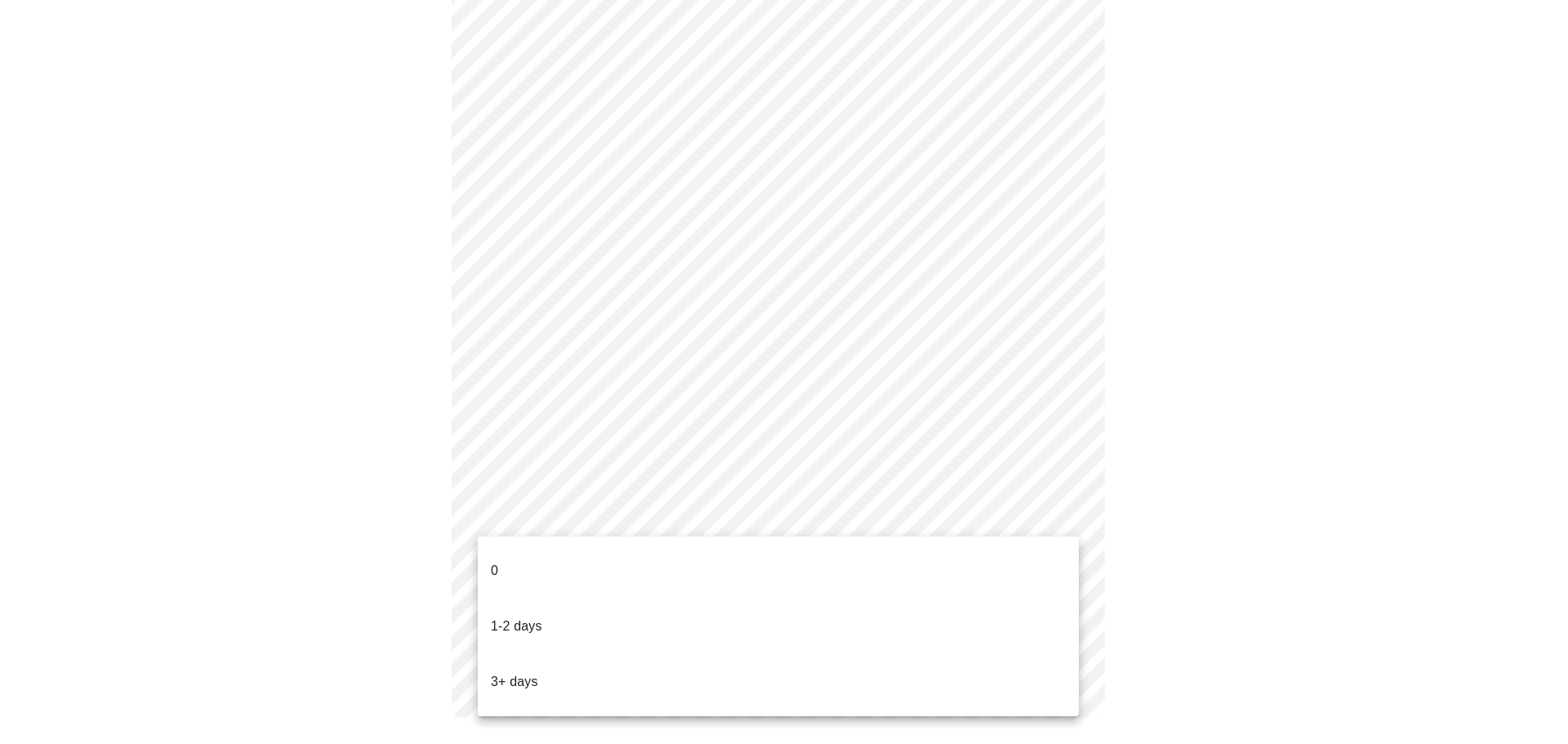
click at [575, 556] on li "0" at bounding box center [778, 571] width 601 height 55
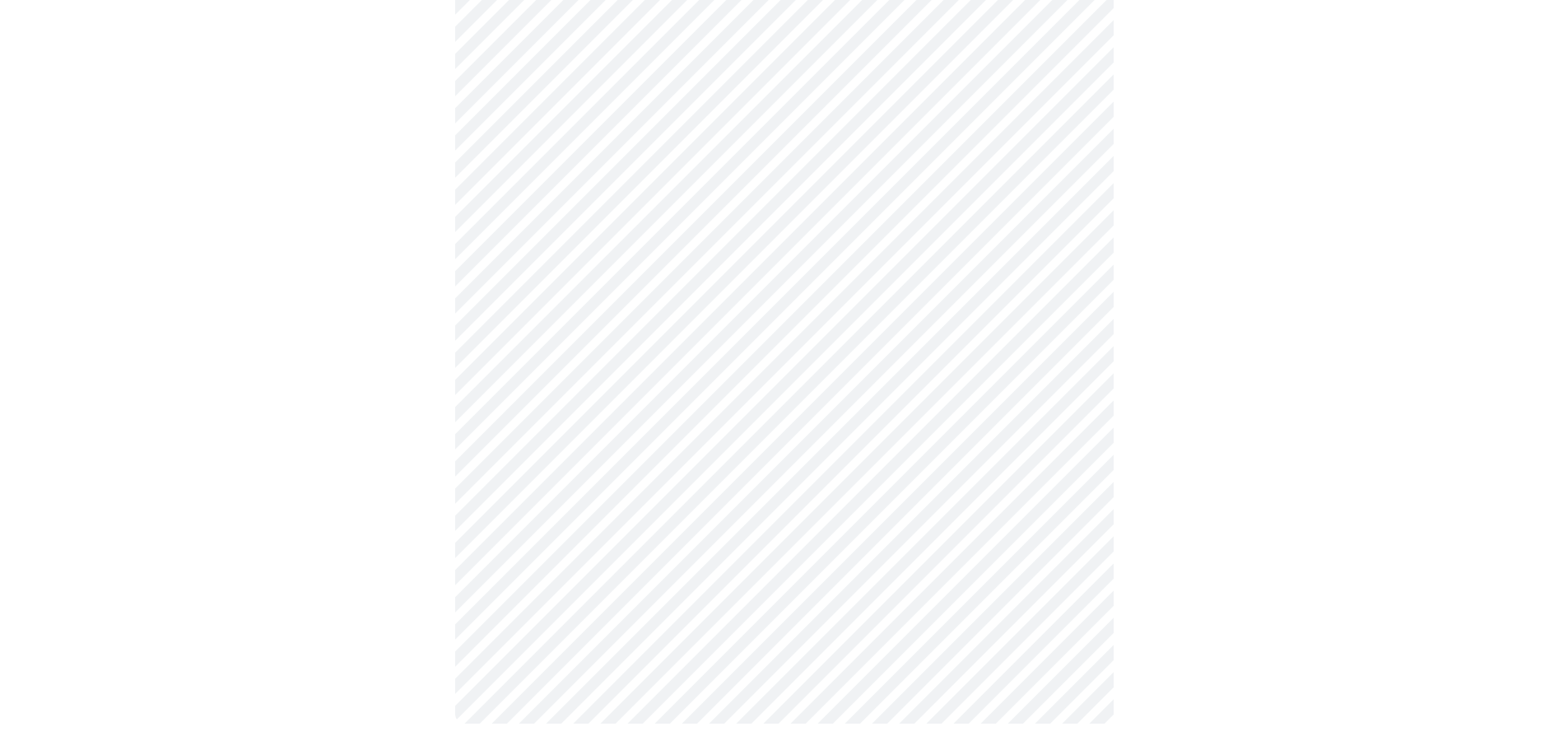
scroll to position [0, 0]
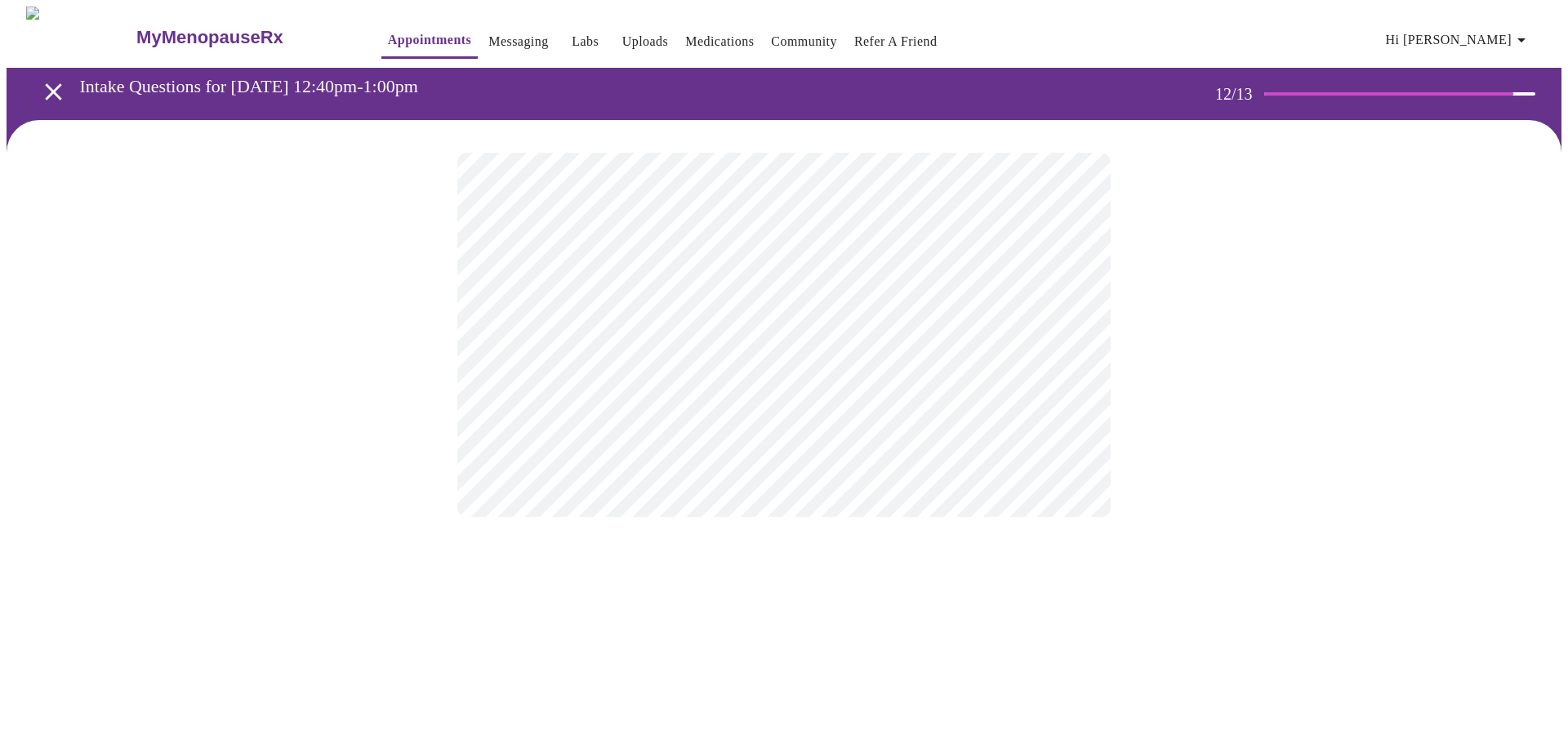
click at [605, 343] on body "MyMenopauseRx Appointments Messaging Labs Uploads Medications Community Refer a…" at bounding box center [784, 277] width 1555 height 543
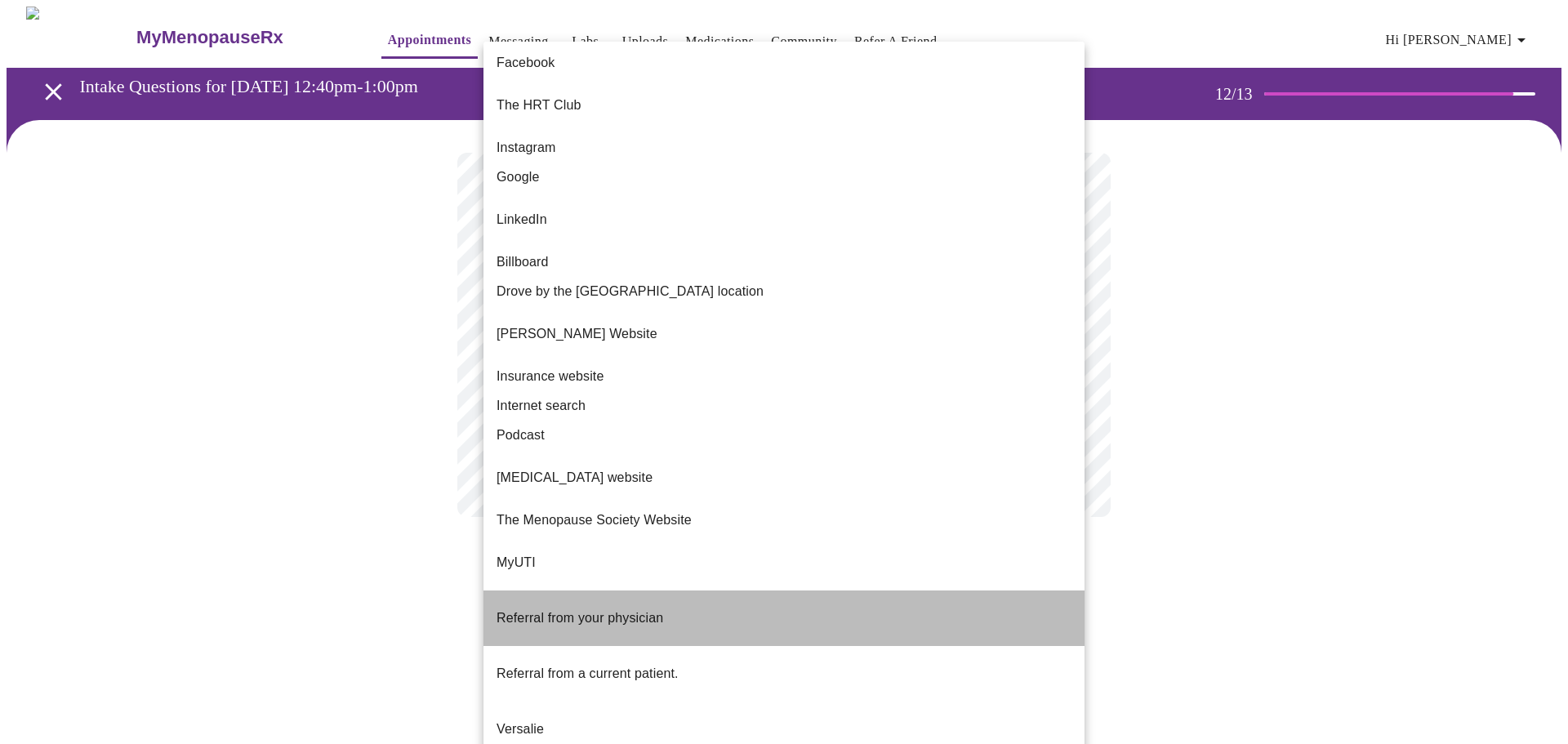
click at [600, 611] on span "Referral from your physician" at bounding box center [579, 618] width 166 height 14
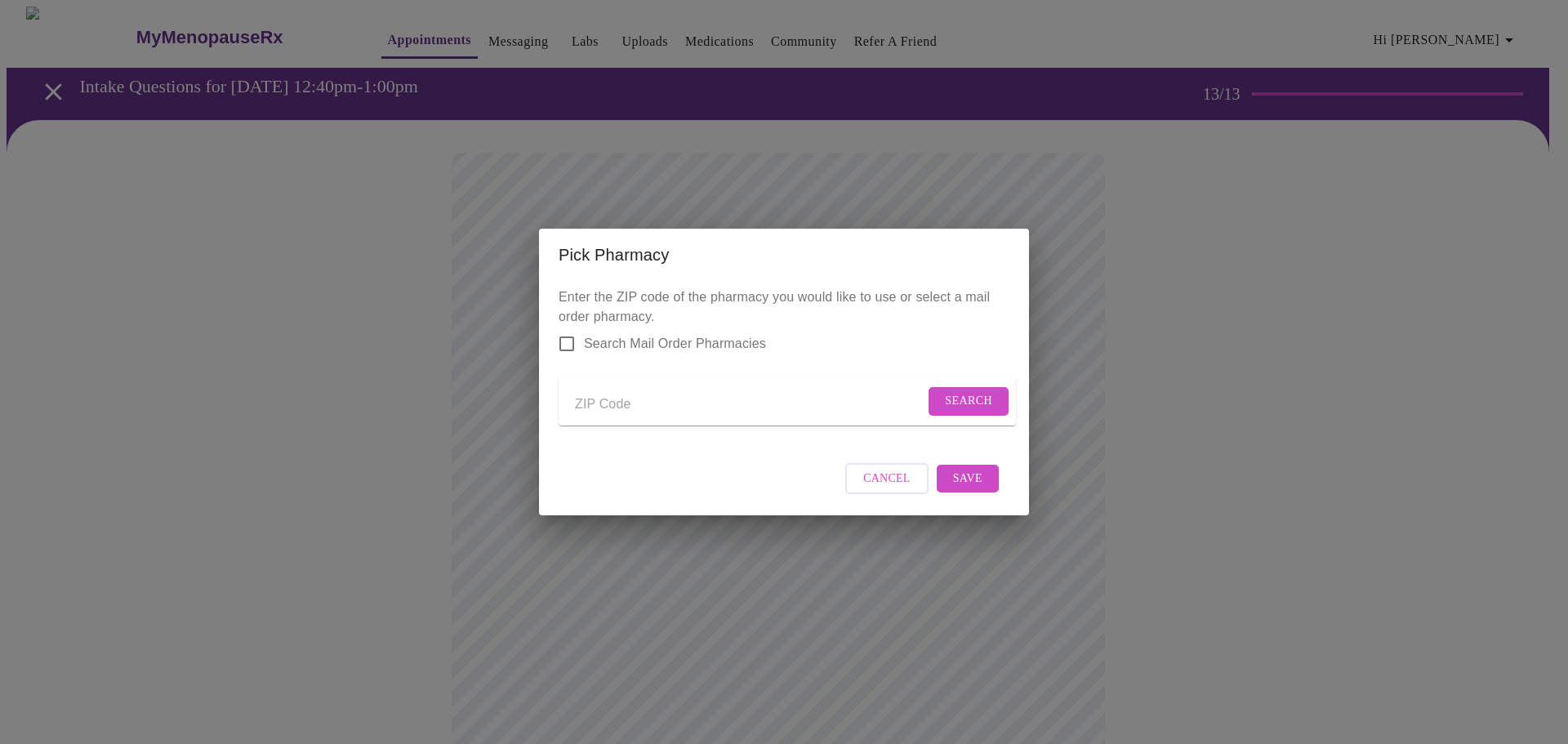
click at [641, 334] on span "Search Mail Order Pharmacies" at bounding box center [674, 344] width 182 height 20
click at [584, 330] on input "Search Mail Order Pharmacies" at bounding box center [567, 344] width 35 height 35
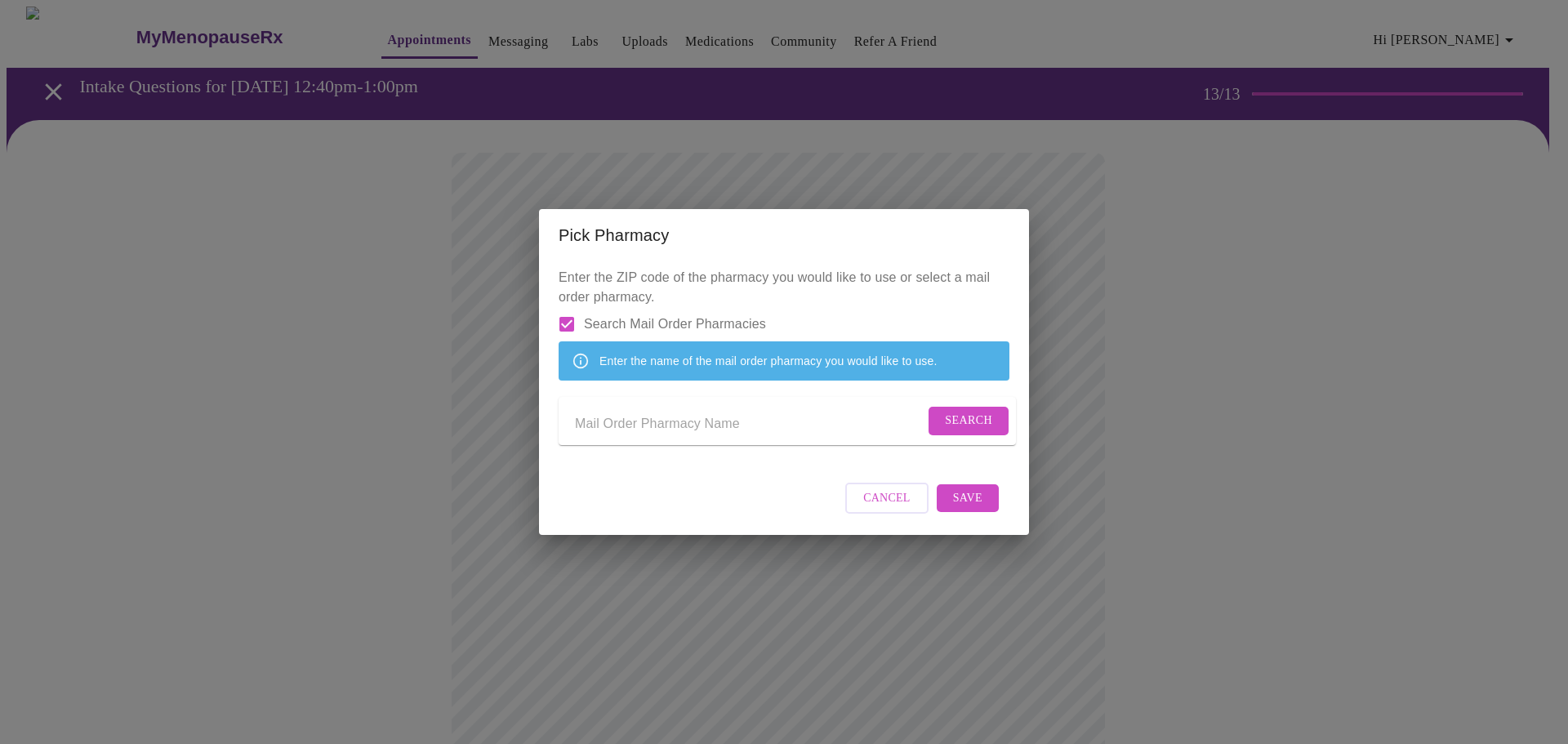
click at [656, 426] on input "Send a message to your care team" at bounding box center [749, 423] width 349 height 26
click at [573, 308] on input "Search Mail Order Pharmacies" at bounding box center [567, 324] width 35 height 35
checkbox input "false"
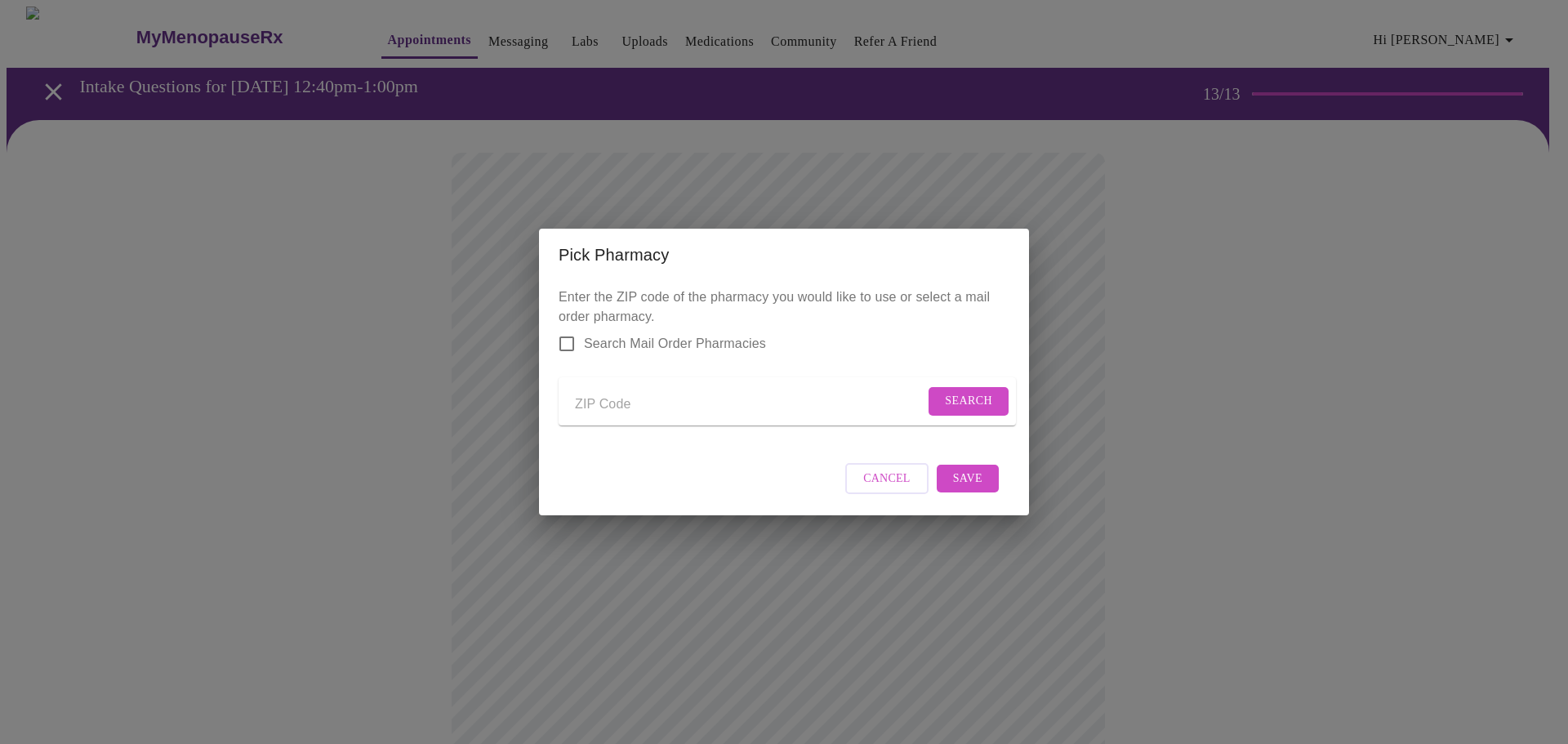
click at [892, 484] on span "Cancel" at bounding box center [886, 479] width 47 height 20
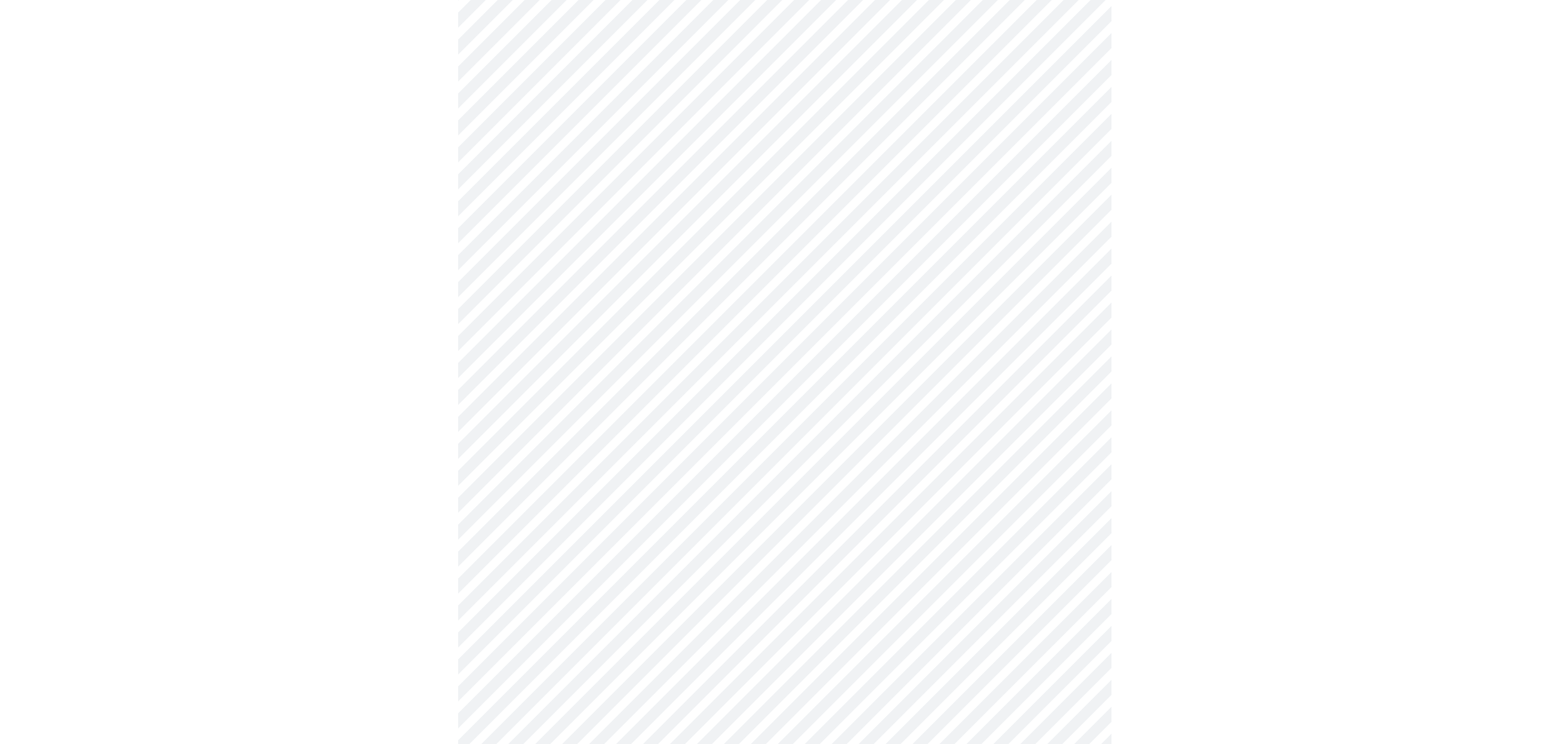
scroll to position [239, 0]
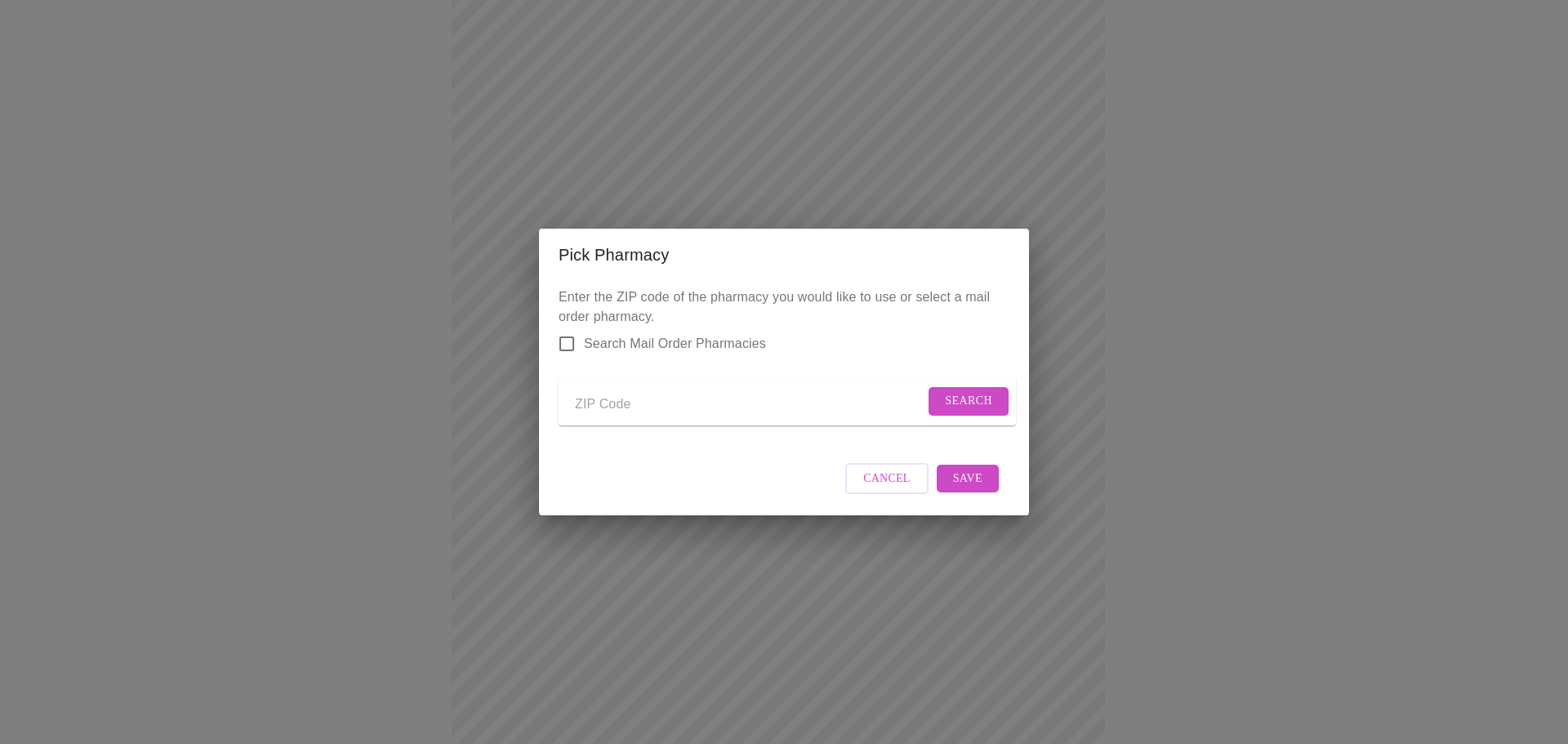
click at [645, 394] on input "Send a message to your care team" at bounding box center [749, 404] width 349 height 26
type input "60563"
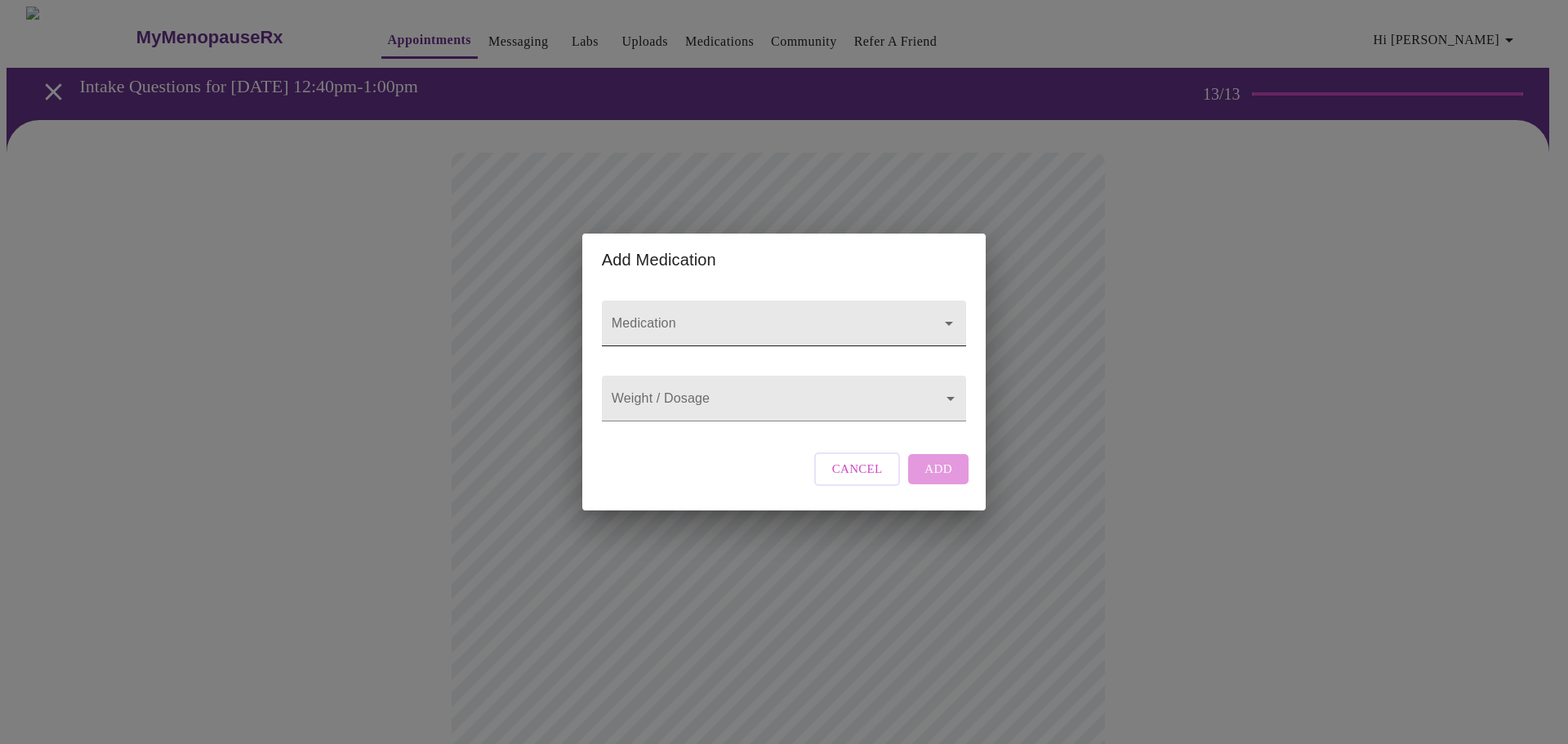
click at [662, 316] on input "Medication" at bounding box center [760, 332] width 305 height 30
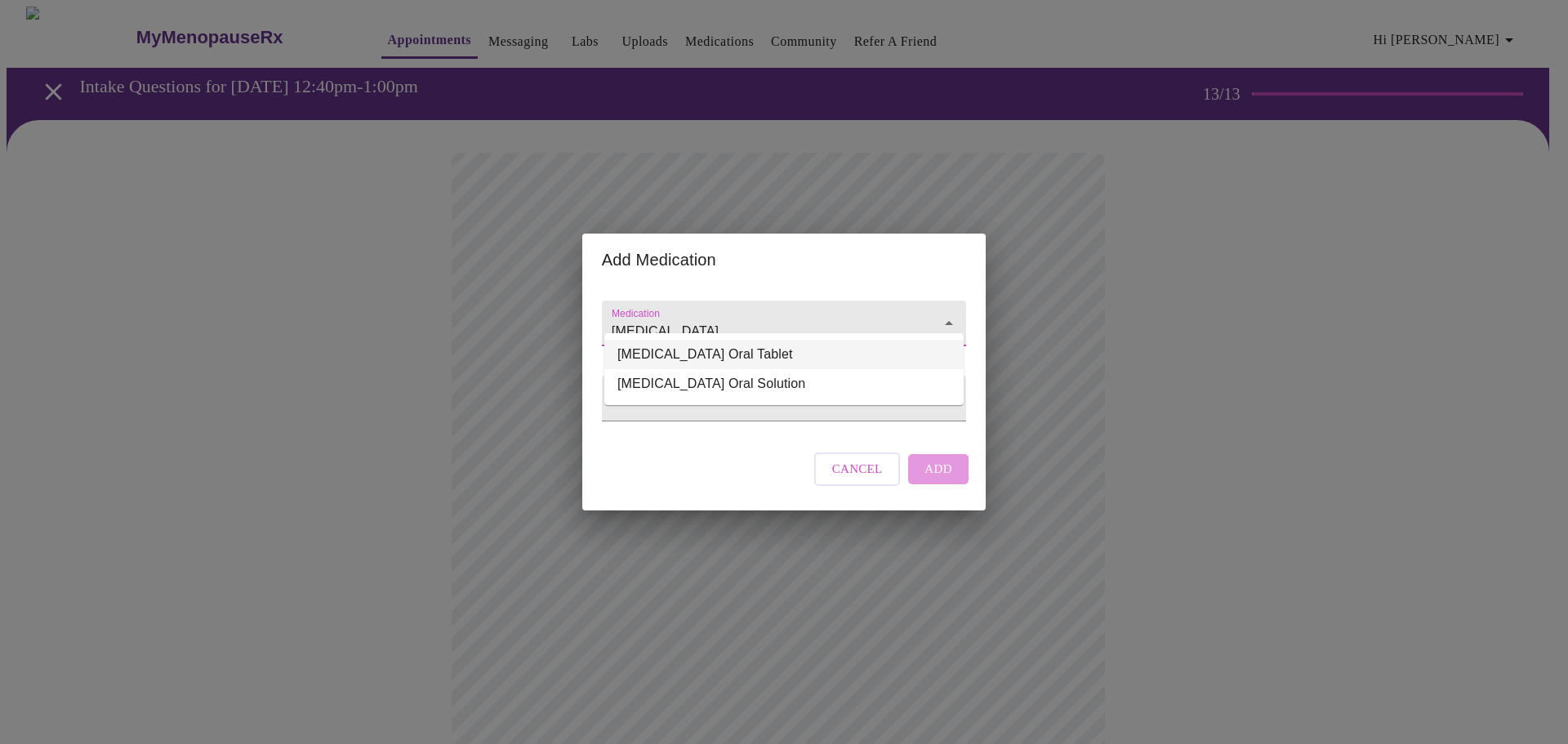
click at [692, 348] on li "[MEDICAL_DATA] Oral Tablet" at bounding box center [784, 354] width 359 height 29
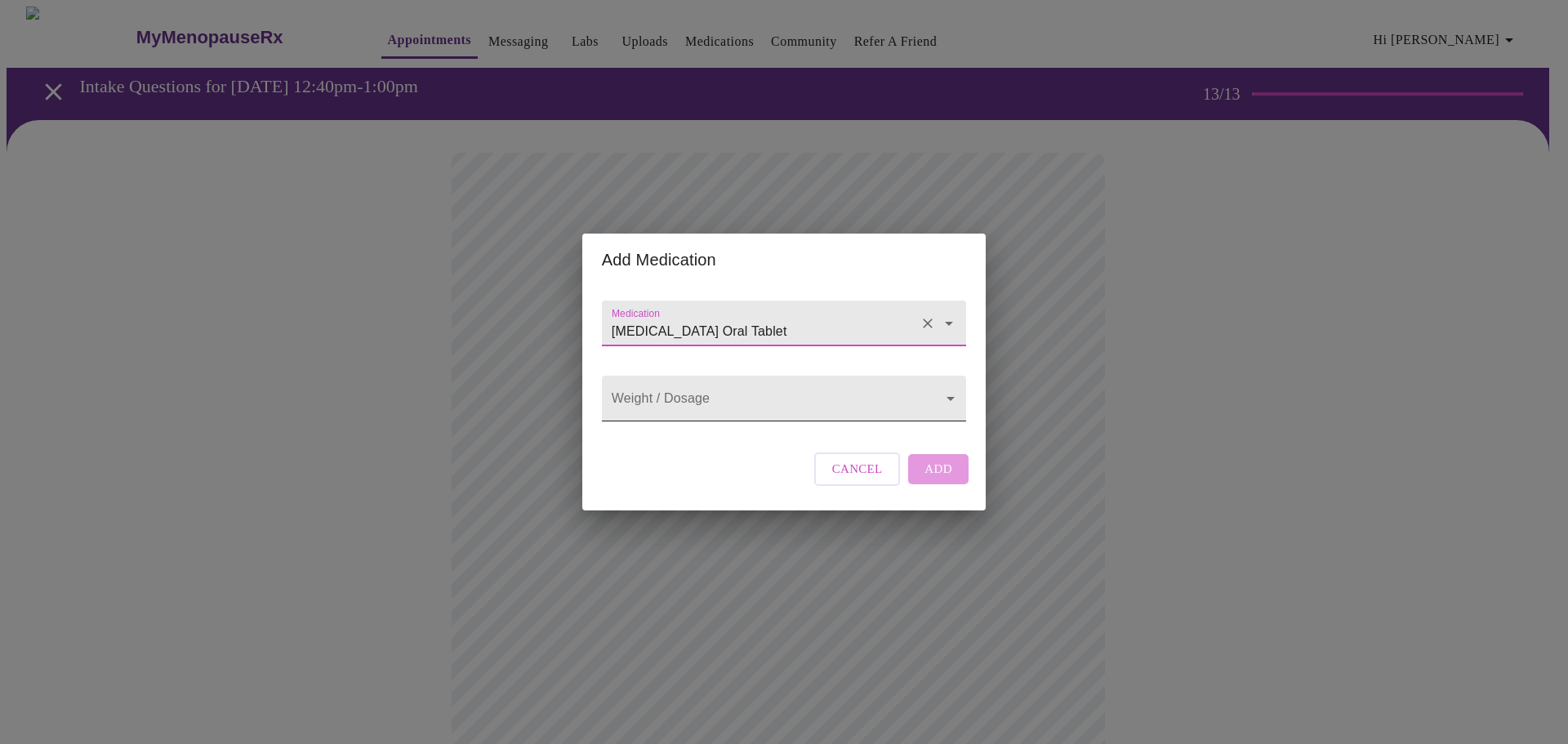
type input "[MEDICAL_DATA] Oral Tablet"
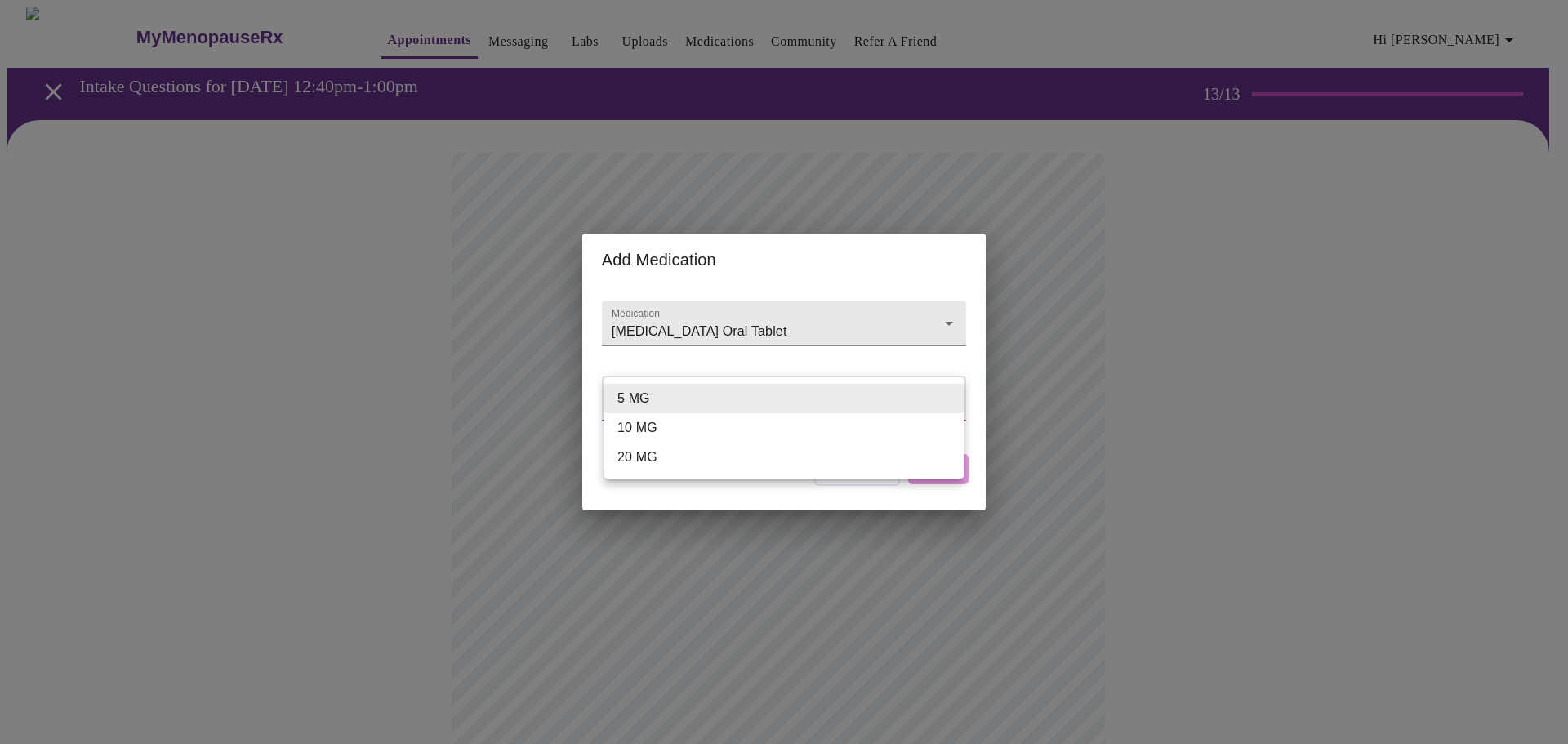
click at [681, 396] on body "MyMenopauseRx Appointments Messaging Labs Uploads Medications Community Refer a…" at bounding box center [784, 620] width 1555 height 1228
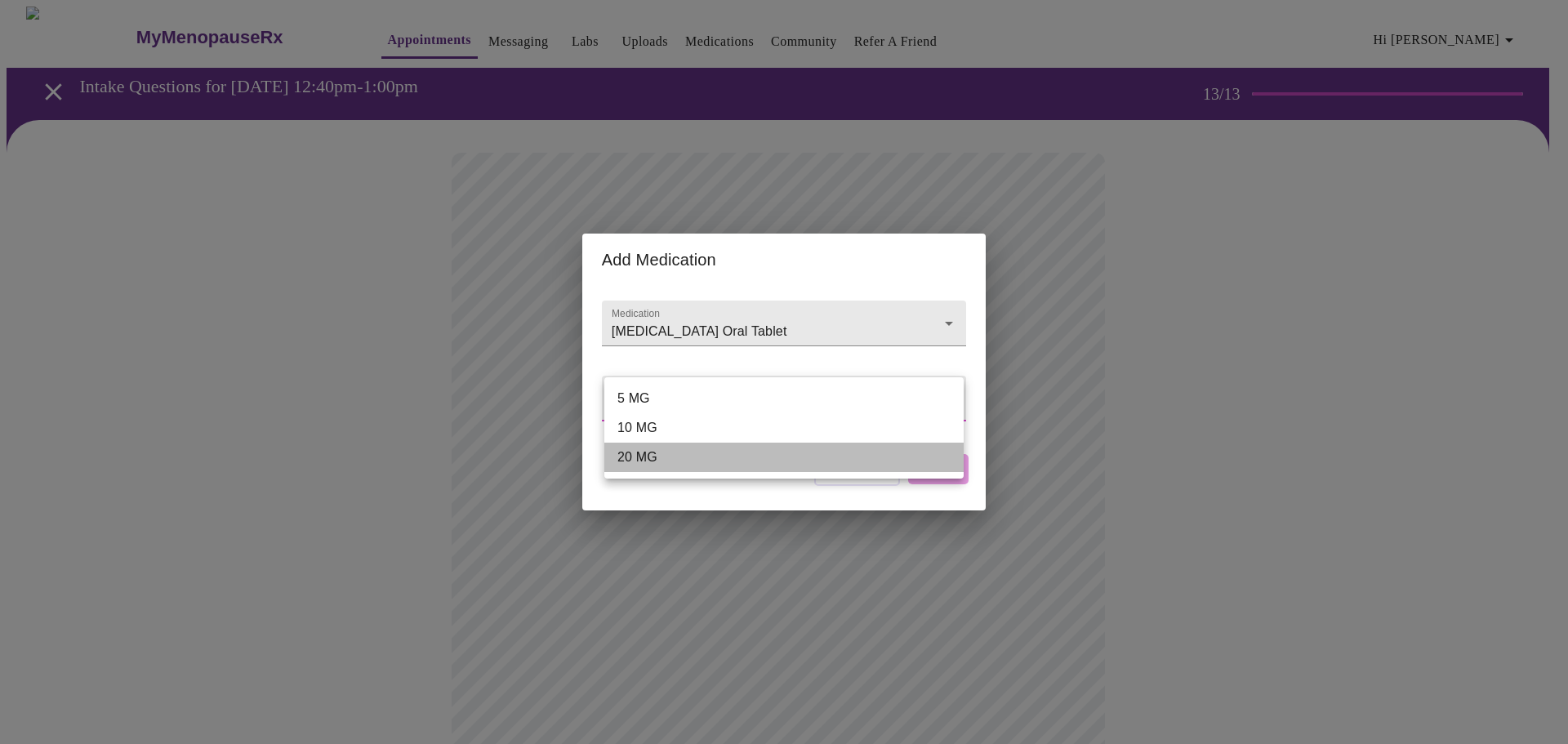
drag, startPoint x: 655, startPoint y: 460, endPoint x: 800, endPoint y: 491, distance: 148.3
click at [654, 458] on li "20 MG" at bounding box center [784, 457] width 359 height 29
type input "20 MG"
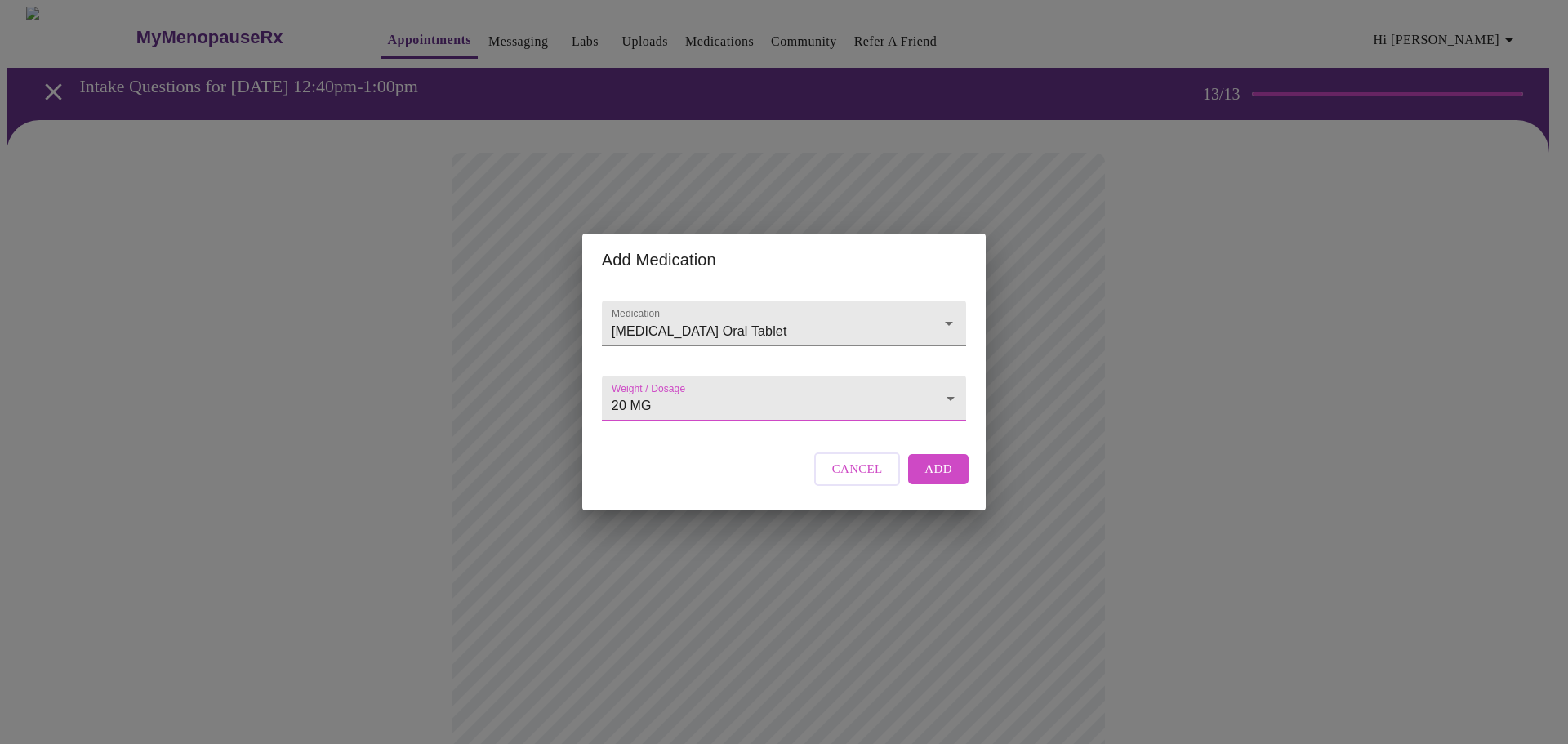
click at [949, 465] on div "Cancel Add" at bounding box center [891, 468] width 163 height 49
click at [942, 480] on span "Add" at bounding box center [937, 469] width 28 height 21
click at [670, 320] on input "Medication" at bounding box center [760, 332] width 305 height 30
click at [720, 316] on input "Medication" at bounding box center [760, 332] width 305 height 30
paste input "[MEDICAL_DATA]"
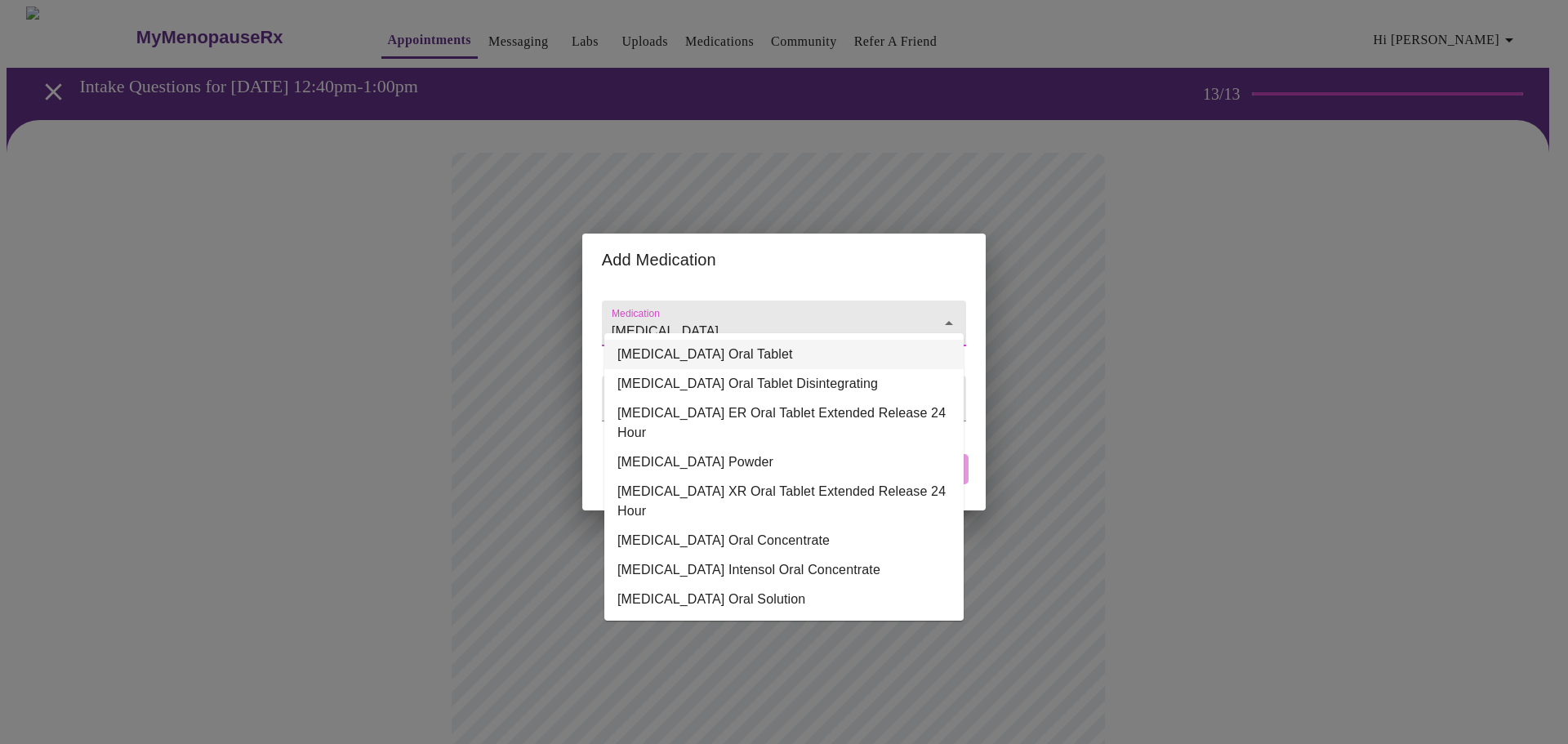
click at [760, 346] on li "[MEDICAL_DATA] Oral Tablet" at bounding box center [784, 354] width 359 height 29
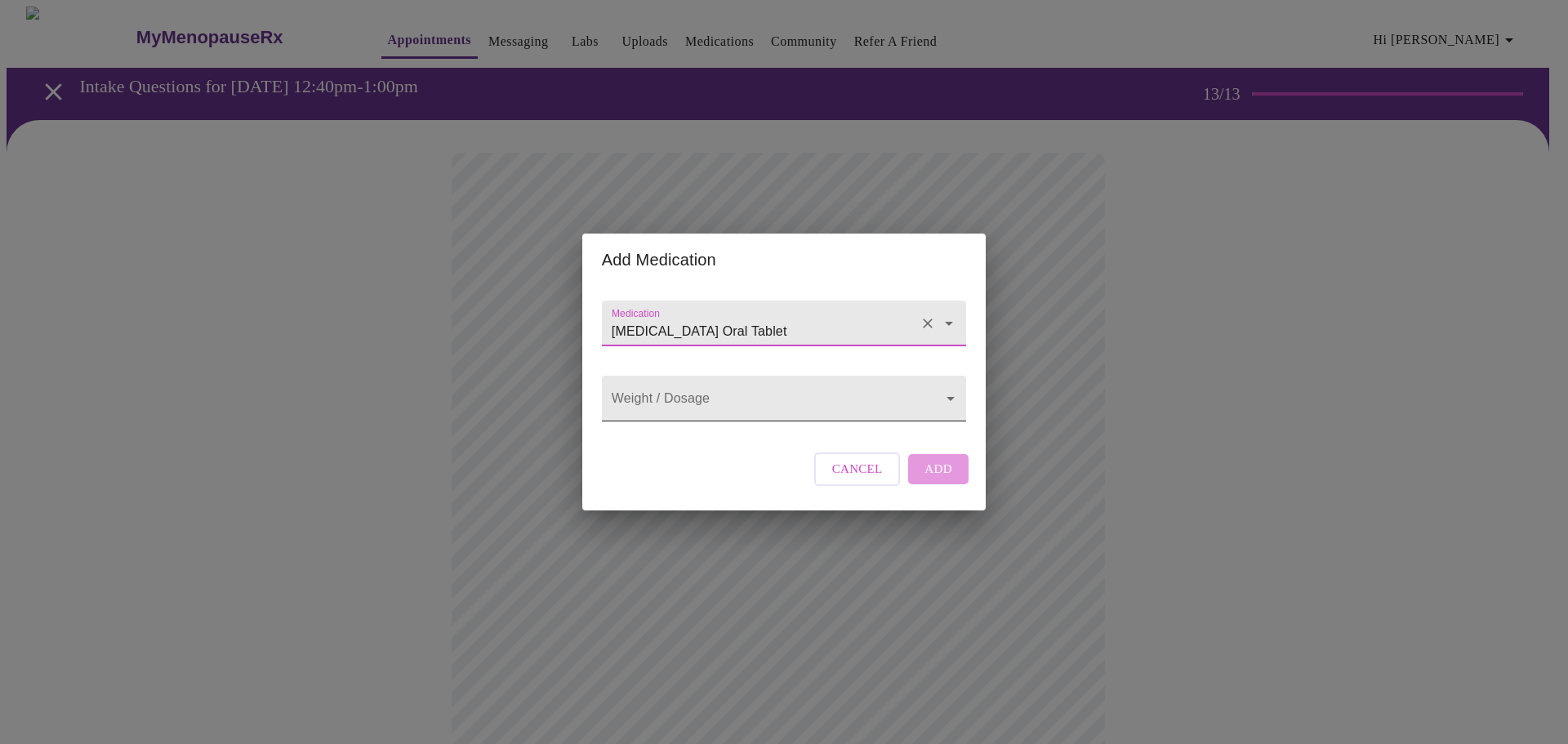
type input "[MEDICAL_DATA] Oral Tablet"
click at [742, 388] on body "MyMenopauseRx Appointments Messaging Labs Uploads Medications Community Refer a…" at bounding box center [784, 638] width 1555 height 1265
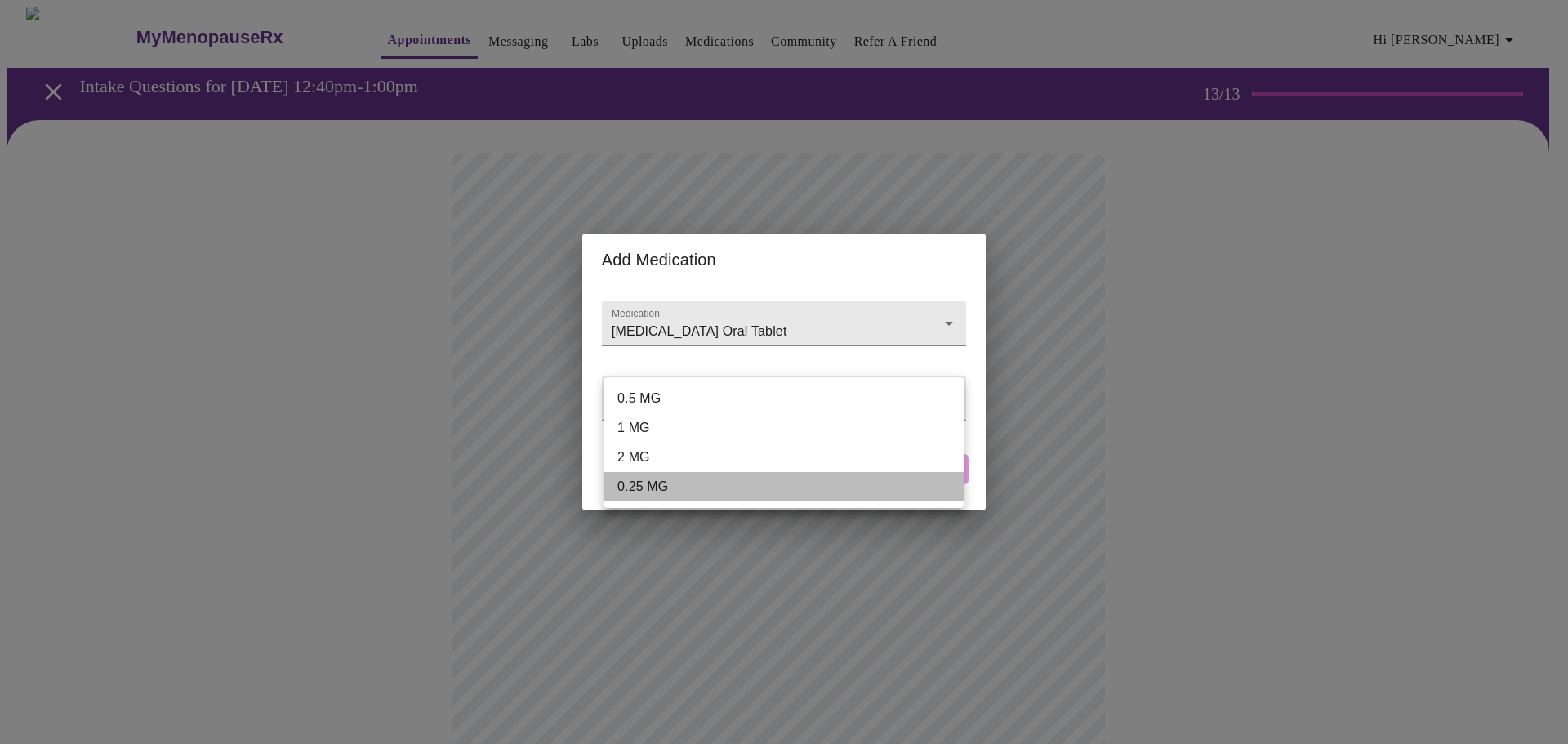
click at [701, 486] on li "0.25 MG" at bounding box center [784, 486] width 359 height 29
type input "0.25 MG"
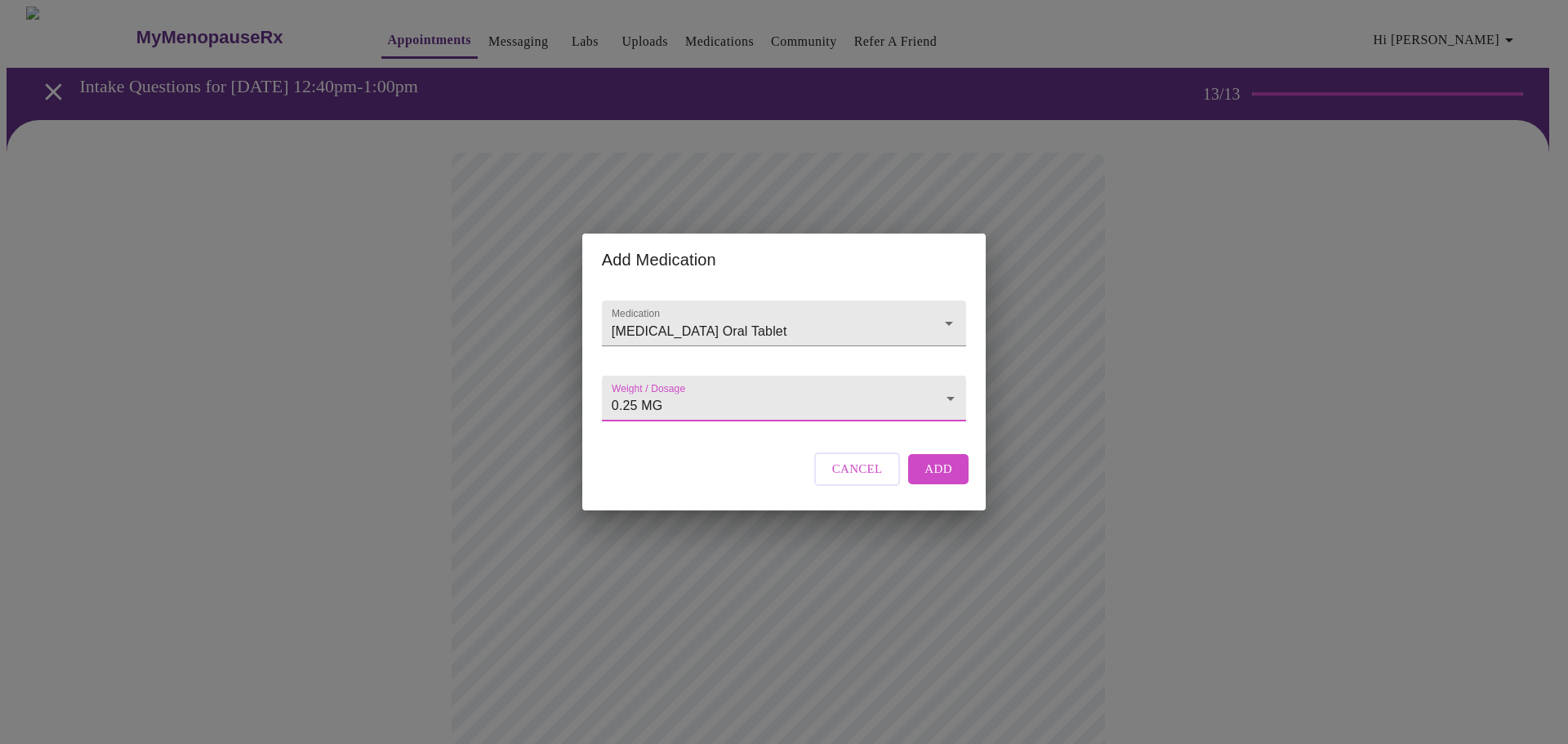
click at [946, 480] on span "Add" at bounding box center [937, 469] width 28 height 21
click at [681, 316] on input "Medication" at bounding box center [760, 332] width 305 height 30
paste input "[MEDICAL_DATA]"
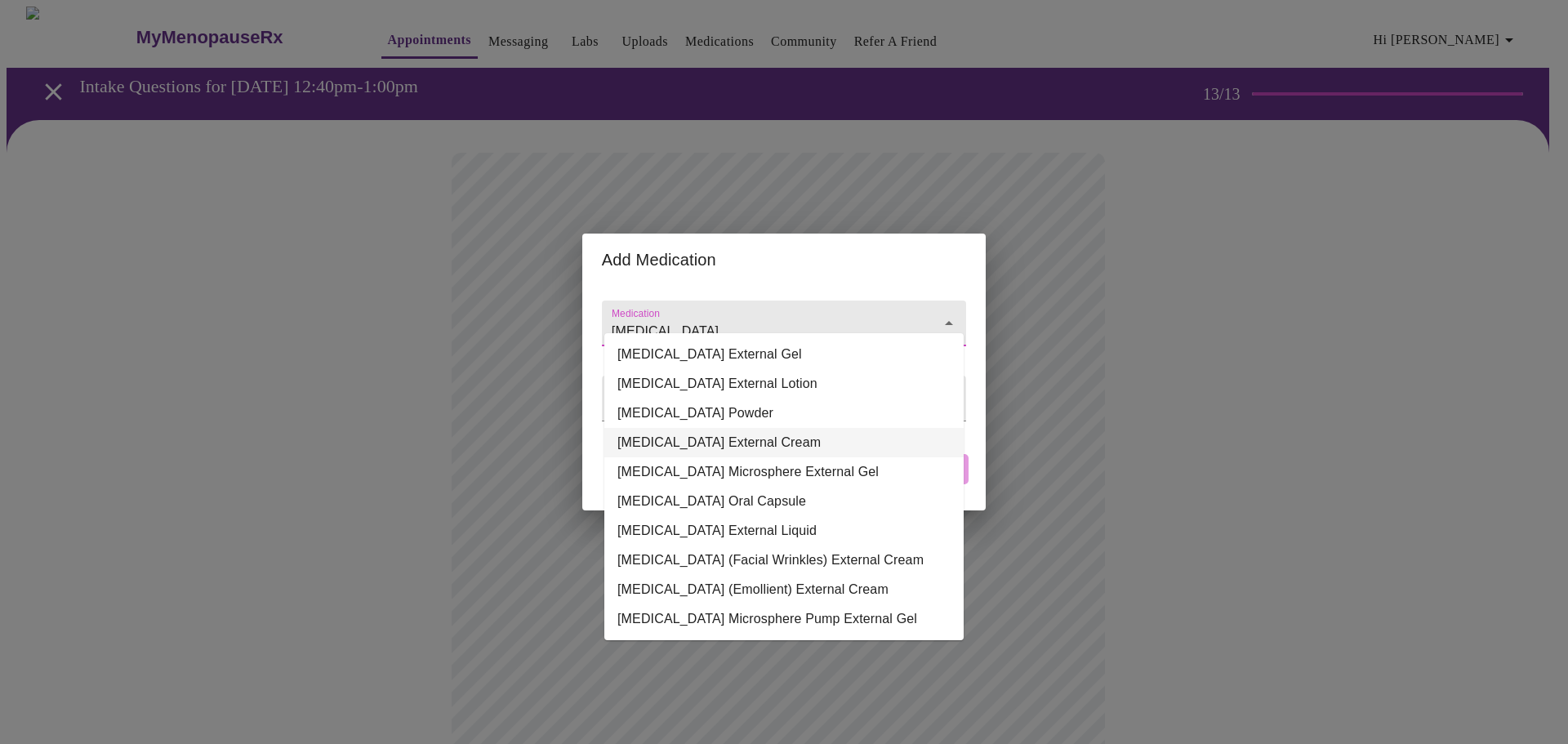
scroll to position [10, 0]
click at [753, 428] on li "[MEDICAL_DATA] External Cream" at bounding box center [784, 443] width 359 height 29
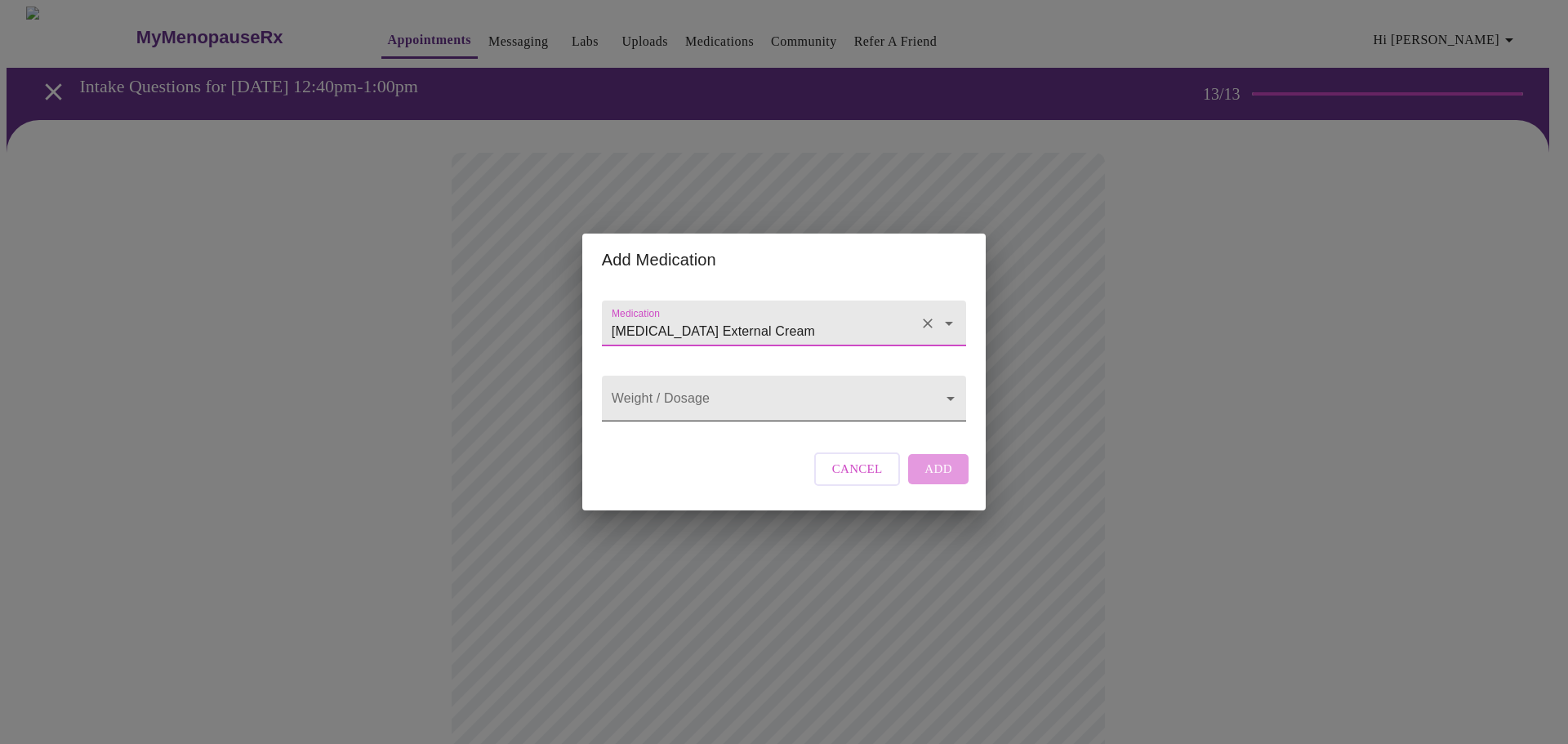
type input "[MEDICAL_DATA] External Cream"
click at [742, 405] on body "MyMenopauseRx Appointments Messaging Labs Uploads Medications Community Refer a…" at bounding box center [784, 668] width 1555 height 1325
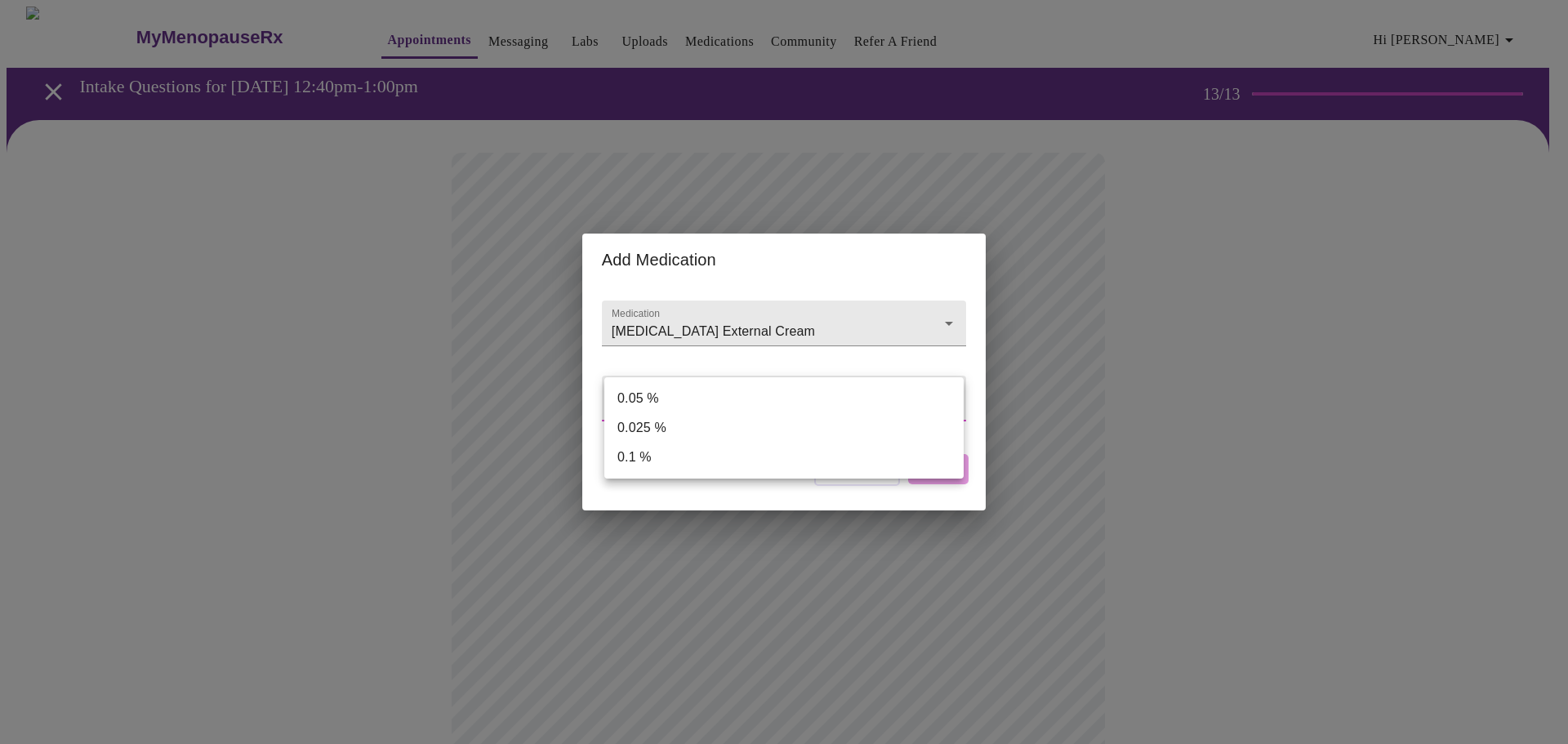
click at [722, 429] on li "0.025 %" at bounding box center [784, 428] width 359 height 29
type input "0.025 %"
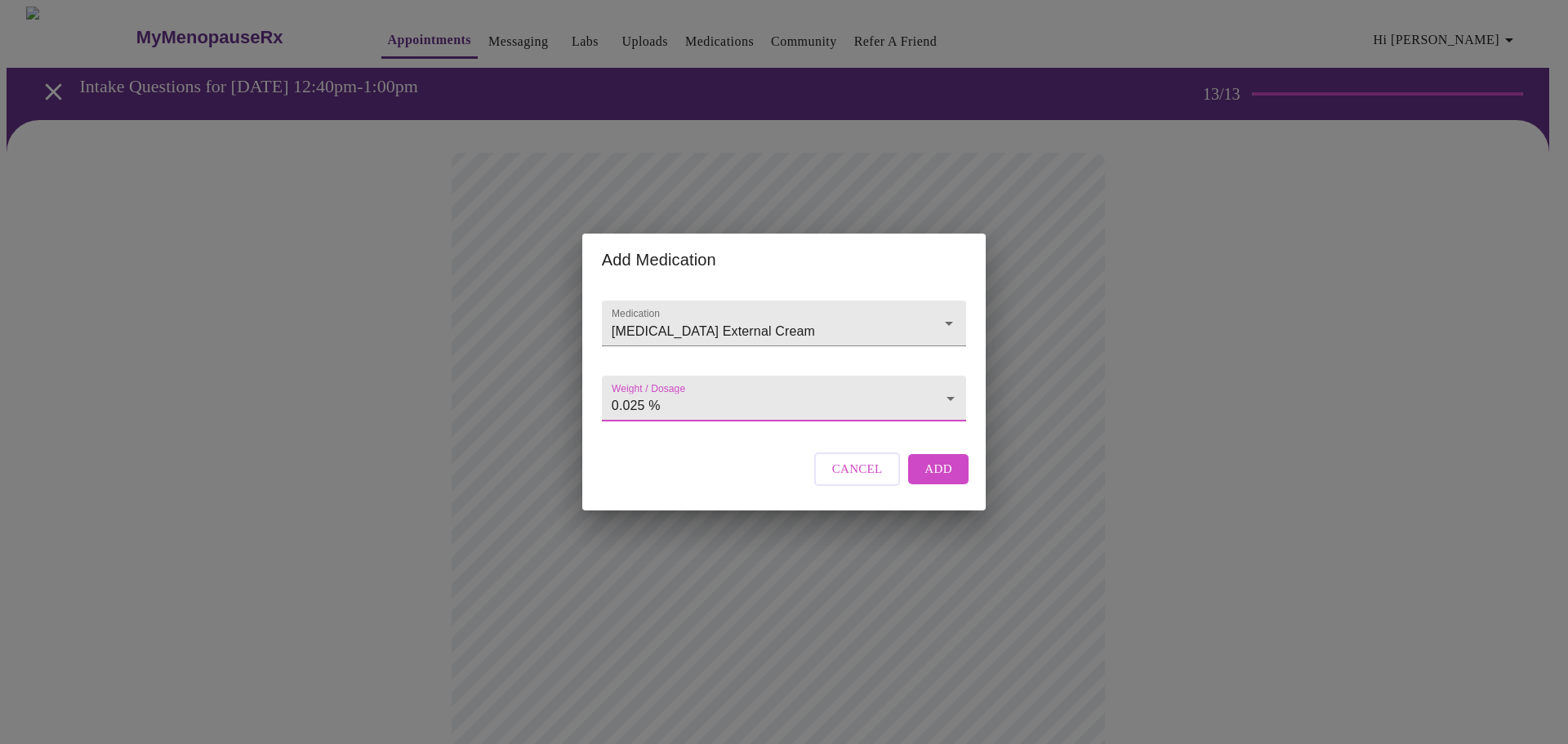
click at [935, 480] on span "Add" at bounding box center [937, 469] width 28 height 21
click at [686, 316] on input "Medication" at bounding box center [760, 332] width 305 height 30
paste input "[MEDICAL_DATA]"
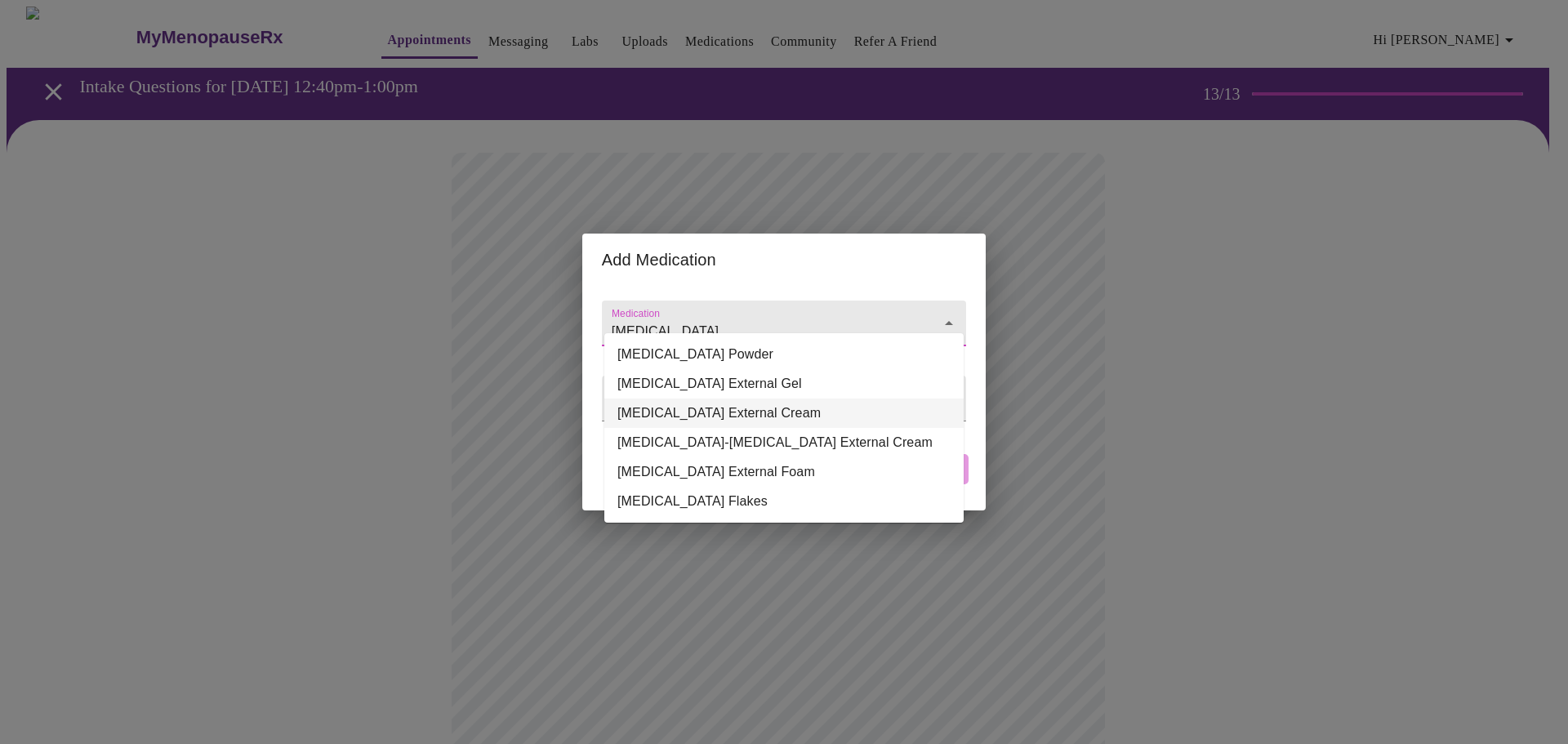
click at [758, 413] on li "[MEDICAL_DATA] External Cream" at bounding box center [784, 413] width 359 height 29
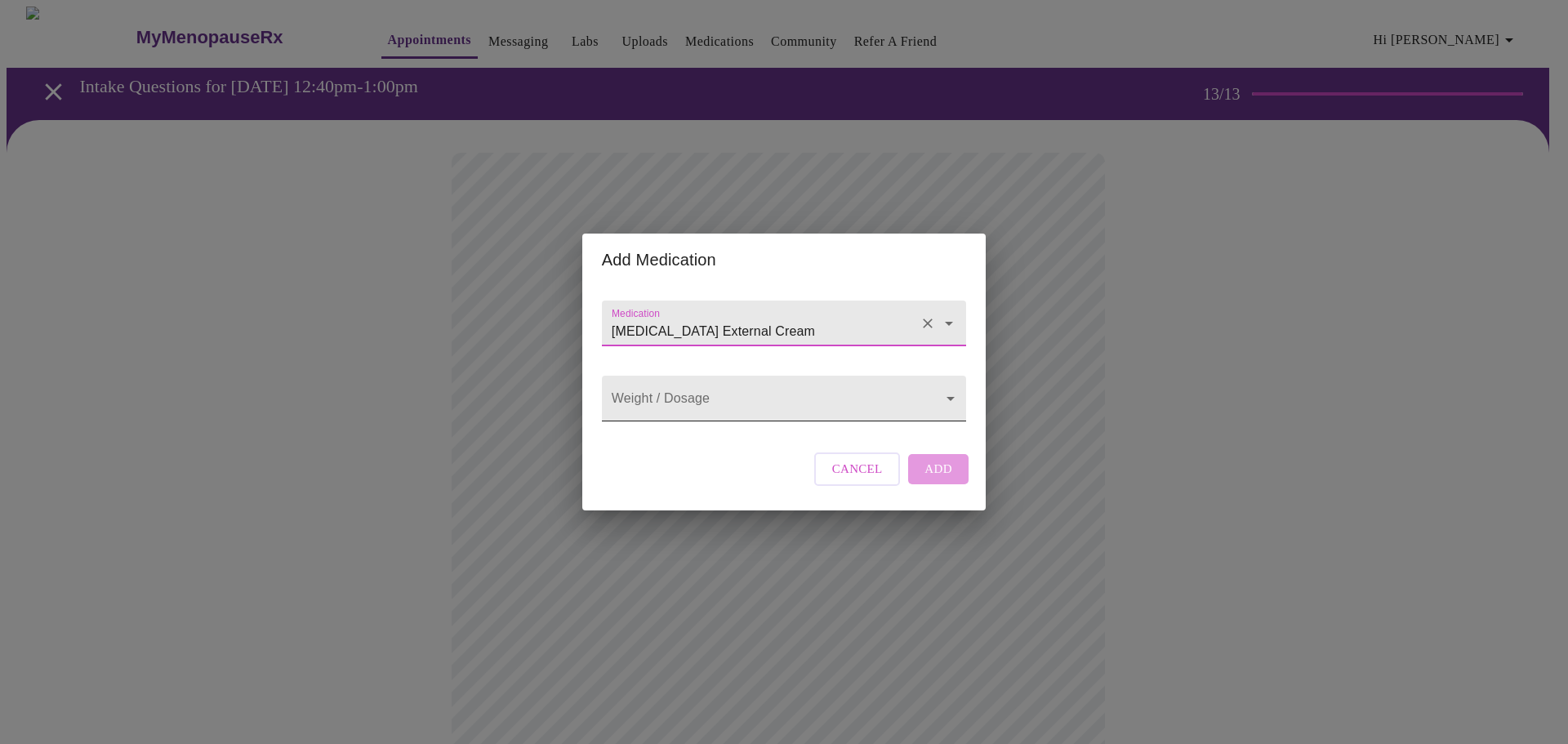
type input "[MEDICAL_DATA] External Cream"
click at [714, 396] on body "MyMenopauseRx Appointments Messaging Labs Uploads Medications Community Refer a…" at bounding box center [784, 699] width 1555 height 1386
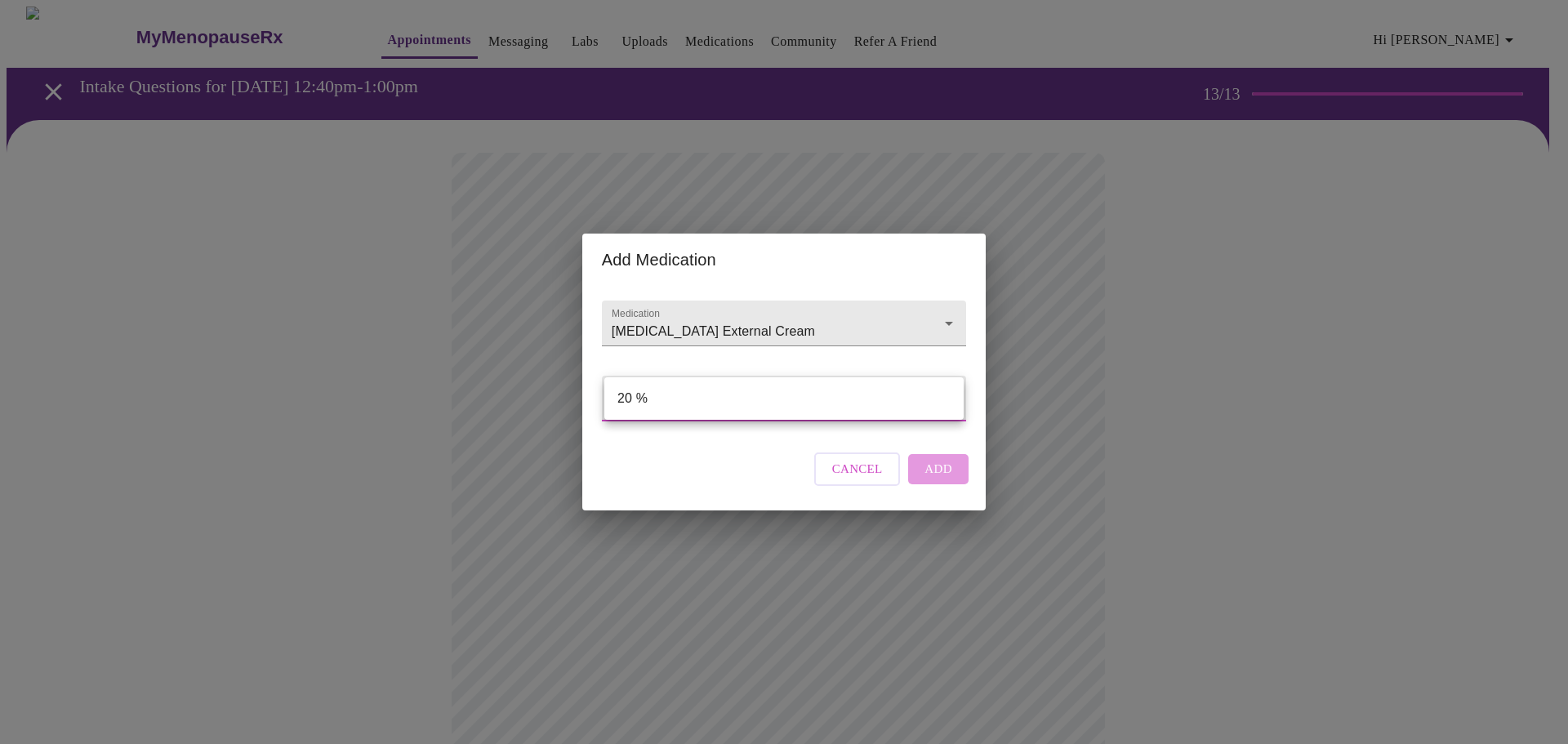
click at [712, 318] on div at bounding box center [784, 372] width 1568 height 744
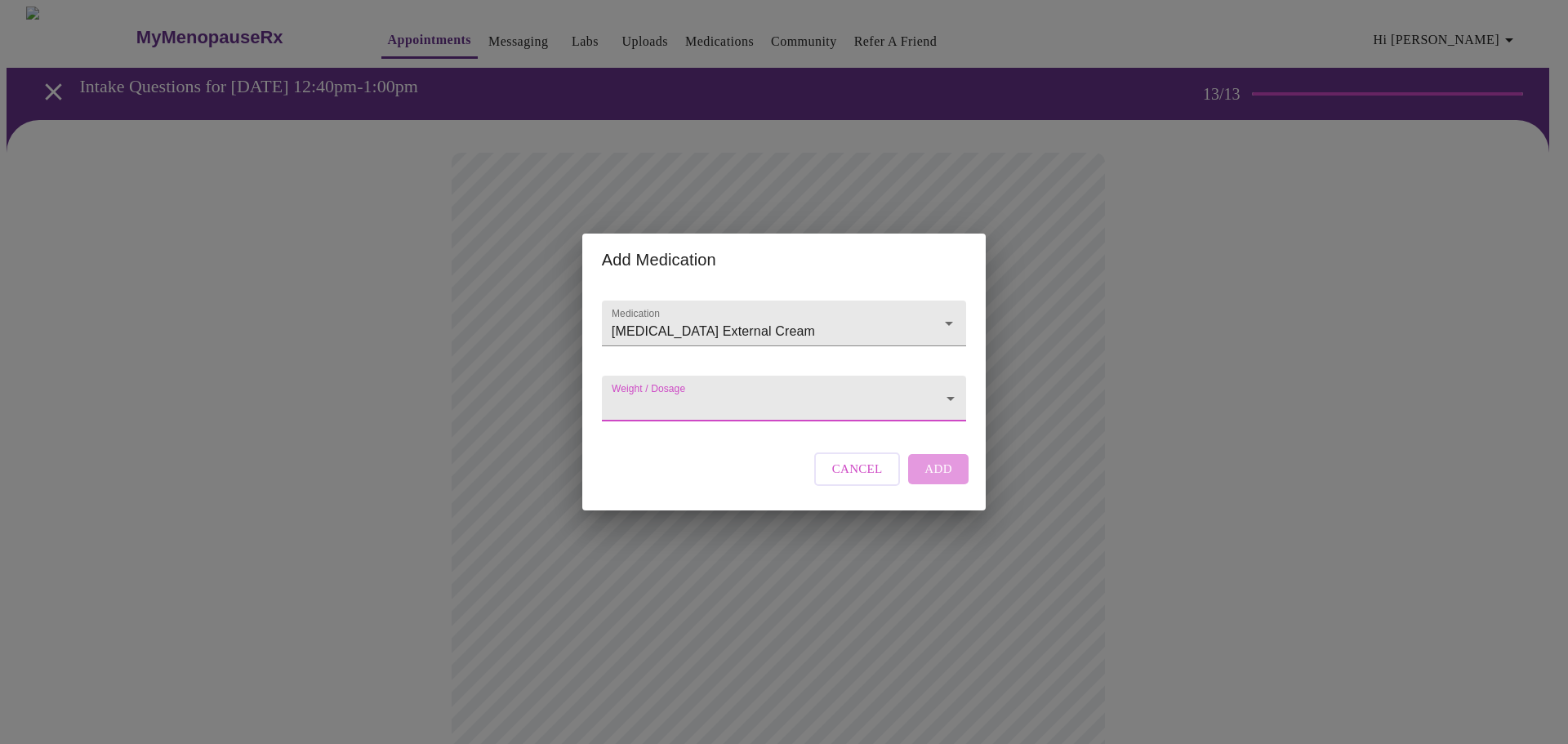
click at [712, 318] on input "[MEDICAL_DATA] External Cream" at bounding box center [760, 332] width 305 height 30
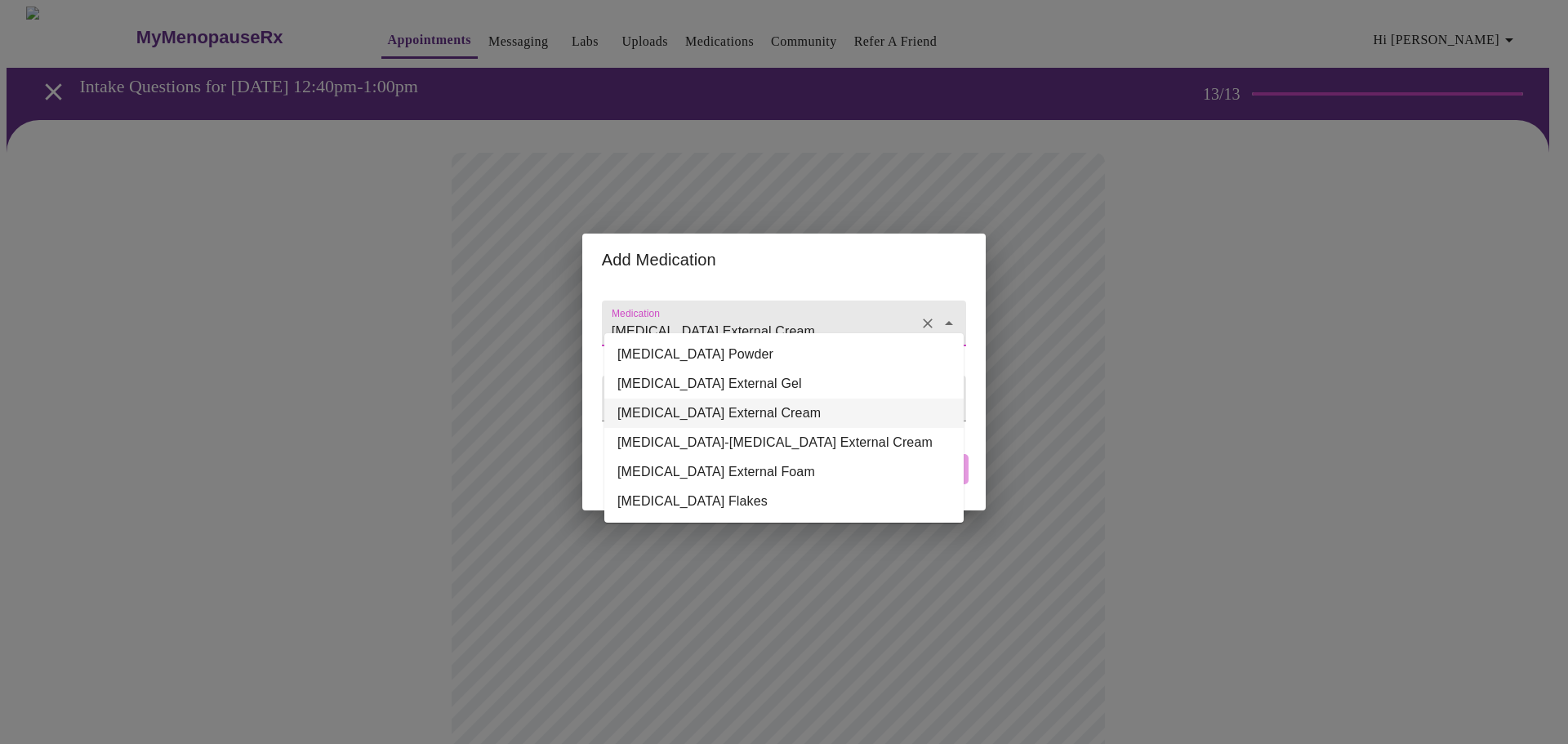
click at [765, 416] on li "[MEDICAL_DATA] External Cream" at bounding box center [784, 413] width 359 height 29
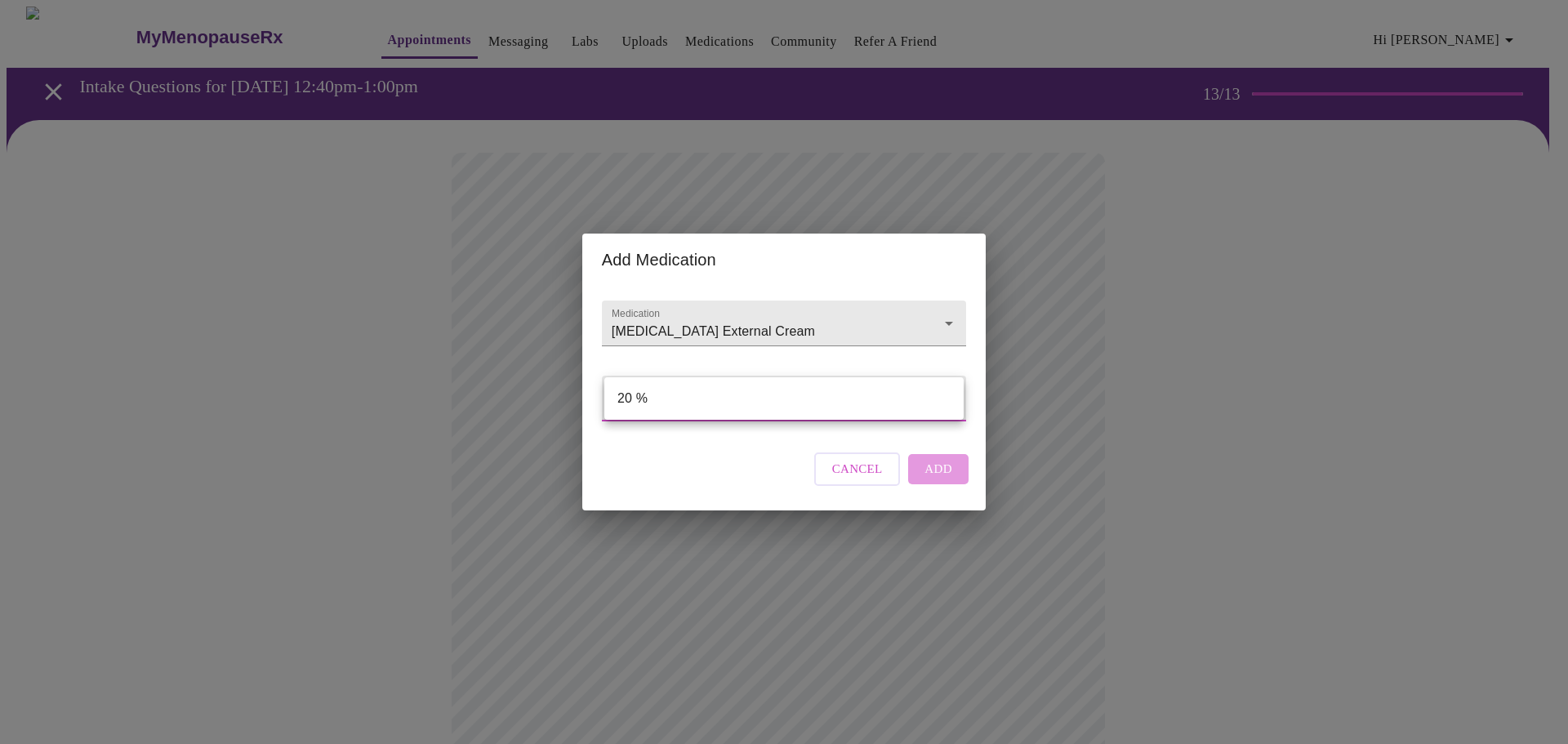
click at [700, 404] on body "MyMenopauseRx Appointments Messaging Labs Uploads Medications Community Refer a…" at bounding box center [784, 699] width 1555 height 1386
click at [664, 404] on li "20 %" at bounding box center [784, 398] width 359 height 29
type input "20 %"
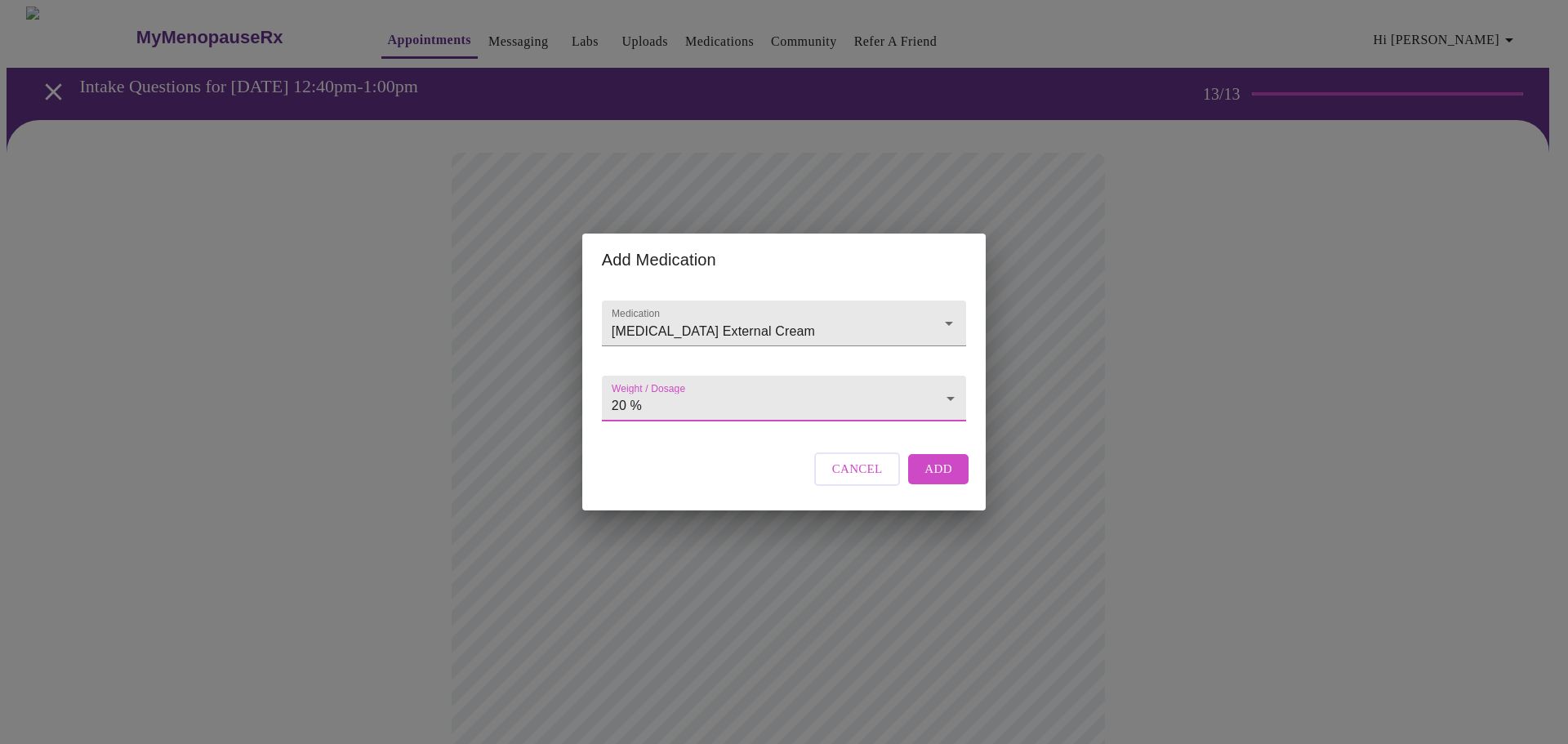
click at [944, 480] on span "Add" at bounding box center [937, 469] width 28 height 21
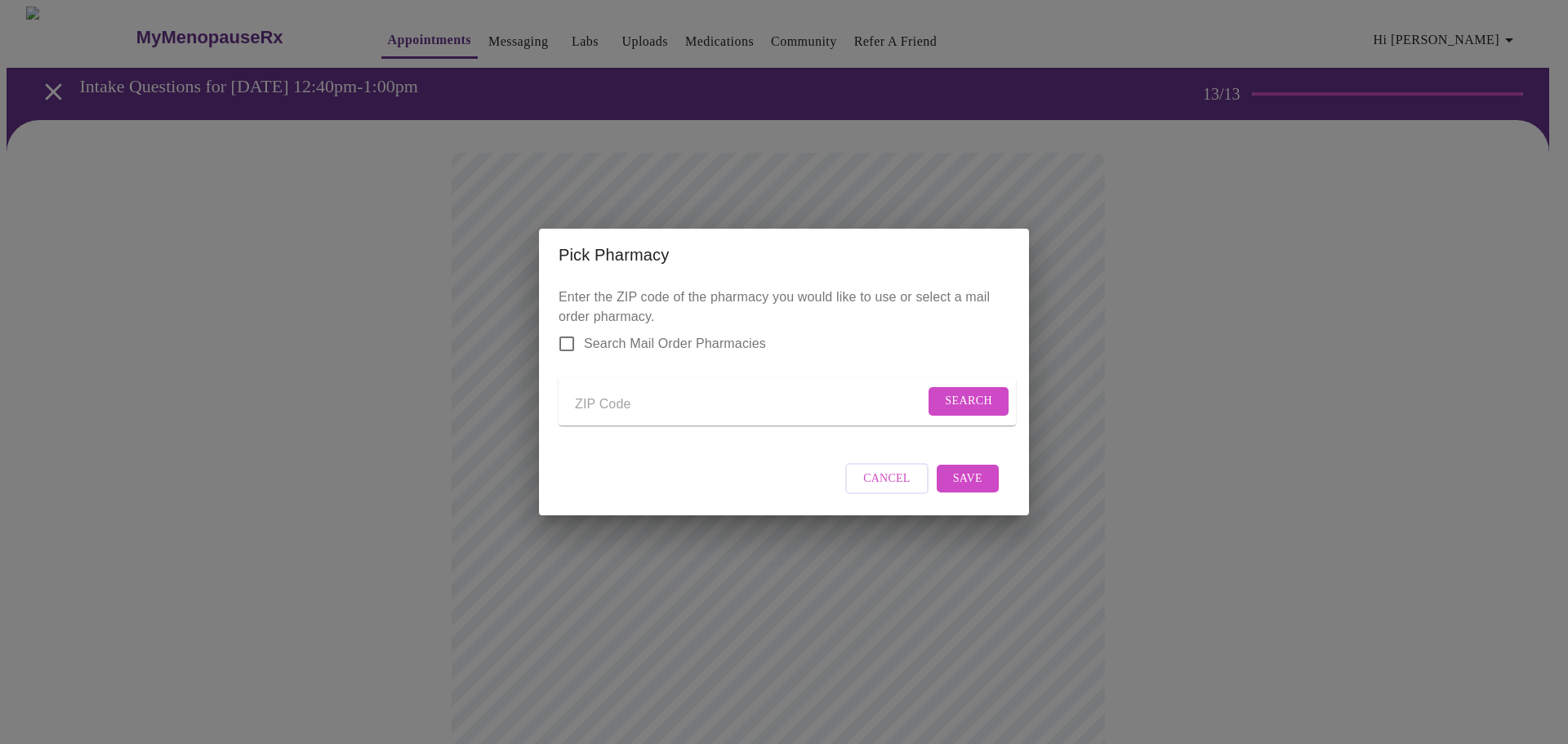
click at [641, 409] on input "Send a message to your care team" at bounding box center [749, 404] width 349 height 26
type input "60563"
click at [986, 388] on button "Search" at bounding box center [968, 402] width 80 height 28
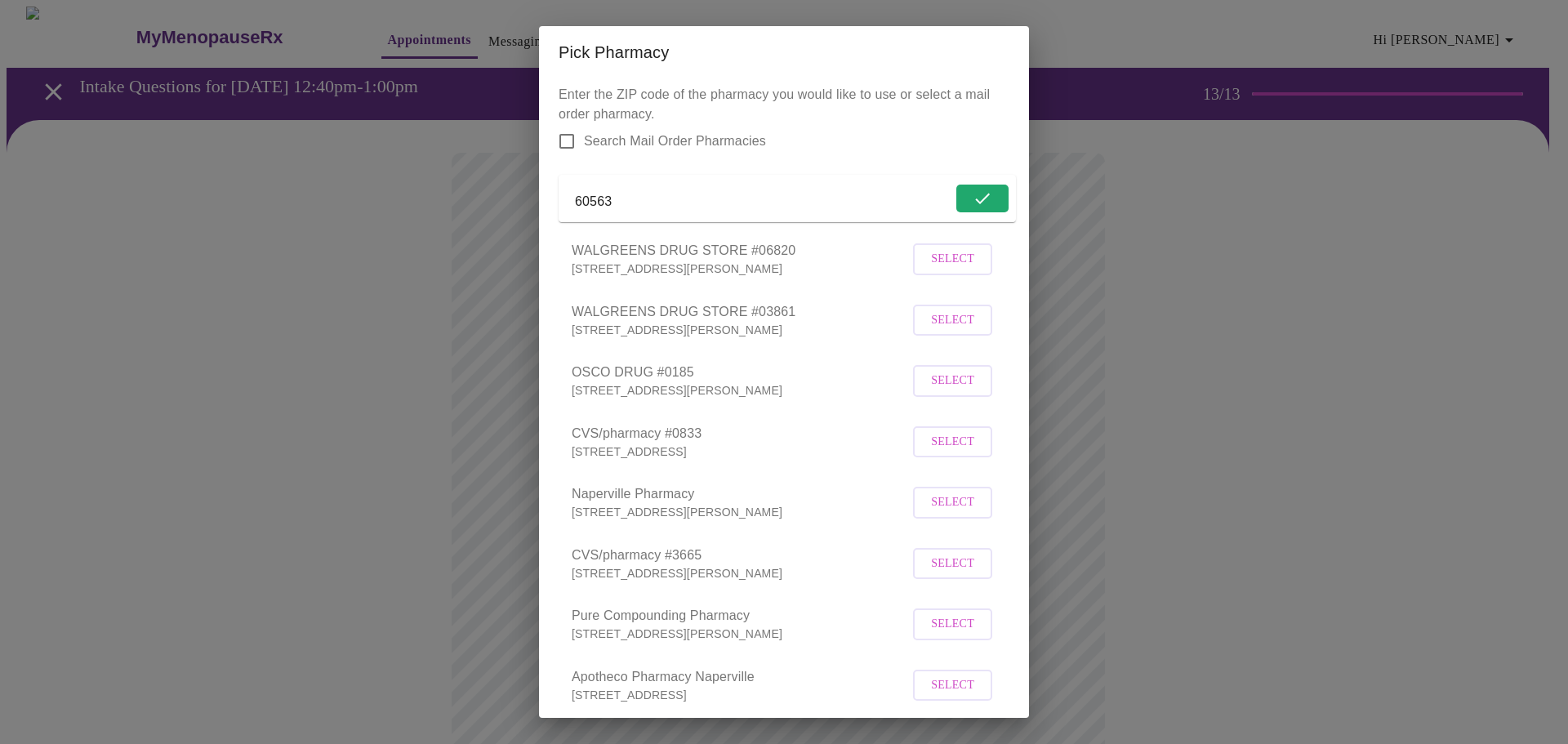
click at [962, 276] on button "Select" at bounding box center [952, 260] width 79 height 32
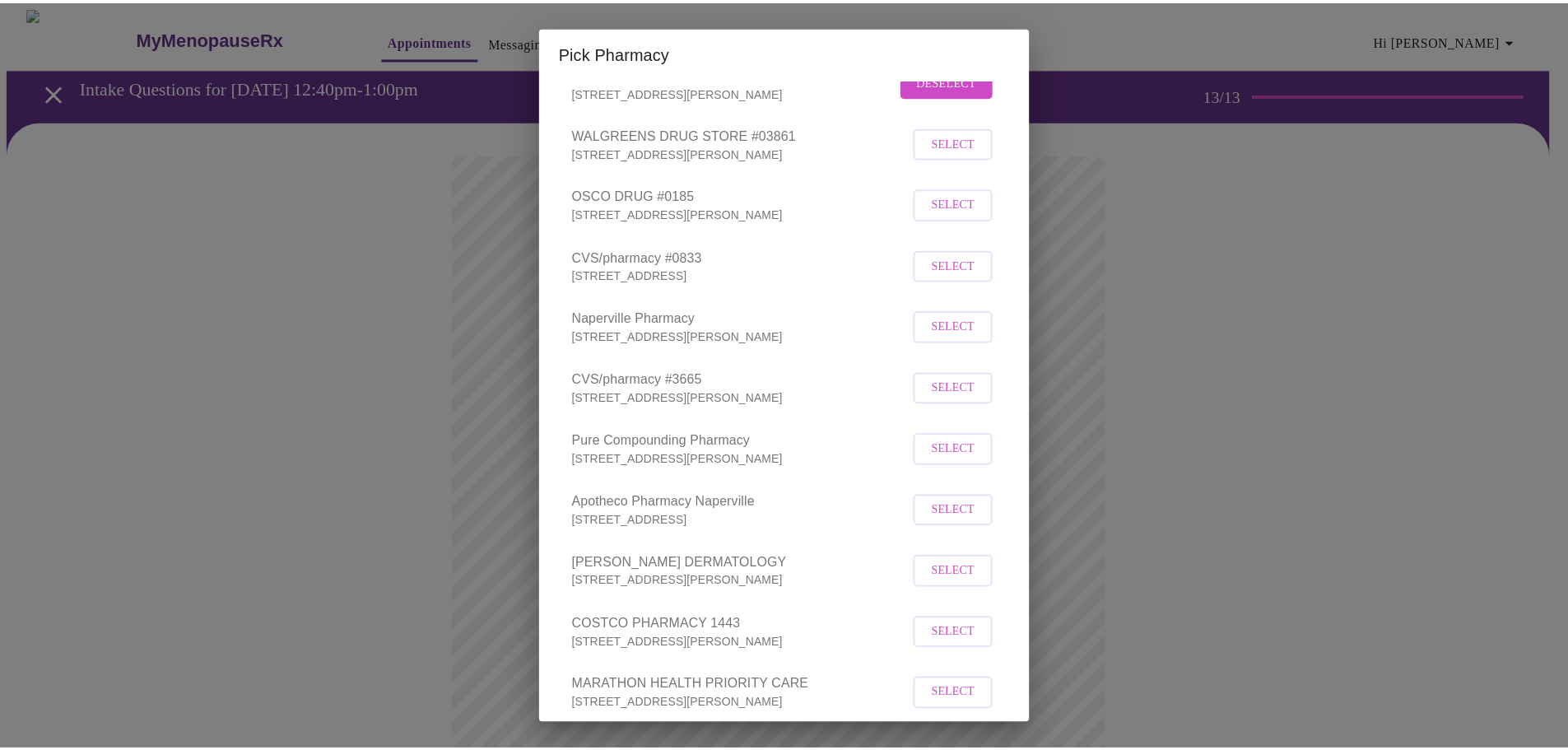
scroll to position [288, 0]
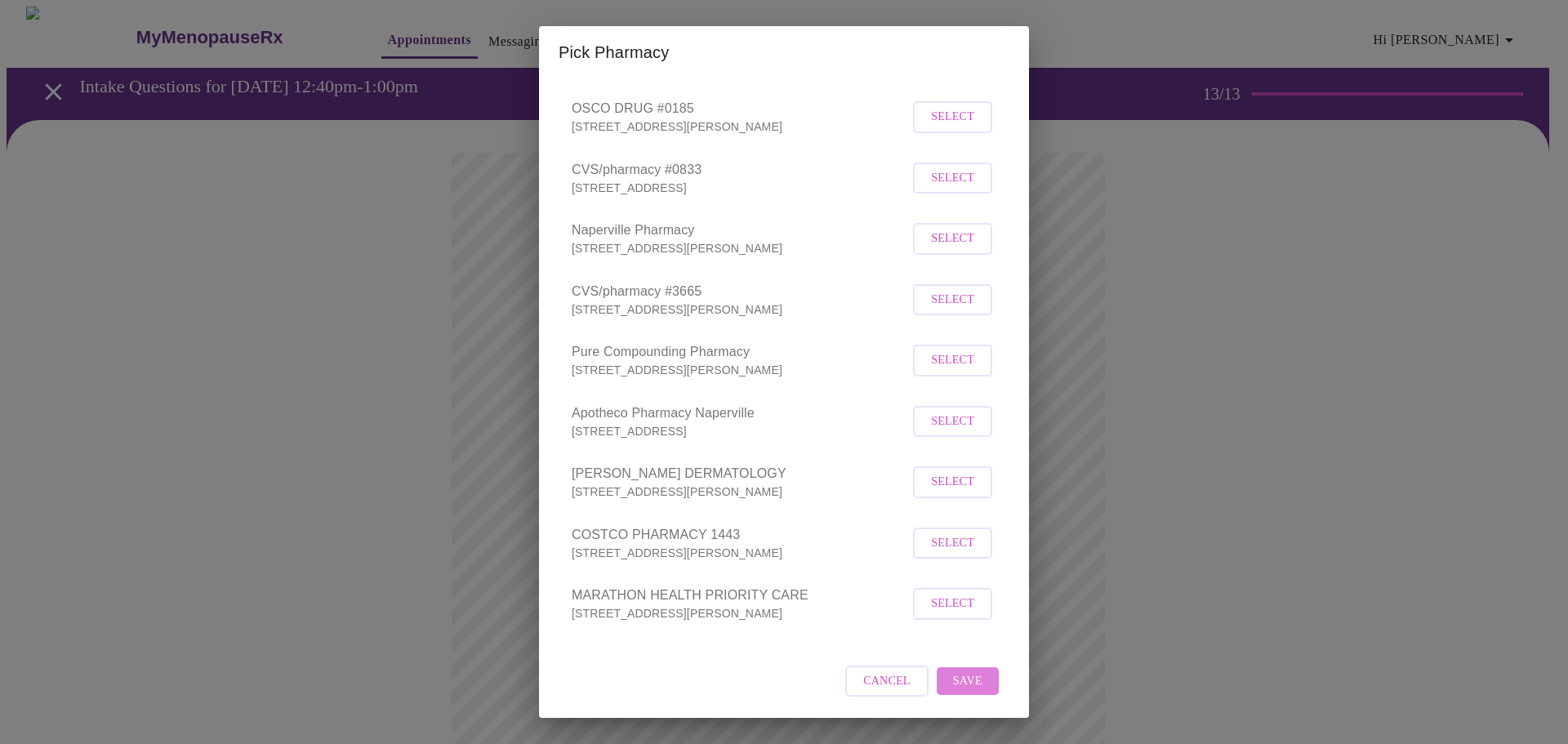
click at [964, 676] on span "Save" at bounding box center [967, 681] width 29 height 20
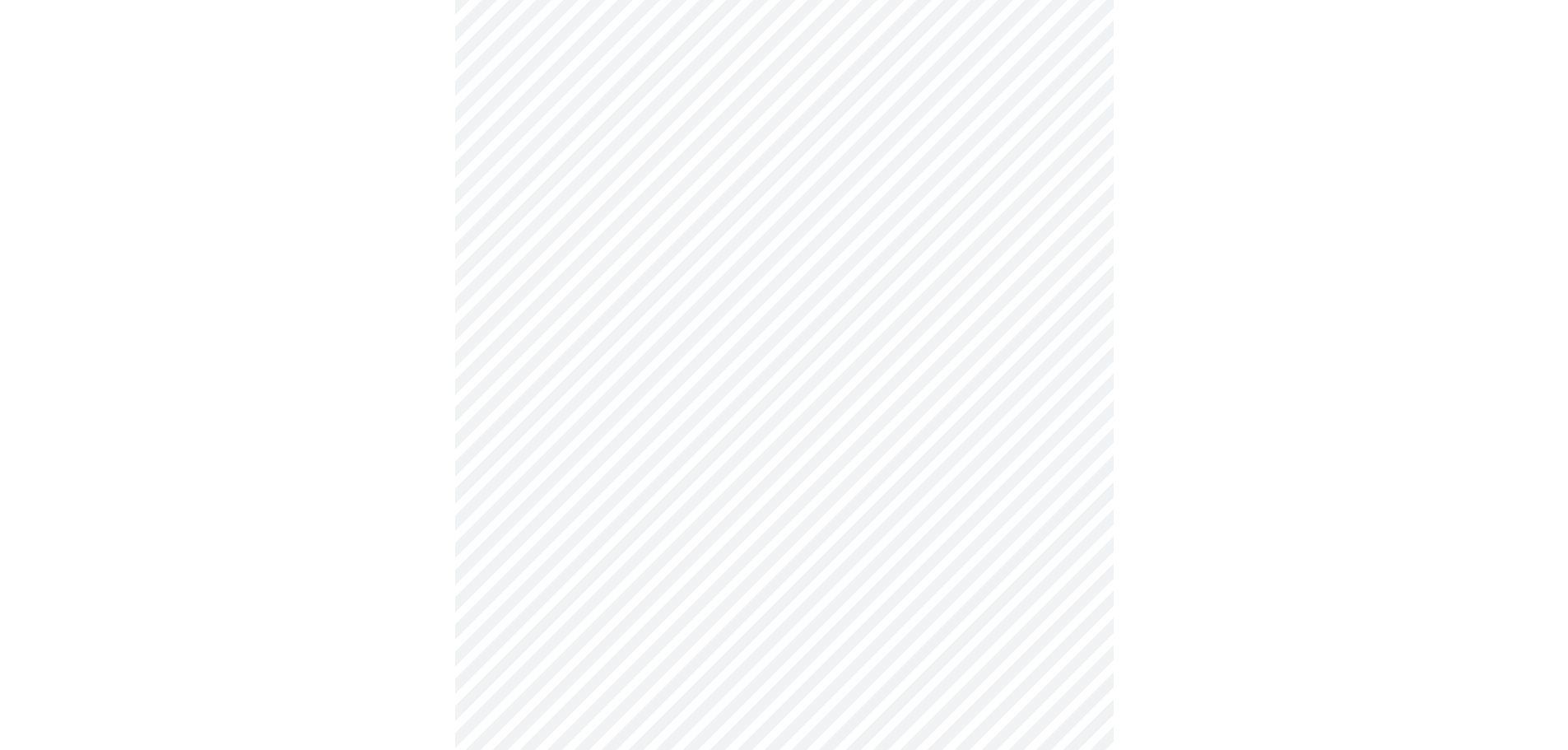
scroll to position [576, 0]
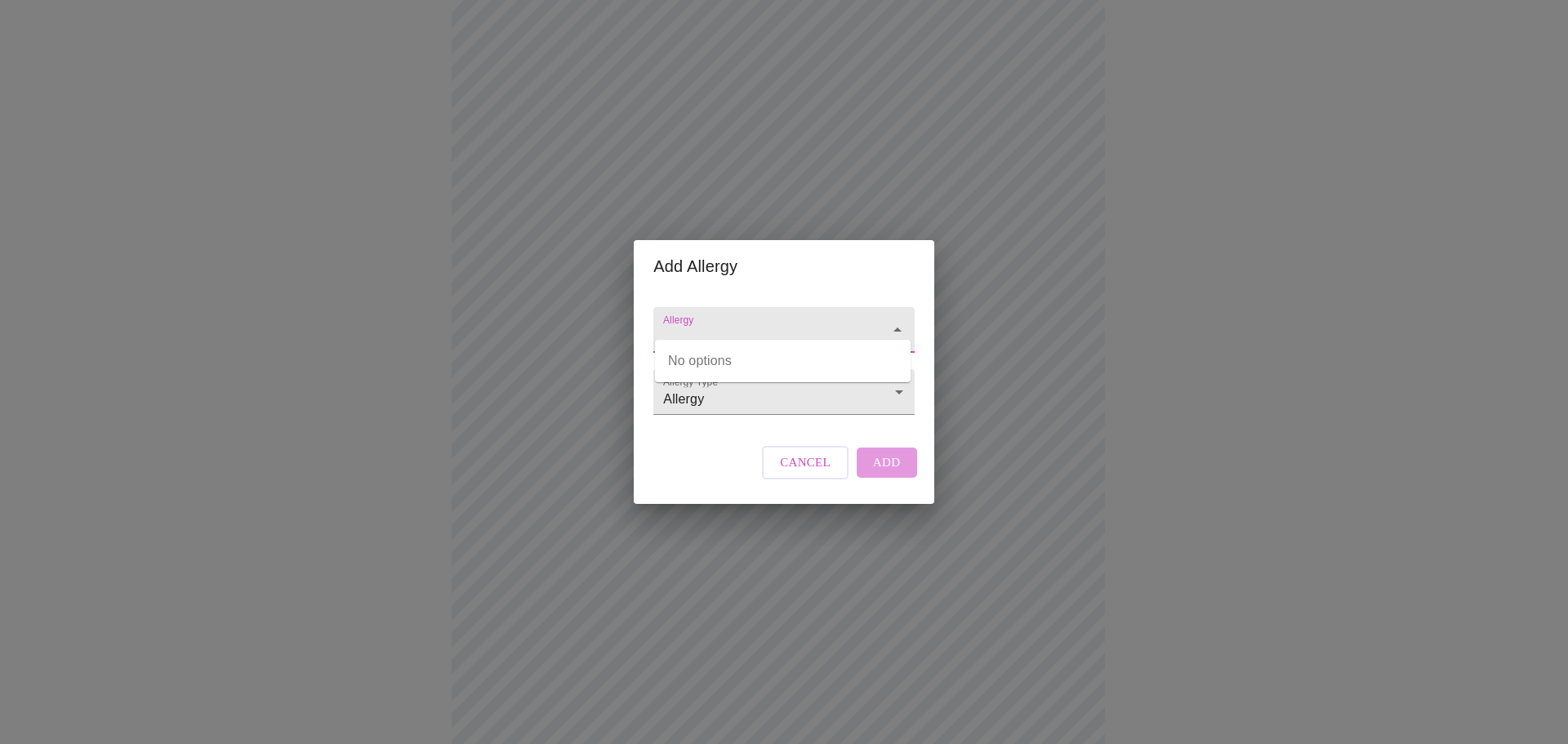
click at [752, 323] on input "Allergy" at bounding box center [760, 338] width 201 height 30
type input "s"
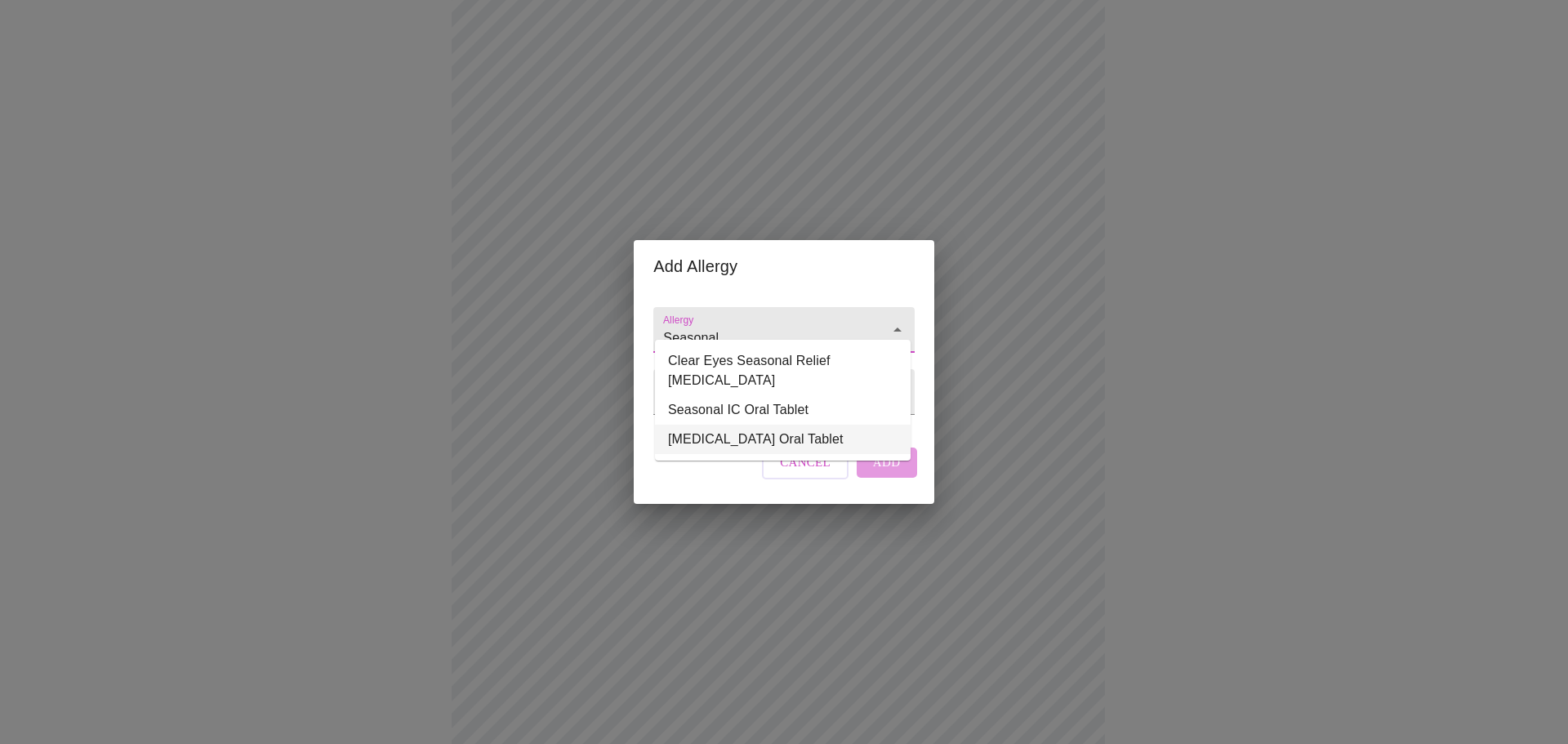
type input "Seasonal"
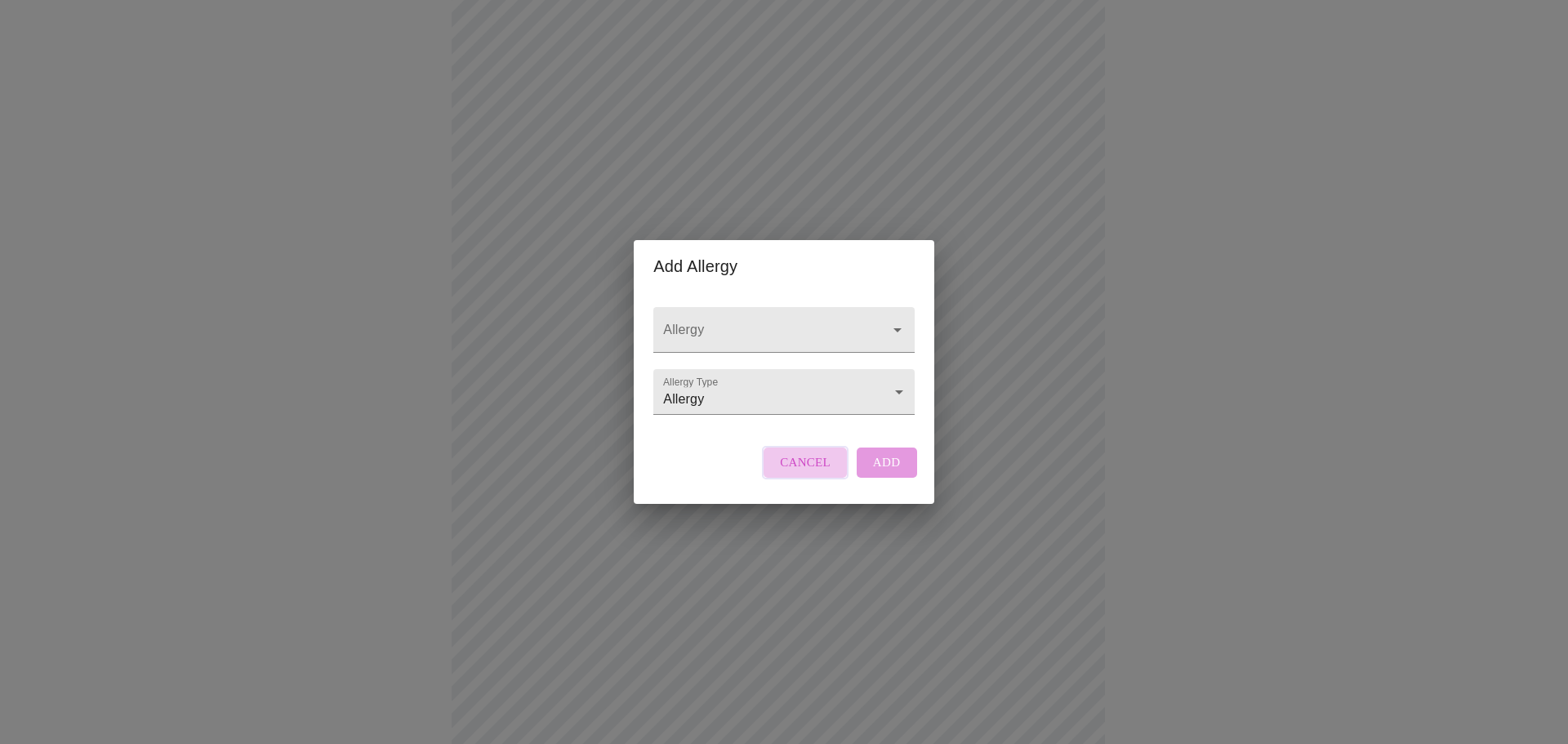
click at [825, 473] on span "Cancel" at bounding box center [805, 462] width 51 height 21
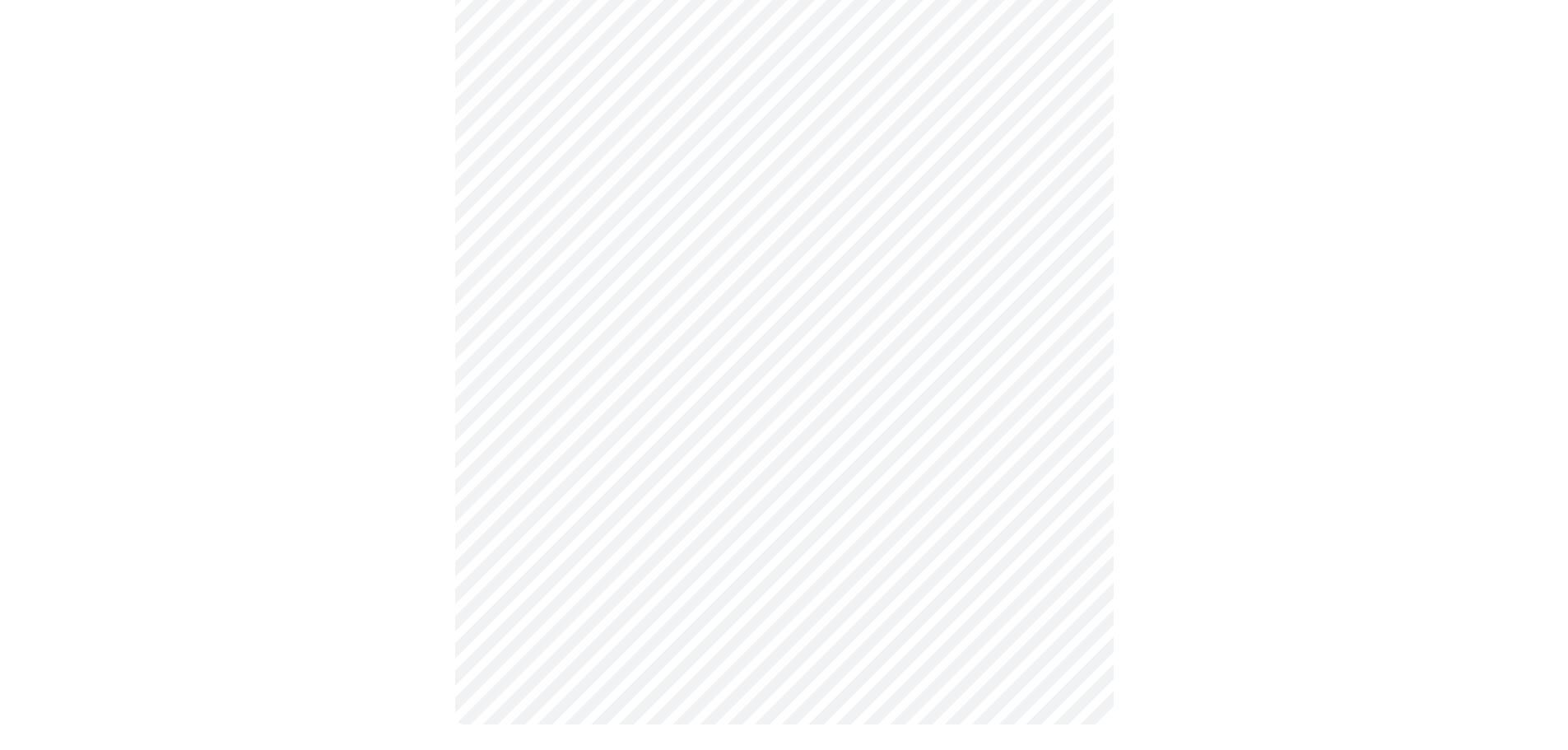
scroll to position [708, 0]
